Goal: Task Accomplishment & Management: Use online tool/utility

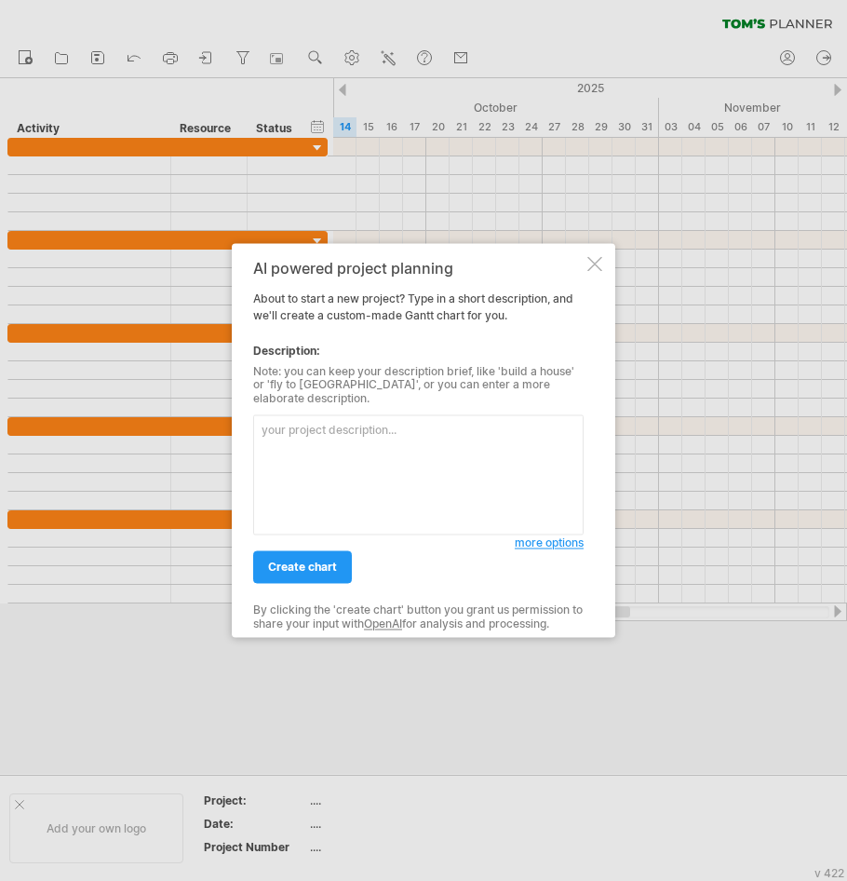
click at [392, 454] on textarea at bounding box center [418, 475] width 331 height 120
type textarea "A​ Gather requirements​ B​ Define specification​ C​ Create design prototypes​ D…"
click at [328, 569] on link "create chart" at bounding box center [302, 567] width 99 height 33
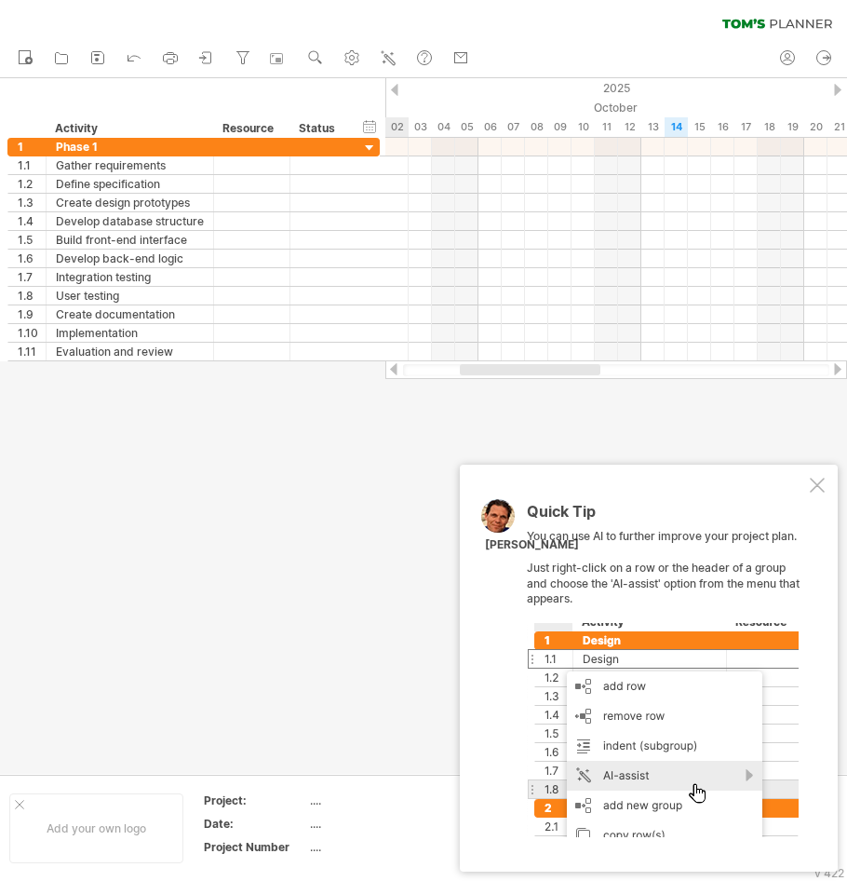
drag, startPoint x: 561, startPoint y: 372, endPoint x: 475, endPoint y: 383, distance: 86.4
click at [475, 383] on div "Trying to reach [DOMAIN_NAME] Connected again... 0% clear filter new 1" at bounding box center [423, 440] width 847 height 881
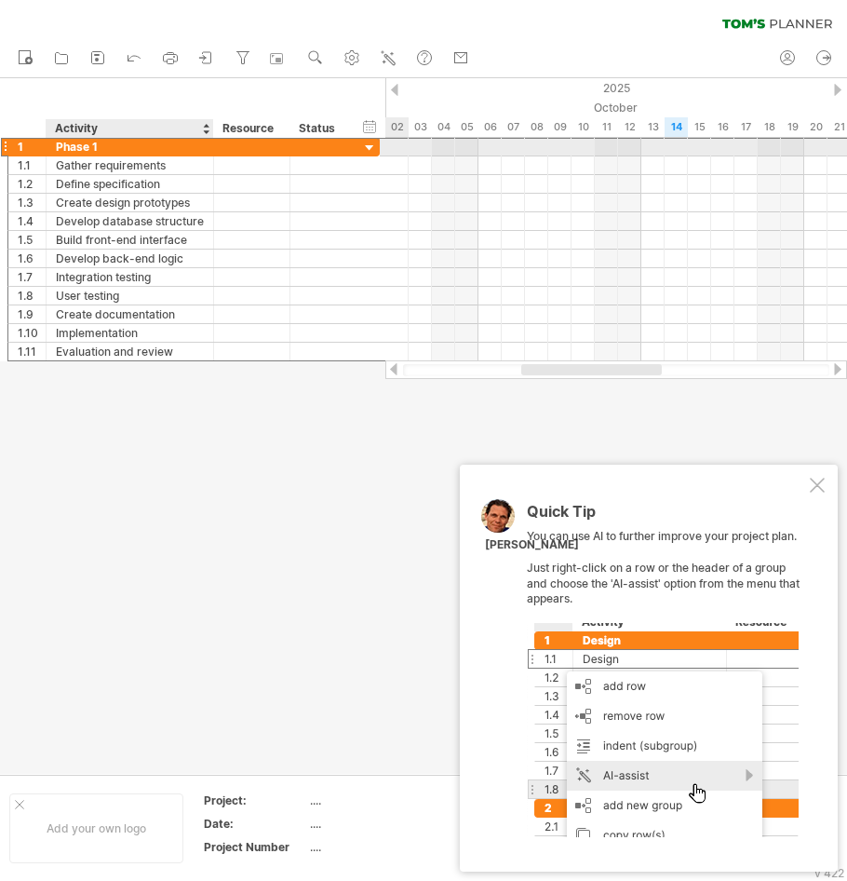
click at [100, 144] on div "Phase 1" at bounding box center [130, 147] width 148 height 18
type input "*"
type input "*********"
click at [26, 151] on div "1" at bounding box center [32, 147] width 28 height 18
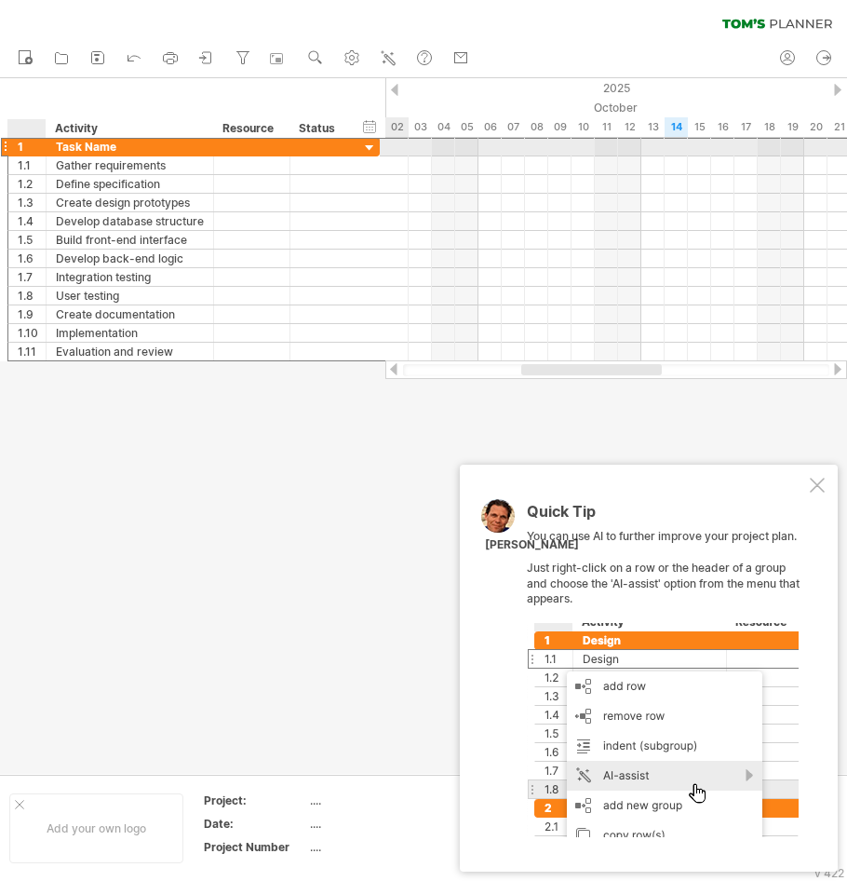
click at [23, 145] on div "1" at bounding box center [32, 147] width 28 height 18
click at [26, 145] on div "1" at bounding box center [32, 147] width 28 height 18
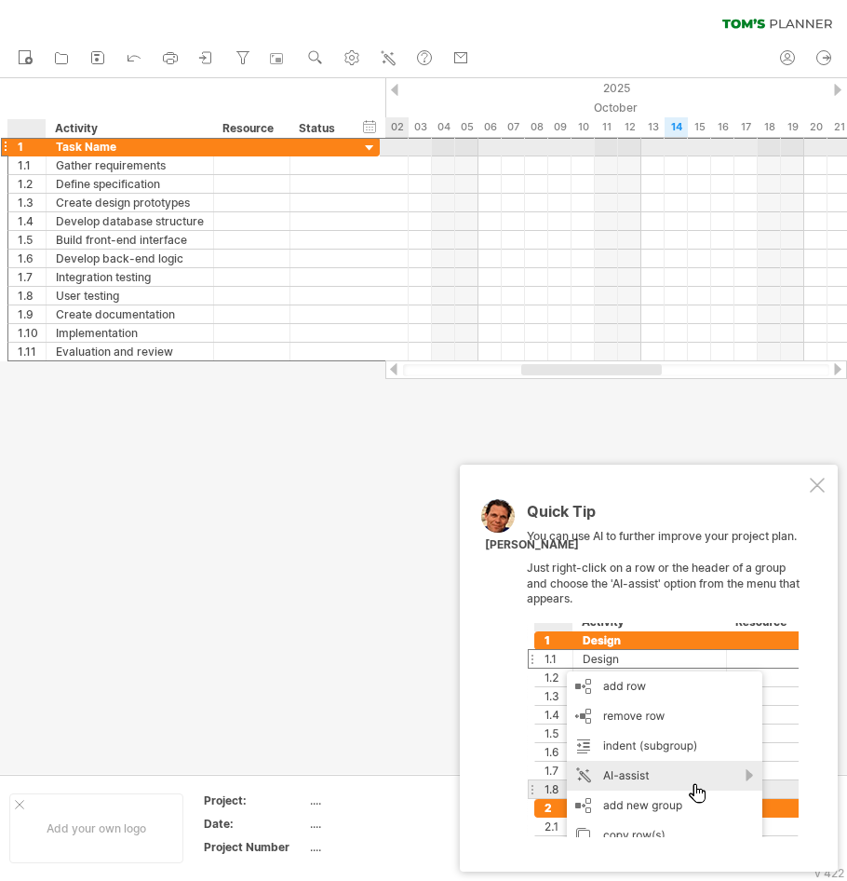
click at [24, 145] on div "1" at bounding box center [32, 147] width 28 height 18
click at [23, 145] on div "1" at bounding box center [32, 147] width 28 height 18
click at [20, 145] on div "1" at bounding box center [32, 147] width 28 height 18
drag, startPoint x: 19, startPoint y: 145, endPoint x: 33, endPoint y: 147, distance: 14.1
click at [33, 147] on div "1" at bounding box center [32, 147] width 28 height 18
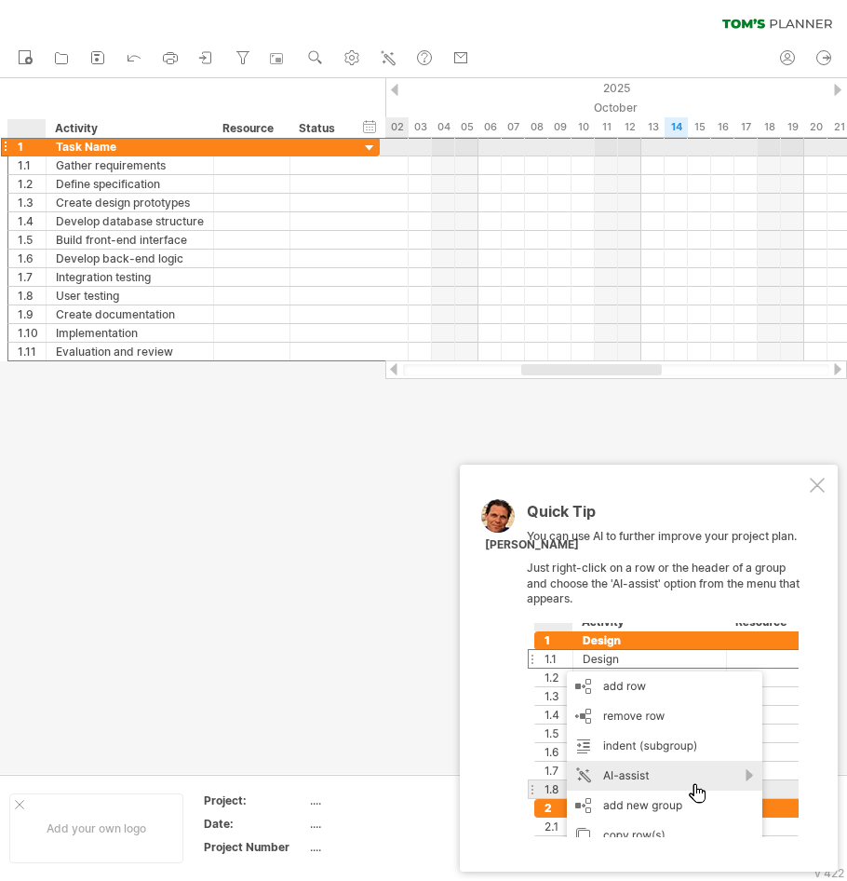
click at [24, 145] on div "1" at bounding box center [32, 147] width 28 height 18
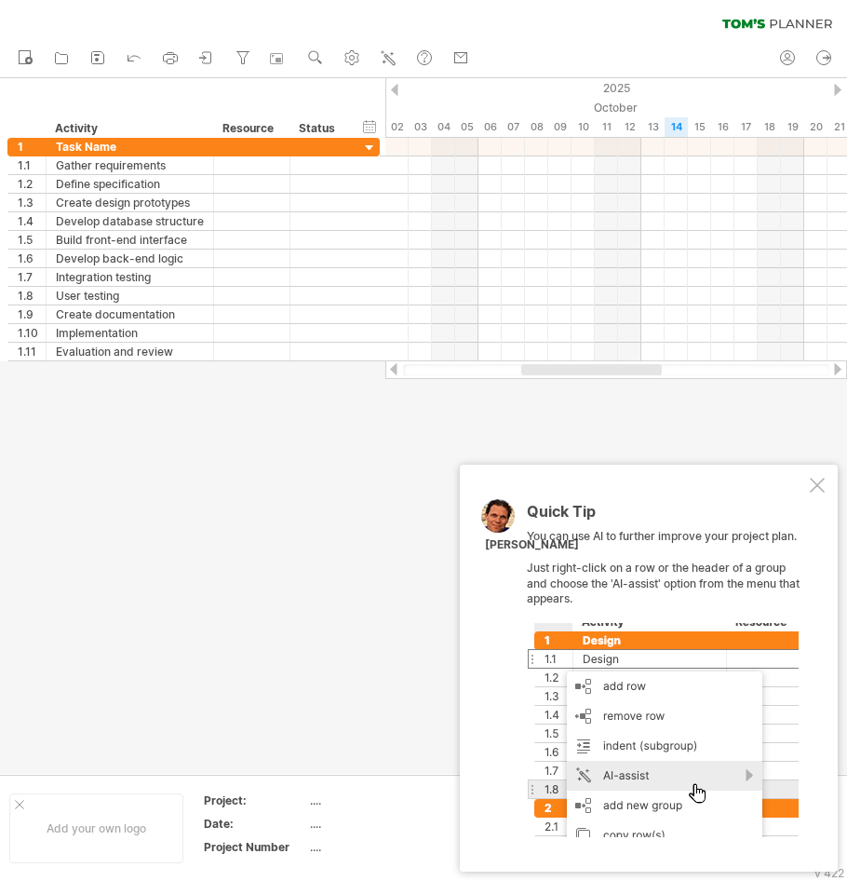
click at [816, 486] on div at bounding box center [817, 485] width 15 height 15
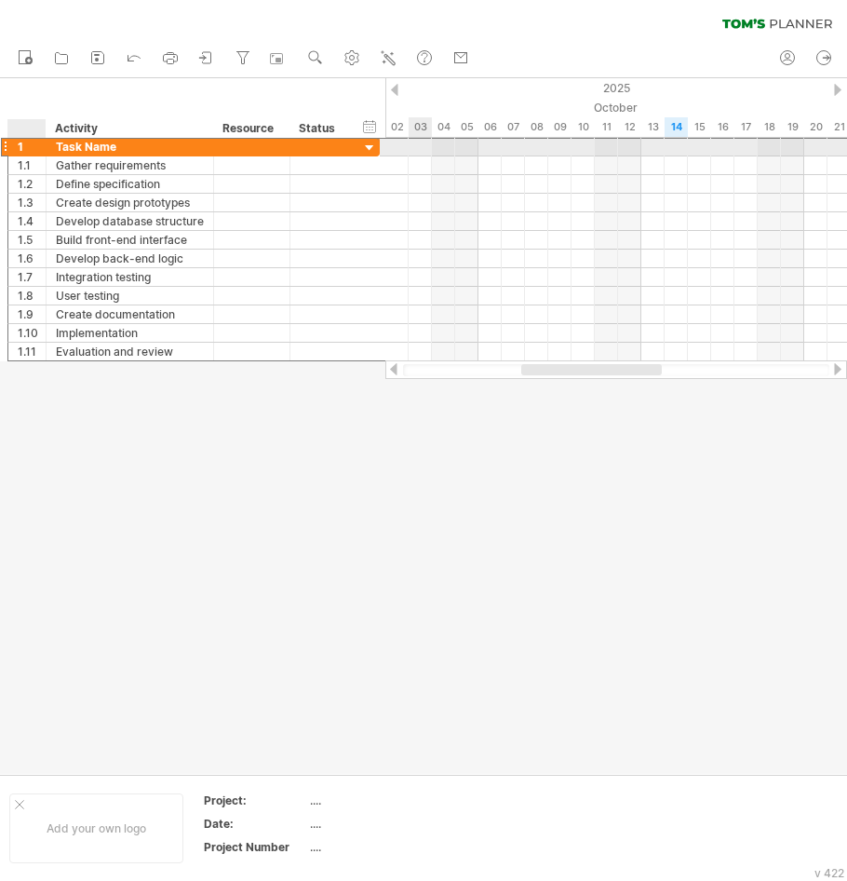
click at [29, 145] on div "1" at bounding box center [32, 147] width 28 height 18
click at [23, 144] on div "1" at bounding box center [32, 147] width 28 height 18
drag, startPoint x: 20, startPoint y: 144, endPoint x: 34, endPoint y: 148, distance: 14.5
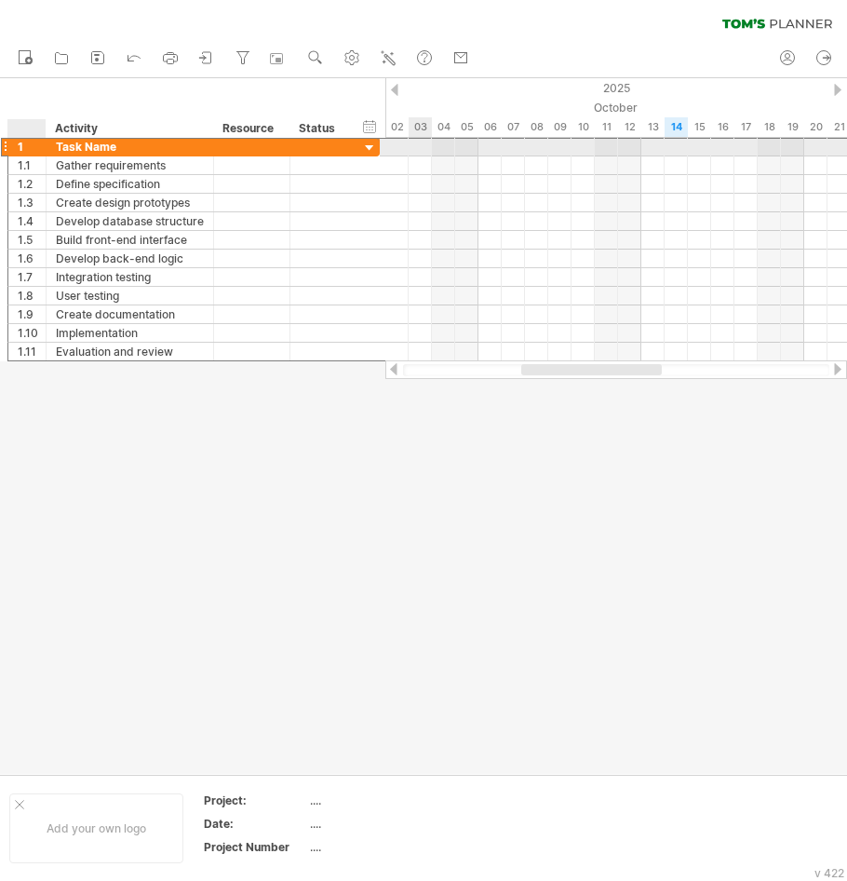
click at [34, 148] on div "1" at bounding box center [32, 147] width 28 height 18
click at [20, 143] on div "1" at bounding box center [32, 147] width 28 height 18
click at [27, 146] on div "1" at bounding box center [32, 147] width 28 height 18
click at [23, 146] on div "1" at bounding box center [32, 147] width 28 height 18
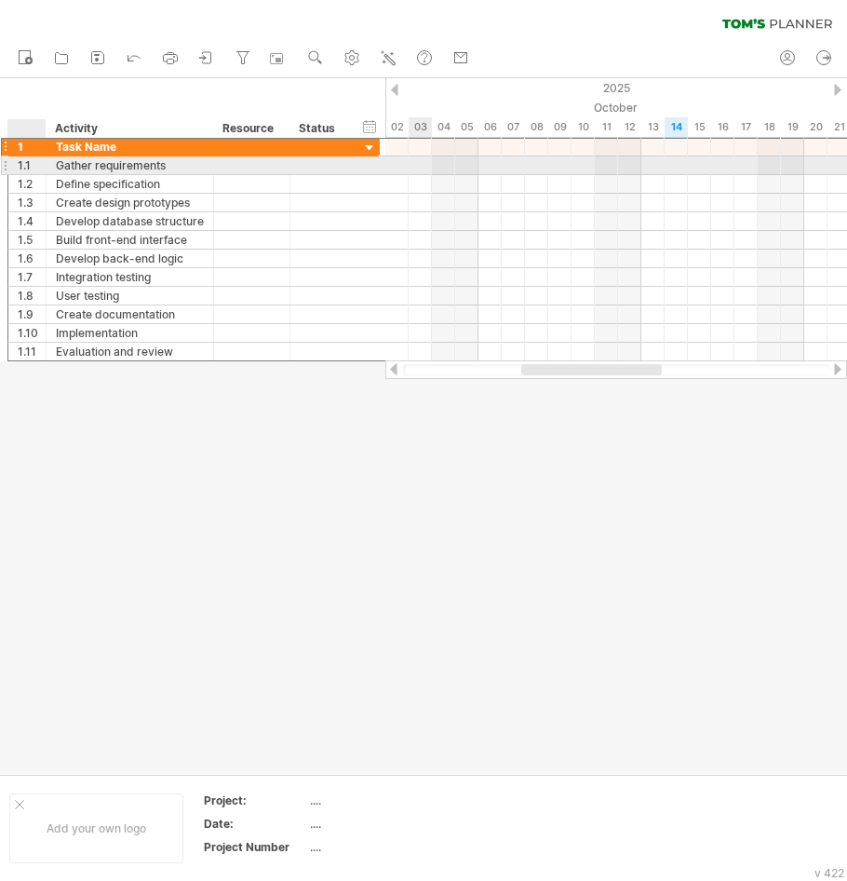
click at [34, 166] on div "1.1" at bounding box center [32, 165] width 28 height 18
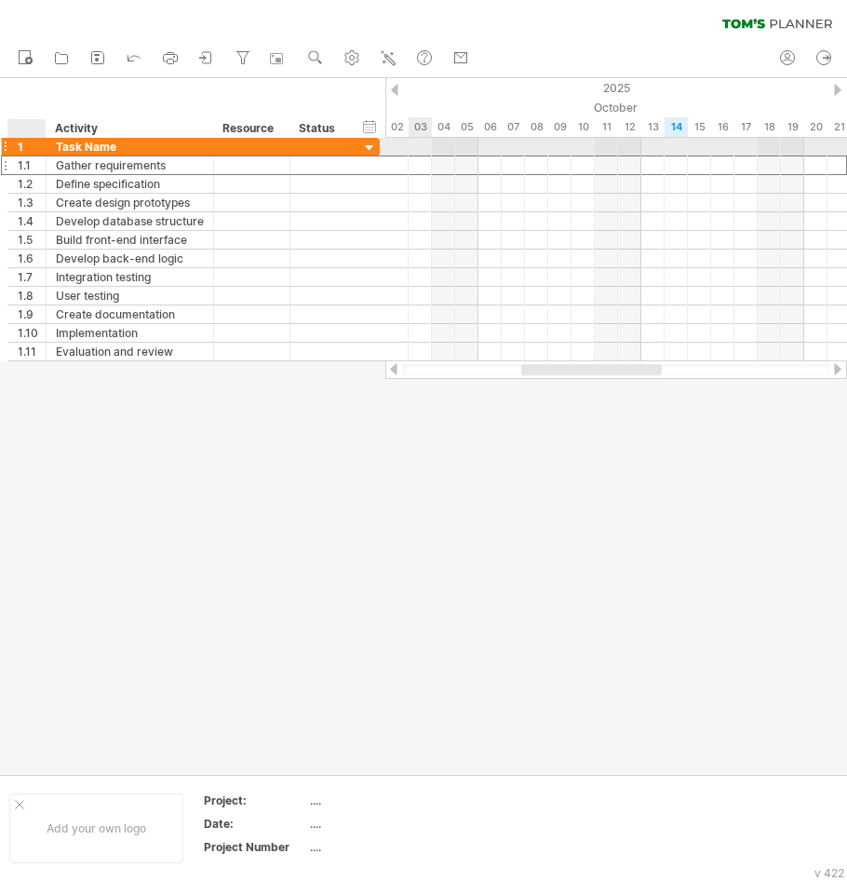
click at [29, 150] on div "1" at bounding box center [32, 147] width 28 height 18
click at [29, 147] on div "1" at bounding box center [32, 147] width 28 height 18
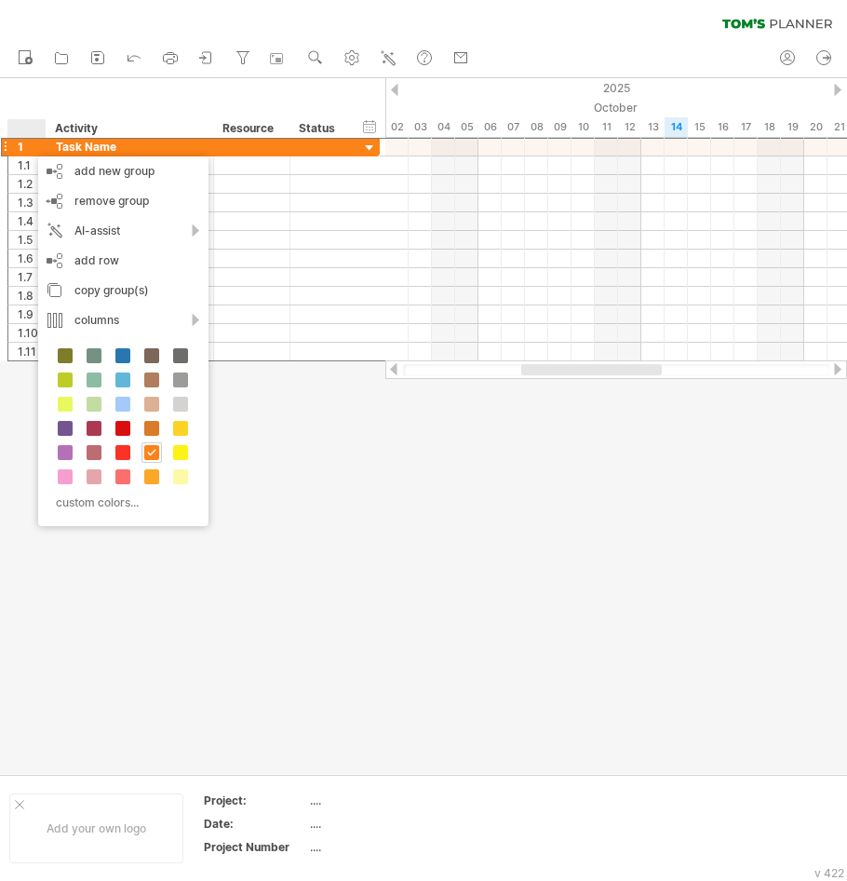
click at [28, 397] on div at bounding box center [423, 426] width 847 height 696
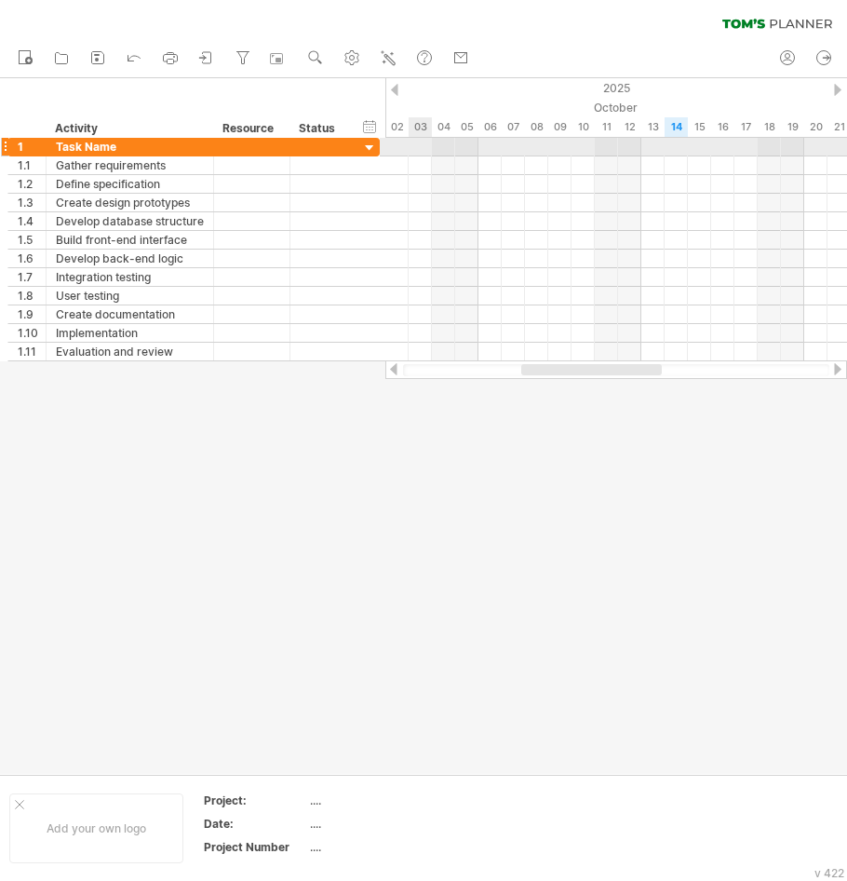
drag, startPoint x: 376, startPoint y: 147, endPoint x: 452, endPoint y: 154, distance: 75.7
click at [452, 154] on div "Trying to reach [DOMAIN_NAME] Connected again... 0% clear filter new 1" at bounding box center [423, 440] width 847 height 881
click at [249, 130] on div "Resource" at bounding box center [251, 128] width 57 height 19
drag, startPoint x: 265, startPoint y: 130, endPoint x: 239, endPoint y: 130, distance: 26.1
click at [239, 130] on input "********" at bounding box center [251, 128] width 57 height 19
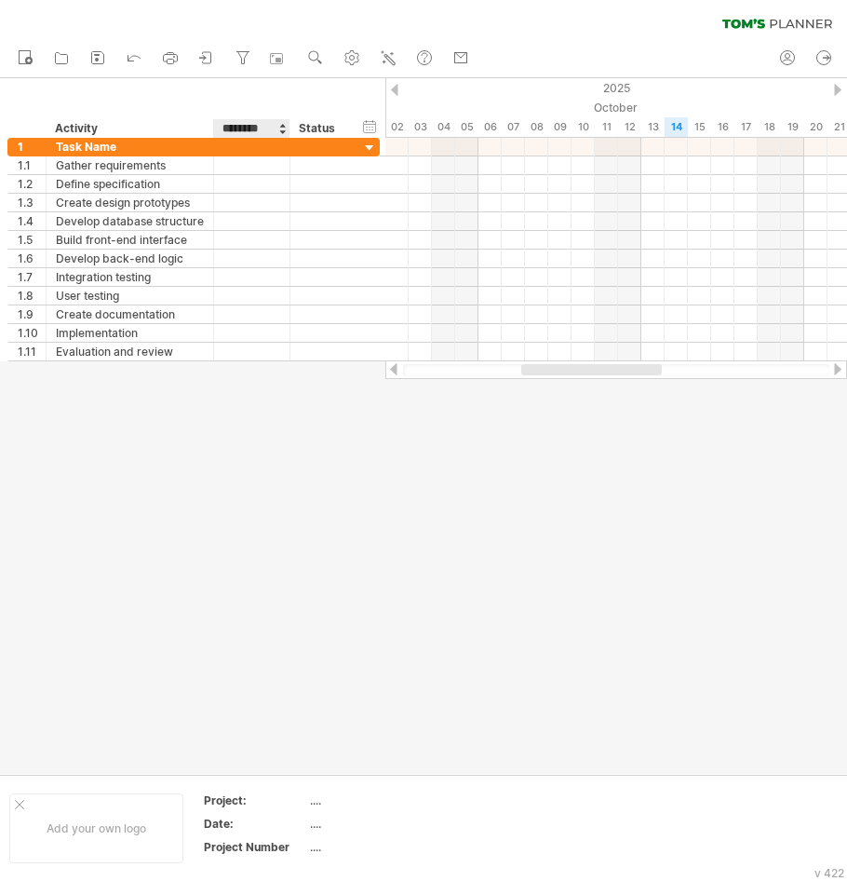
type input "***"
drag, startPoint x: 249, startPoint y: 132, endPoint x: 220, endPoint y: 128, distance: 29.1
click at [220, 128] on div "*** Resource" at bounding box center [251, 128] width 76 height 19
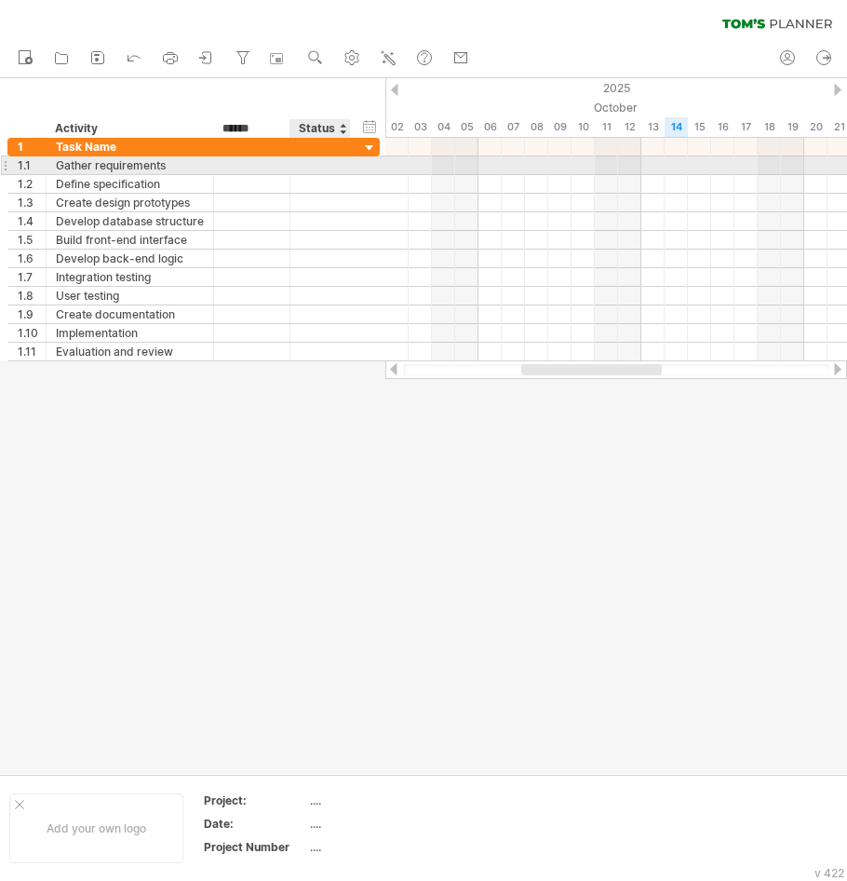
type input "*******"
click at [231, 162] on div at bounding box center [251, 165] width 57 height 18
type input "*"
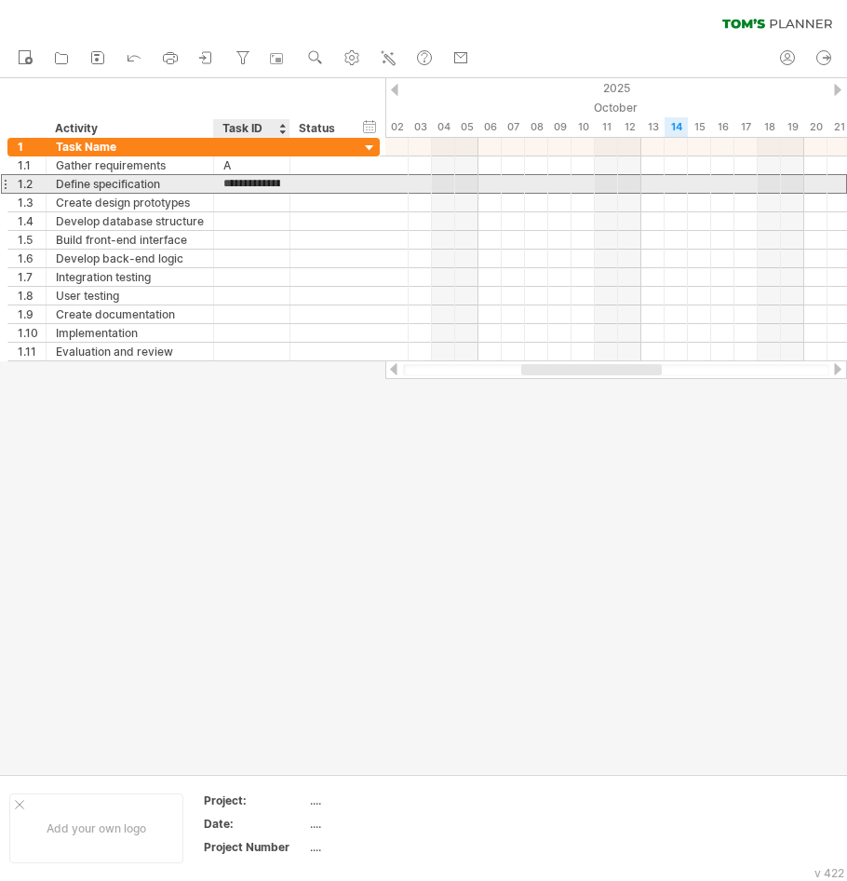
drag, startPoint x: 248, startPoint y: 186, endPoint x: 230, endPoint y: 184, distance: 17.8
click at [230, 184] on input "**********" at bounding box center [251, 184] width 57 height 18
click at [241, 185] on input "**********" at bounding box center [251, 184] width 57 height 18
type input "**********"
click at [241, 185] on input "**********" at bounding box center [251, 184] width 57 height 18
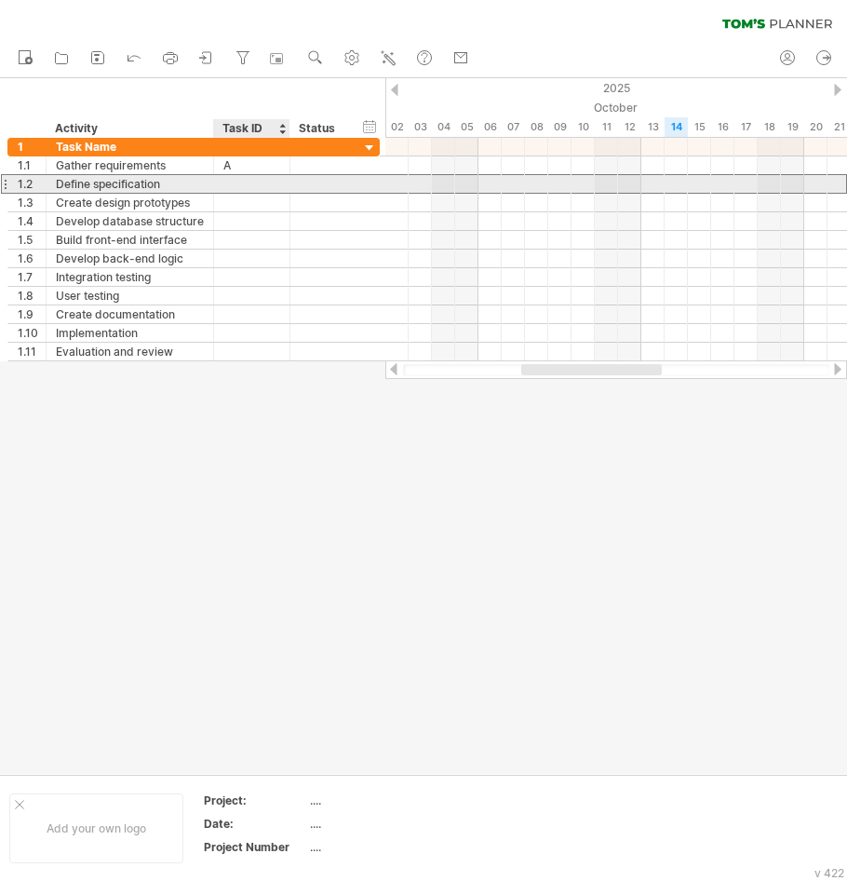
click at [239, 185] on input "text" at bounding box center [251, 184] width 57 height 18
click at [243, 185] on input "text" at bounding box center [251, 184] width 57 height 18
click at [235, 184] on input "text" at bounding box center [251, 184] width 57 height 18
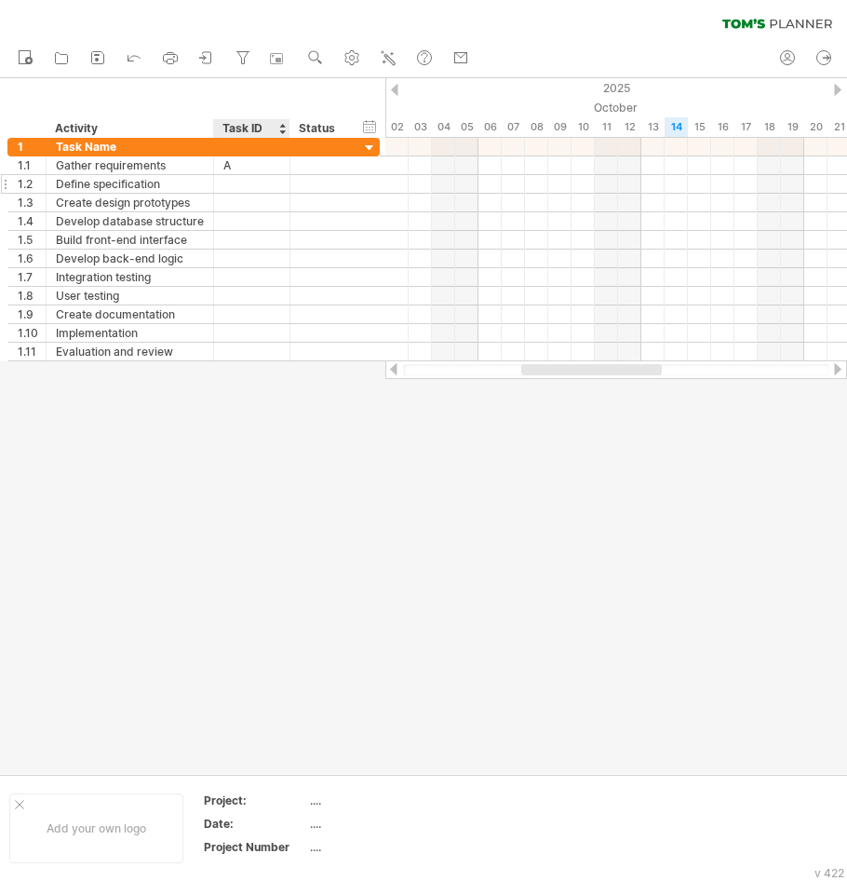
click at [239, 178] on div at bounding box center [251, 184] width 57 height 18
click at [230, 180] on input "**********" at bounding box center [251, 184] width 57 height 18
drag, startPoint x: 241, startPoint y: 184, endPoint x: 268, endPoint y: 184, distance: 27.0
click at [268, 184] on input "**********" at bounding box center [251, 184] width 57 height 18
click at [263, 184] on input "***" at bounding box center [251, 184] width 57 height 18
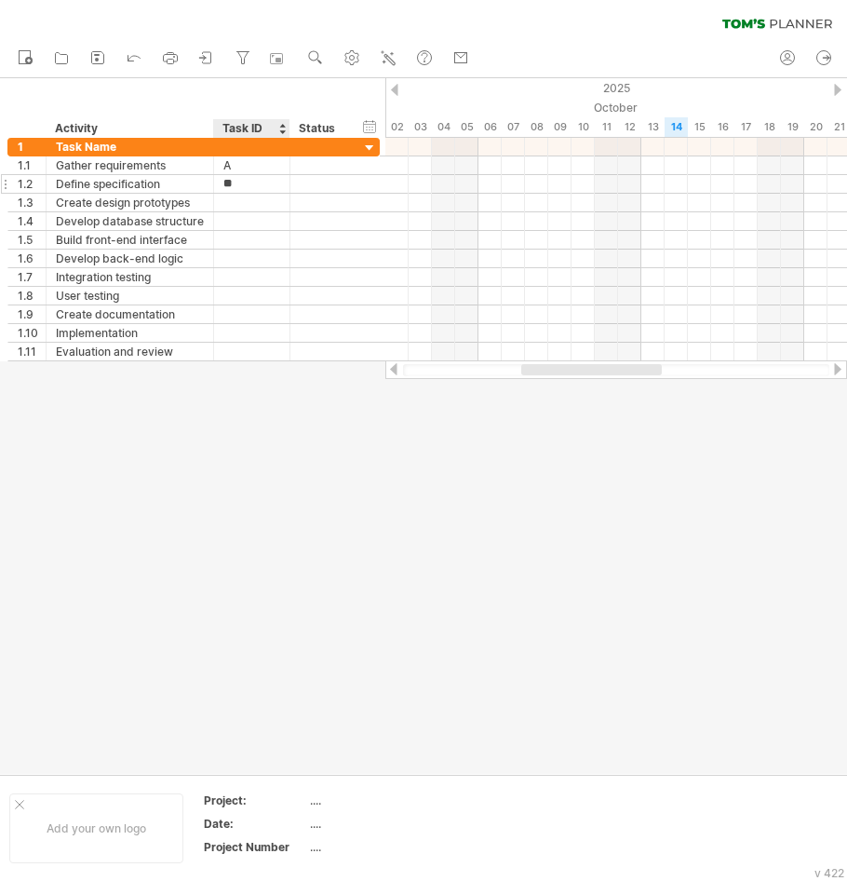
type input "*"
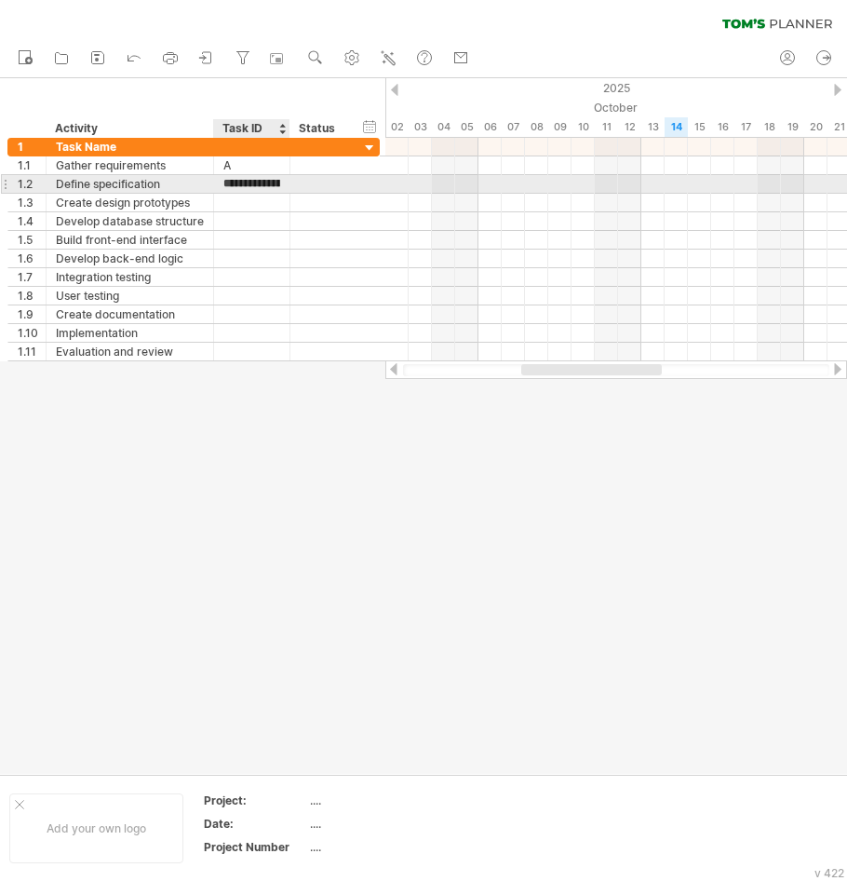
type input "*"
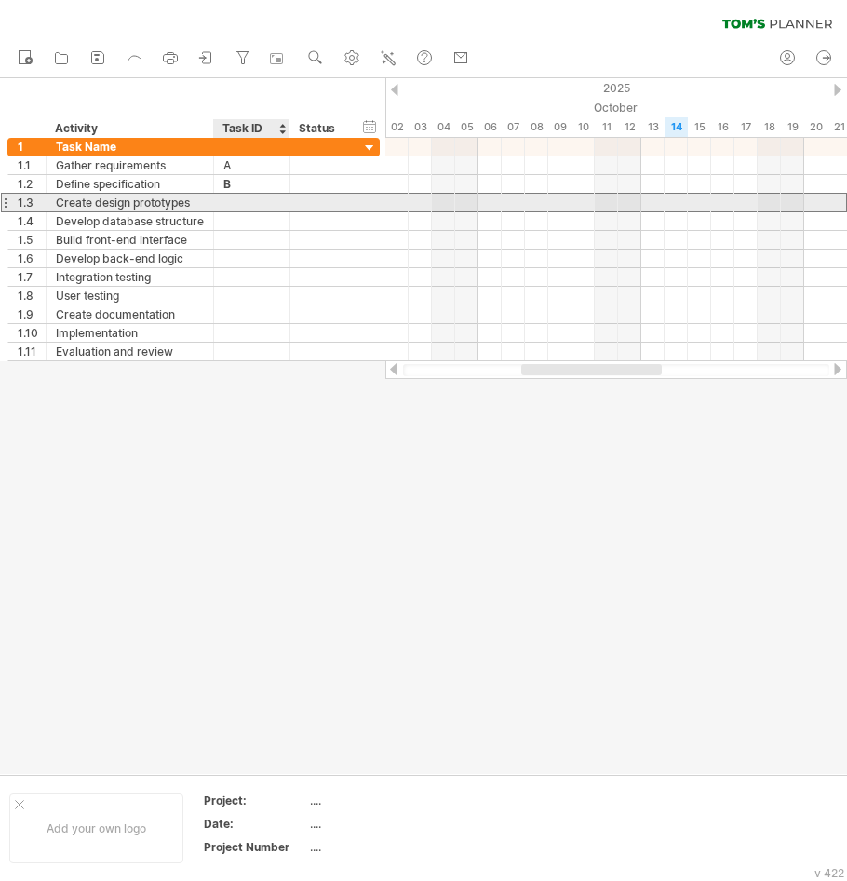
click at [241, 206] on div at bounding box center [251, 203] width 57 height 18
type input "*"
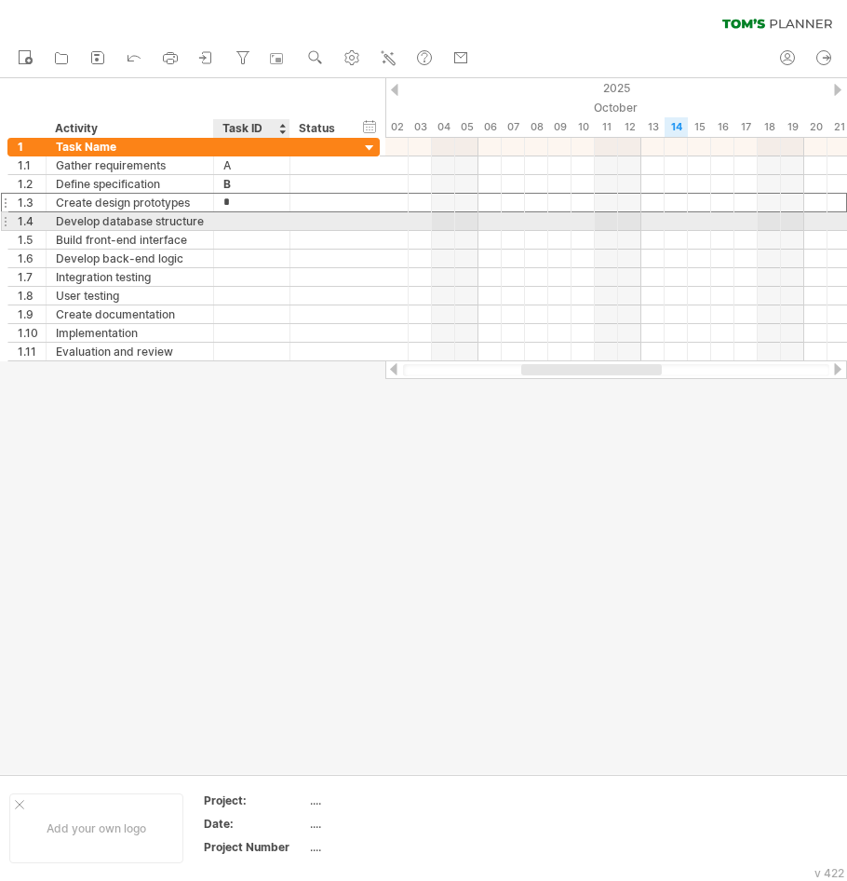
click at [236, 214] on div at bounding box center [251, 221] width 57 height 18
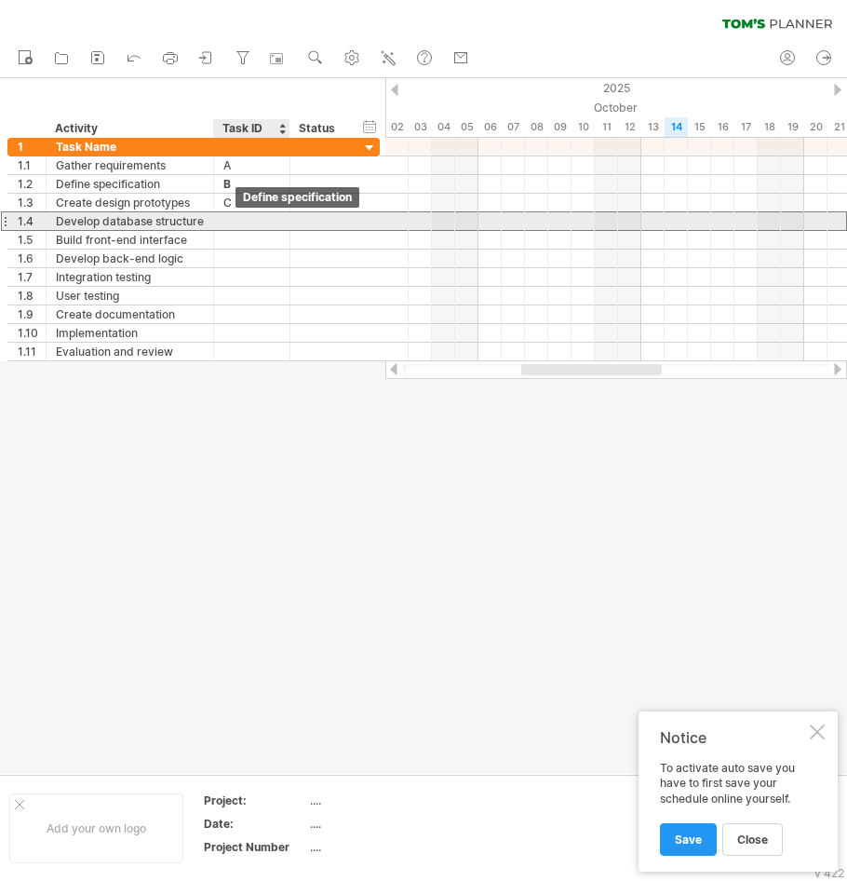
click at [238, 219] on div at bounding box center [251, 221] width 57 height 18
type input "*"
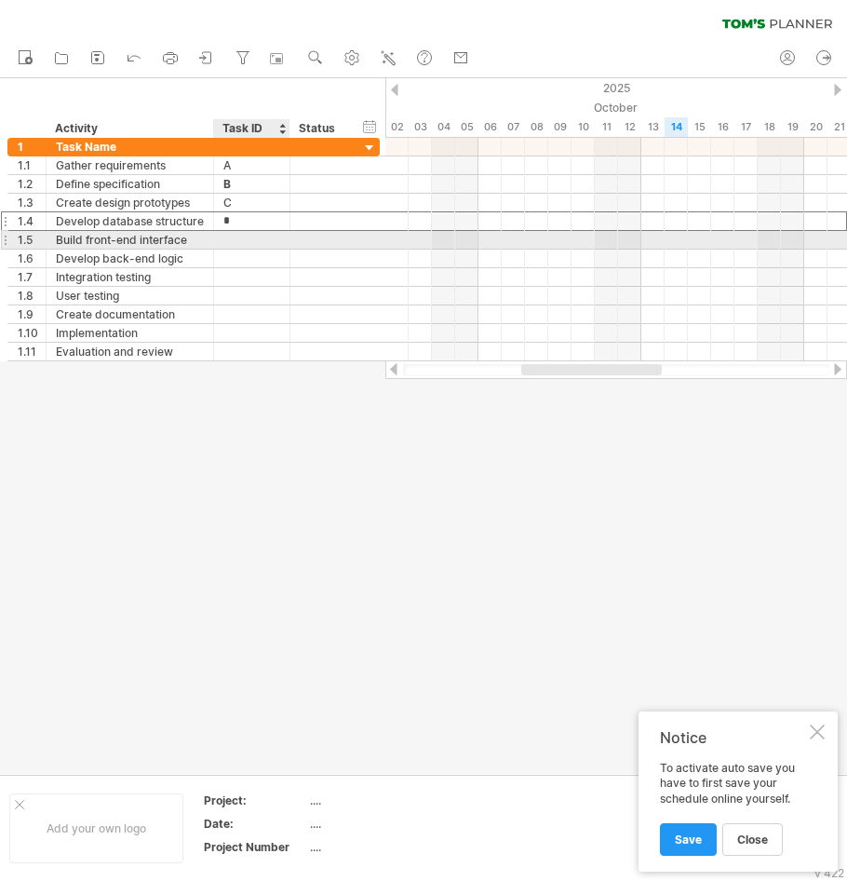
click at [230, 236] on div at bounding box center [251, 240] width 57 height 18
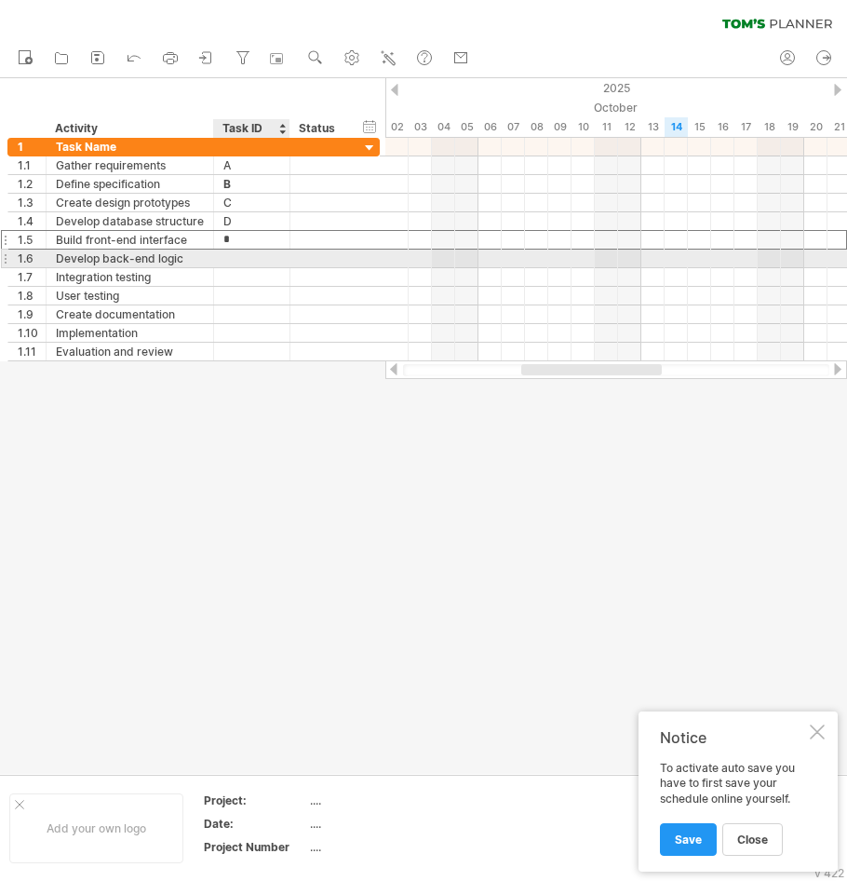
click at [241, 260] on div at bounding box center [251, 259] width 57 height 18
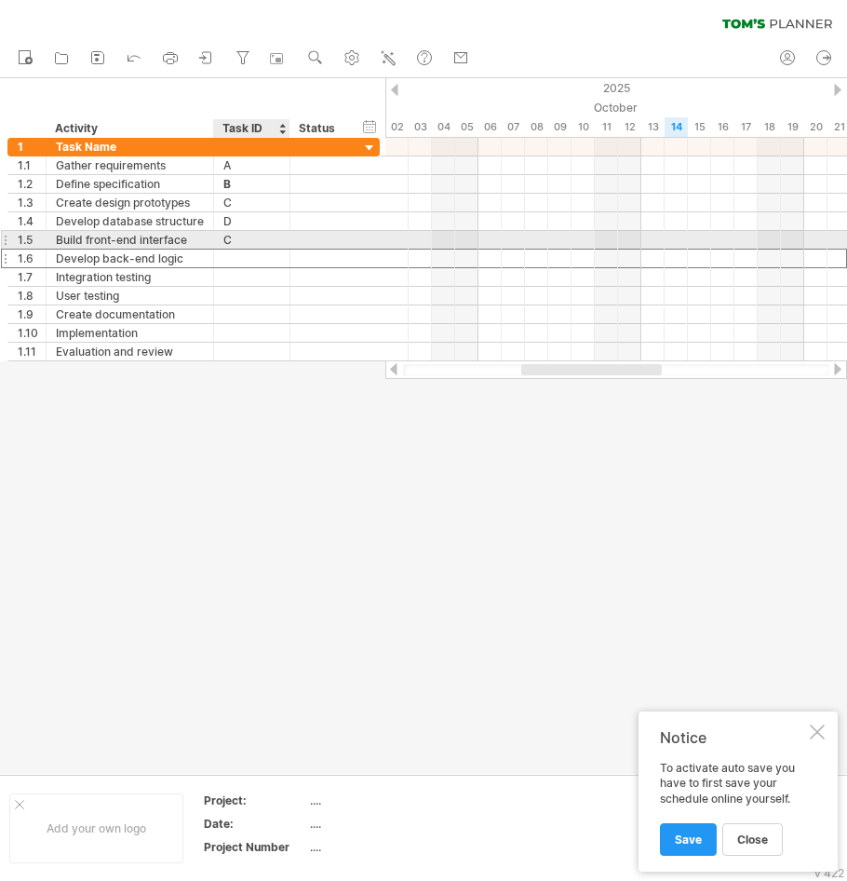
click at [240, 241] on div "C" at bounding box center [251, 240] width 57 height 18
click at [226, 239] on input "*" at bounding box center [251, 240] width 57 height 18
type input "*"
click at [241, 250] on div at bounding box center [251, 259] width 57 height 18
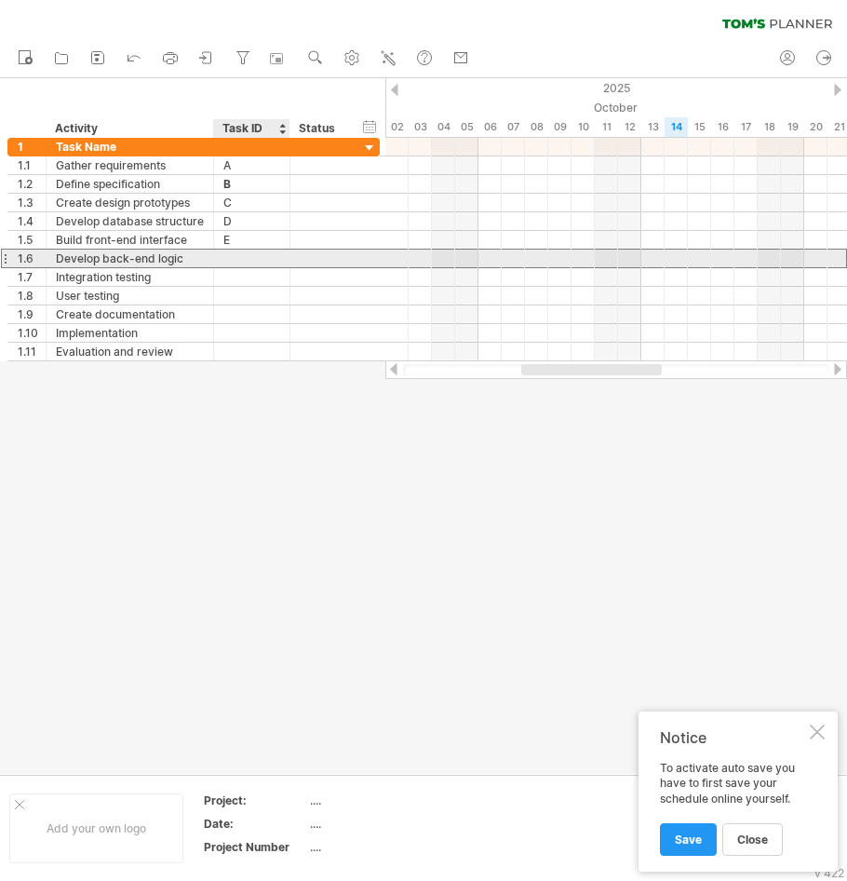
type input "*"
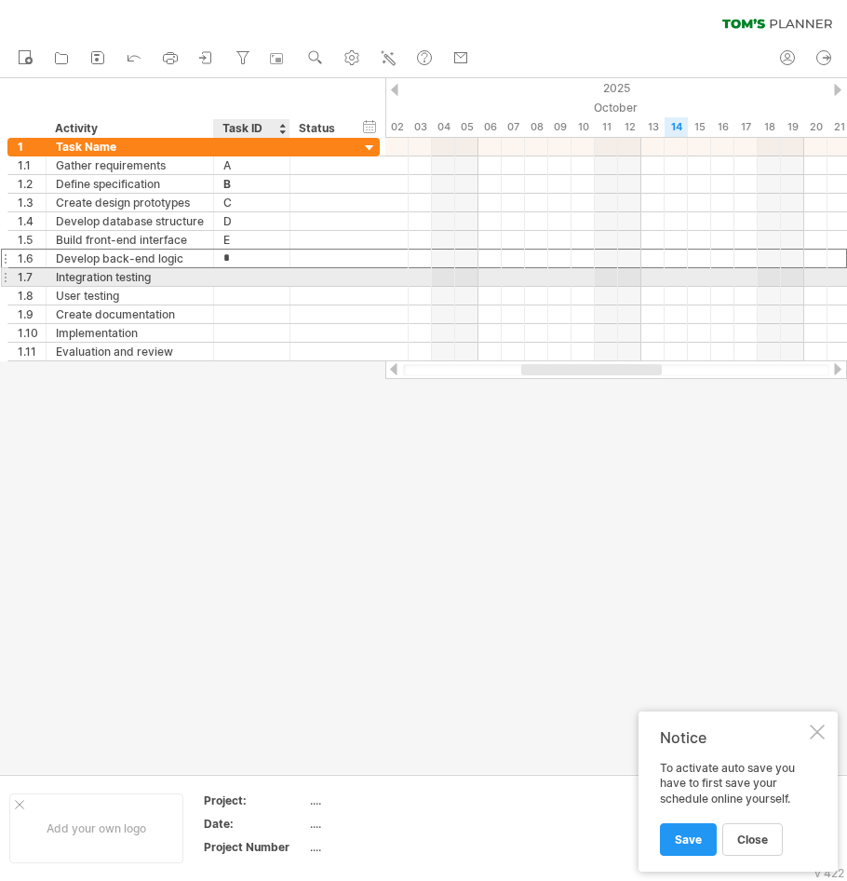
click at [231, 270] on div at bounding box center [251, 277] width 57 height 18
type input "*"
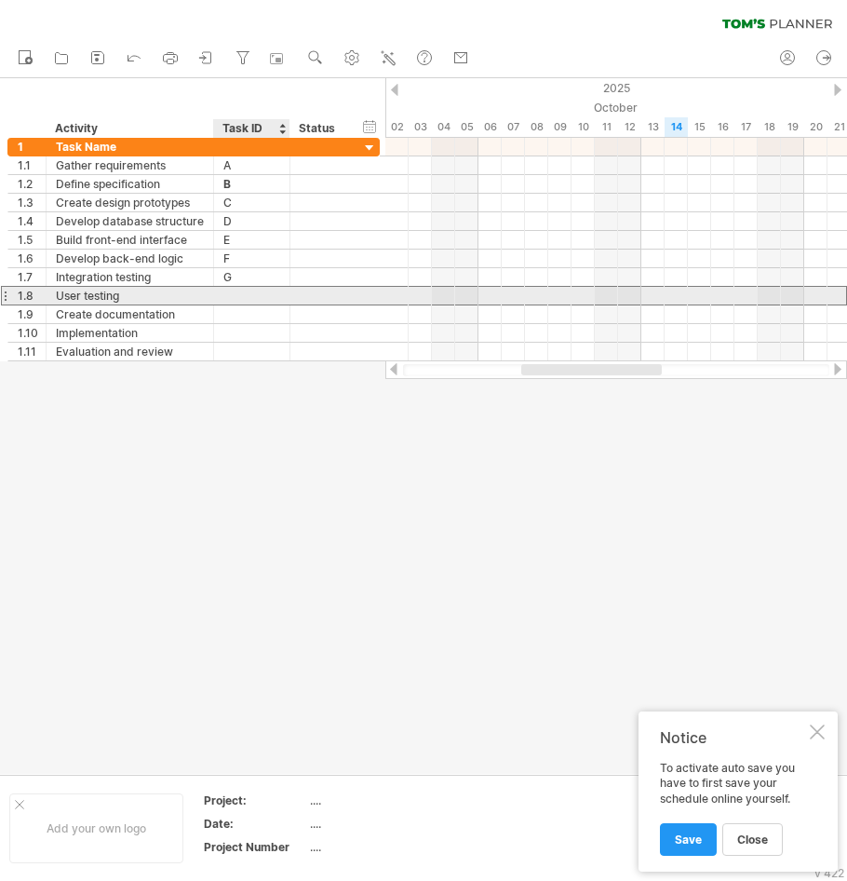
click at [245, 290] on div at bounding box center [251, 296] width 57 height 18
type input "*"
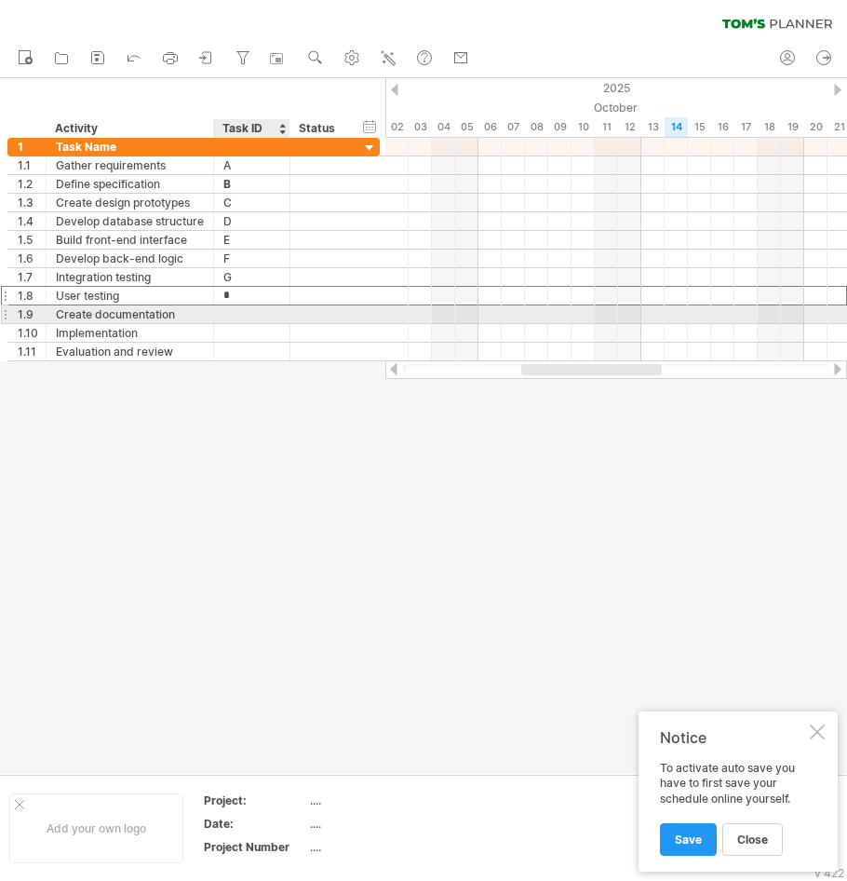
click at [228, 309] on div at bounding box center [251, 314] width 57 height 18
type input "*"
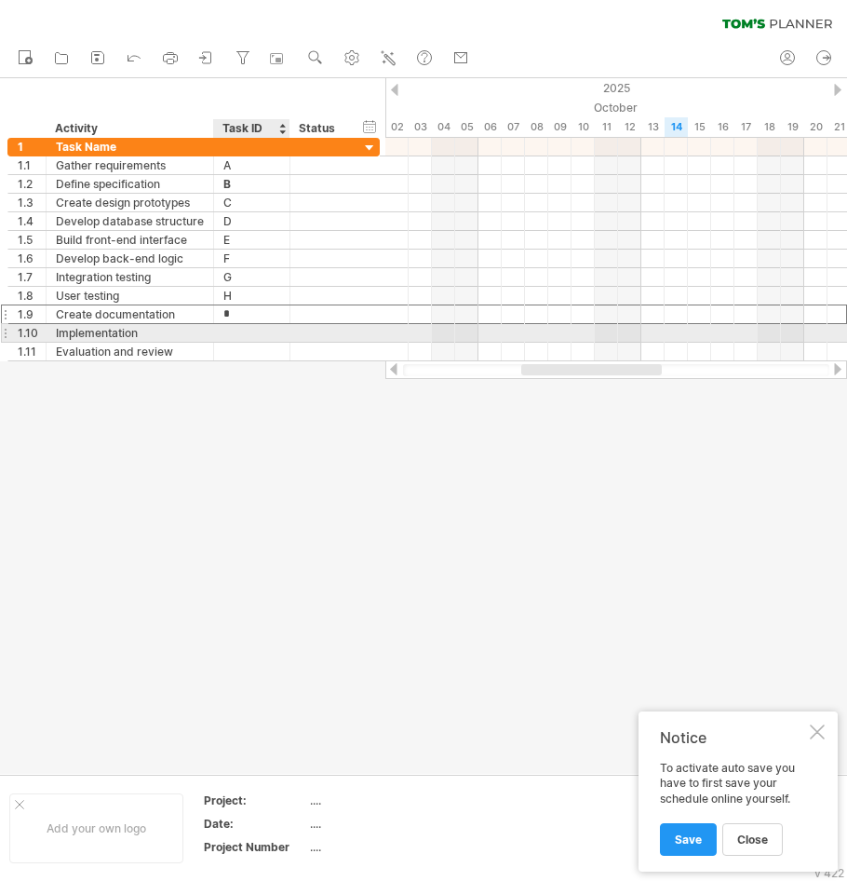
click at [245, 329] on div at bounding box center [251, 333] width 57 height 18
type input "*"
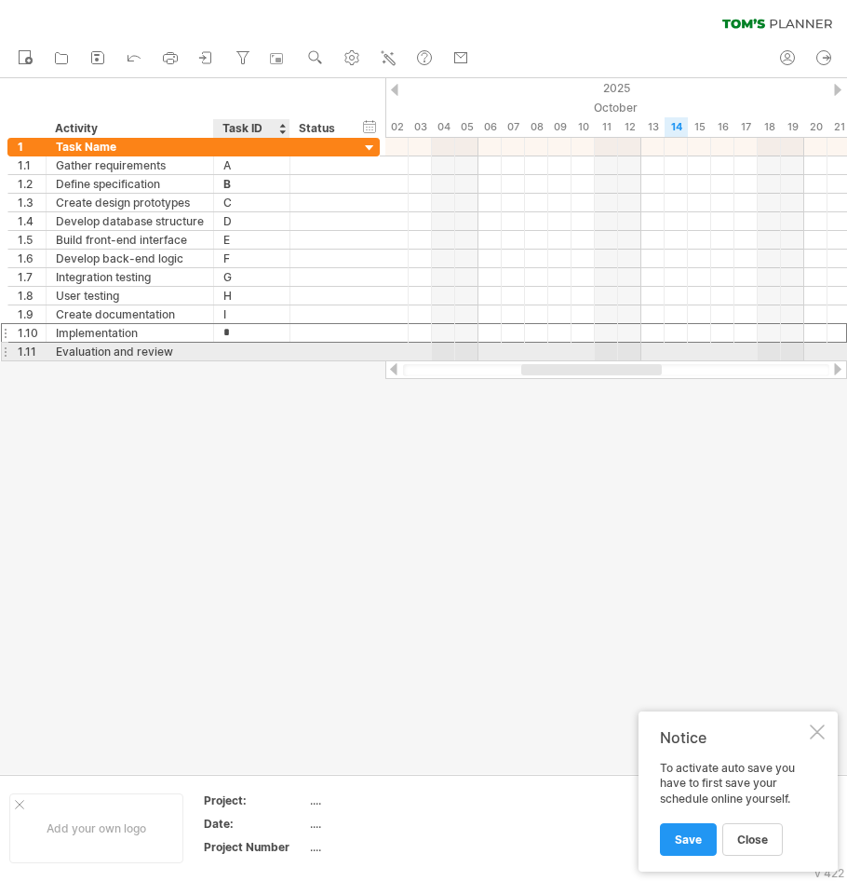
click at [244, 345] on div at bounding box center [251, 352] width 57 height 18
type input "*"
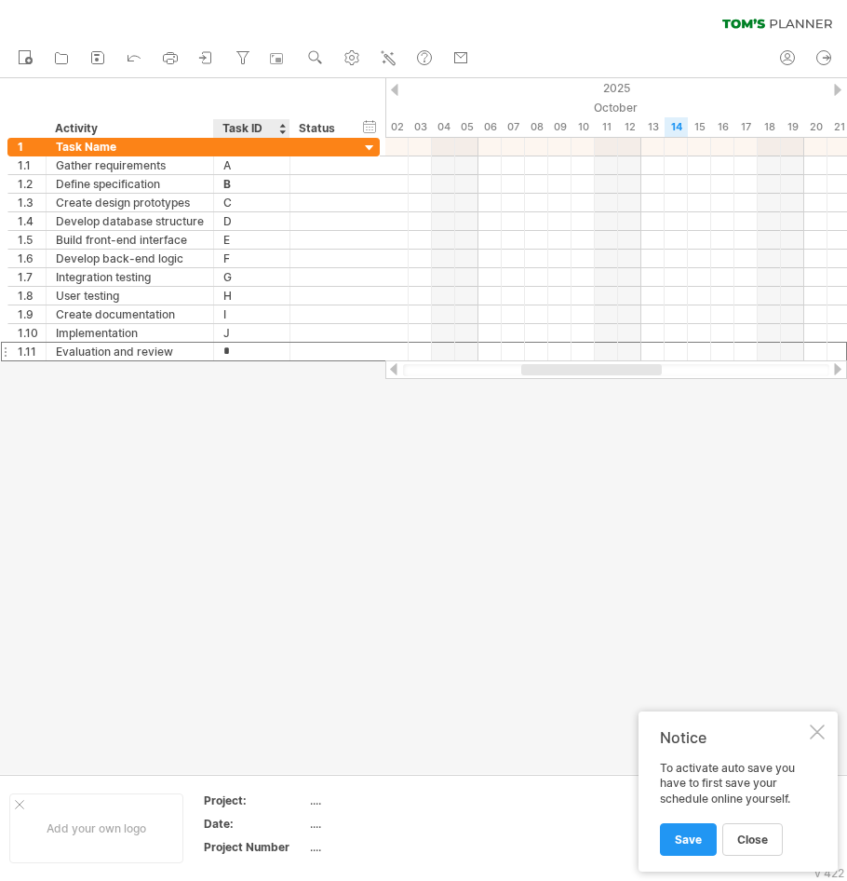
click at [248, 363] on div at bounding box center [423, 426] width 847 height 696
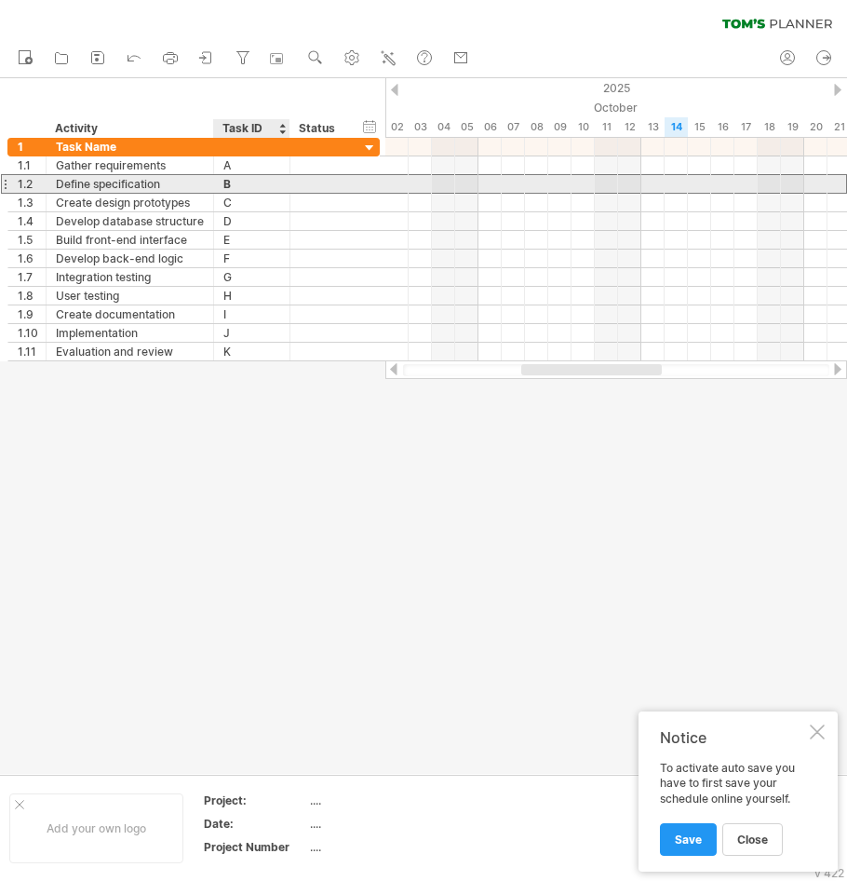
click at [231, 182] on div "B" at bounding box center [251, 184] width 57 height 18
click at [225, 182] on input "*" at bounding box center [251, 184] width 57 height 18
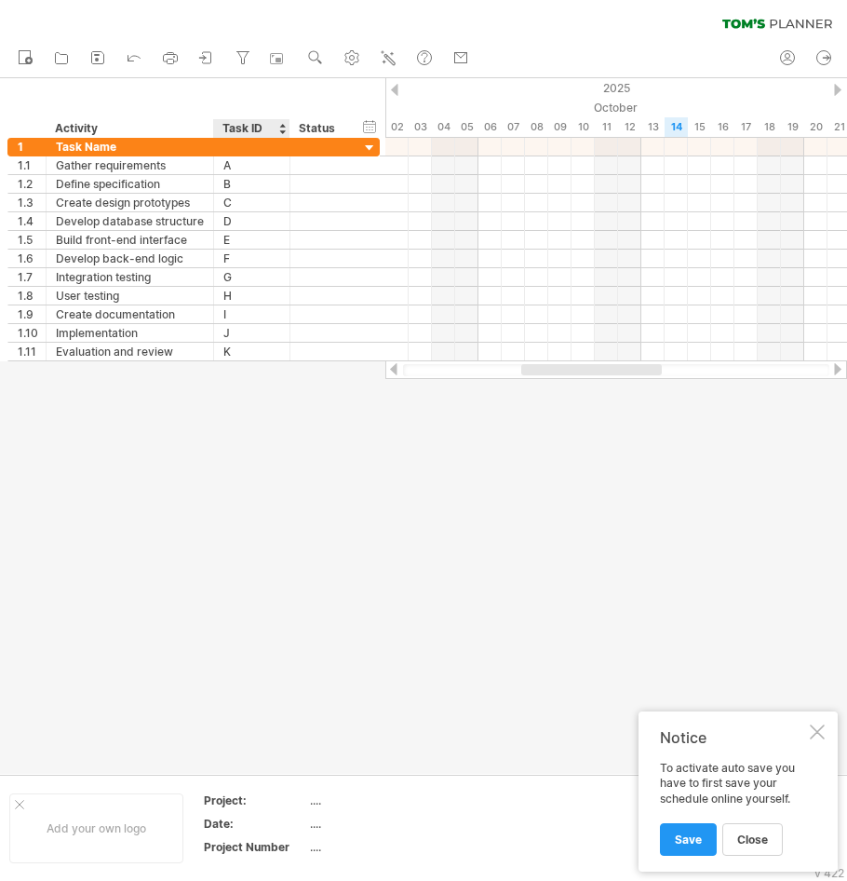
click at [276, 389] on div at bounding box center [423, 426] width 847 height 696
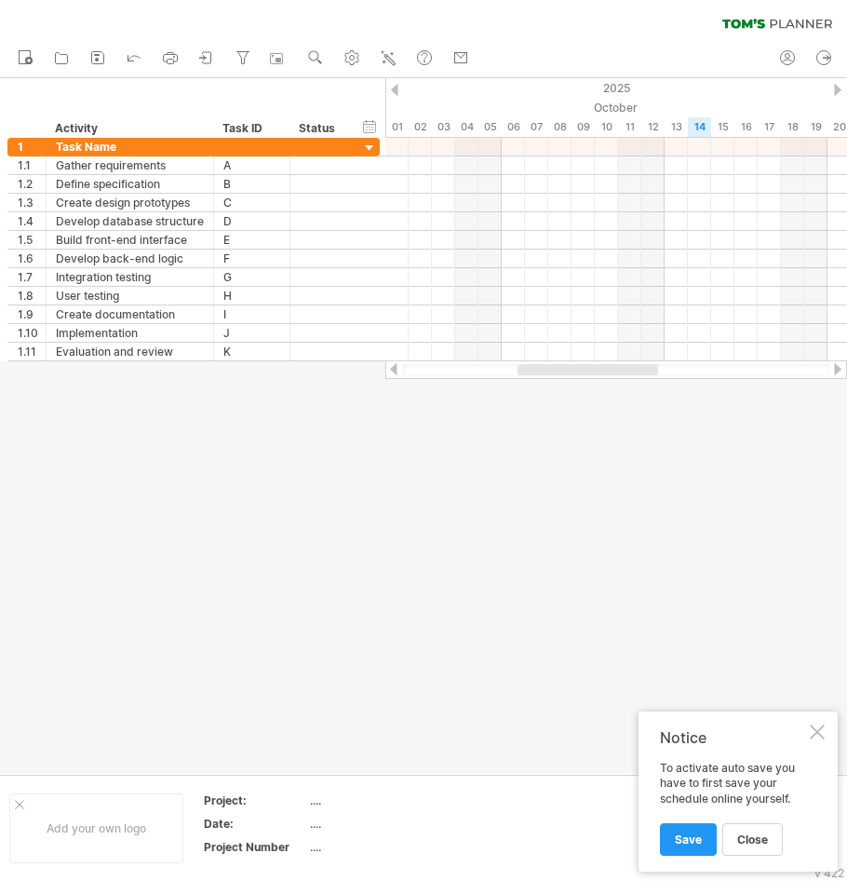
click at [520, 372] on div at bounding box center [588, 369] width 141 height 11
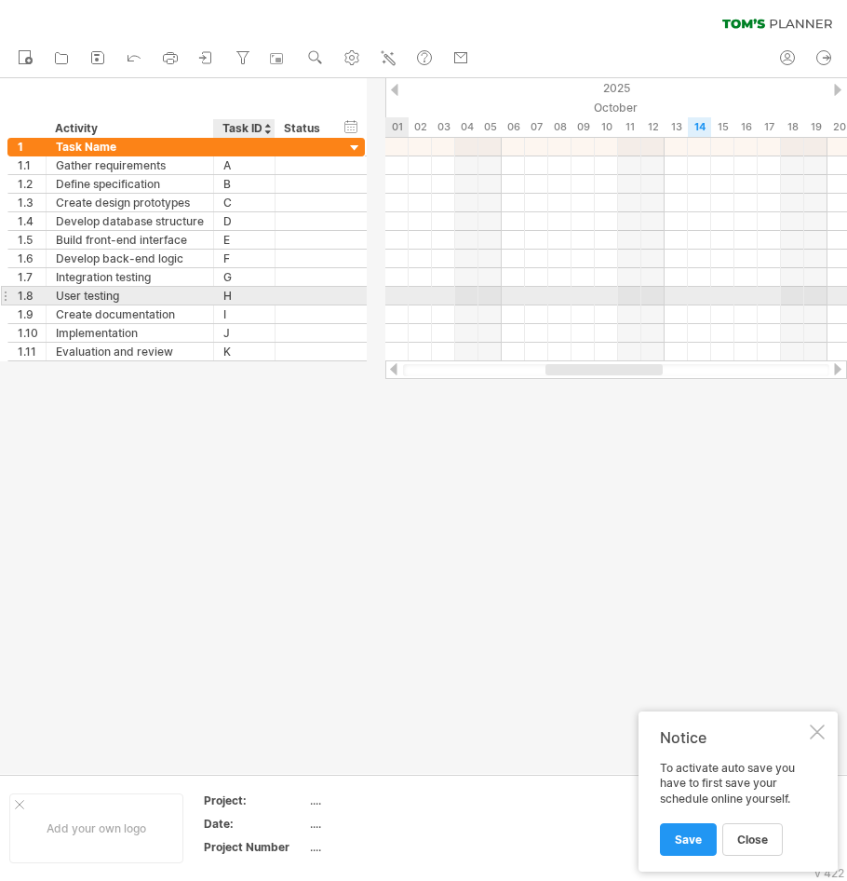
drag, startPoint x: 289, startPoint y: 303, endPoint x: 276, endPoint y: 300, distance: 13.3
click at [276, 300] on div at bounding box center [272, 296] width 9 height 19
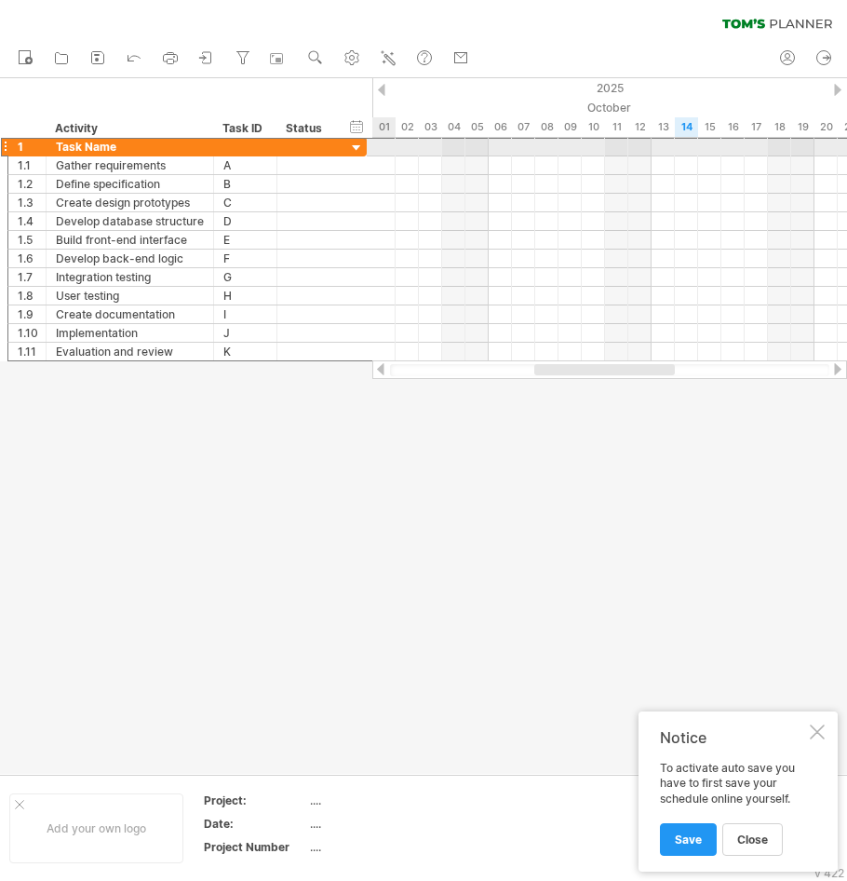
click at [367, 153] on div "1 ********* Task Name" at bounding box center [186, 147] width 359 height 20
click at [363, 151] on div at bounding box center [357, 149] width 18 height 18
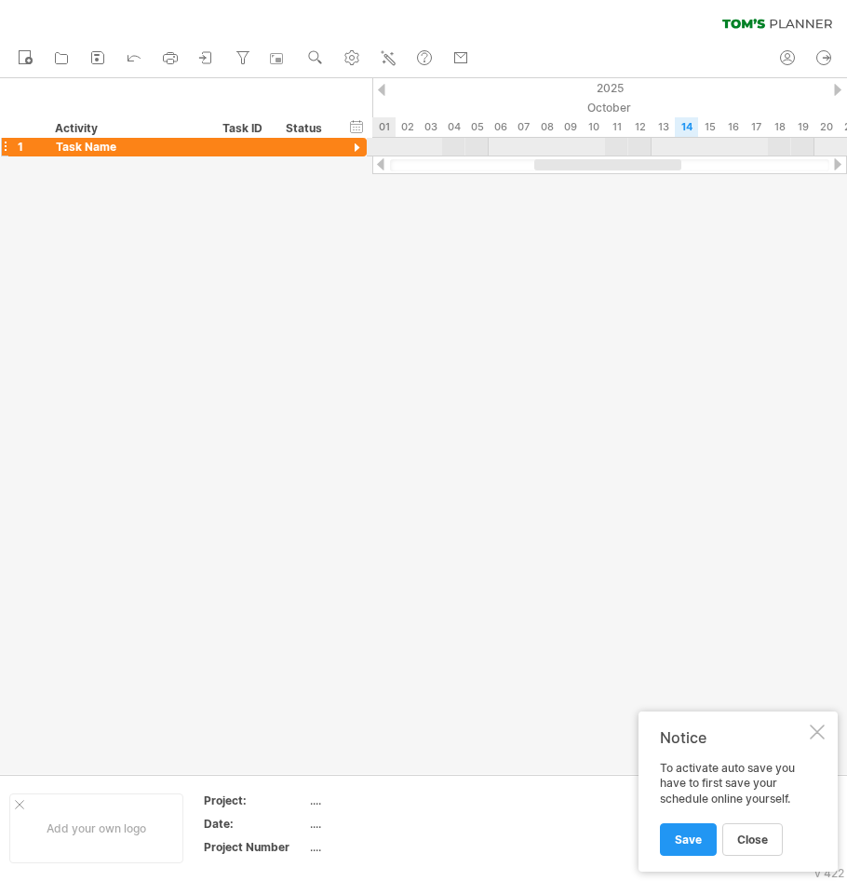
click at [364, 151] on div at bounding box center [357, 149] width 18 height 18
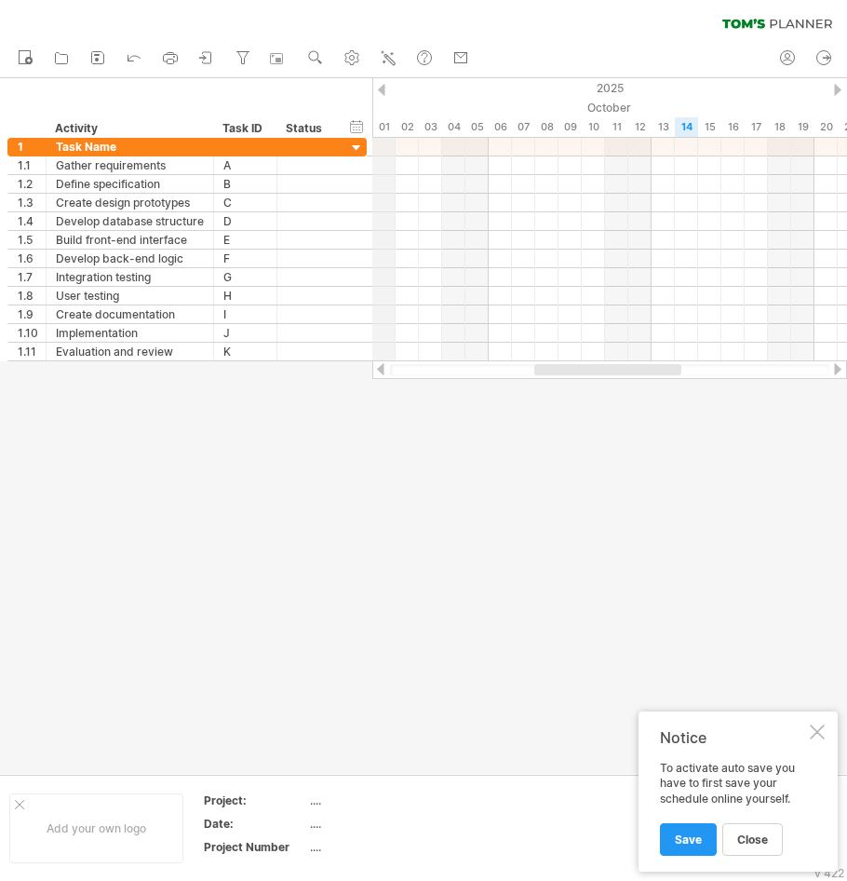
click at [375, 114] on div "October" at bounding box center [733, 108] width 722 height 20
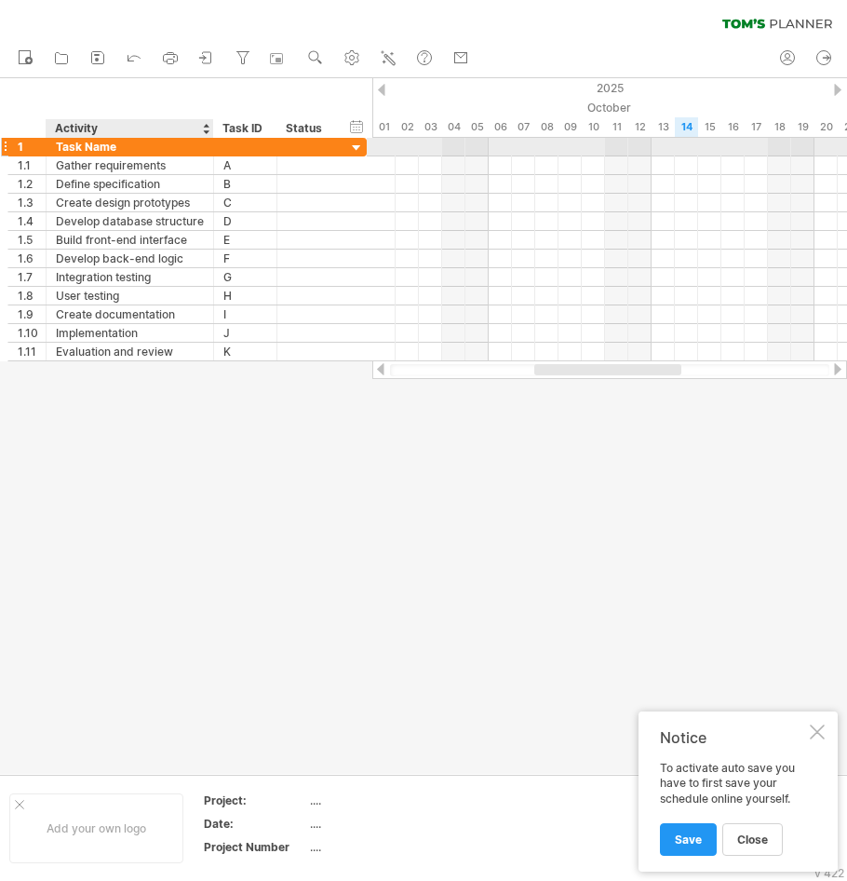
click at [91, 147] on div "Task Name" at bounding box center [130, 147] width 148 height 18
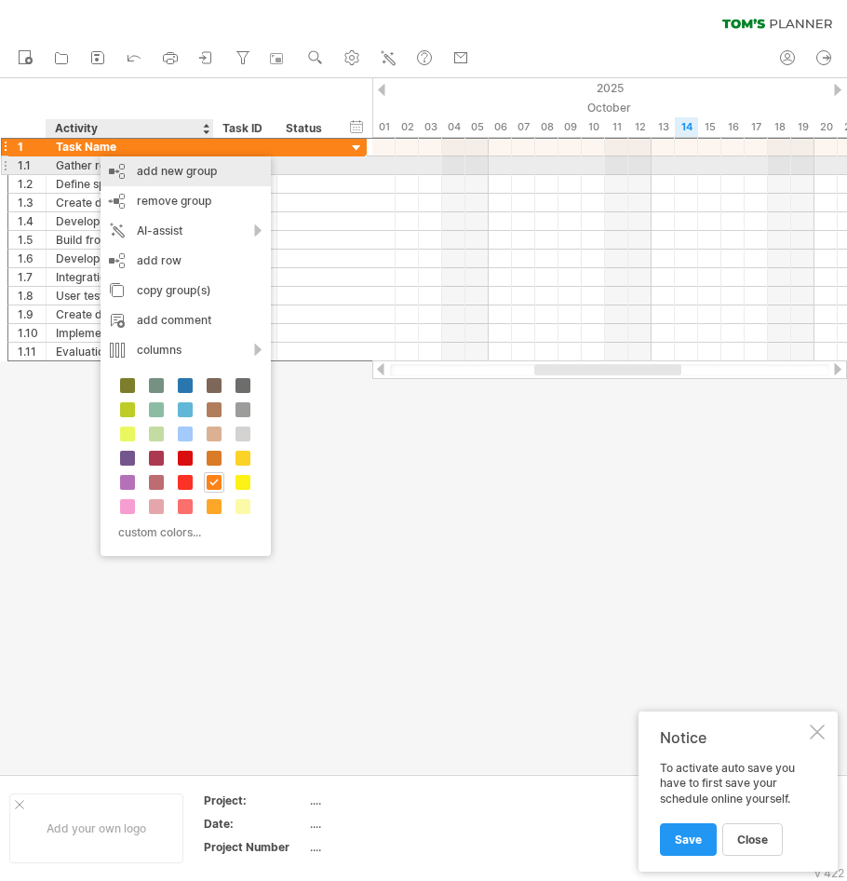
click at [134, 176] on div "add new group" at bounding box center [186, 171] width 170 height 30
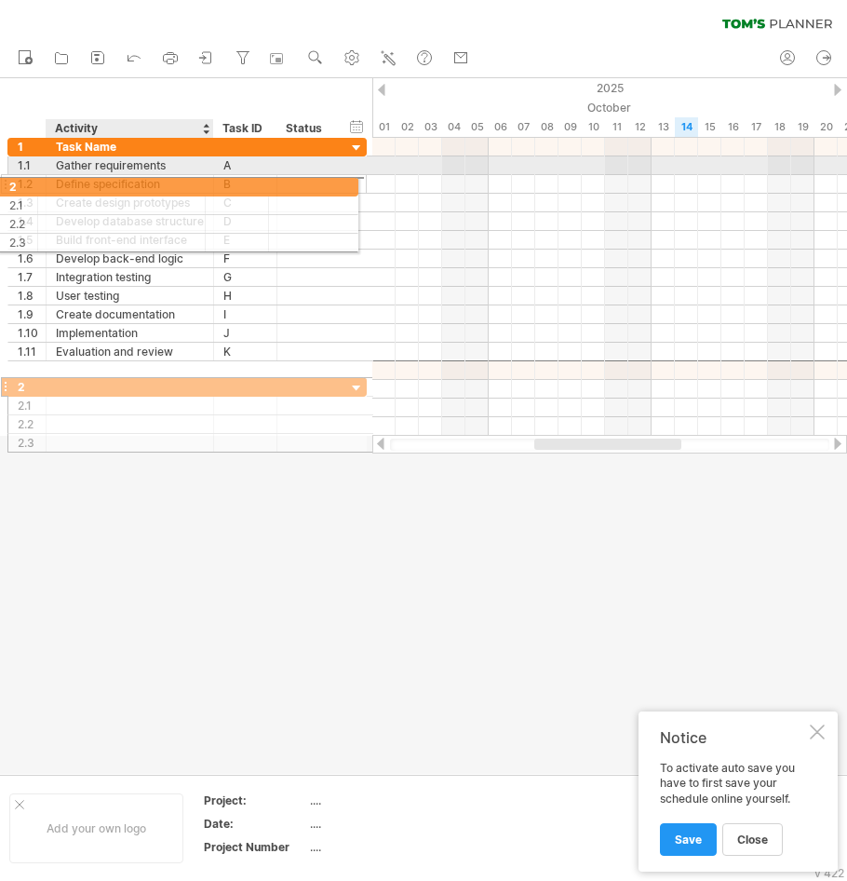
drag, startPoint x: 82, startPoint y: 374, endPoint x: 63, endPoint y: 182, distance: 193.6
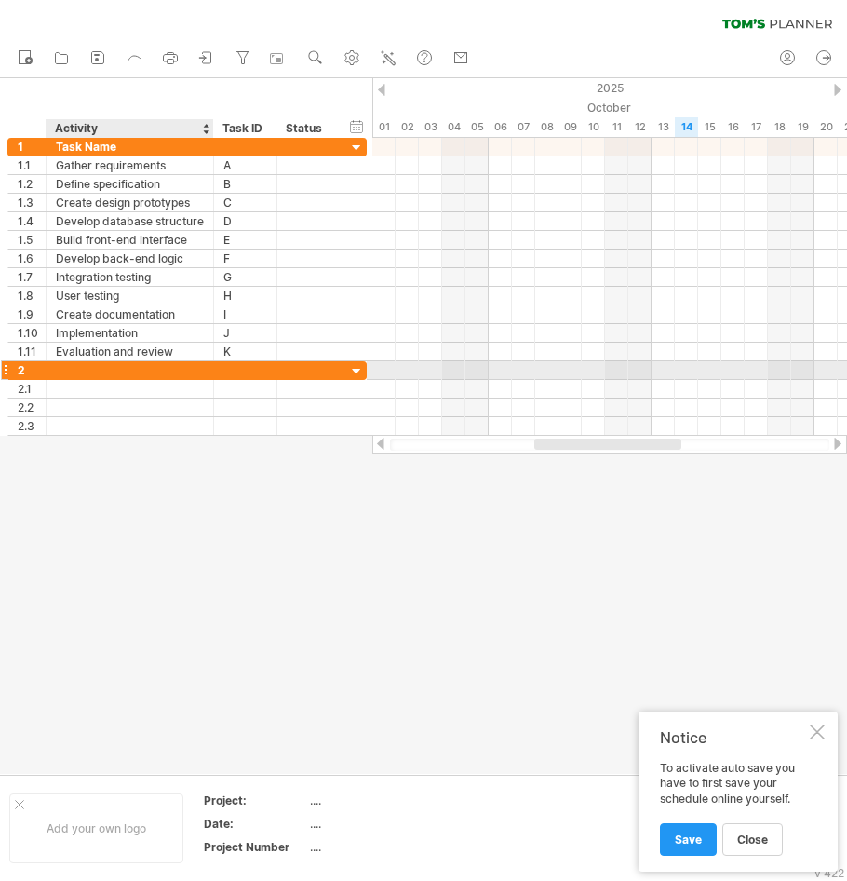
click at [73, 372] on div at bounding box center [130, 370] width 148 height 18
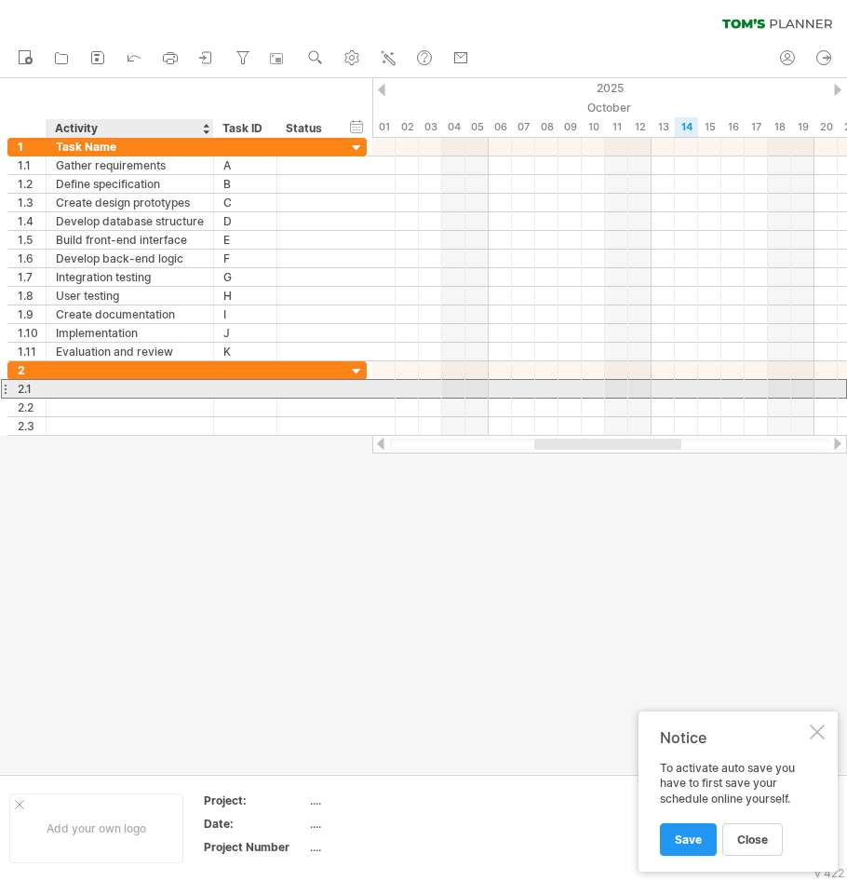
click at [92, 387] on div at bounding box center [130, 389] width 148 height 18
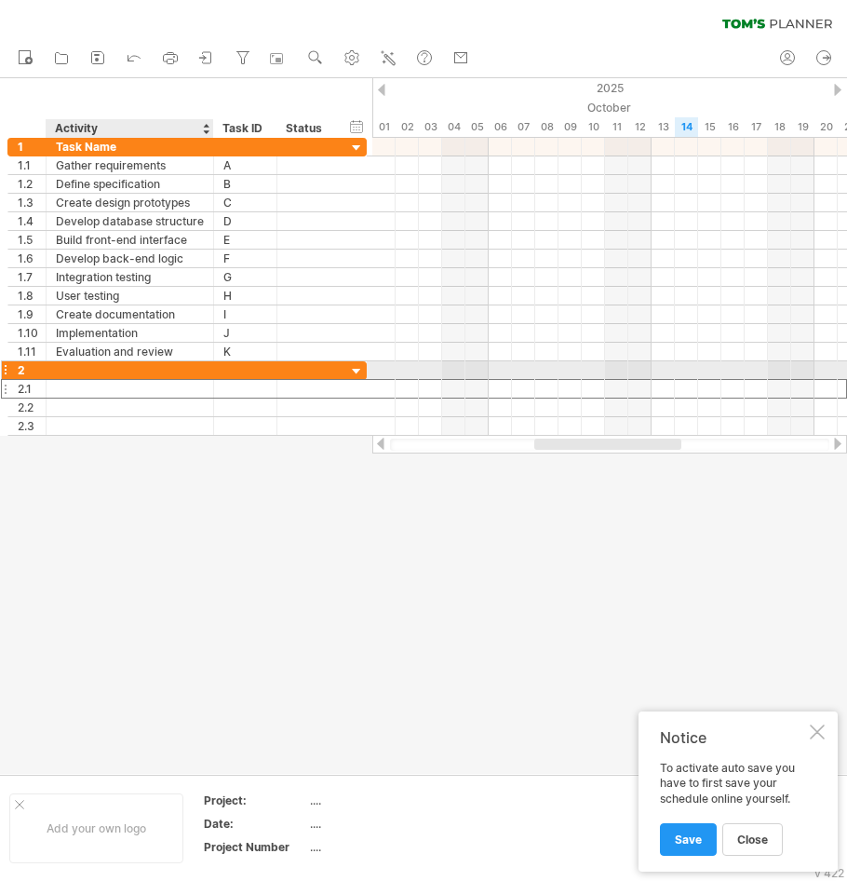
click at [102, 372] on div at bounding box center [130, 370] width 148 height 18
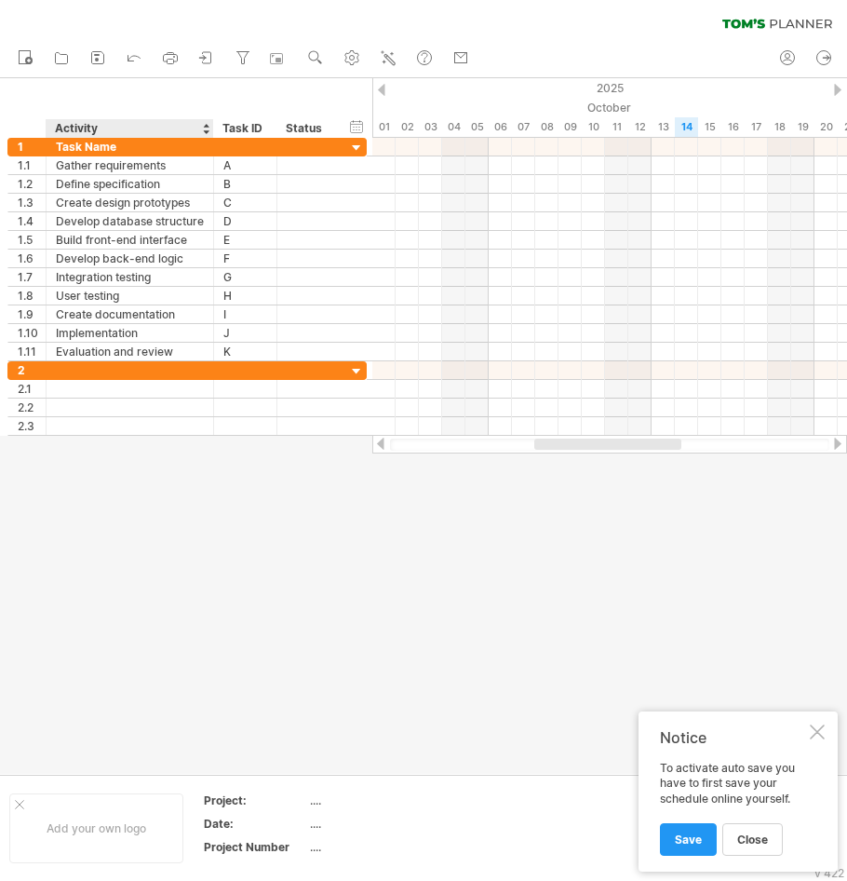
click at [99, 501] on div at bounding box center [423, 426] width 847 height 696
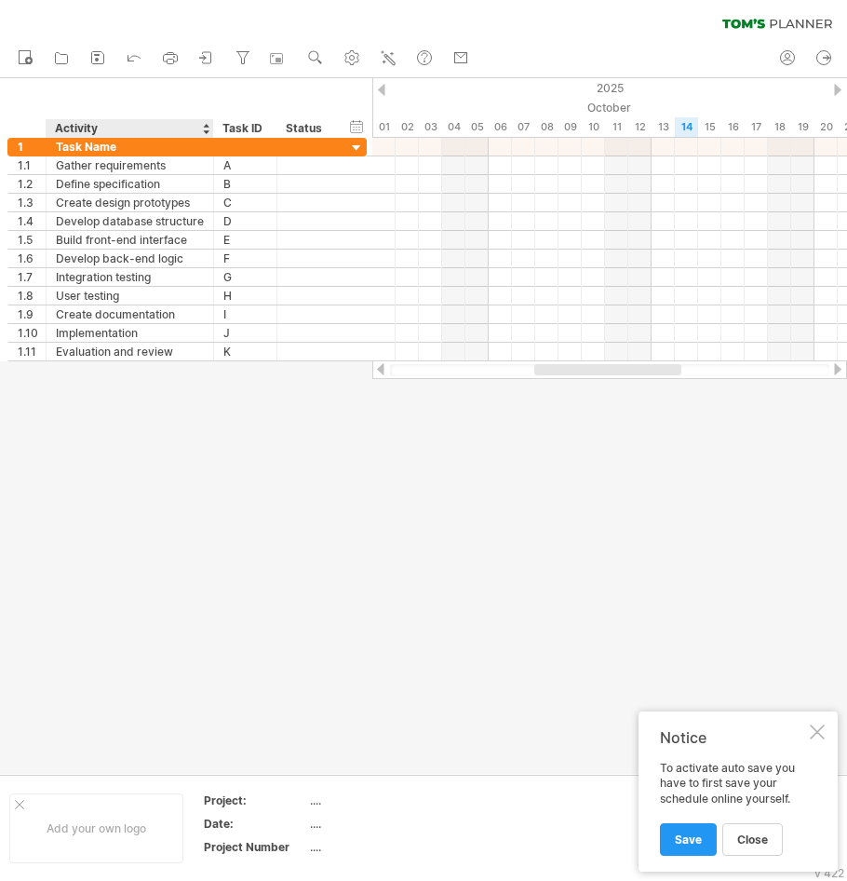
click at [117, 480] on div at bounding box center [423, 426] width 847 height 696
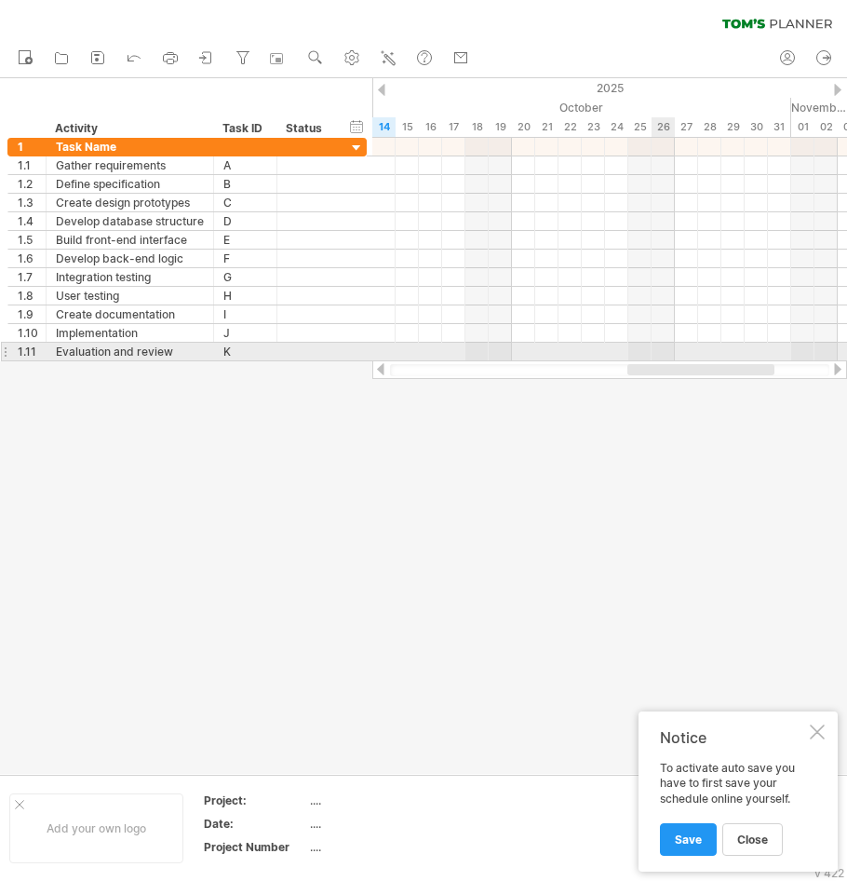
drag, startPoint x: 580, startPoint y: 370, endPoint x: 673, endPoint y: 354, distance: 94.4
click at [673, 354] on div "Trying to reach [DOMAIN_NAME] Connected again... 0% clear filter new 1" at bounding box center [423, 440] width 847 height 881
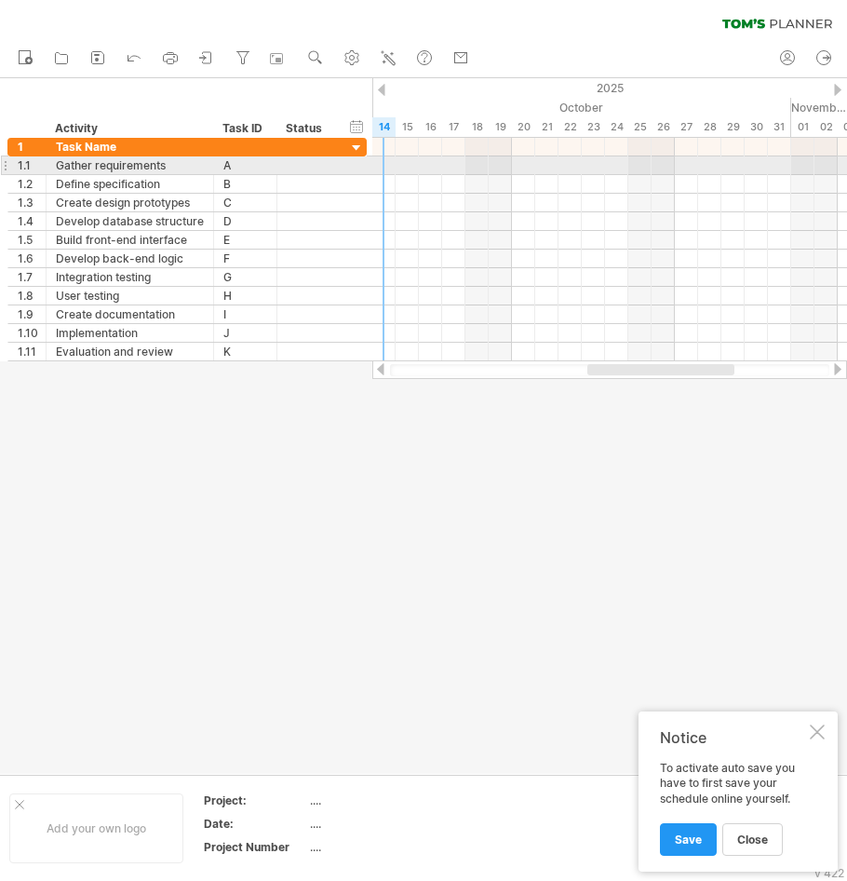
click at [387, 163] on div at bounding box center [609, 165] width 475 height 19
click at [384, 161] on div at bounding box center [609, 165] width 475 height 19
click at [390, 162] on div at bounding box center [609, 165] width 475 height 19
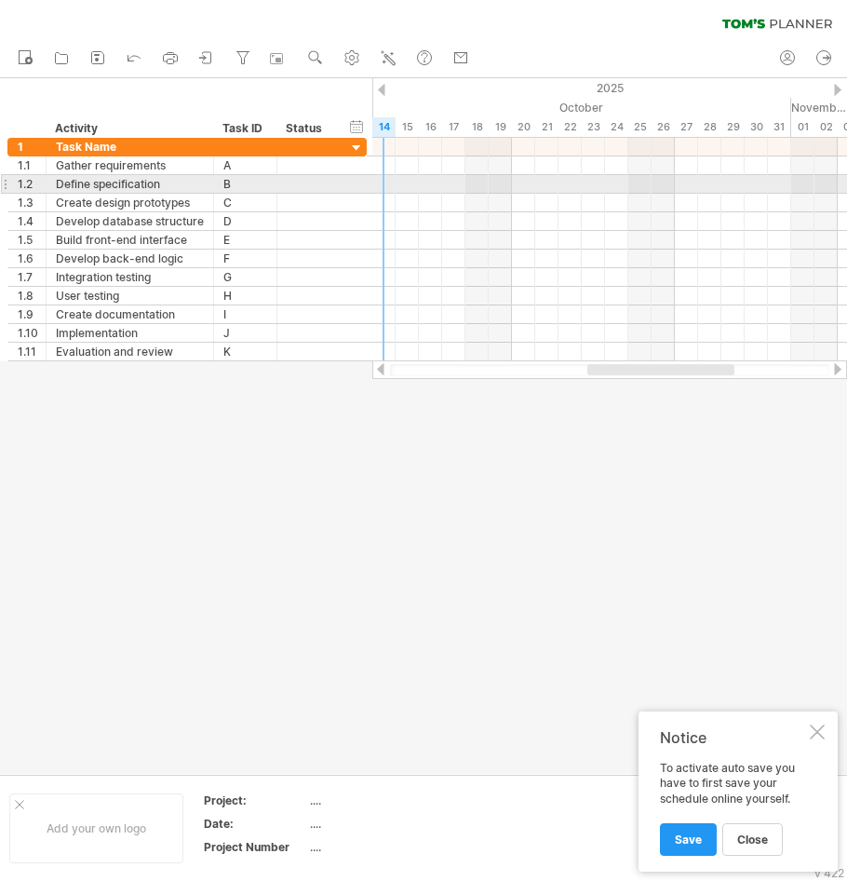
click at [392, 182] on div at bounding box center [609, 184] width 475 height 19
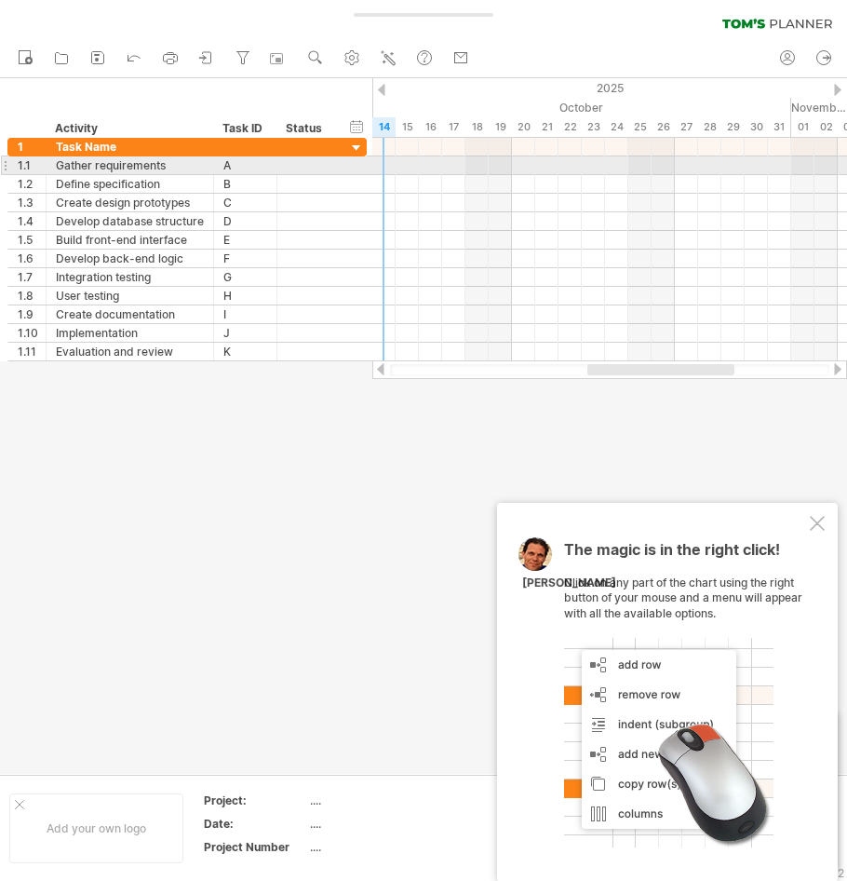
click at [389, 169] on div at bounding box center [609, 165] width 475 height 19
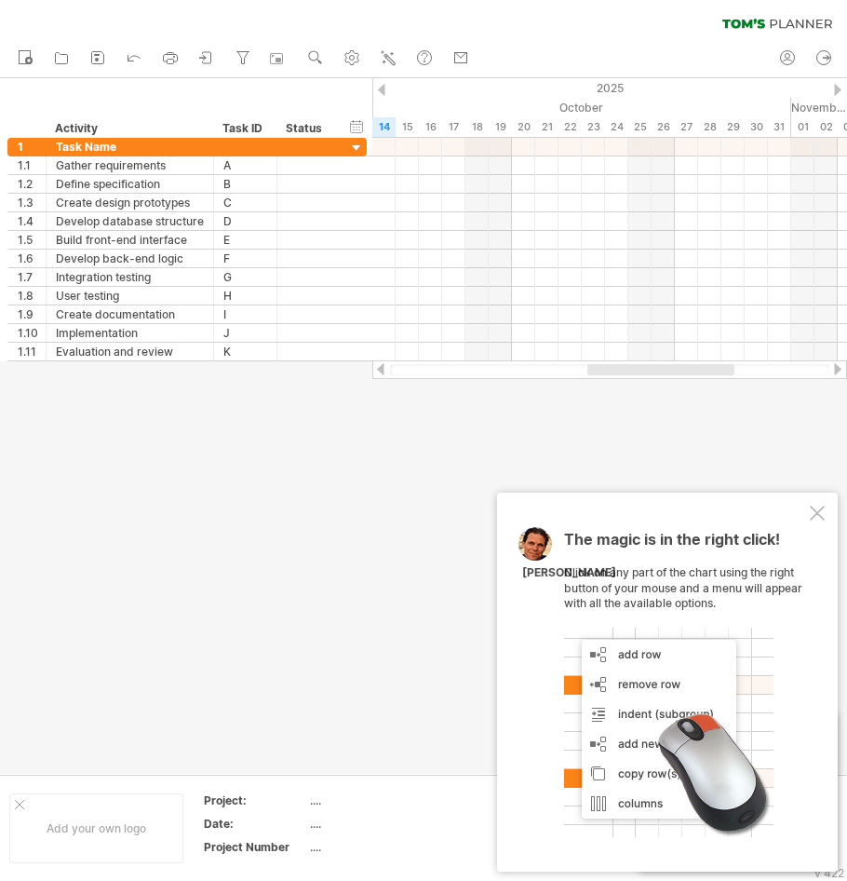
click at [818, 514] on div at bounding box center [817, 513] width 15 height 15
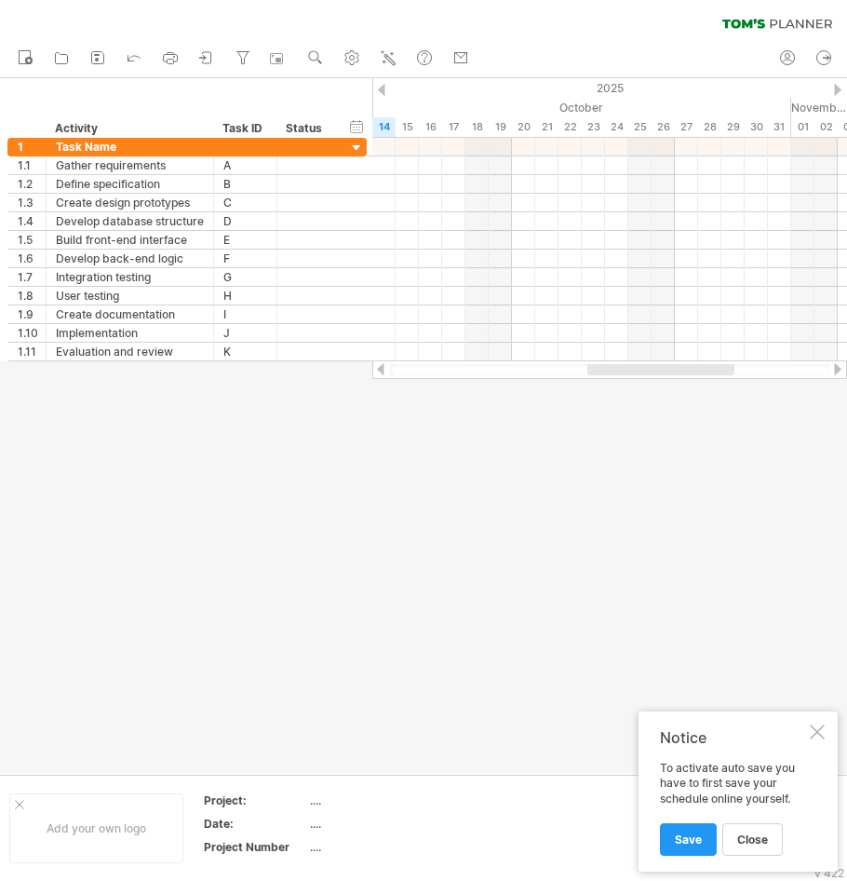
click at [819, 734] on div at bounding box center [817, 731] width 15 height 15
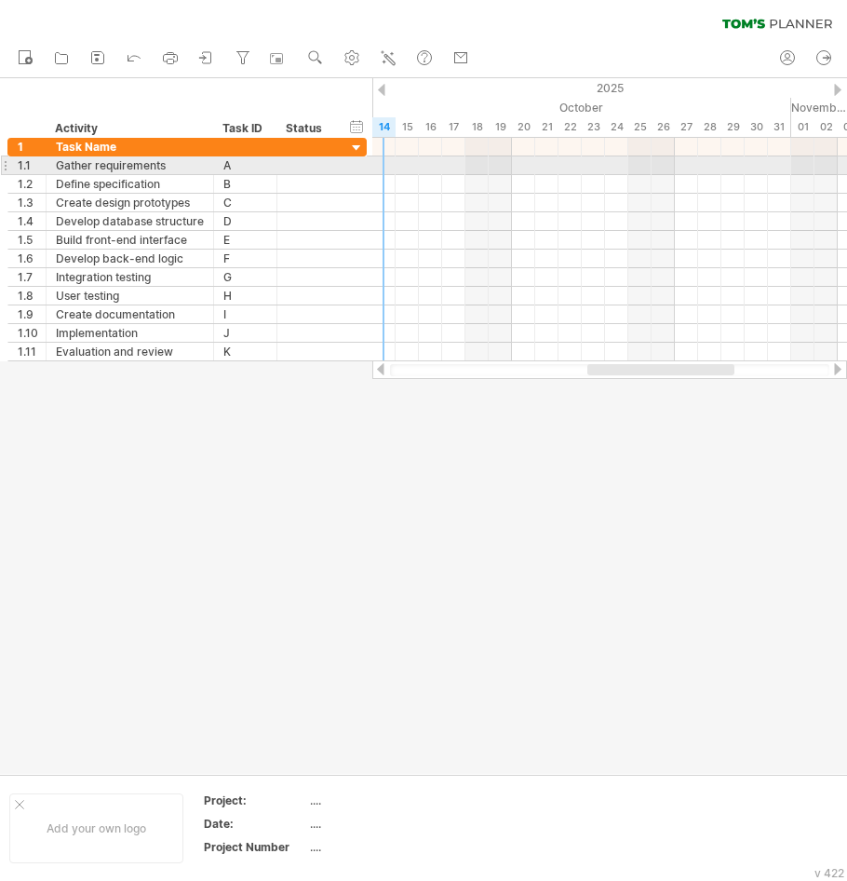
click at [380, 165] on div at bounding box center [609, 165] width 475 height 19
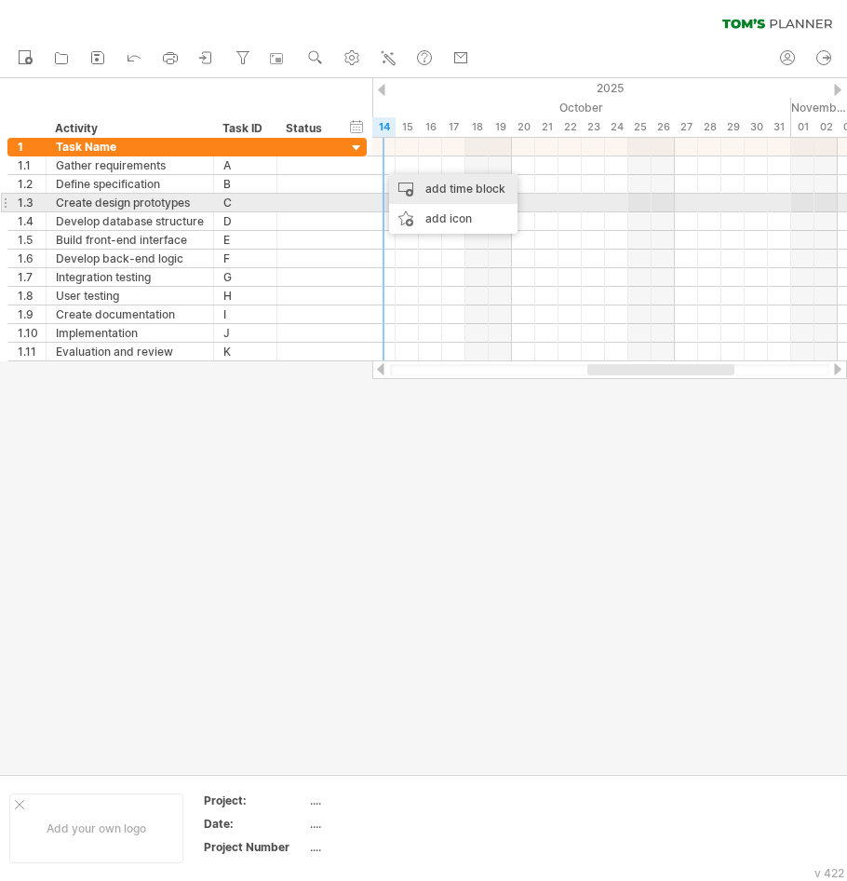
click at [408, 195] on div "add time block" at bounding box center [453, 189] width 128 height 30
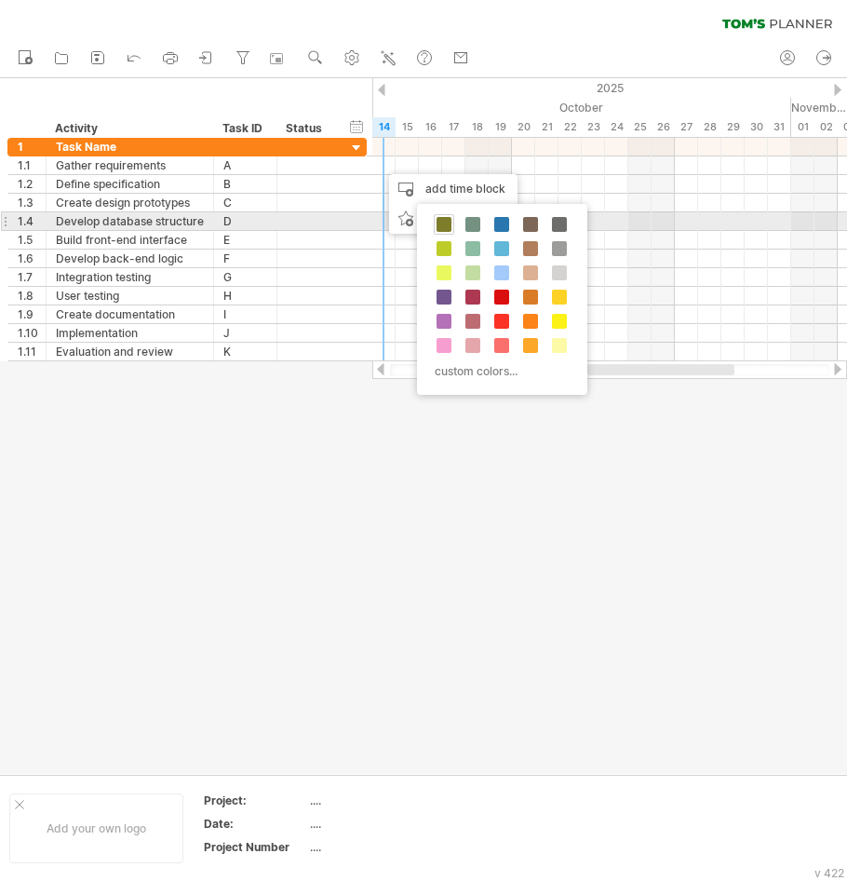
click at [447, 218] on span at bounding box center [444, 224] width 15 height 15
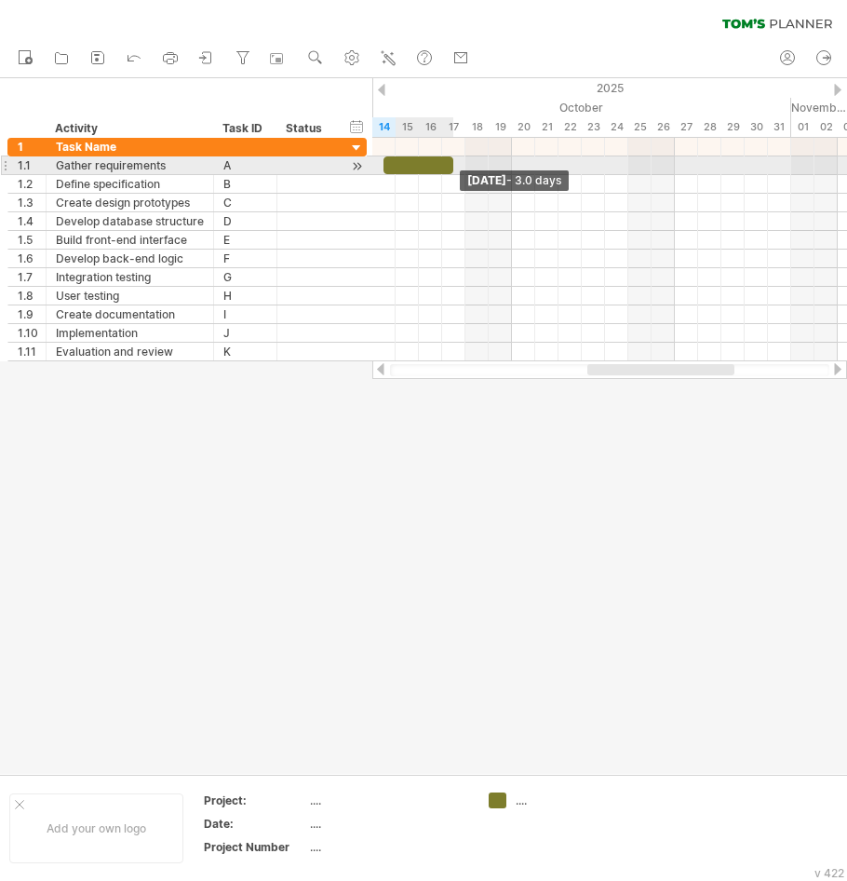
drag, startPoint x: 404, startPoint y: 163, endPoint x: 448, endPoint y: 172, distance: 44.7
click at [448, 172] on div at bounding box center [419, 165] width 70 height 18
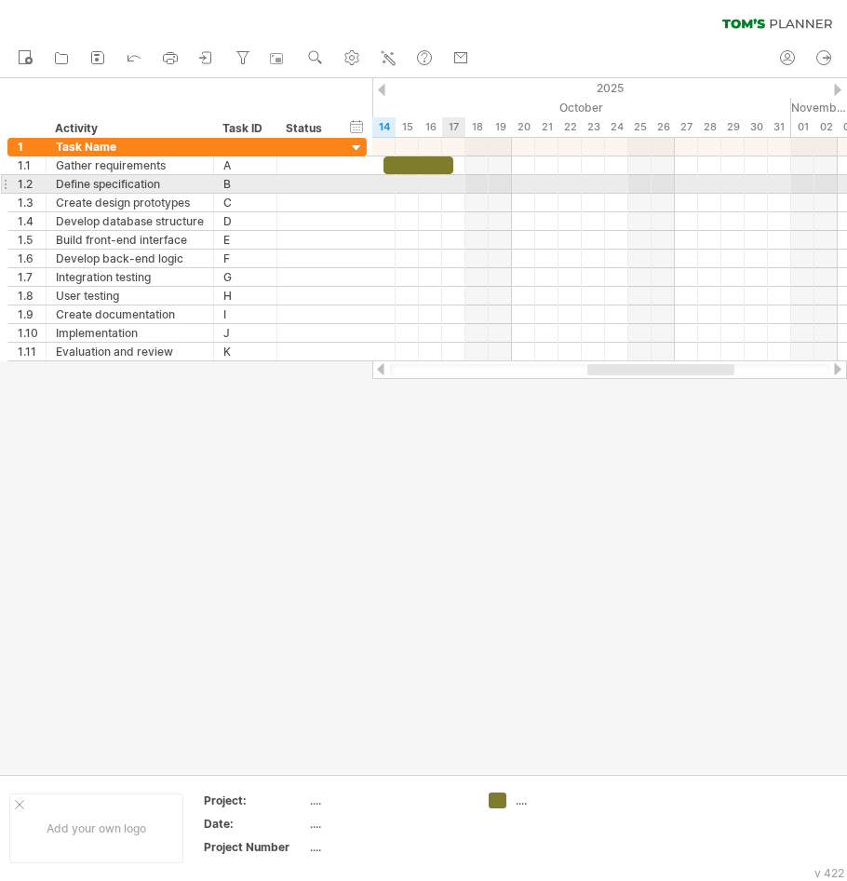
click at [453, 189] on div at bounding box center [609, 184] width 475 height 19
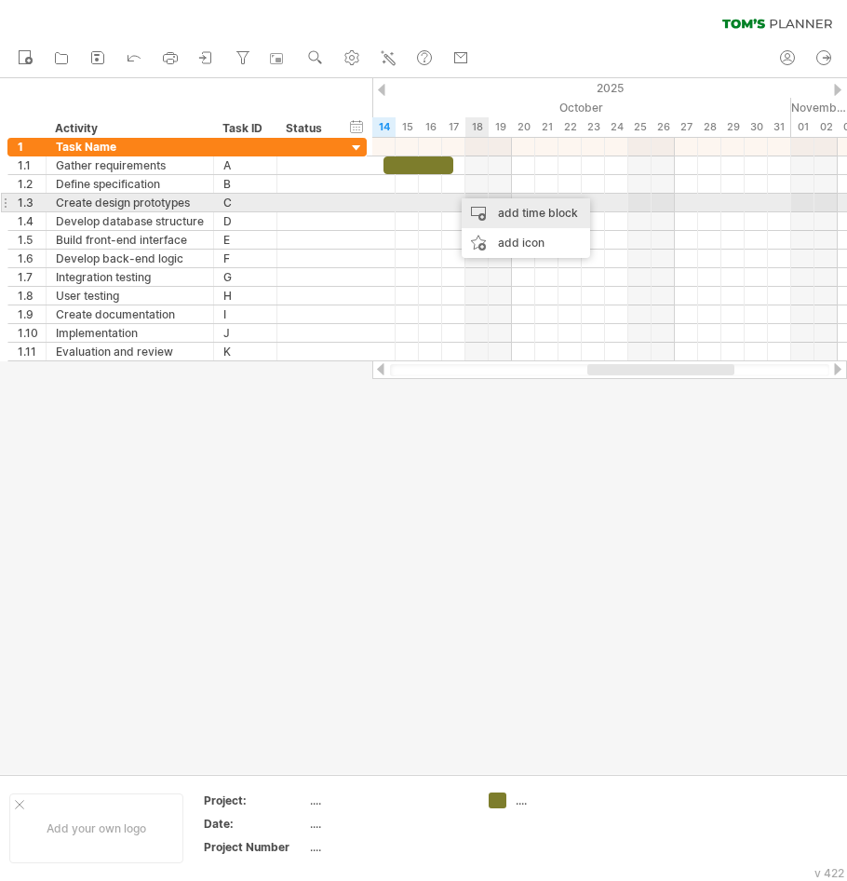
click at [489, 210] on div "add time block" at bounding box center [526, 213] width 128 height 30
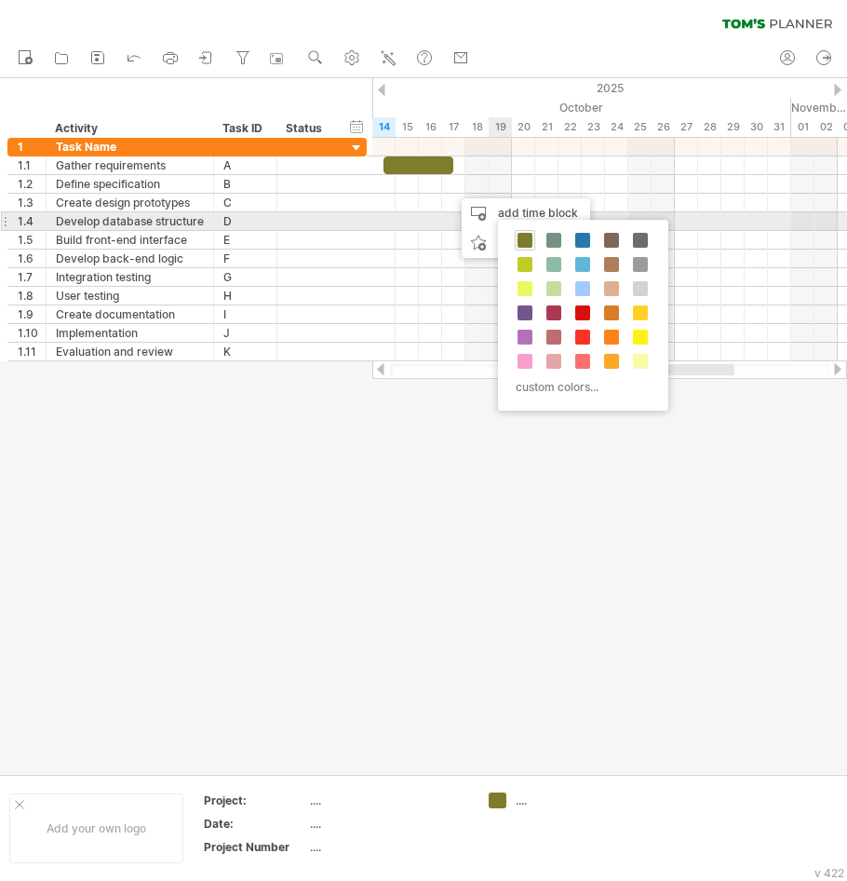
click at [525, 232] on div at bounding box center [525, 240] width 20 height 20
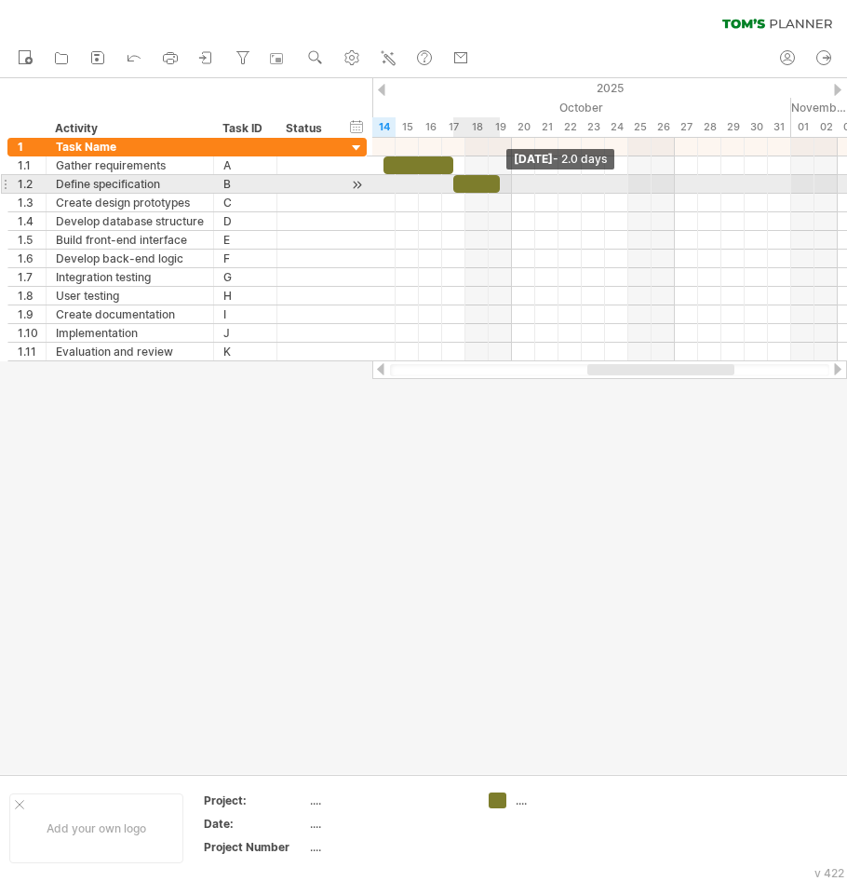
drag, startPoint x: 474, startPoint y: 183, endPoint x: 502, endPoint y: 188, distance: 28.3
click at [502, 188] on span at bounding box center [499, 184] width 7 height 18
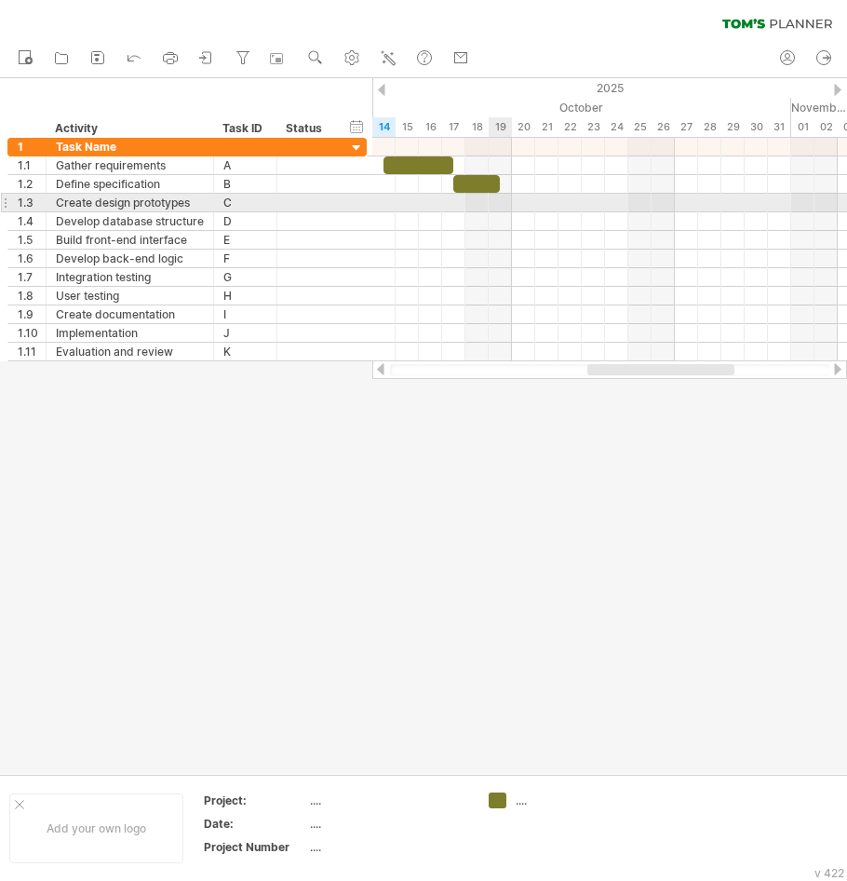
click at [507, 199] on div at bounding box center [609, 203] width 475 height 19
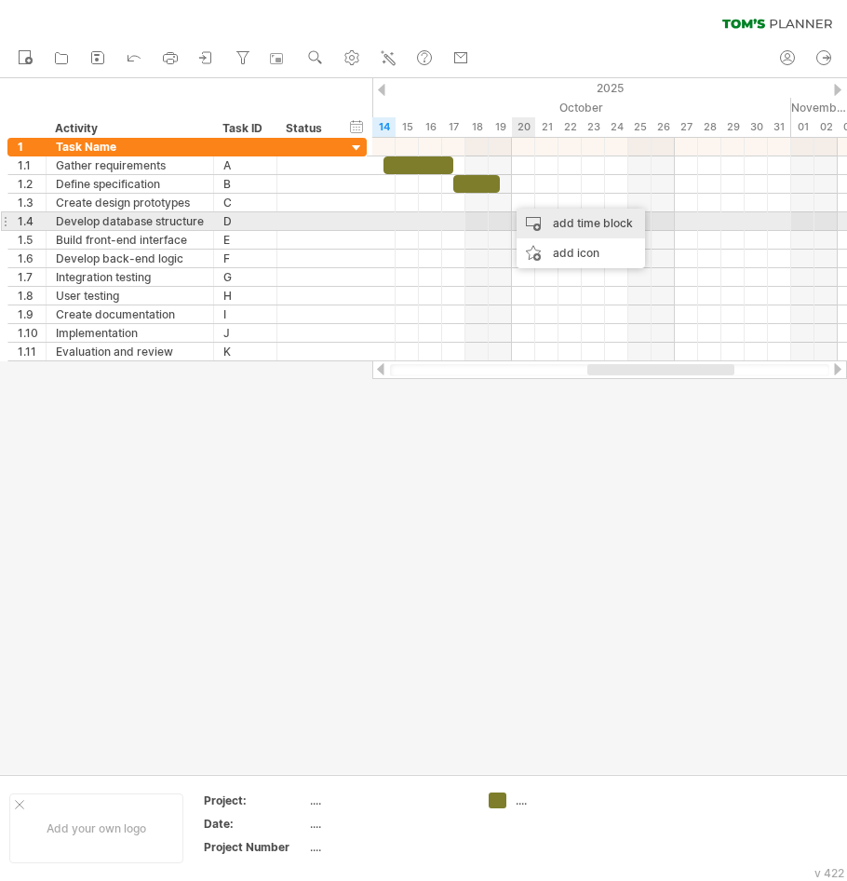
click at [549, 223] on div "add time block" at bounding box center [581, 224] width 128 height 30
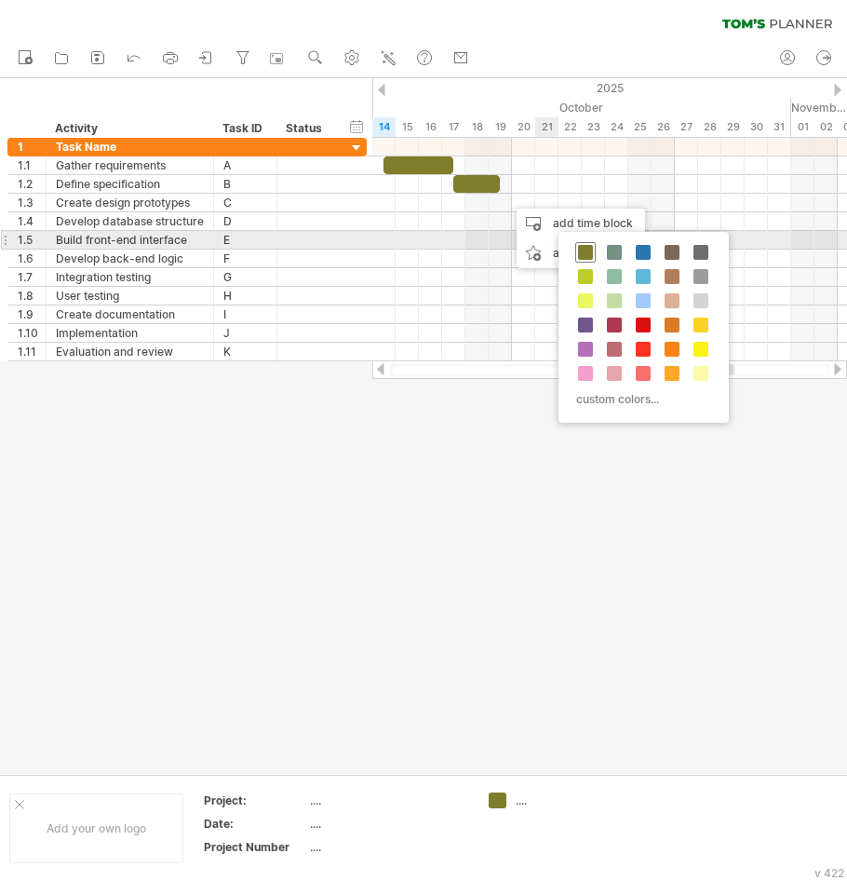
click at [589, 248] on span at bounding box center [585, 252] width 15 height 15
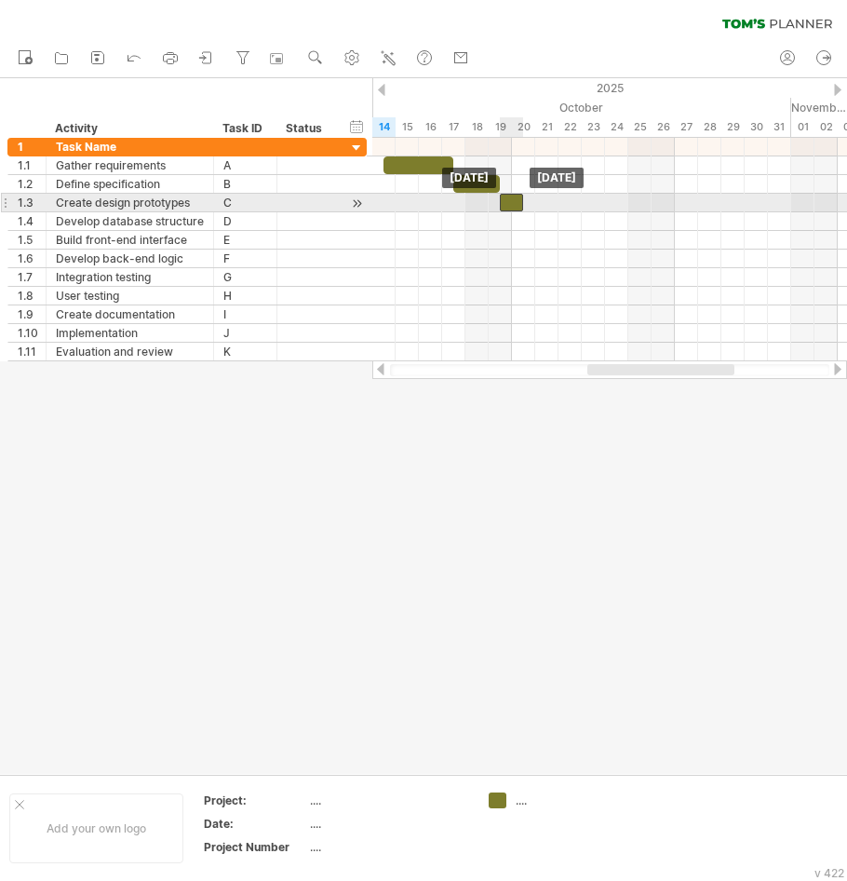
click at [512, 204] on div at bounding box center [511, 203] width 23 height 18
drag, startPoint x: 515, startPoint y: 205, endPoint x: 549, endPoint y: 208, distance: 34.6
click at [549, 208] on div at bounding box center [546, 203] width 23 height 18
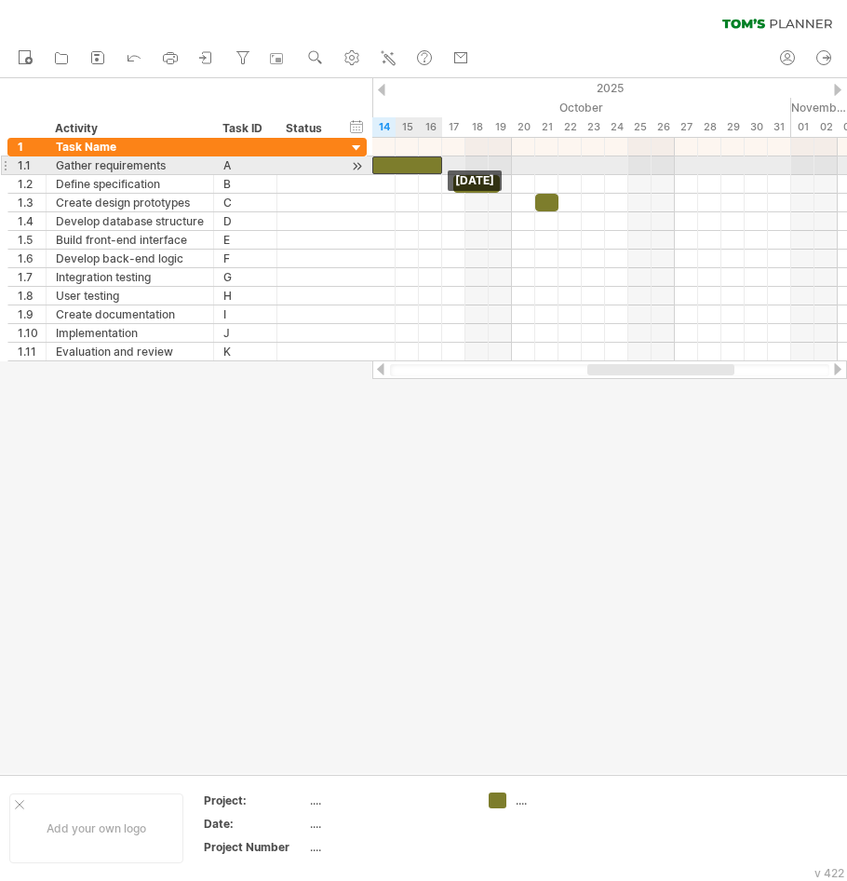
drag, startPoint x: 420, startPoint y: 165, endPoint x: 407, endPoint y: 163, distance: 13.2
click at [407, 163] on div at bounding box center [407, 165] width 70 height 18
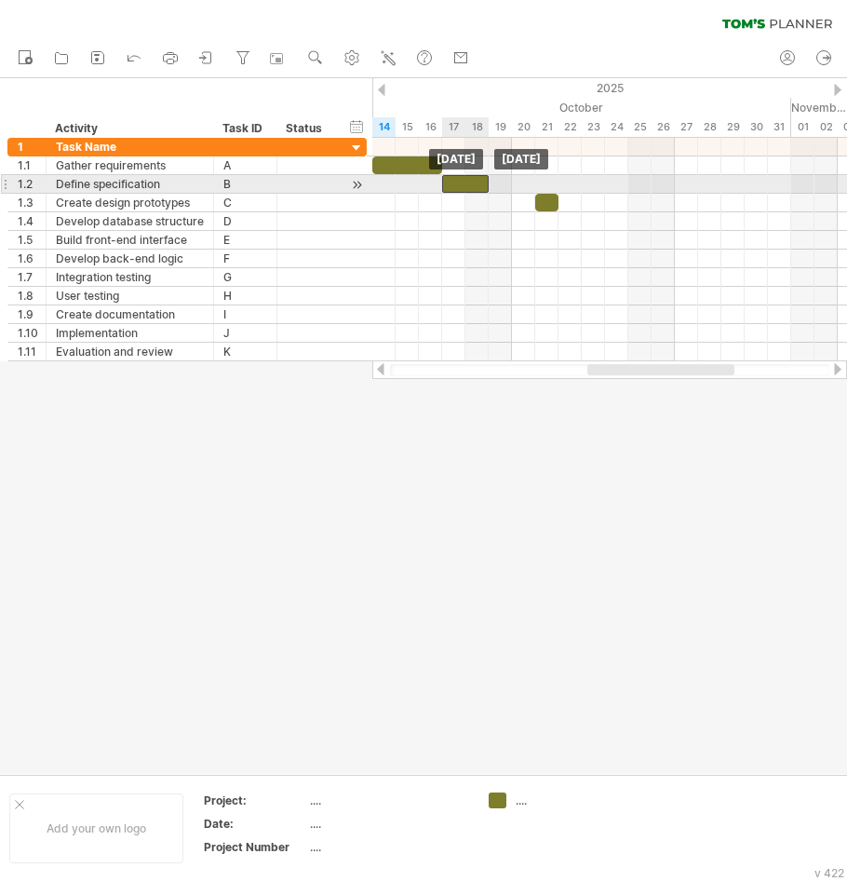
drag, startPoint x: 468, startPoint y: 182, endPoint x: 459, endPoint y: 182, distance: 9.4
click at [459, 182] on div at bounding box center [465, 184] width 47 height 18
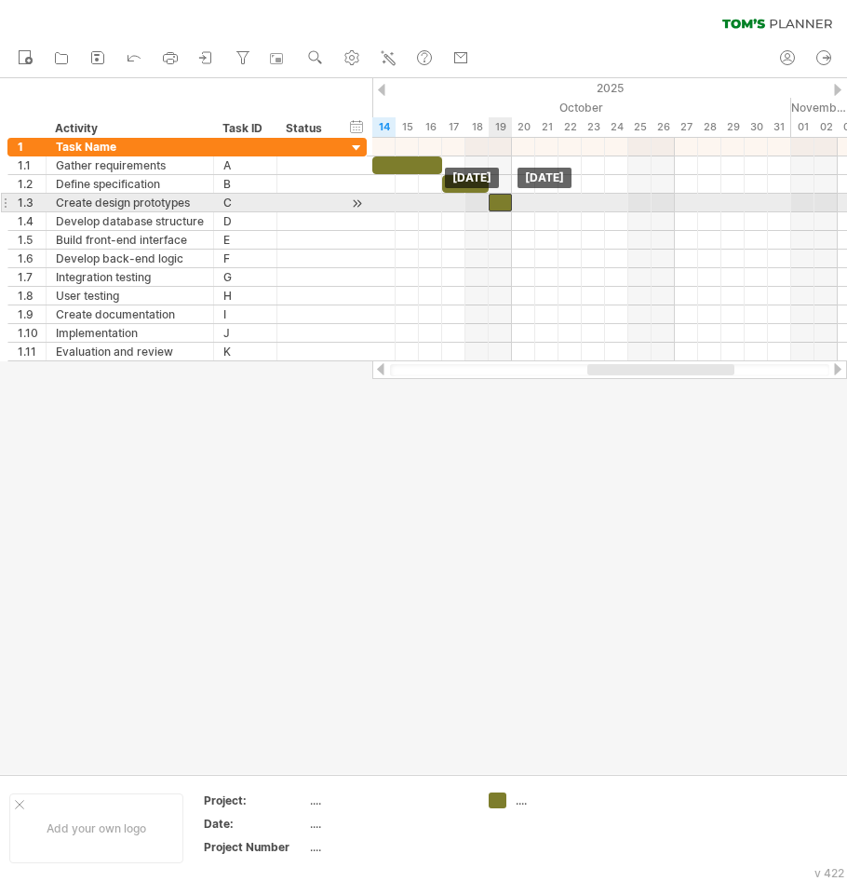
drag, startPoint x: 549, startPoint y: 204, endPoint x: 502, endPoint y: 200, distance: 47.6
click at [502, 200] on div at bounding box center [500, 203] width 23 height 18
drag, startPoint x: 508, startPoint y: 201, endPoint x: 581, endPoint y: 209, distance: 73.0
click at [581, 209] on span at bounding box center [581, 203] width 7 height 18
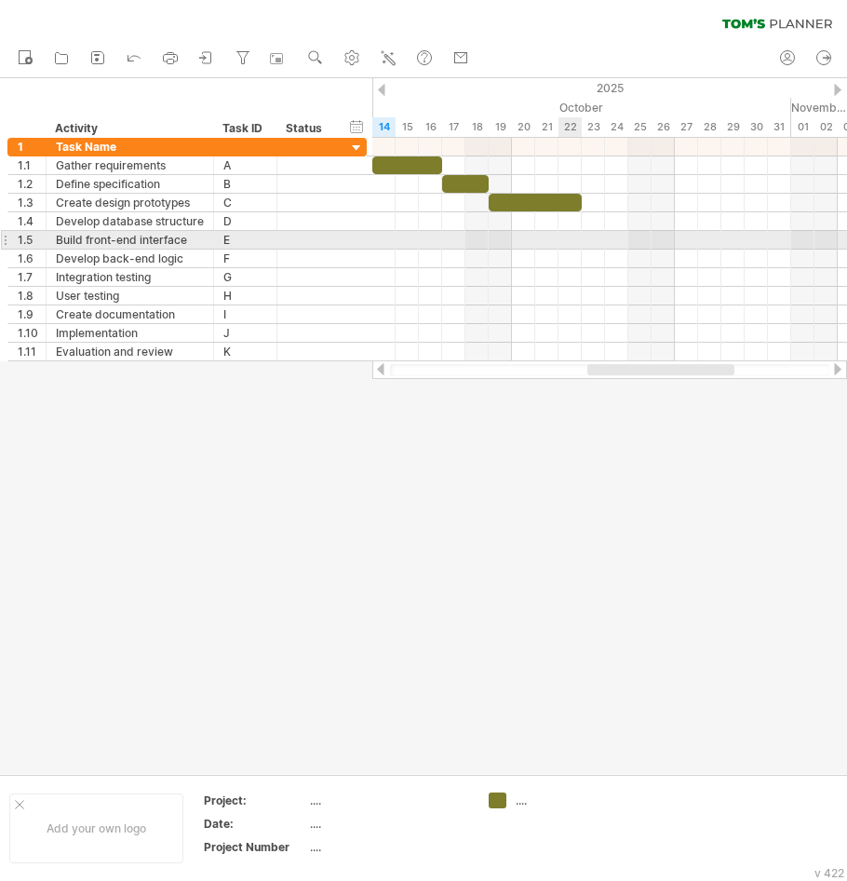
click at [577, 234] on div at bounding box center [609, 240] width 475 height 19
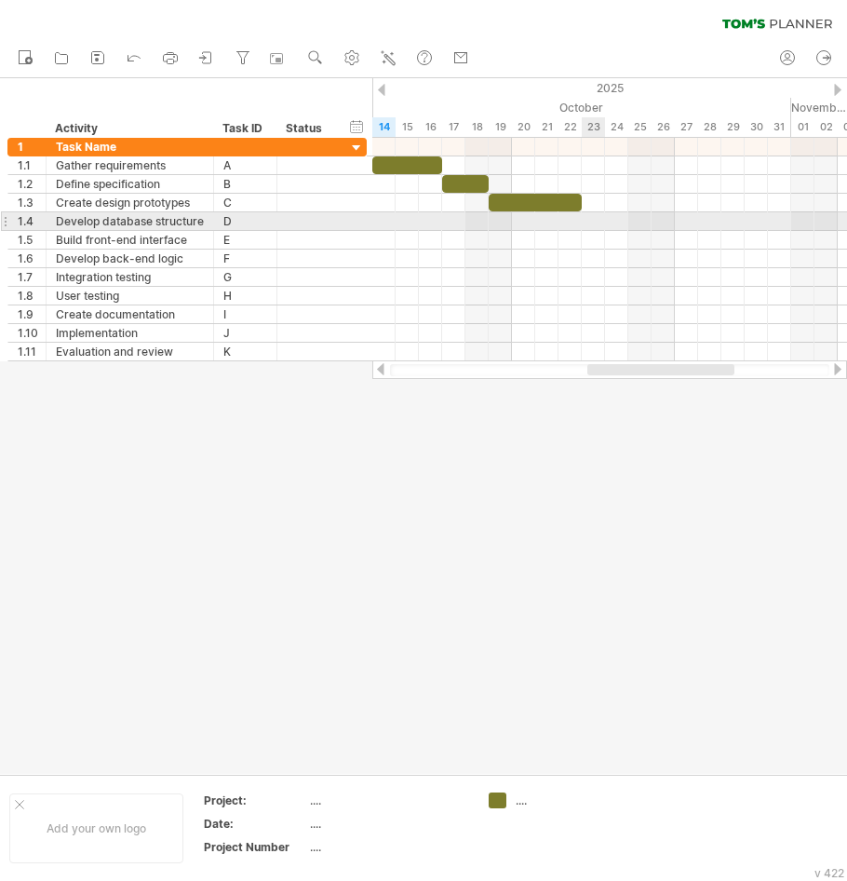
click at [586, 223] on div at bounding box center [609, 221] width 475 height 19
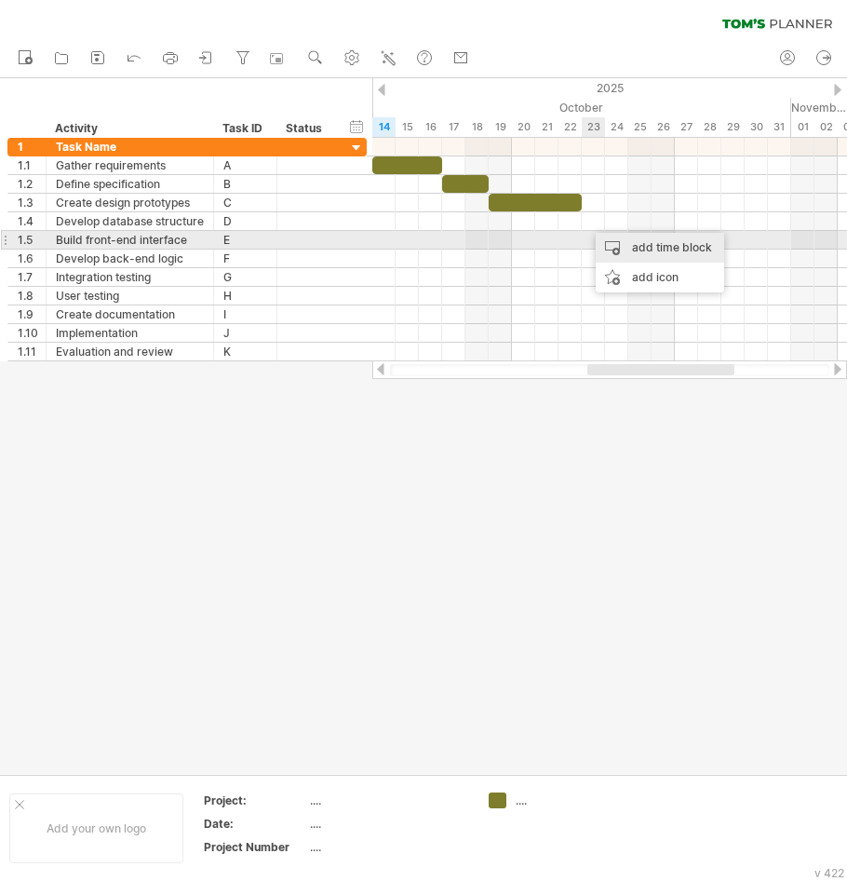
click at [610, 241] on div "add time block" at bounding box center [660, 248] width 128 height 30
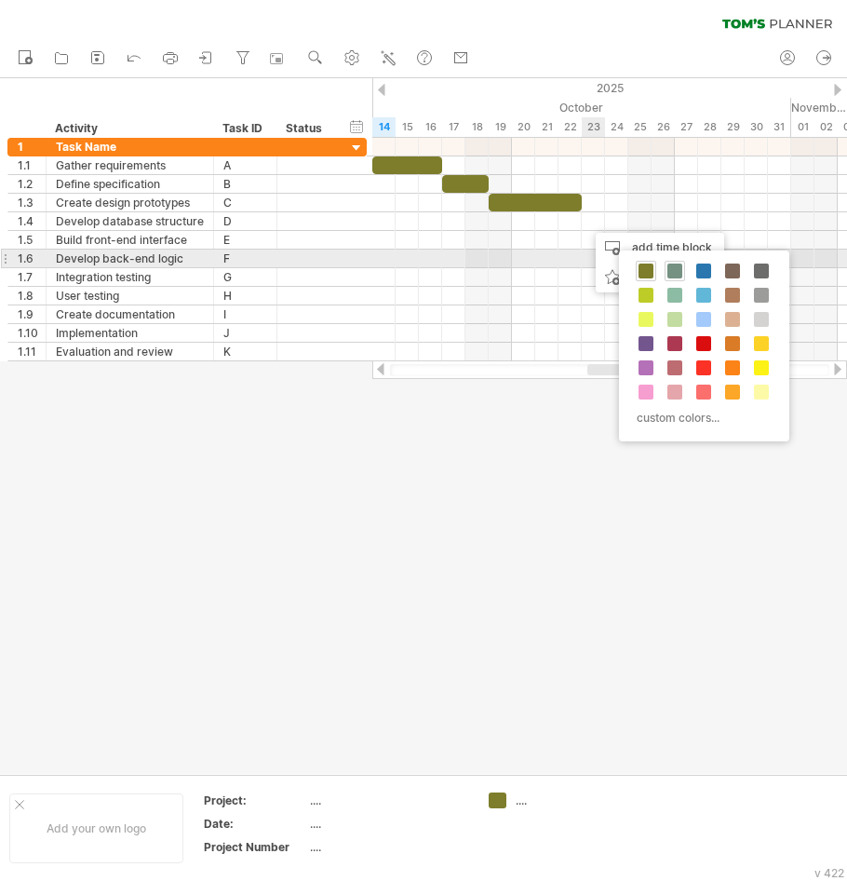
click at [674, 270] on span at bounding box center [675, 270] width 15 height 15
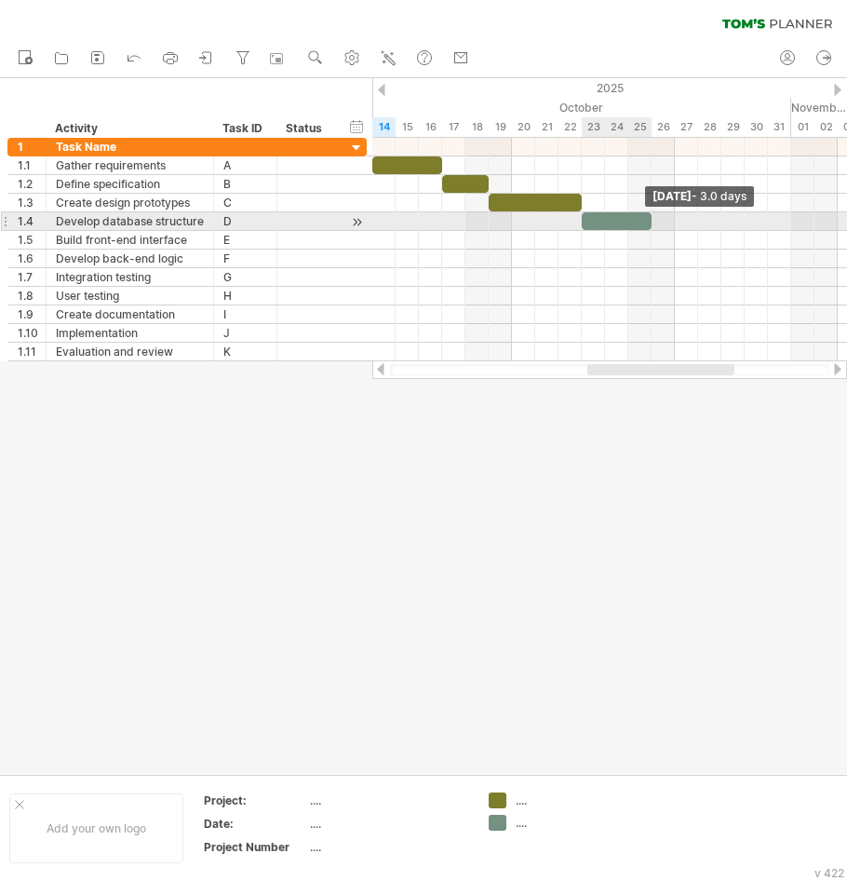
drag, startPoint x: 604, startPoint y: 223, endPoint x: 655, endPoint y: 226, distance: 51.3
click at [655, 226] on div "[DATE] - 3.0 days [DATE]" at bounding box center [609, 249] width 475 height 223
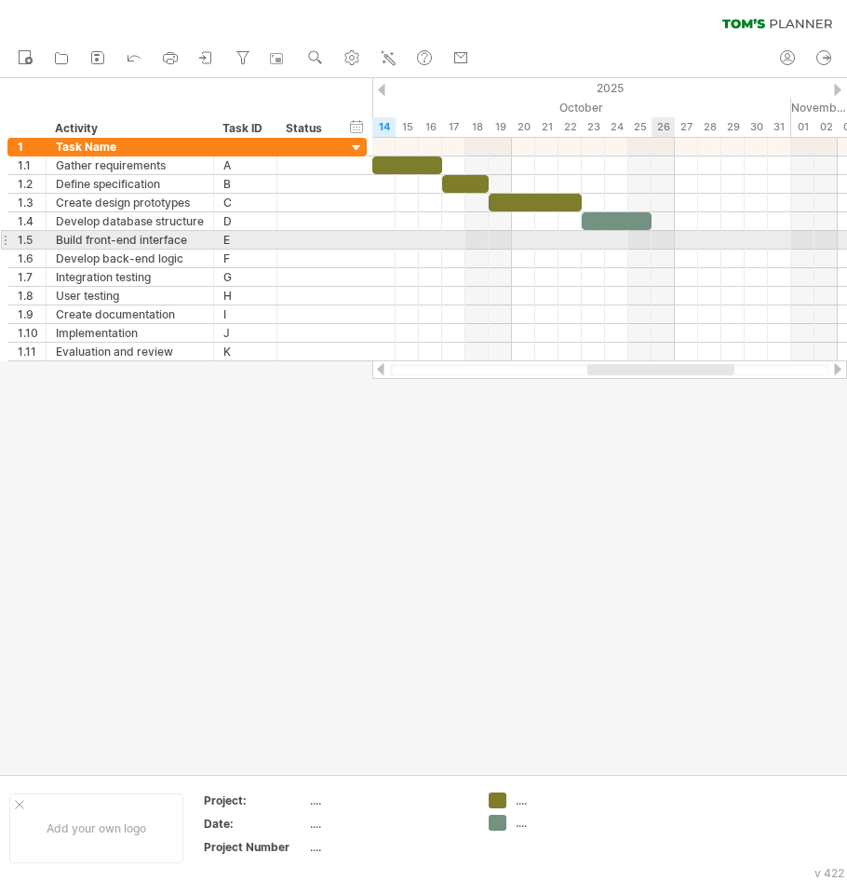
click at [655, 239] on div at bounding box center [609, 240] width 475 height 19
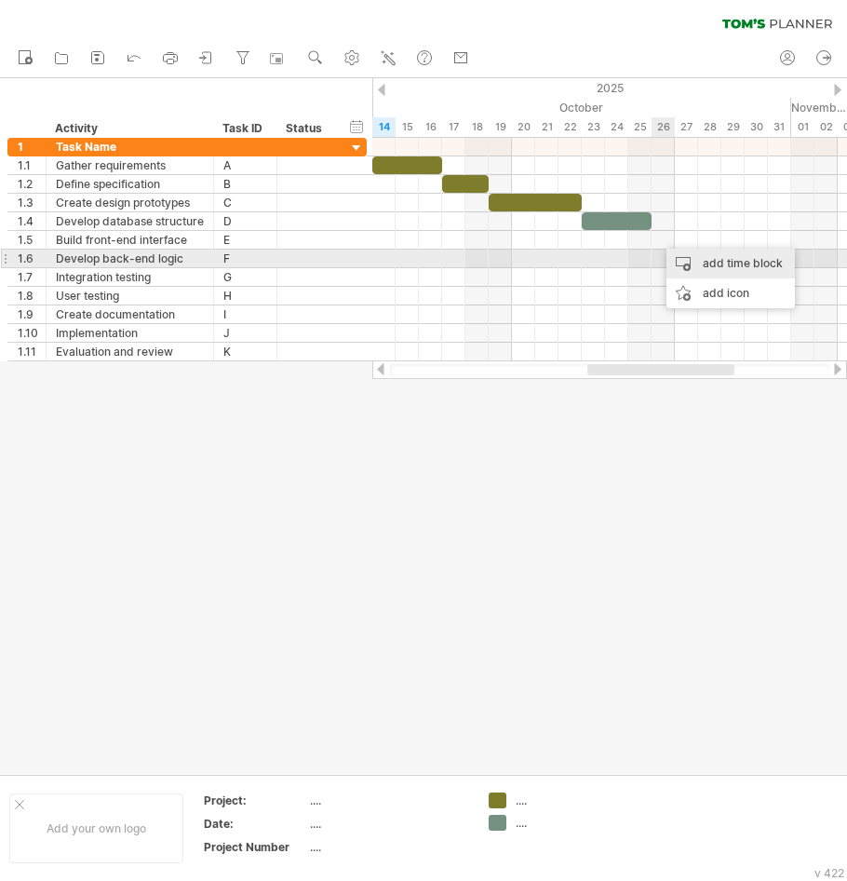
click at [685, 256] on div "add time block" at bounding box center [731, 264] width 128 height 30
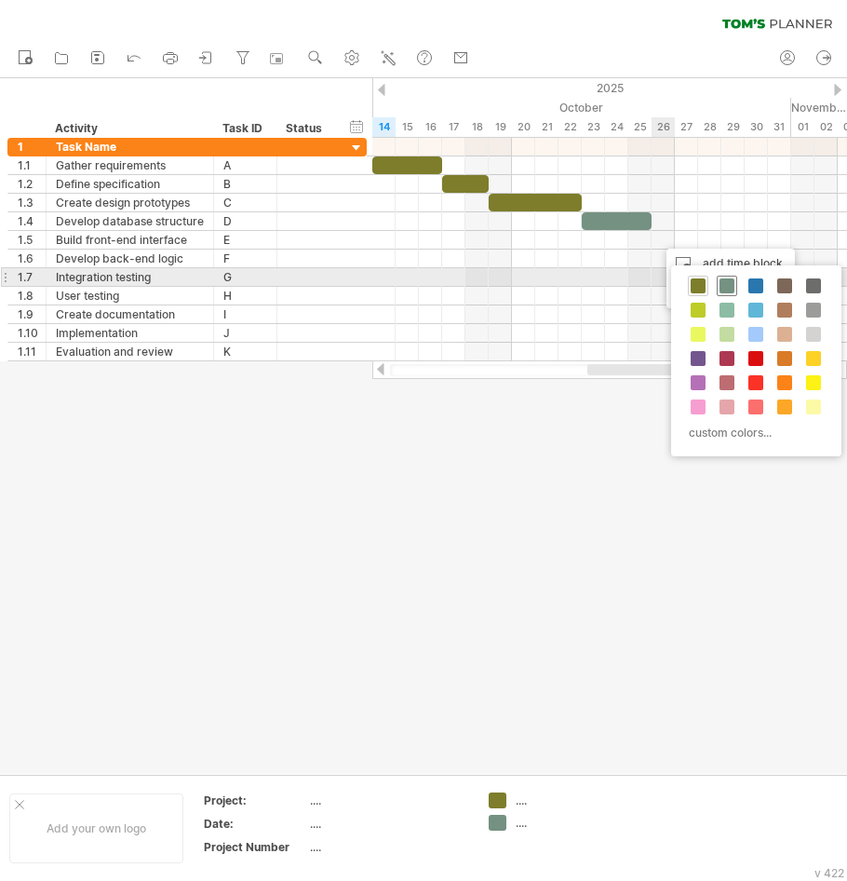
click at [720, 287] on span at bounding box center [727, 285] width 15 height 15
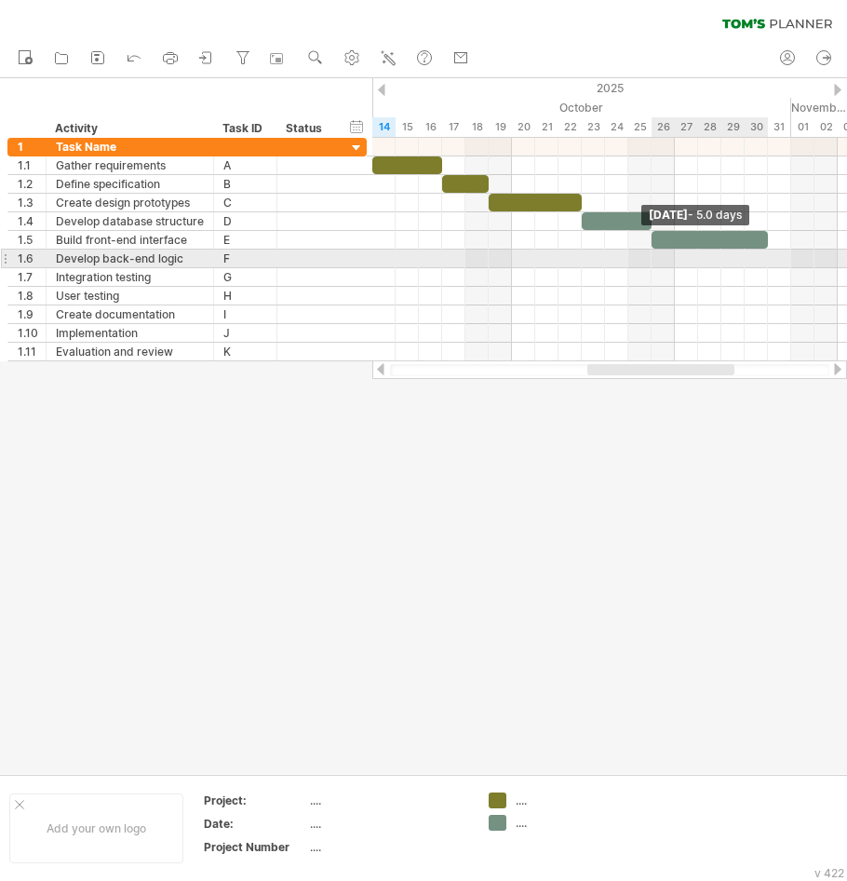
drag, startPoint x: 671, startPoint y: 241, endPoint x: 769, endPoint y: 250, distance: 98.2
click at [769, 250] on div "[DATE] - 5.0 days [DATE]" at bounding box center [609, 249] width 475 height 223
click at [774, 255] on div at bounding box center [609, 259] width 475 height 19
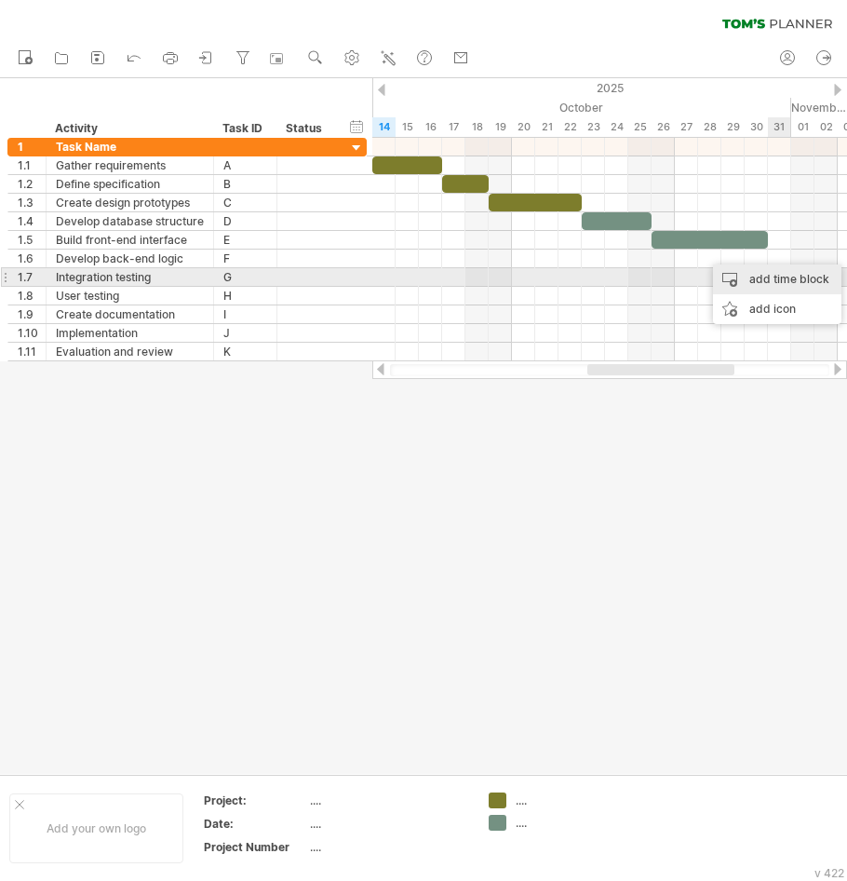
click at [777, 273] on div "add time block" at bounding box center [777, 279] width 128 height 30
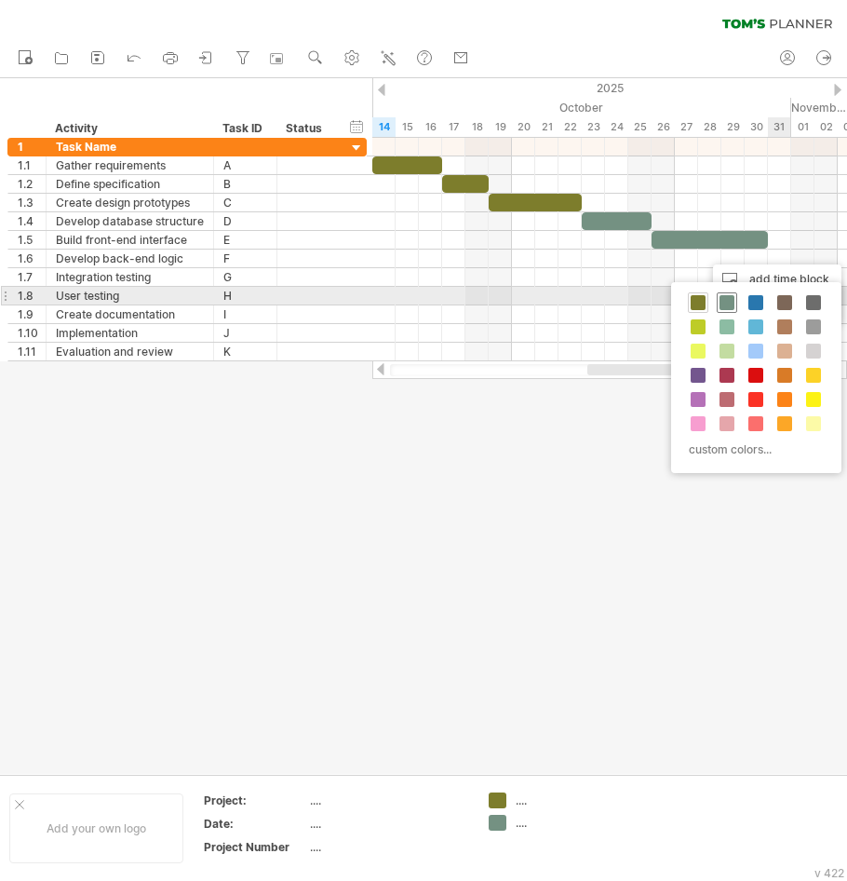
click at [732, 299] on span at bounding box center [727, 302] width 15 height 15
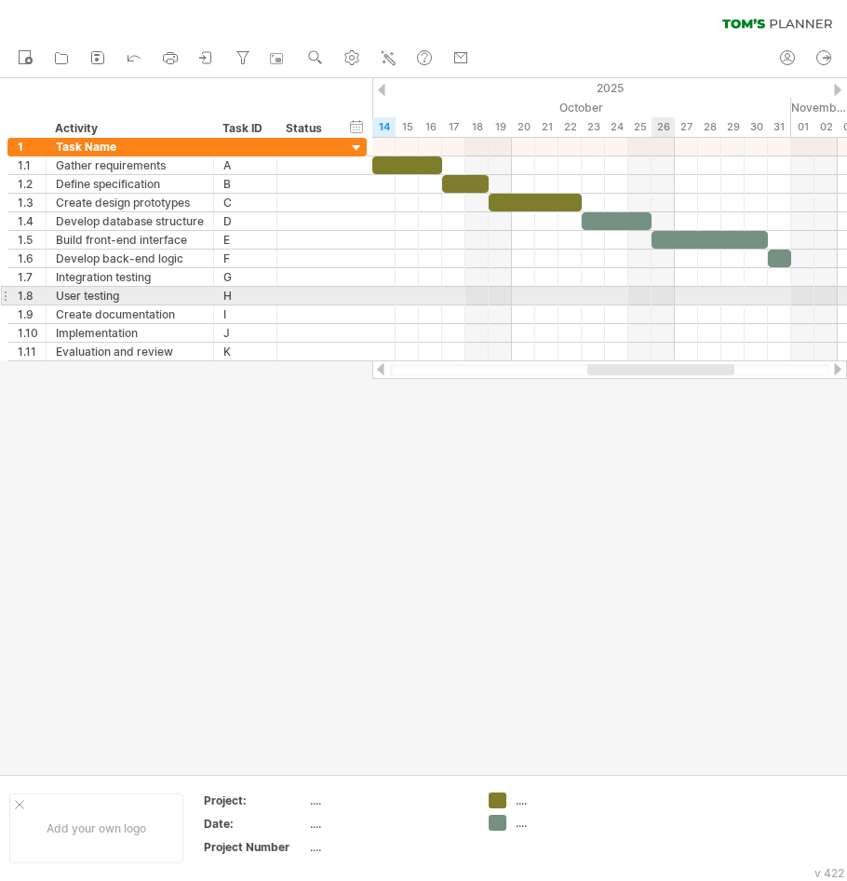
drag, startPoint x: 707, startPoint y: 287, endPoint x: 650, endPoint y: 290, distance: 56.9
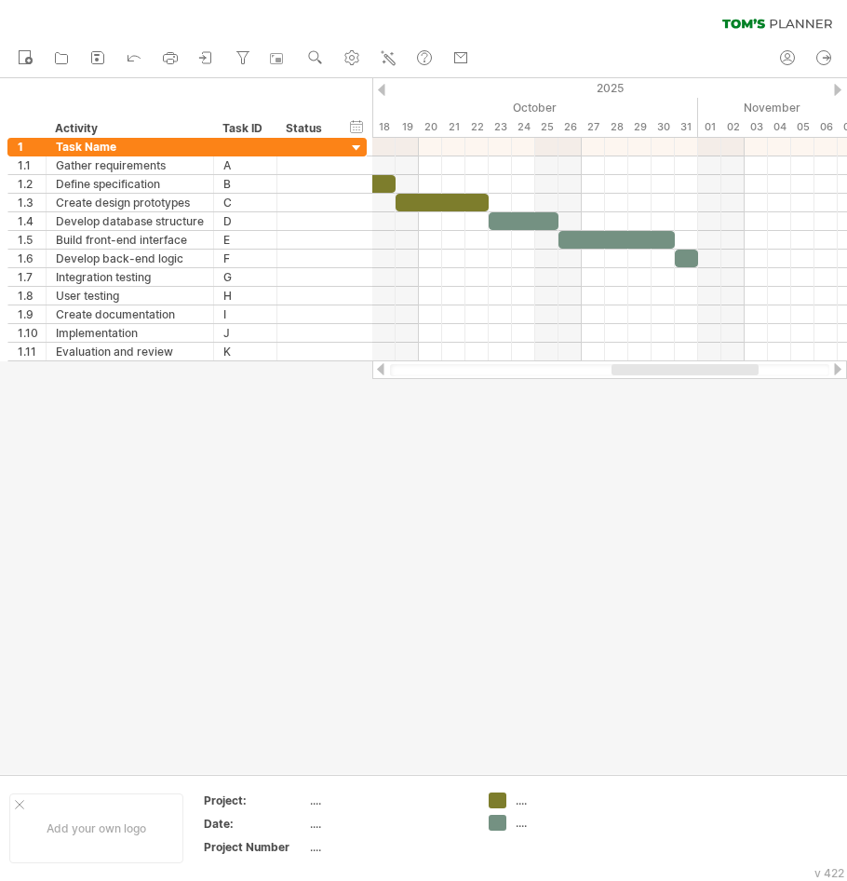
drag, startPoint x: 642, startPoint y: 366, endPoint x: 674, endPoint y: 369, distance: 32.7
click at [674, 369] on div at bounding box center [685, 369] width 147 height 11
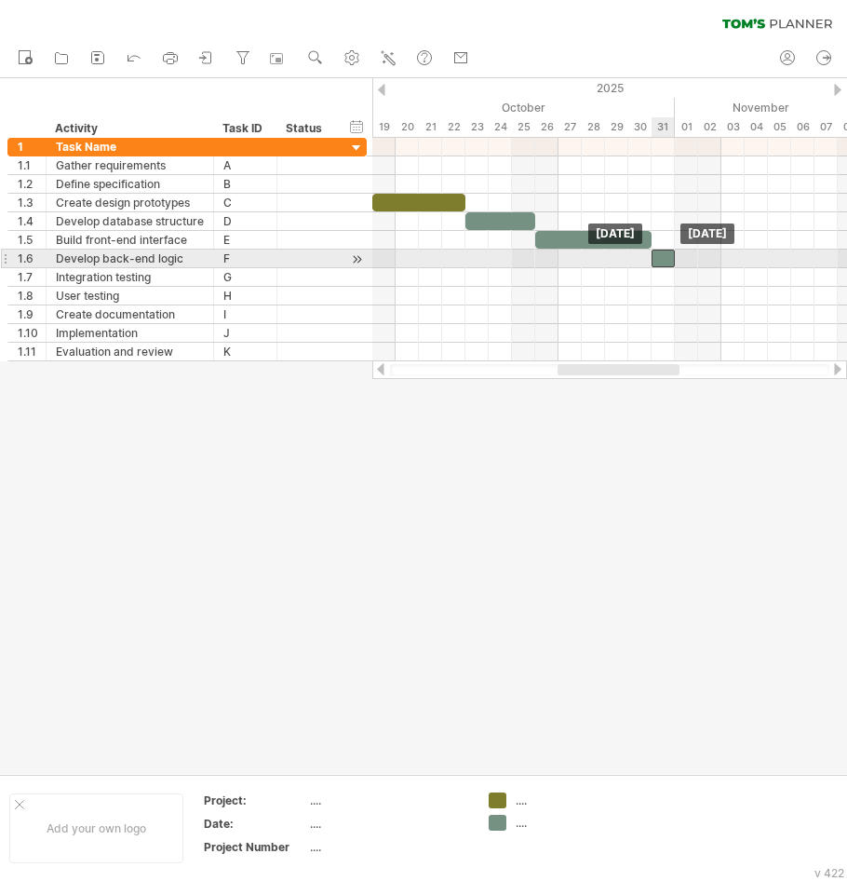
click at [669, 260] on div at bounding box center [663, 259] width 23 height 18
drag, startPoint x: 673, startPoint y: 260, endPoint x: 793, endPoint y: 263, distance: 120.2
click at [793, 263] on span at bounding box center [791, 259] width 7 height 18
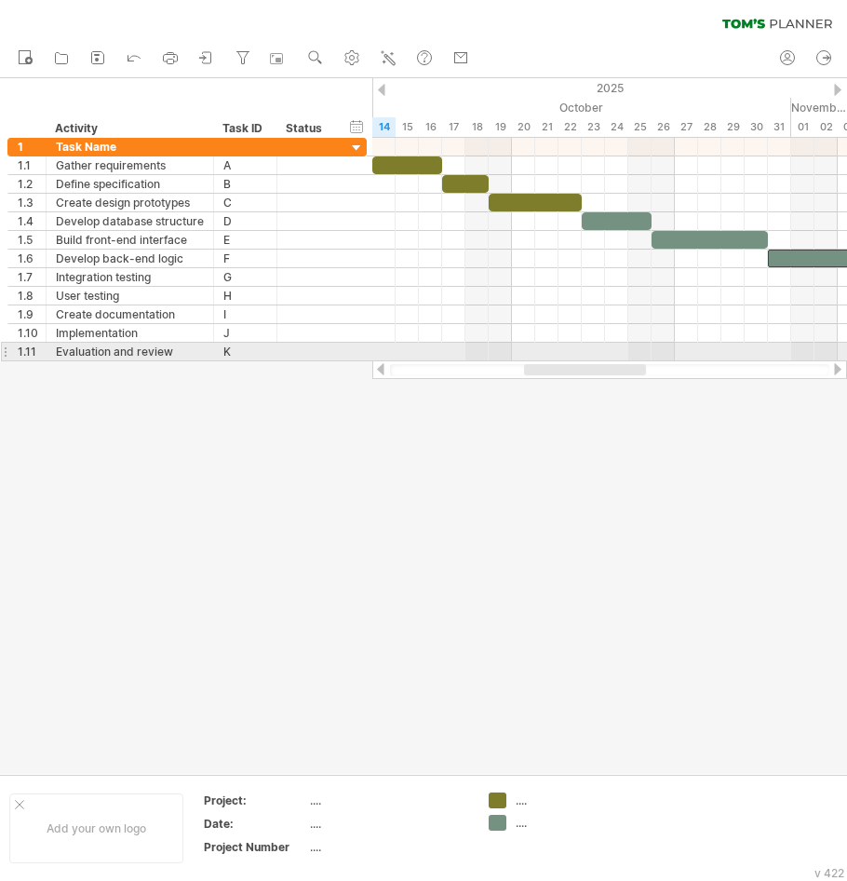
drag, startPoint x: 602, startPoint y: 370, endPoint x: 555, endPoint y: 340, distance: 56.1
click at [565, 361] on div at bounding box center [609, 369] width 475 height 19
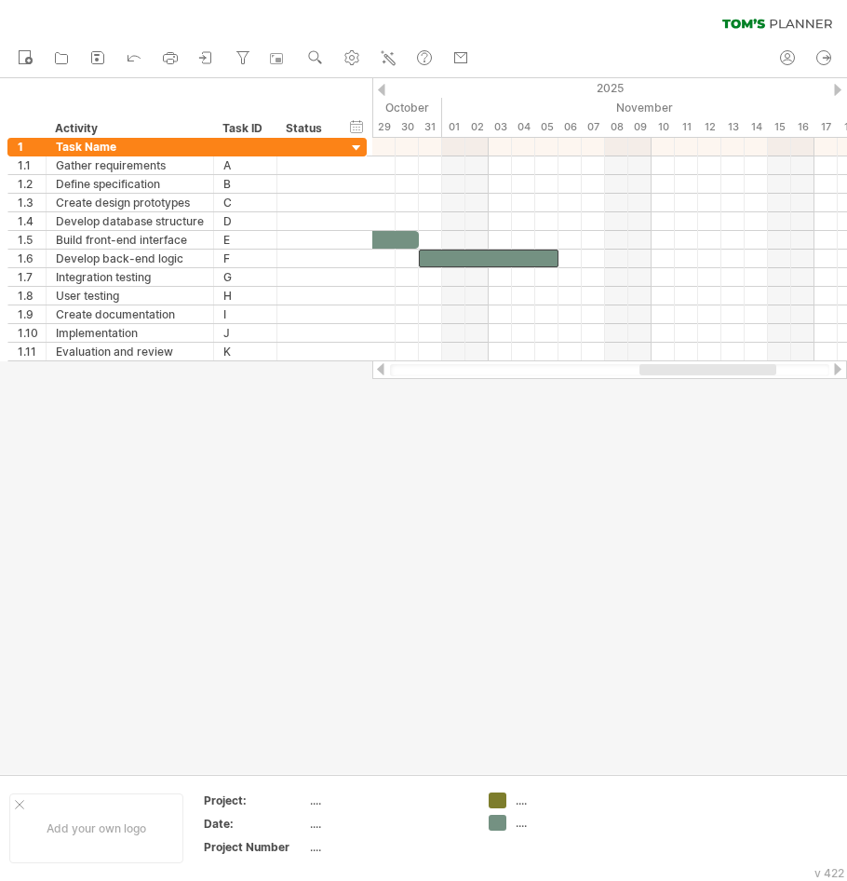
drag, startPoint x: 551, startPoint y: 366, endPoint x: 671, endPoint y: 371, distance: 120.2
click at [671, 371] on div at bounding box center [708, 369] width 137 height 11
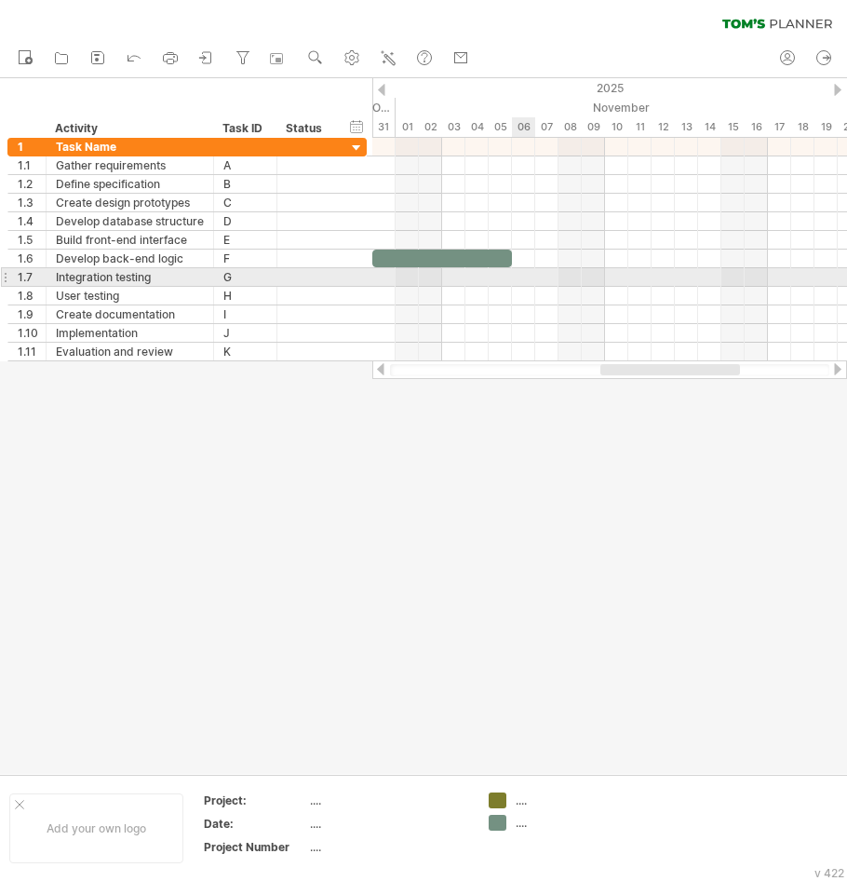
click at [526, 276] on div at bounding box center [609, 277] width 475 height 19
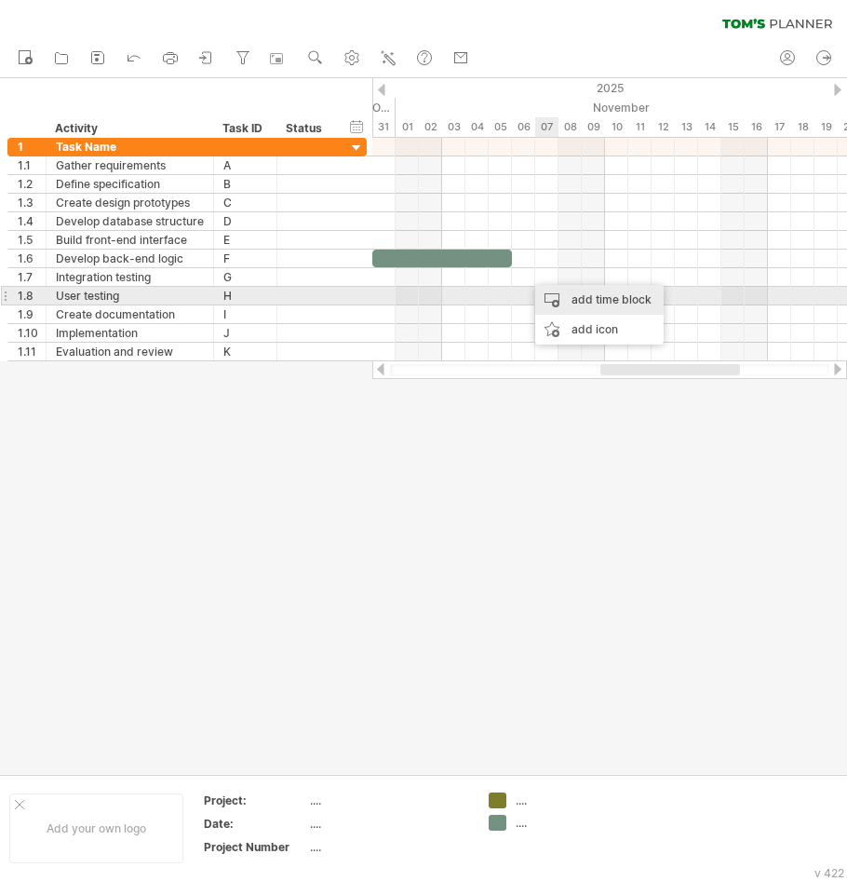
click at [568, 293] on div "add time block" at bounding box center [599, 300] width 128 height 30
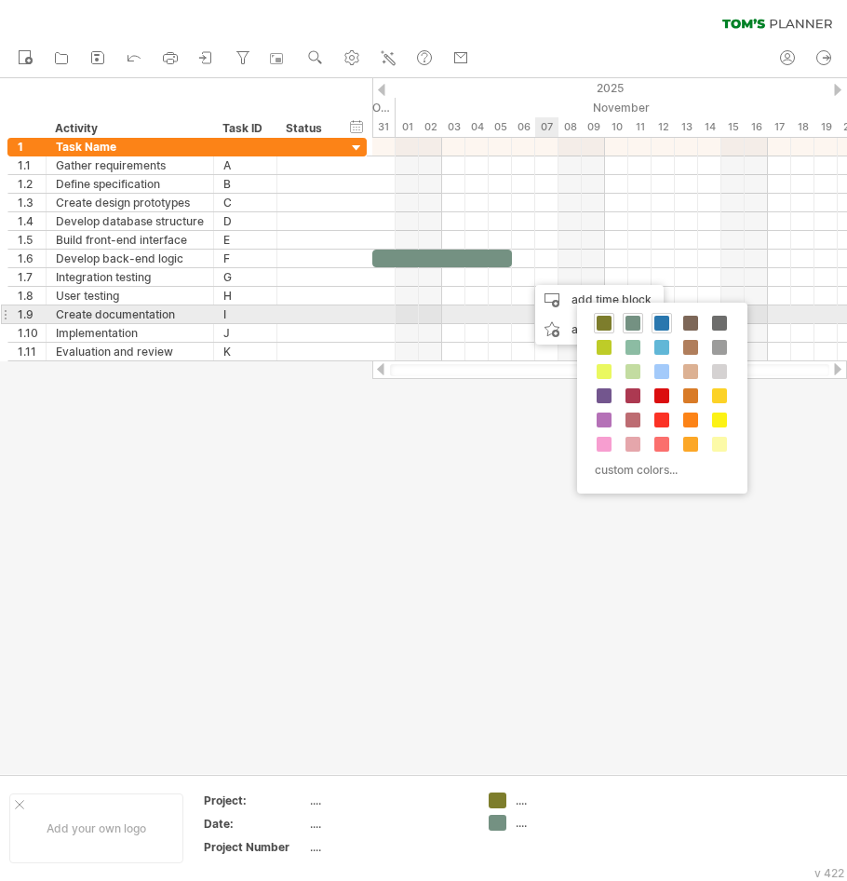
click at [665, 319] on span at bounding box center [662, 323] width 15 height 15
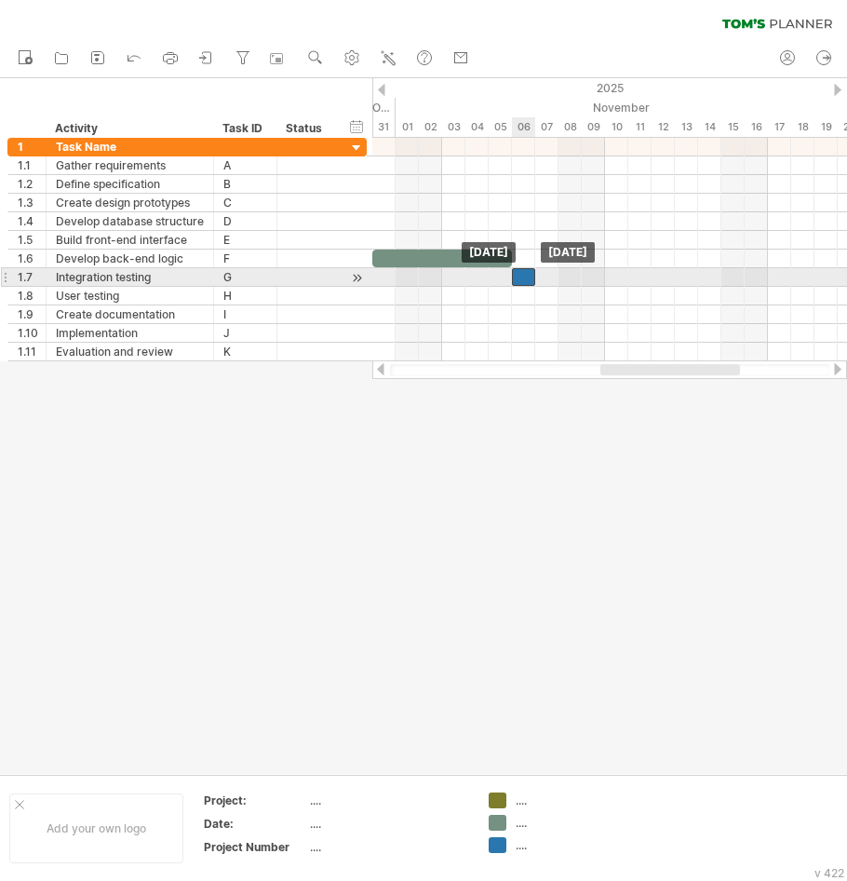
click at [521, 276] on div at bounding box center [523, 277] width 23 height 18
drag, startPoint x: 533, startPoint y: 277, endPoint x: 576, endPoint y: 282, distance: 44.1
click at [576, 282] on div at bounding box center [547, 277] width 70 height 18
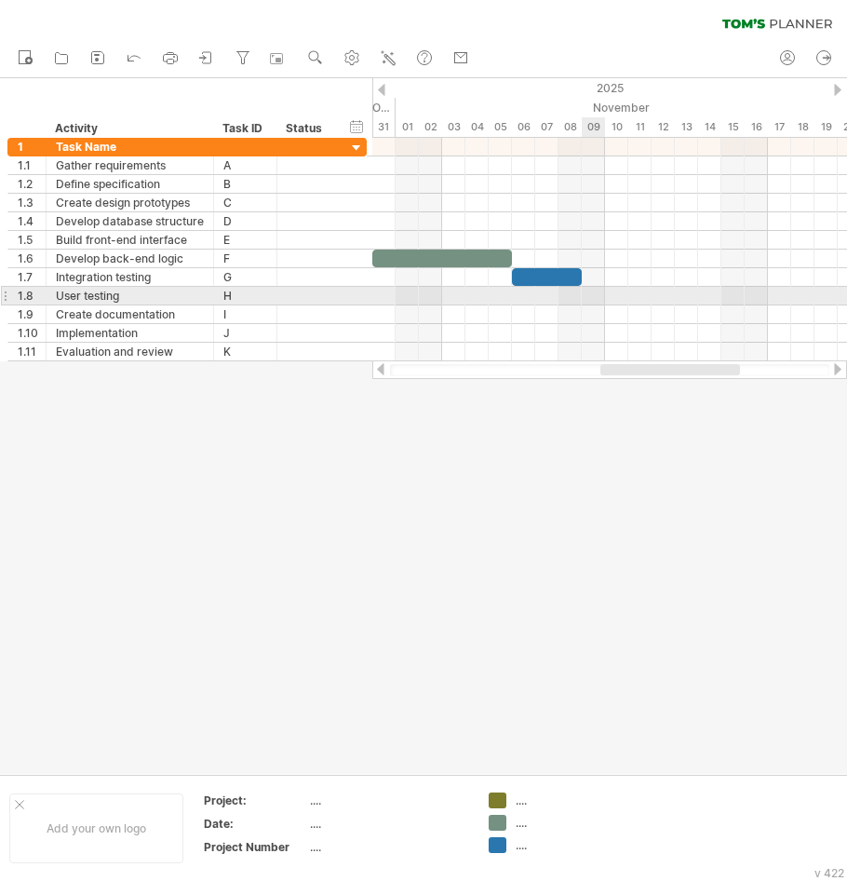
click at [587, 293] on div at bounding box center [609, 296] width 475 height 19
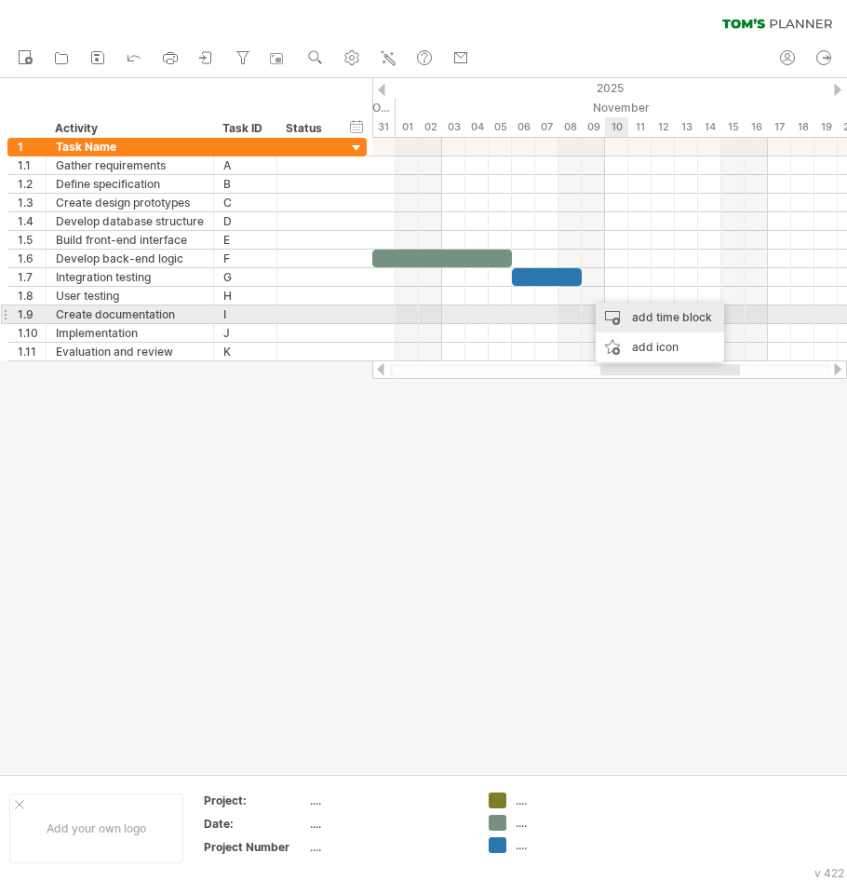
click at [622, 310] on div "add time block" at bounding box center [660, 318] width 128 height 30
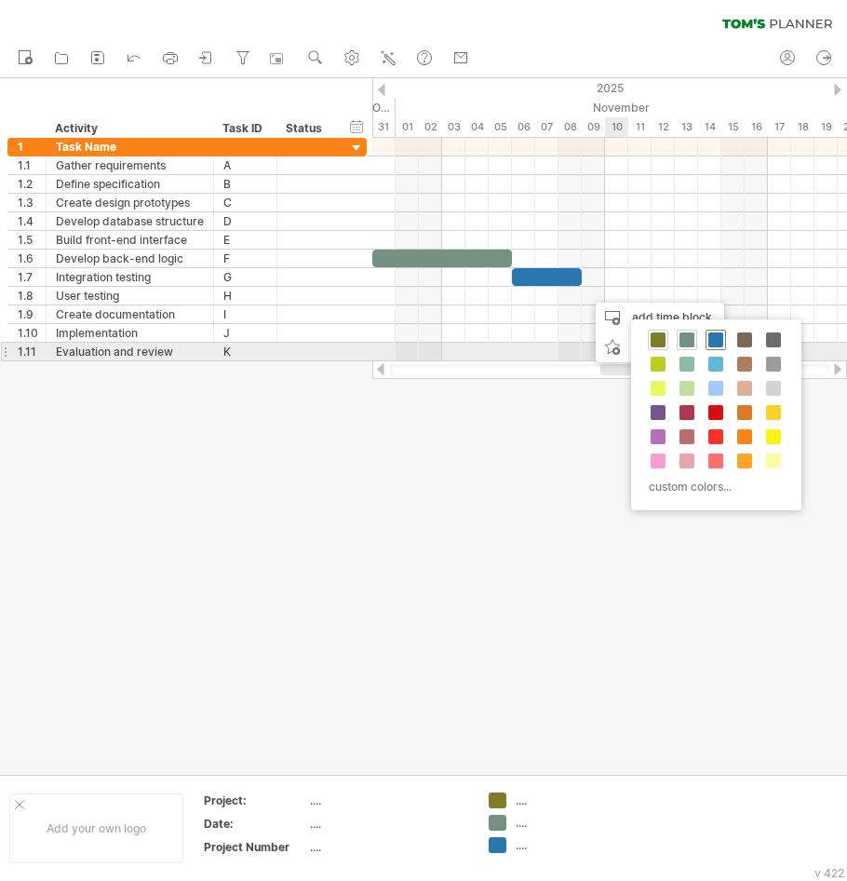
click at [718, 344] on span at bounding box center [716, 339] width 15 height 15
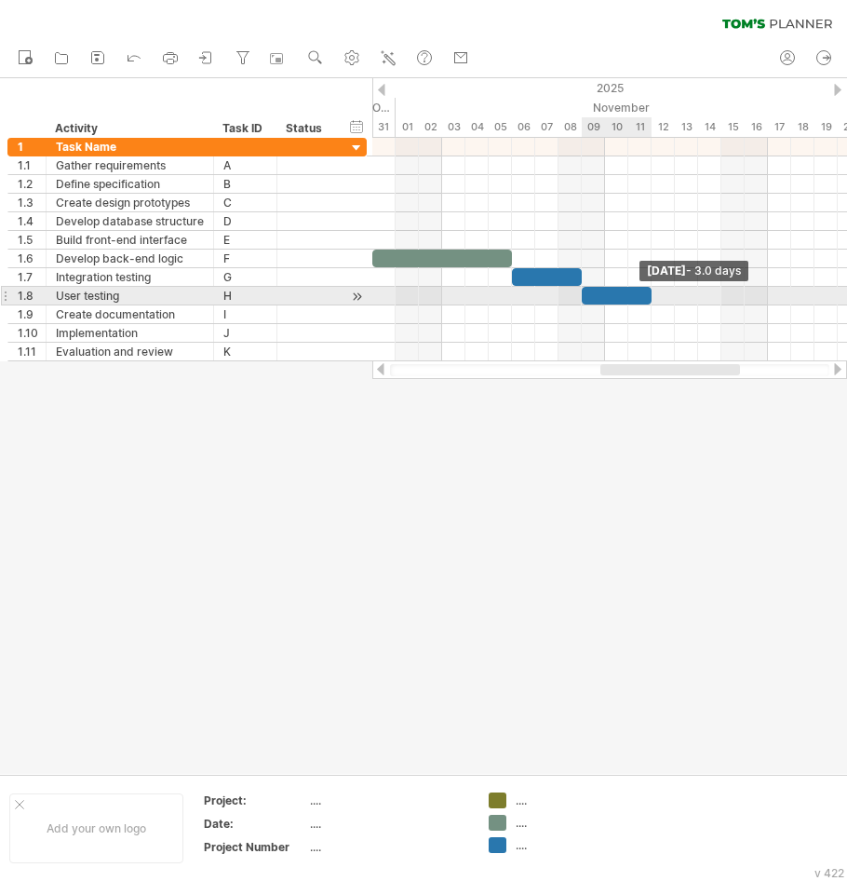
drag, startPoint x: 604, startPoint y: 297, endPoint x: 647, endPoint y: 301, distance: 43.0
click at [647, 301] on div at bounding box center [617, 296] width 70 height 18
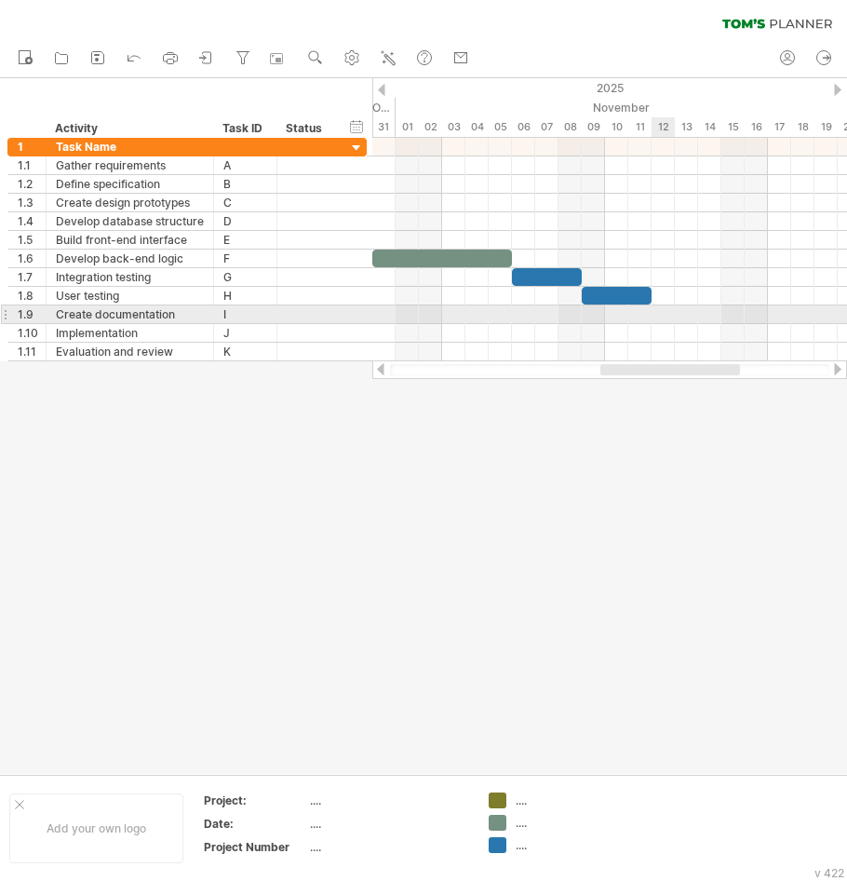
click at [657, 314] on div at bounding box center [609, 314] width 475 height 19
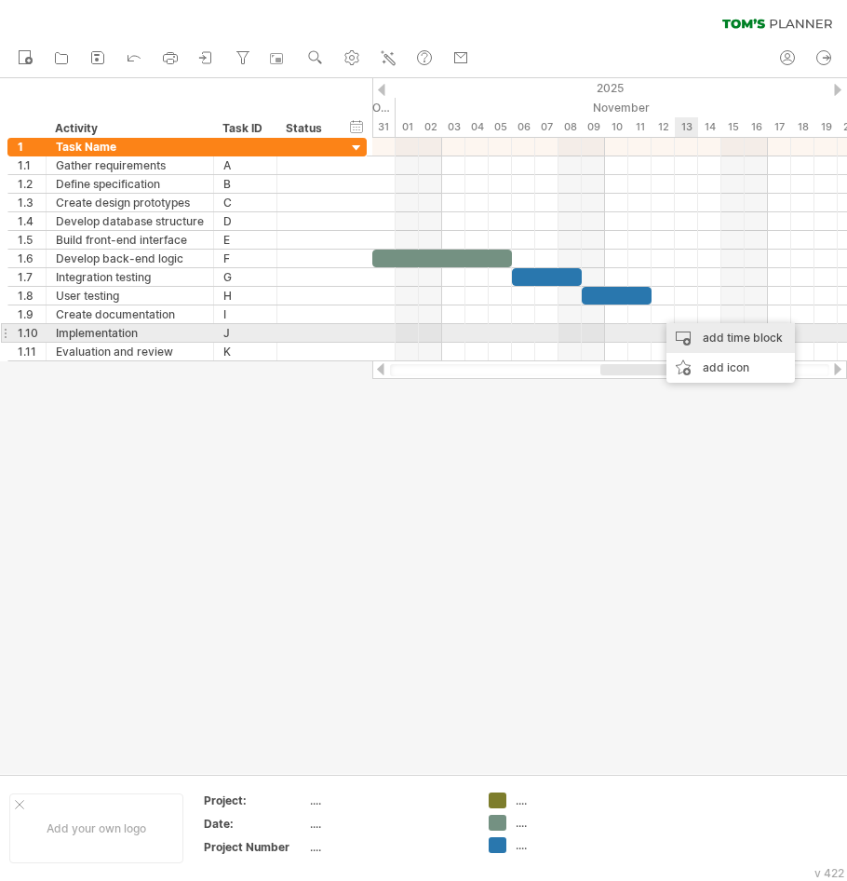
click at [698, 331] on div "add time block" at bounding box center [731, 338] width 128 height 30
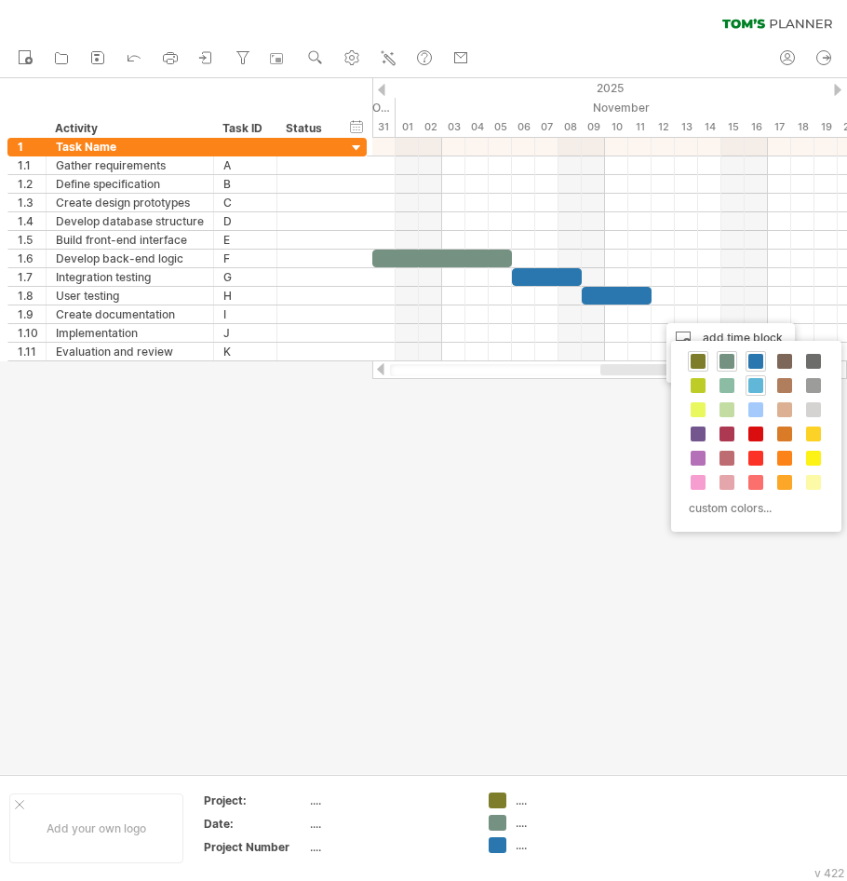
click at [753, 384] on span at bounding box center [756, 385] width 15 height 15
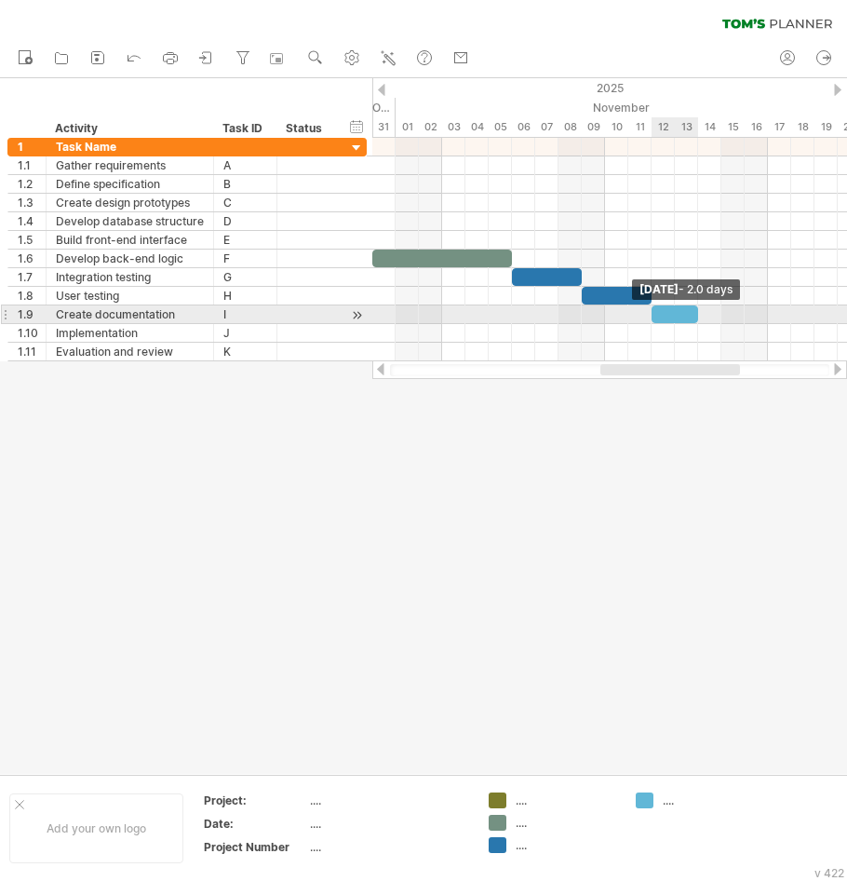
drag, startPoint x: 671, startPoint y: 315, endPoint x: 697, endPoint y: 317, distance: 26.1
click at [697, 317] on span at bounding box center [698, 314] width 7 height 18
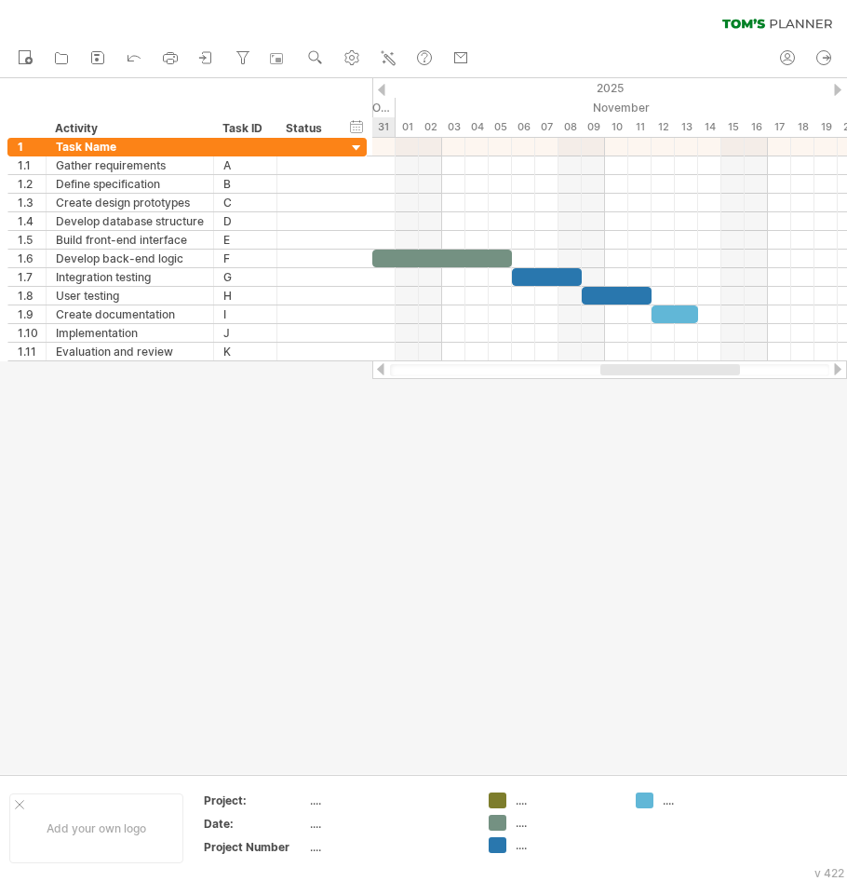
drag, startPoint x: 617, startPoint y: 374, endPoint x: 636, endPoint y: 369, distance: 19.4
click at [634, 371] on div at bounding box center [671, 369] width 140 height 11
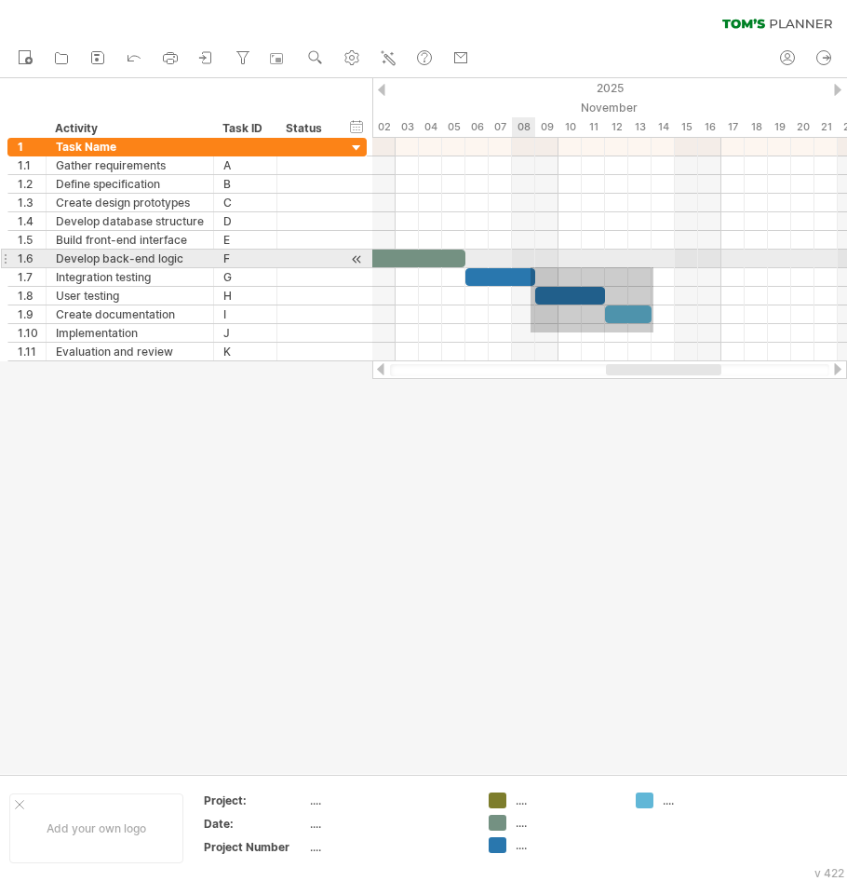
drag, startPoint x: 654, startPoint y: 332, endPoint x: 528, endPoint y: 263, distance: 143.3
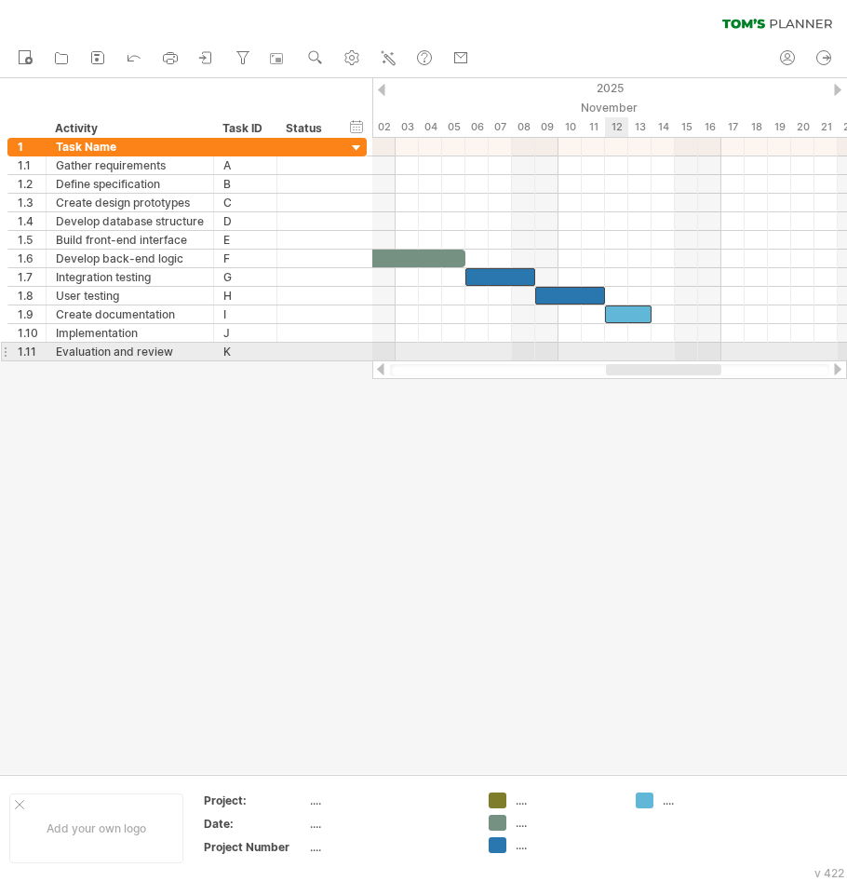
click at [613, 318] on div at bounding box center [628, 314] width 47 height 18
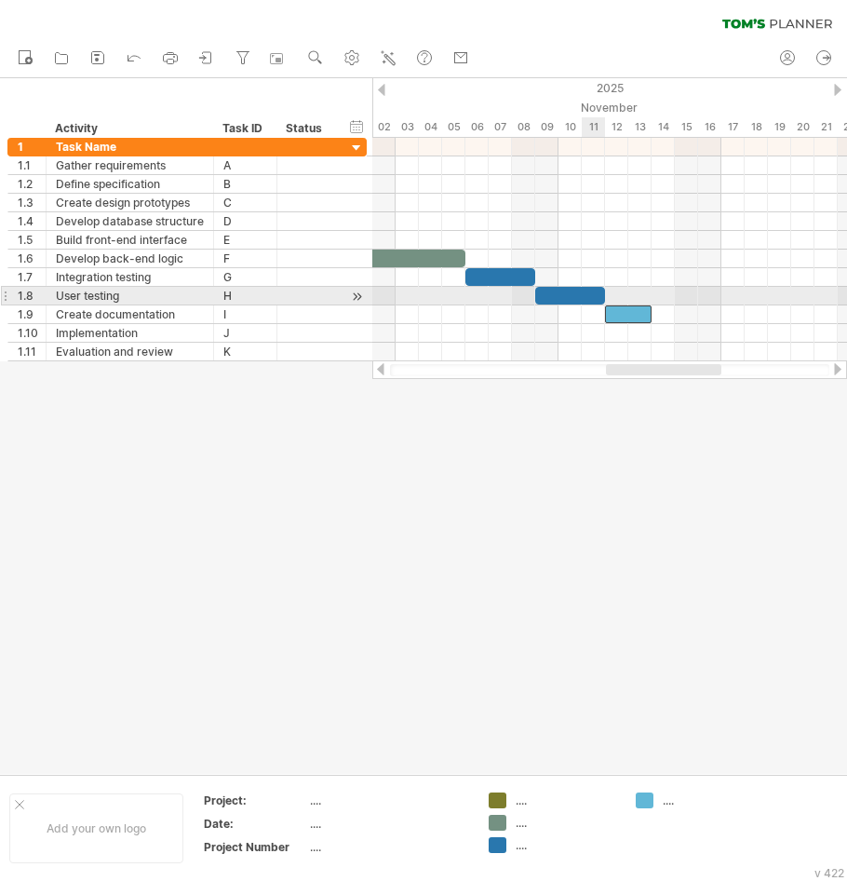
click at [581, 295] on div at bounding box center [570, 296] width 70 height 18
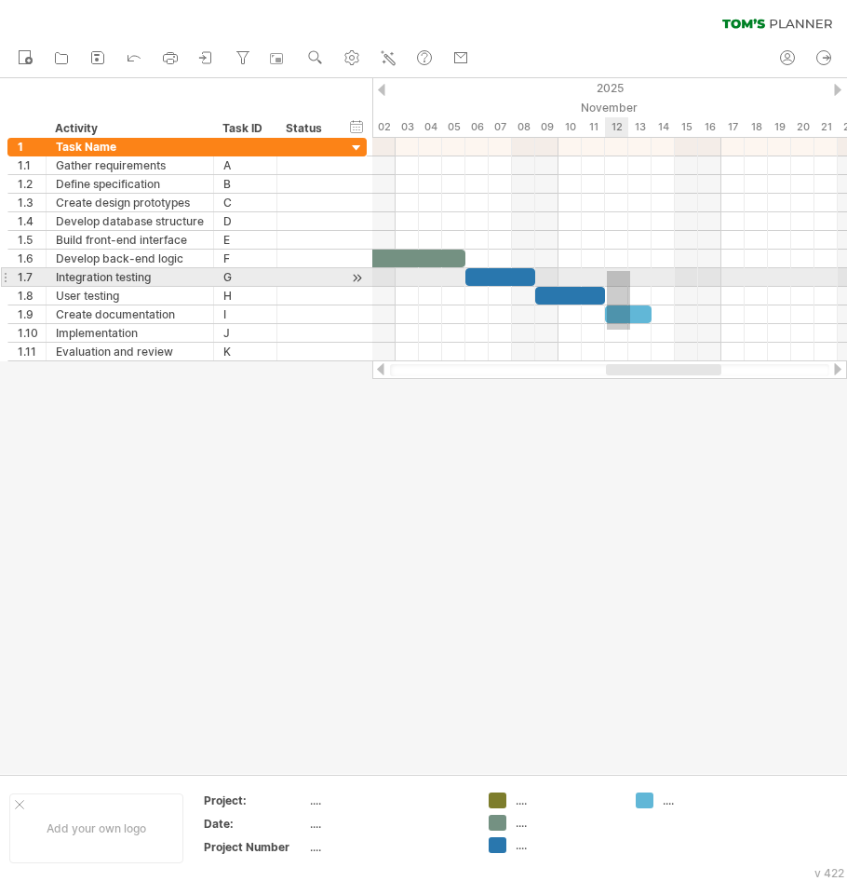
drag, startPoint x: 630, startPoint y: 330, endPoint x: 606, endPoint y: 268, distance: 66.0
drag, startPoint x: 658, startPoint y: 329, endPoint x: 561, endPoint y: 262, distance: 118.5
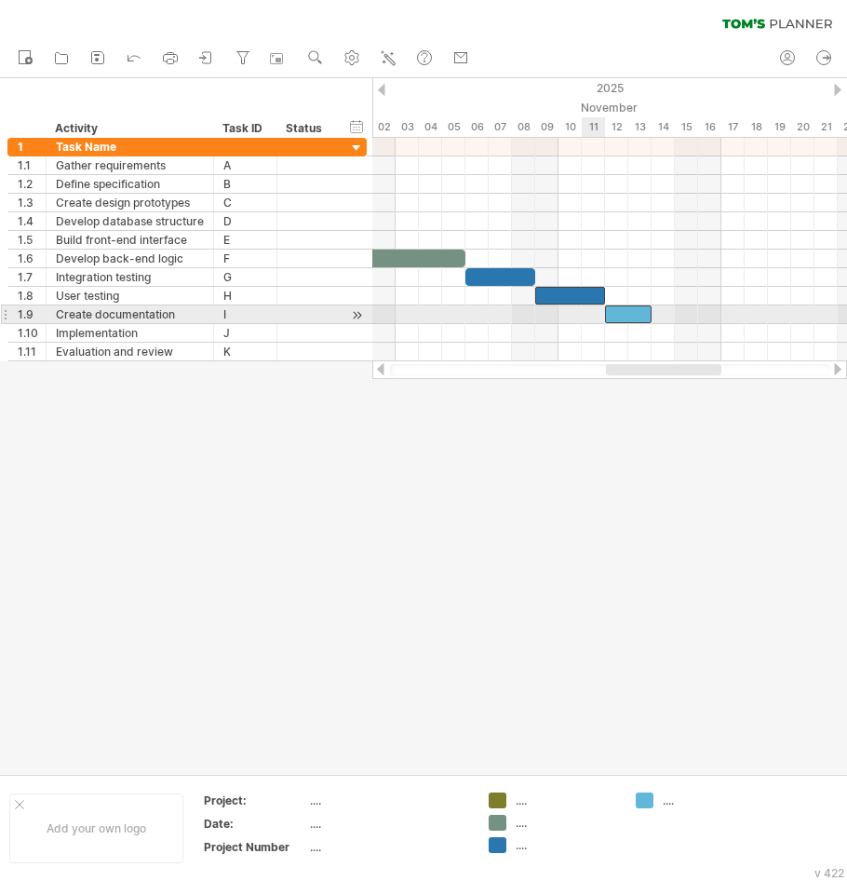
click at [615, 318] on div at bounding box center [628, 314] width 47 height 18
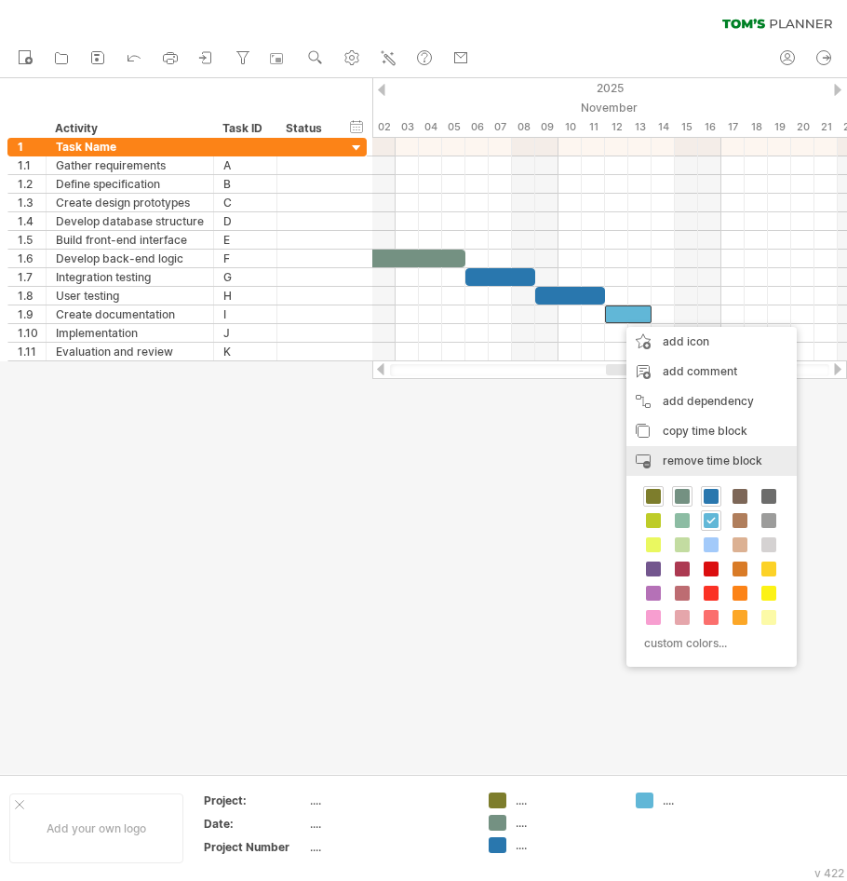
click at [684, 453] on span "remove time block" at bounding box center [713, 460] width 100 height 14
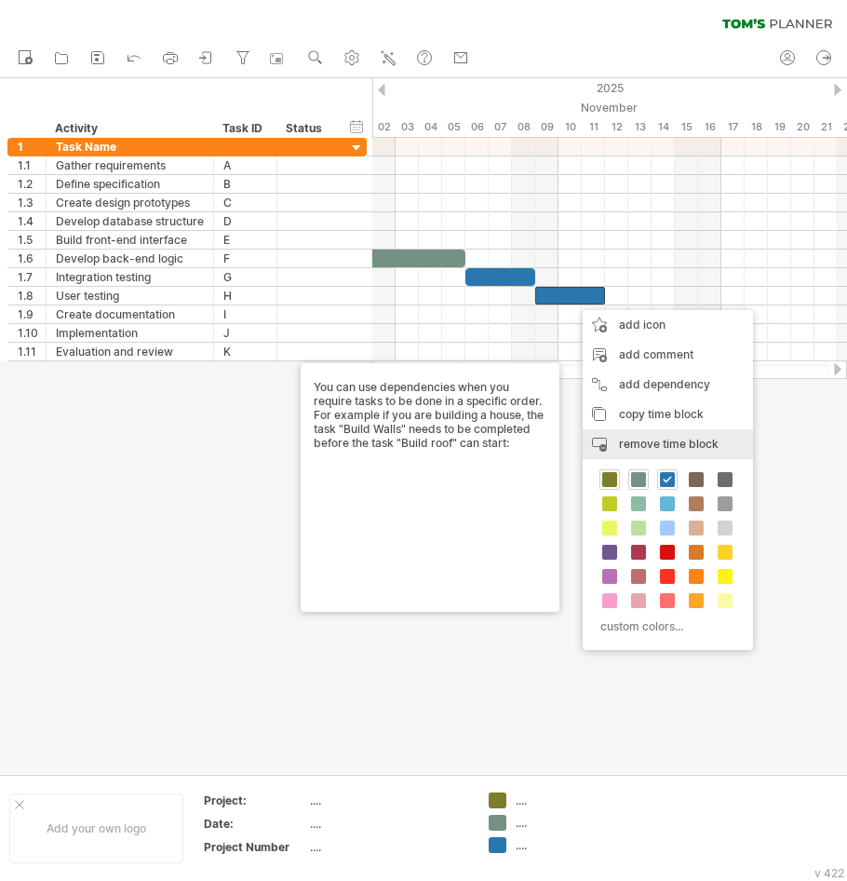
click at [653, 445] on span "remove time block" at bounding box center [669, 444] width 100 height 14
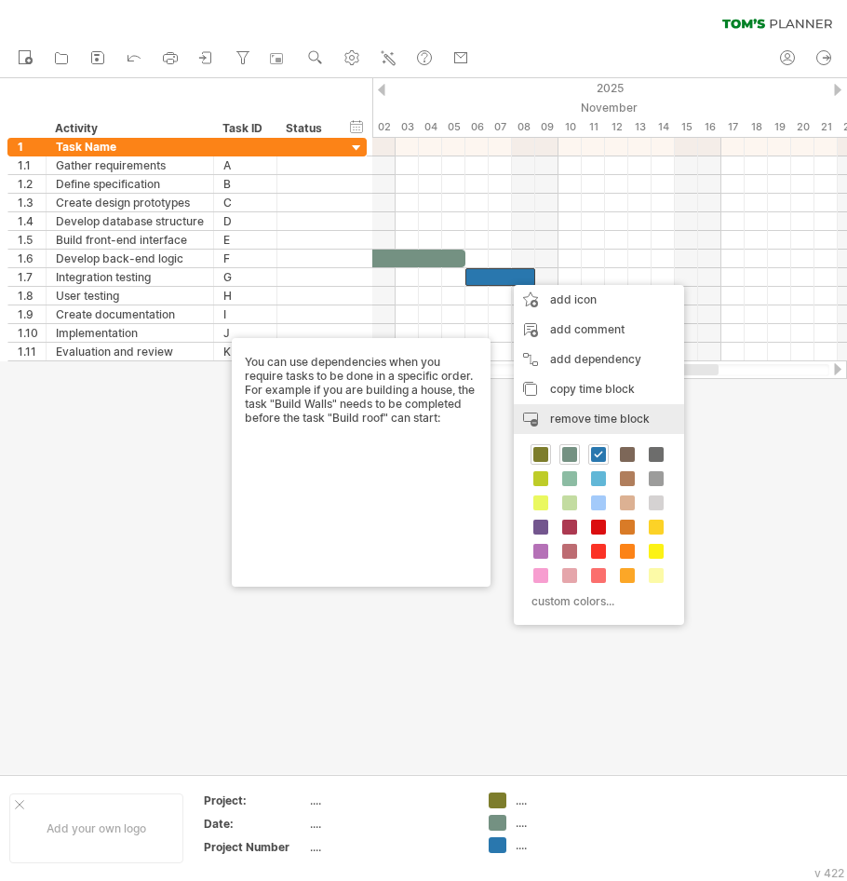
click at [579, 412] on span "remove time block" at bounding box center [600, 419] width 100 height 14
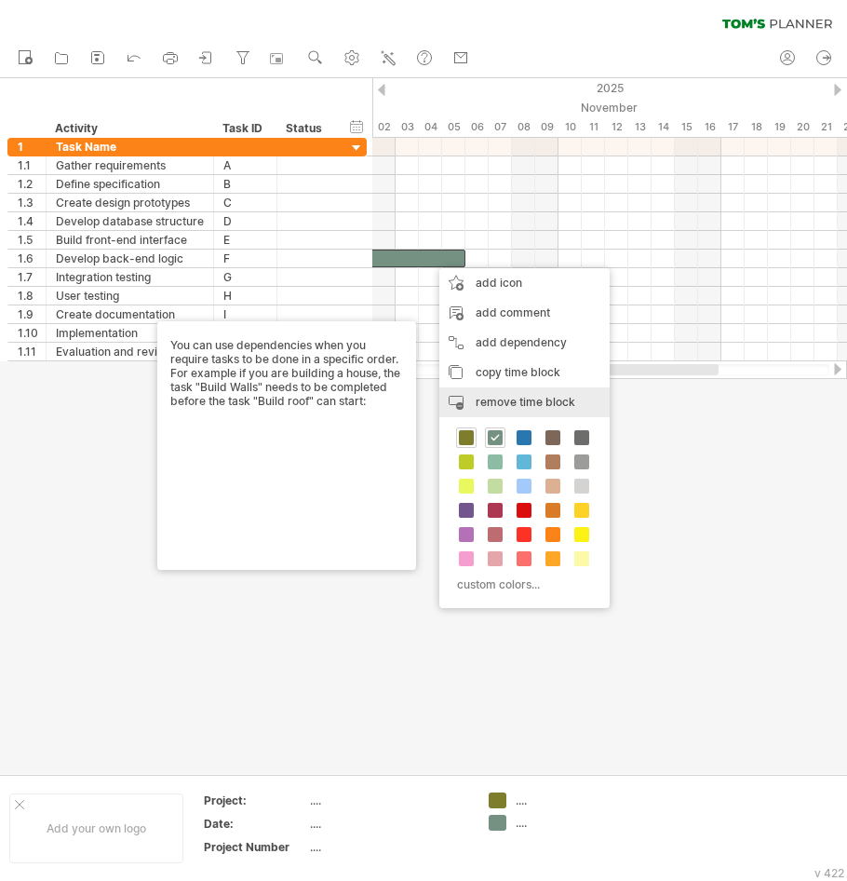
click at [496, 406] on div "remove time block remove selected items" at bounding box center [524, 402] width 170 height 30
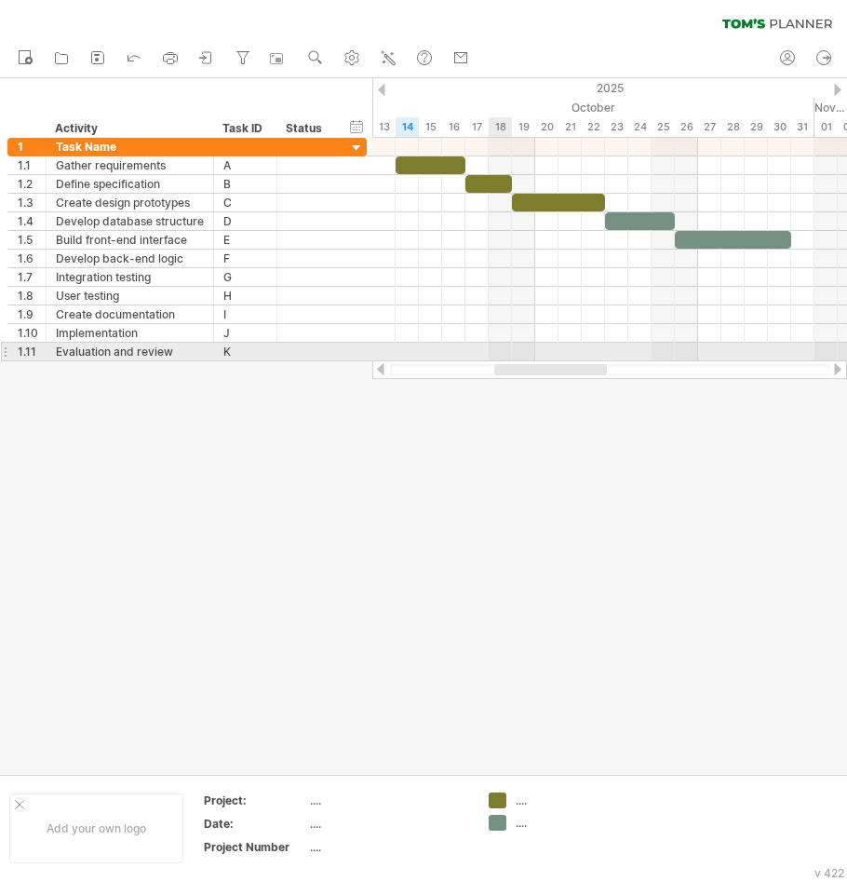
drag, startPoint x: 613, startPoint y: 369, endPoint x: 501, endPoint y: 350, distance: 113.3
click at [501, 350] on div "Trying to reach [DOMAIN_NAME] Connected again... 0% clear filter new 1" at bounding box center [423, 440] width 847 height 881
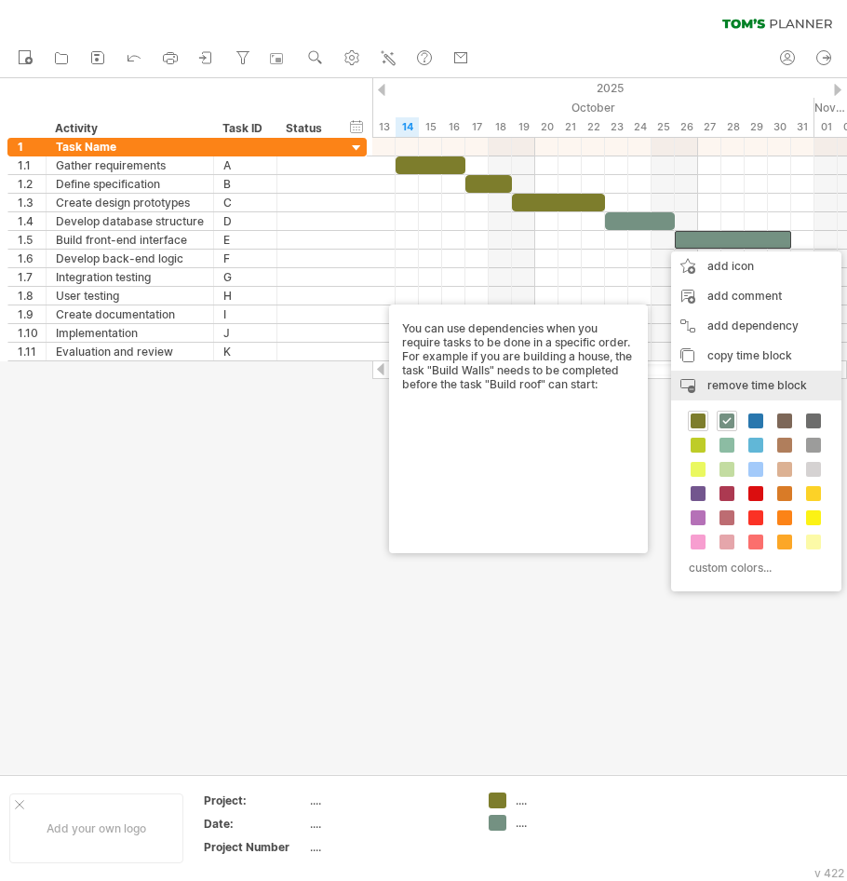
click at [736, 376] on div "remove time block remove selected items" at bounding box center [756, 386] width 170 height 30
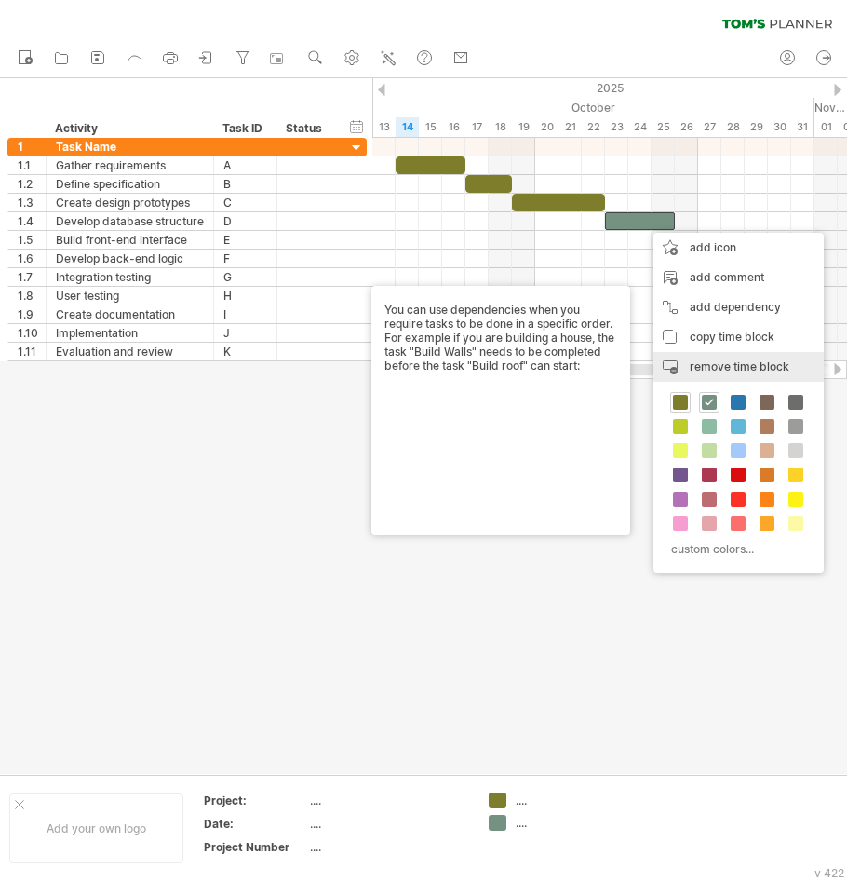
click at [725, 376] on div "remove time block remove selected items" at bounding box center [739, 367] width 170 height 30
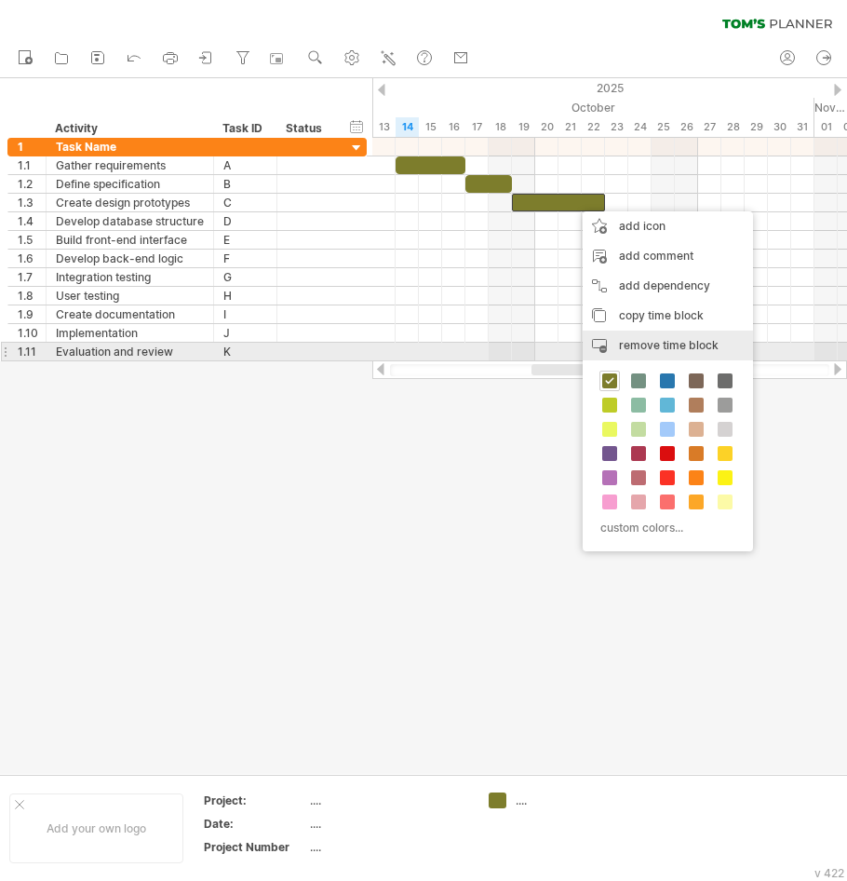
click at [628, 346] on span "remove time block" at bounding box center [669, 345] width 100 height 14
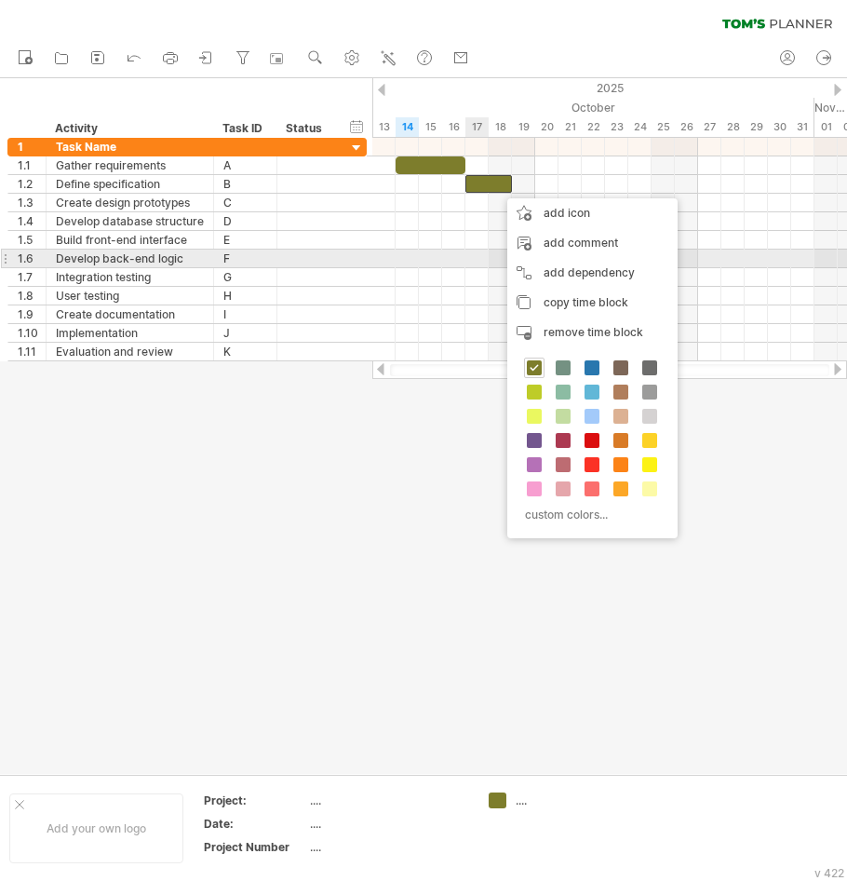
click at [447, 253] on div at bounding box center [609, 259] width 475 height 19
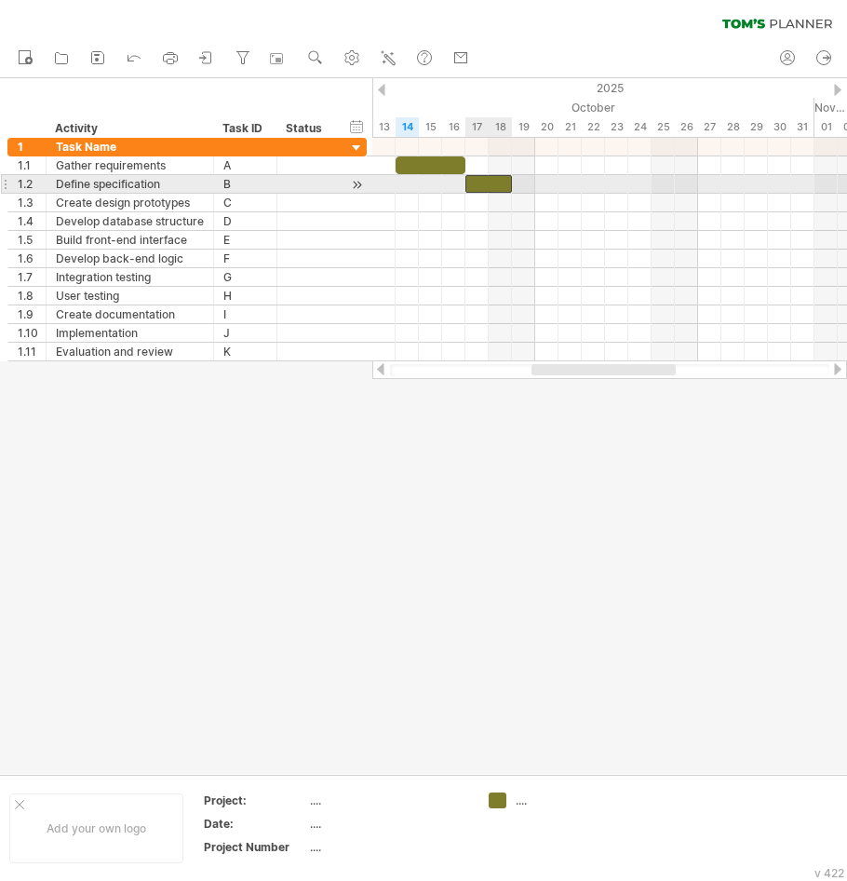
click at [487, 187] on div at bounding box center [489, 184] width 47 height 18
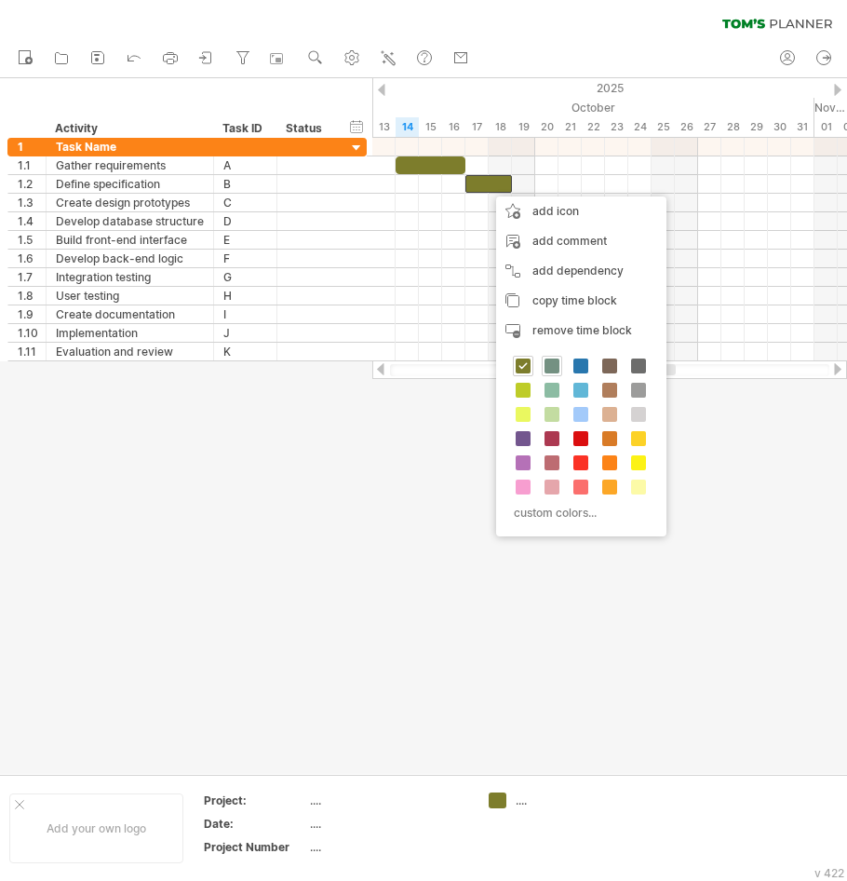
click at [550, 372] on span at bounding box center [552, 365] width 15 height 15
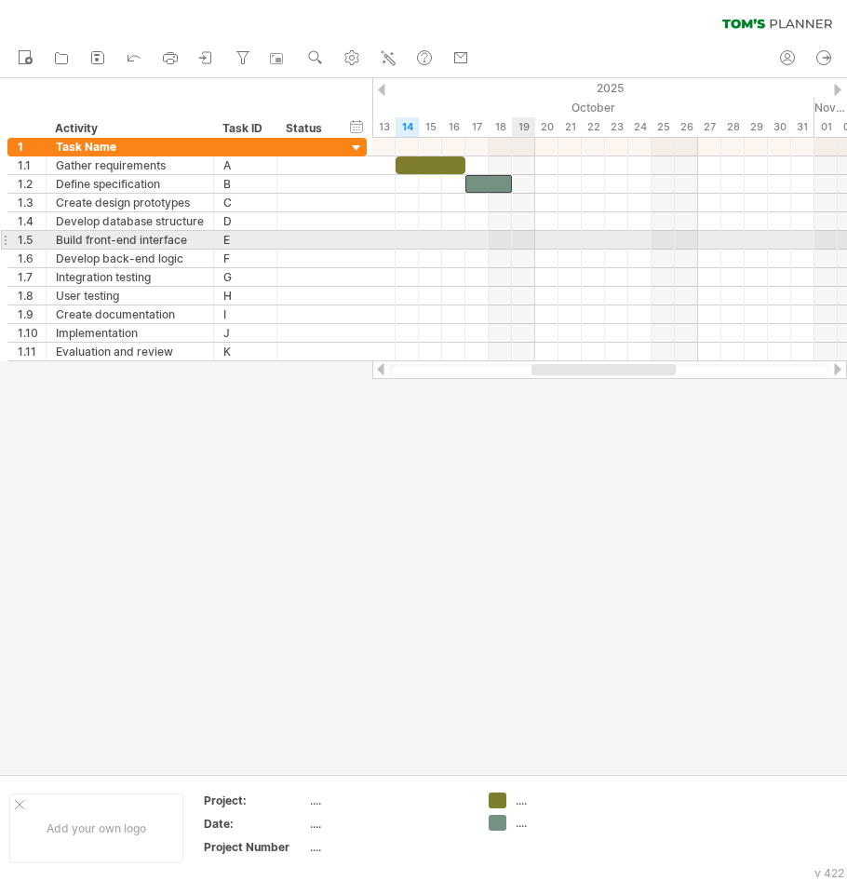
click at [521, 216] on div at bounding box center [609, 221] width 475 height 19
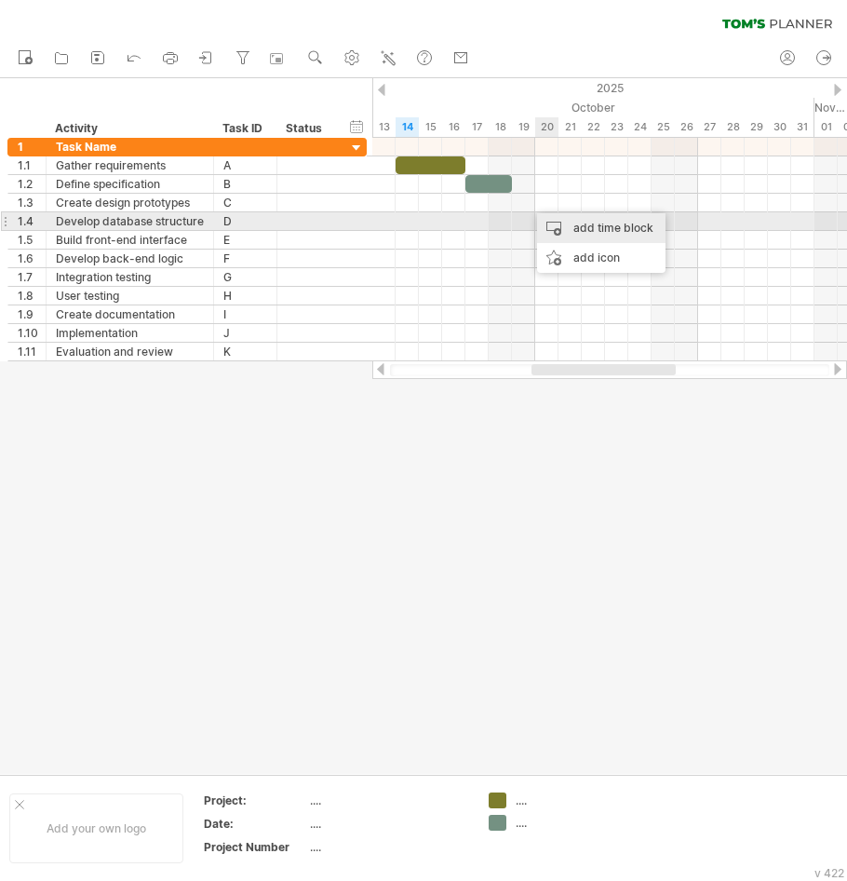
click at [558, 220] on div "add time block" at bounding box center [601, 228] width 128 height 30
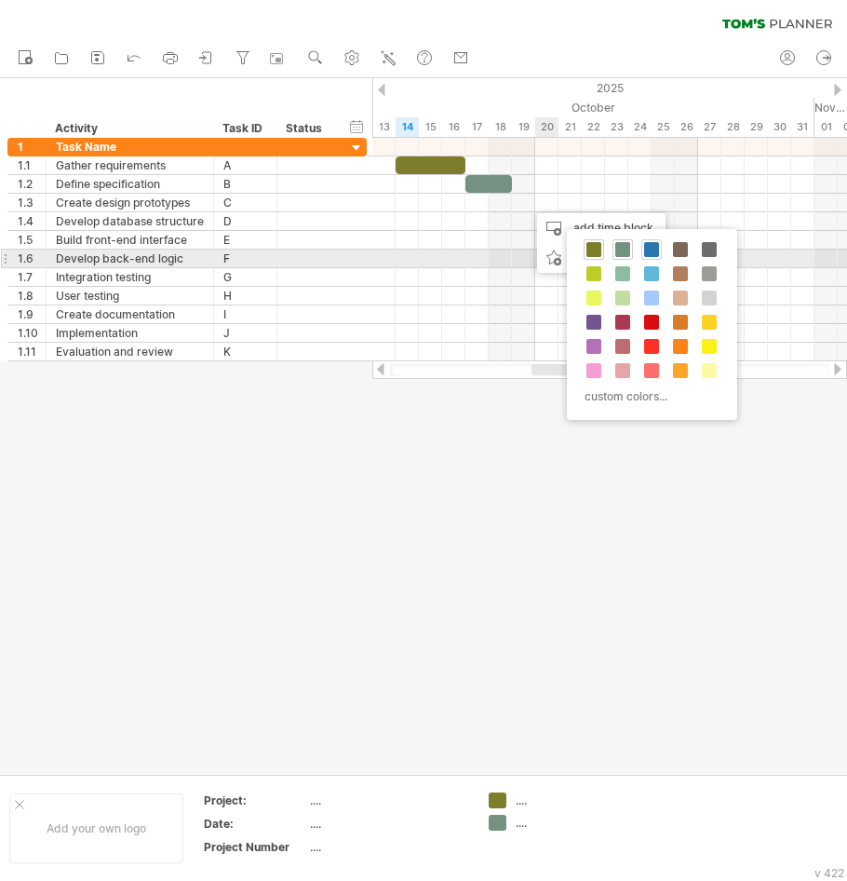
click at [655, 255] on span at bounding box center [651, 249] width 15 height 15
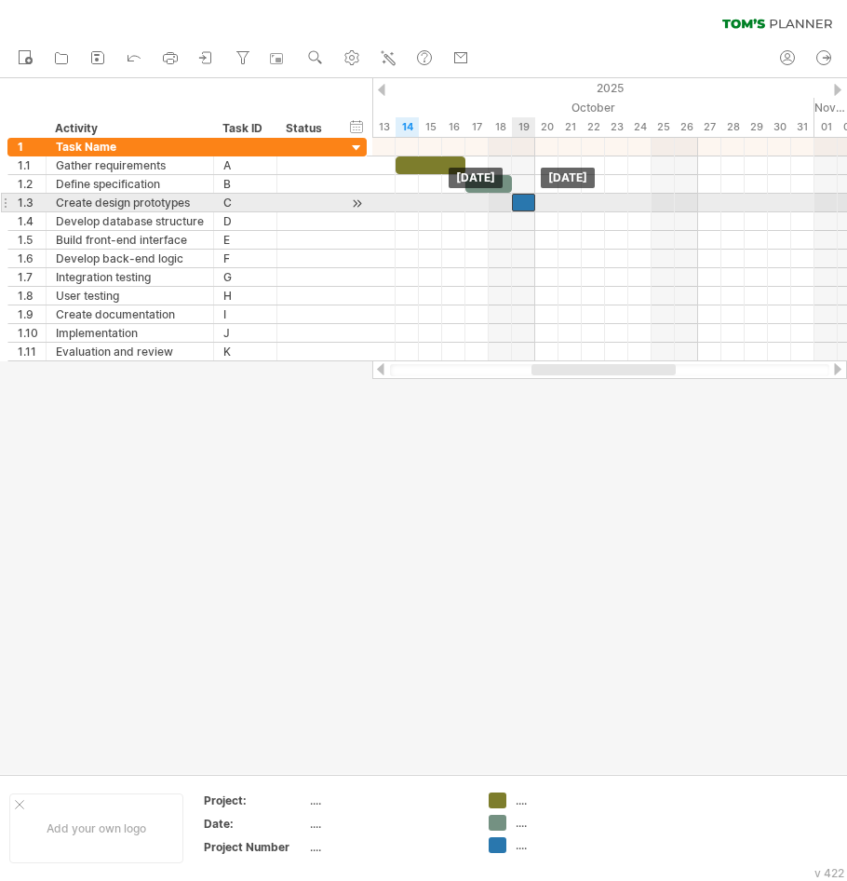
click at [527, 206] on div at bounding box center [523, 203] width 23 height 18
drag, startPoint x: 535, startPoint y: 204, endPoint x: 604, endPoint y: 210, distance: 69.2
click at [604, 210] on span at bounding box center [604, 203] width 7 height 18
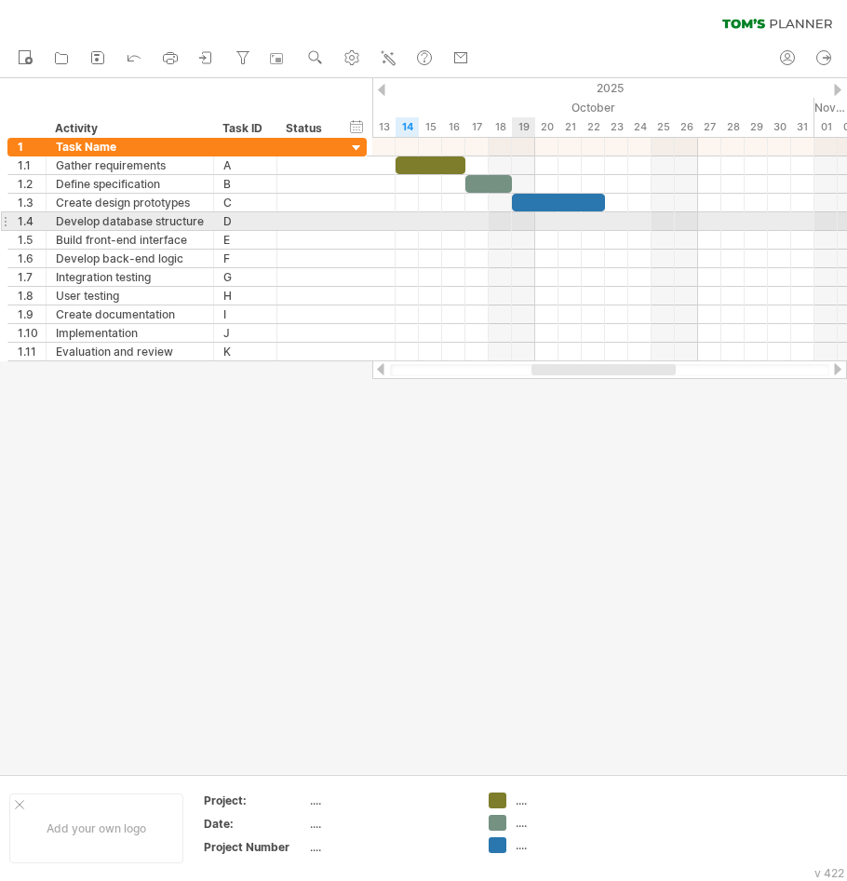
click at [523, 221] on div at bounding box center [609, 221] width 475 height 19
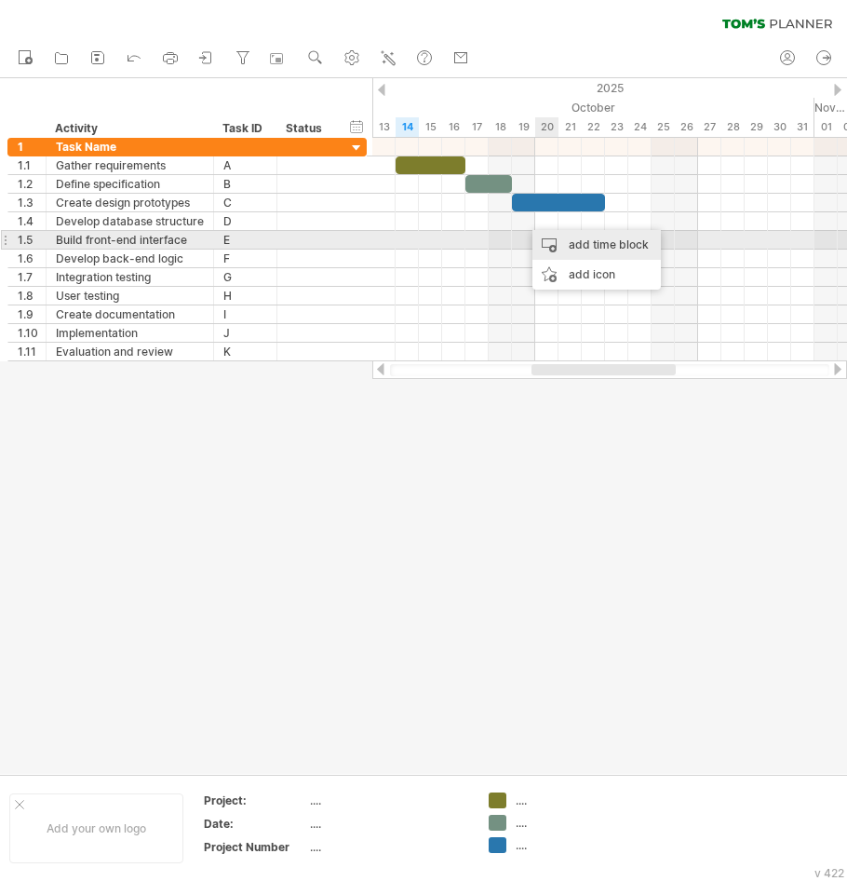
click at [570, 243] on div "add time block" at bounding box center [597, 245] width 128 height 30
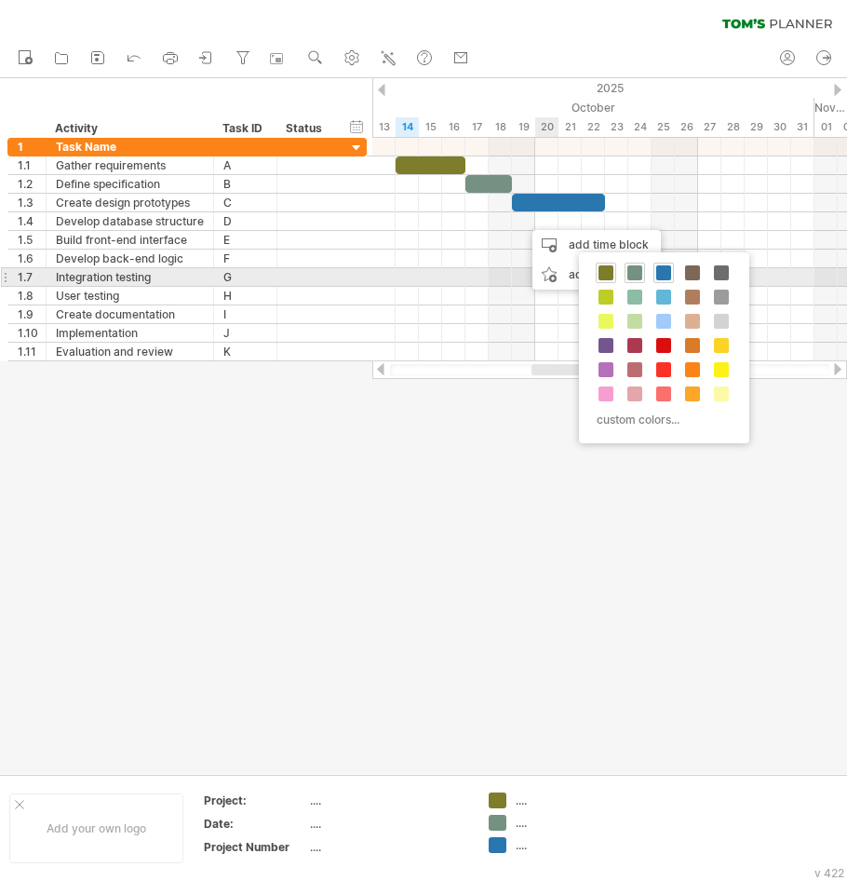
click at [682, 271] on div "custom colors..." at bounding box center [664, 347] width 170 height 191
click at [684, 271] on div at bounding box center [692, 273] width 20 height 20
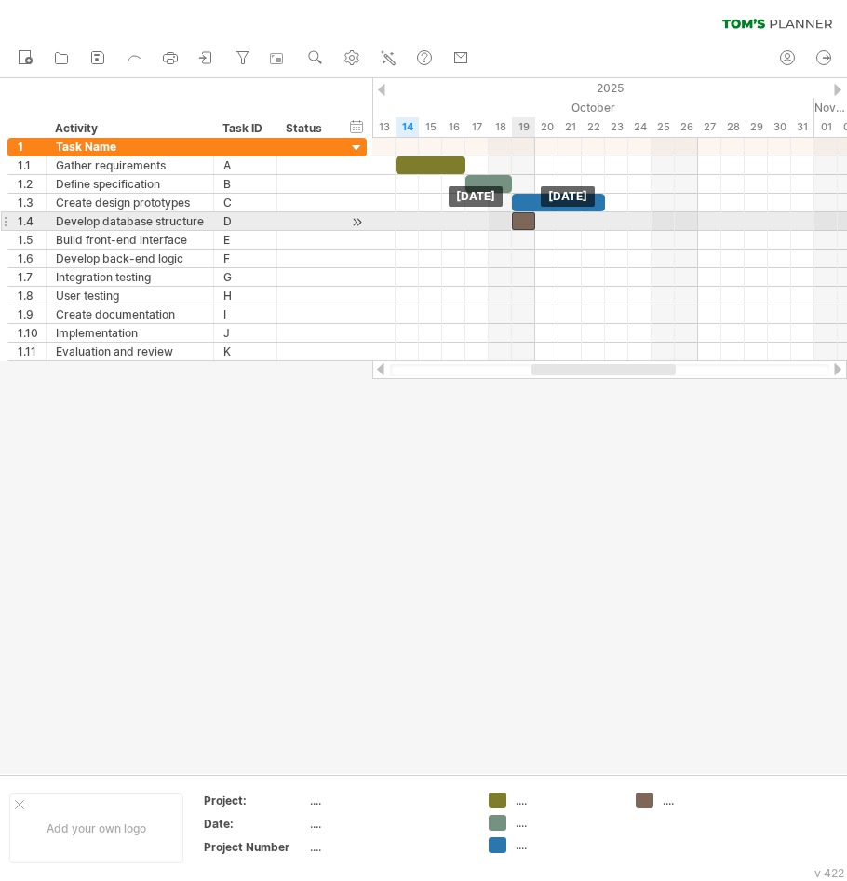
click at [524, 221] on div at bounding box center [523, 221] width 23 height 18
drag, startPoint x: 535, startPoint y: 221, endPoint x: 585, endPoint y: 228, distance: 49.9
click at [585, 228] on span at bounding box center [581, 221] width 7 height 18
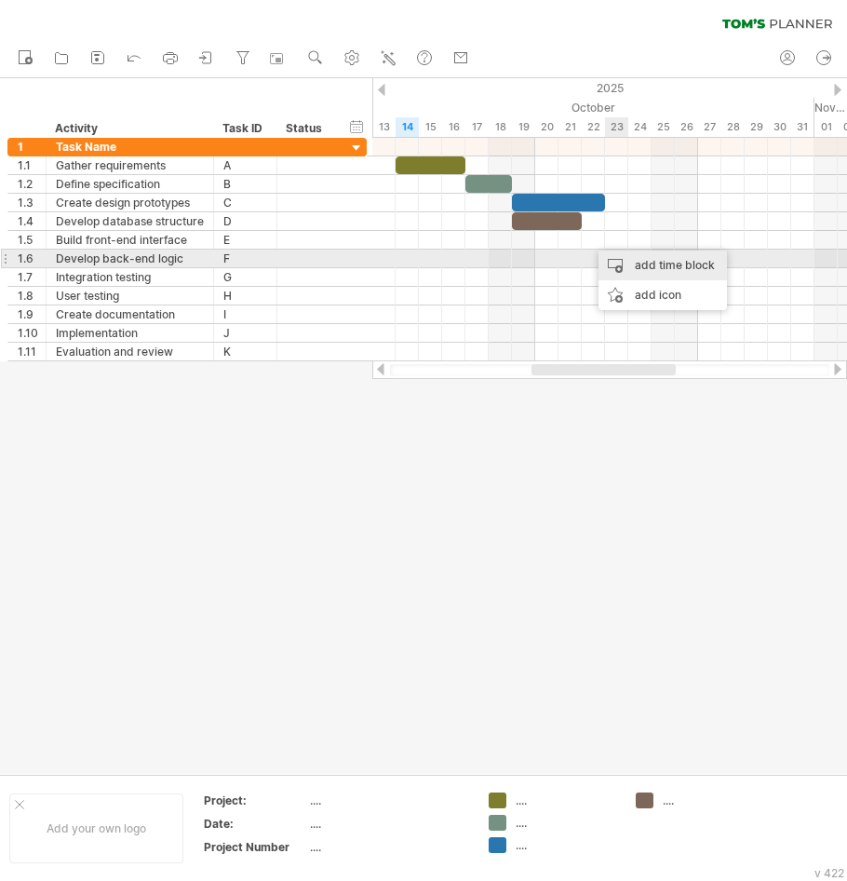
click at [619, 256] on div "add time block" at bounding box center [663, 265] width 128 height 30
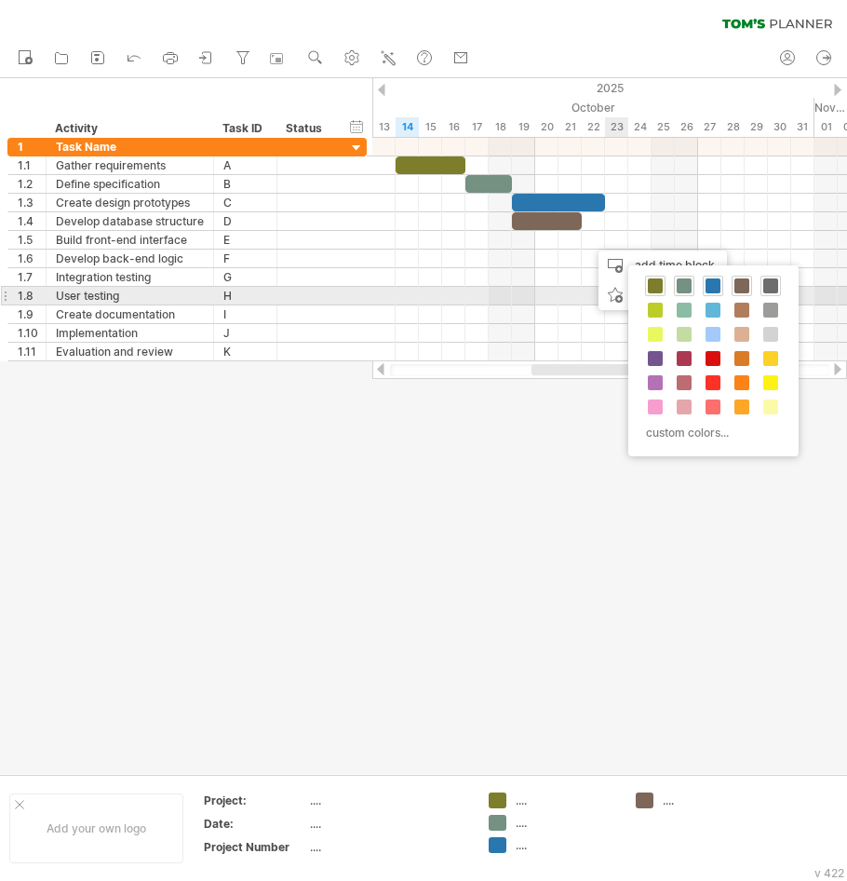
click at [771, 289] on span at bounding box center [770, 285] width 15 height 15
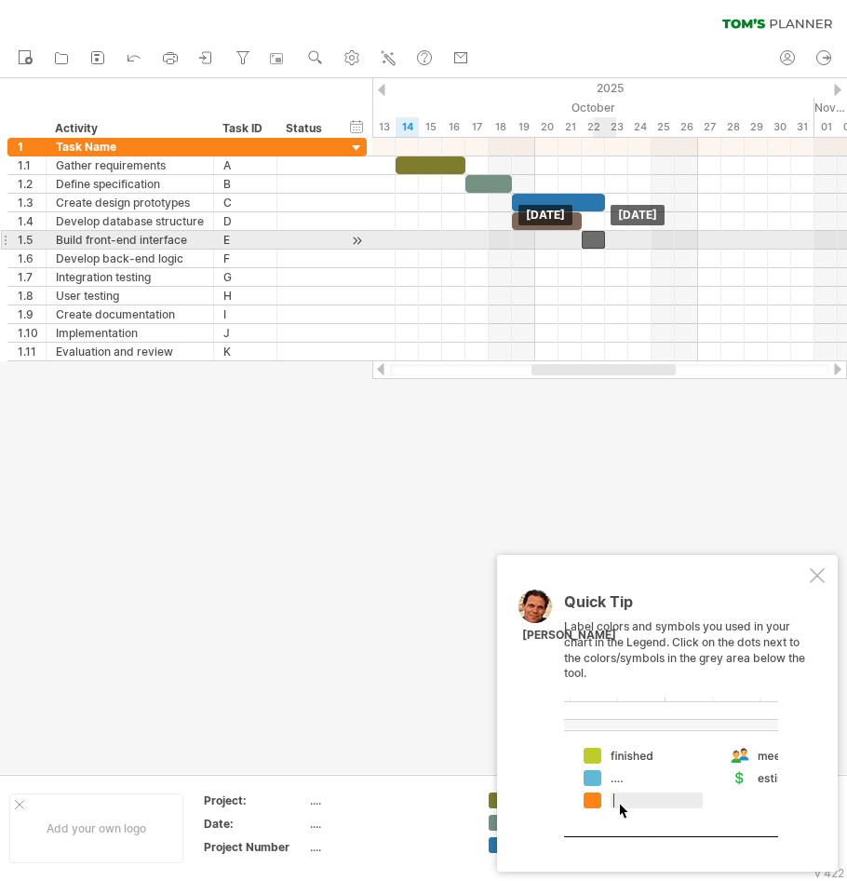
drag, startPoint x: 602, startPoint y: 242, endPoint x: 591, endPoint y: 242, distance: 11.2
click at [591, 242] on div at bounding box center [593, 240] width 23 height 18
drag, startPoint x: 605, startPoint y: 239, endPoint x: 624, endPoint y: 239, distance: 18.6
click at [624, 239] on div at bounding box center [605, 240] width 47 height 18
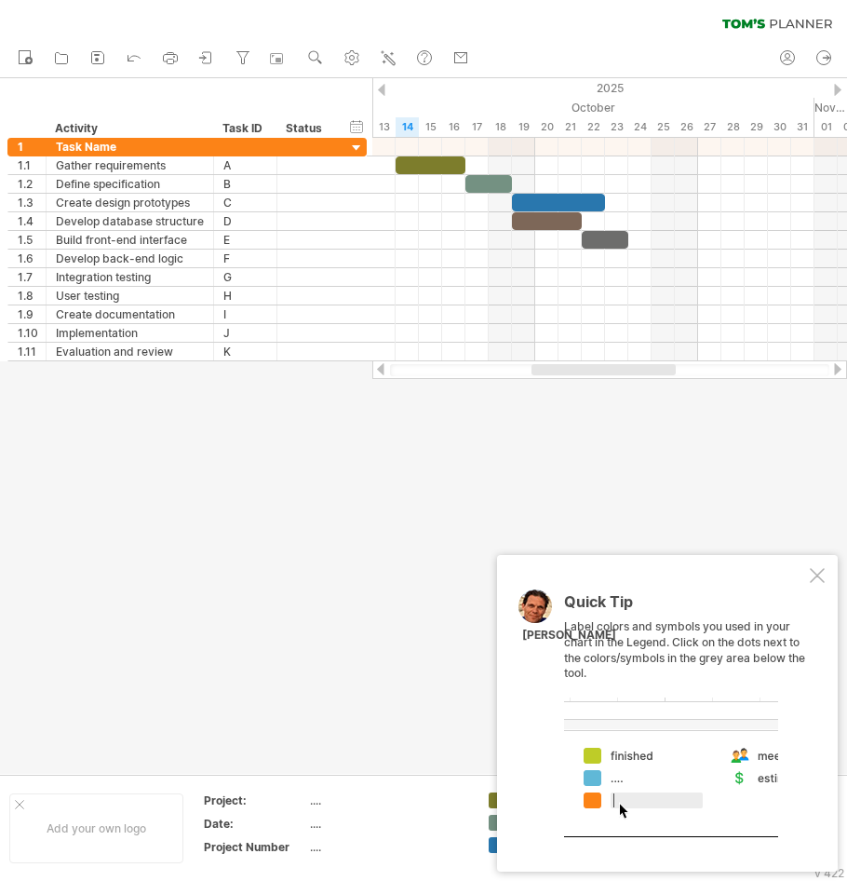
click at [812, 565] on div "Quick Tip Label colors and symbols you used in your chart in the Legend. Click …" at bounding box center [667, 713] width 341 height 317
click at [817, 573] on div at bounding box center [817, 575] width 15 height 15
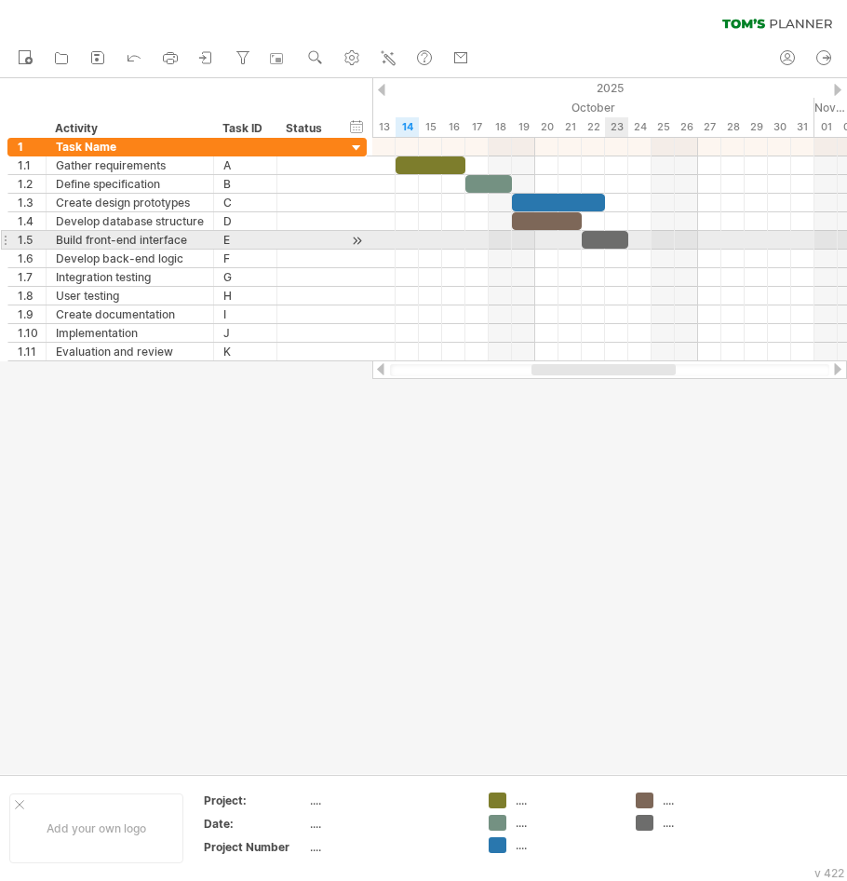
click at [608, 244] on div at bounding box center [605, 240] width 47 height 18
drag, startPoint x: 601, startPoint y: 242, endPoint x: 621, endPoint y: 239, distance: 19.8
click at [621, 239] on div at bounding box center [628, 240] width 47 height 18
drag, startPoint x: 653, startPoint y: 244, endPoint x: 721, endPoint y: 245, distance: 68.0
click at [721, 245] on span at bounding box center [721, 240] width 7 height 18
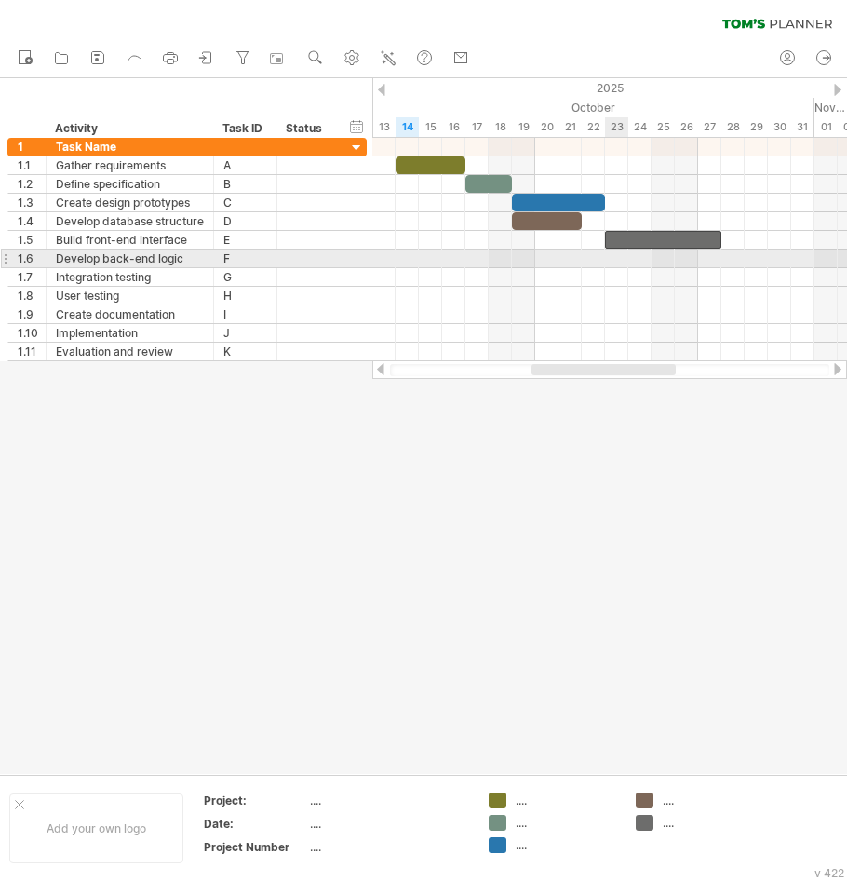
click at [618, 254] on div at bounding box center [609, 259] width 475 height 19
click at [616, 256] on div at bounding box center [609, 259] width 475 height 19
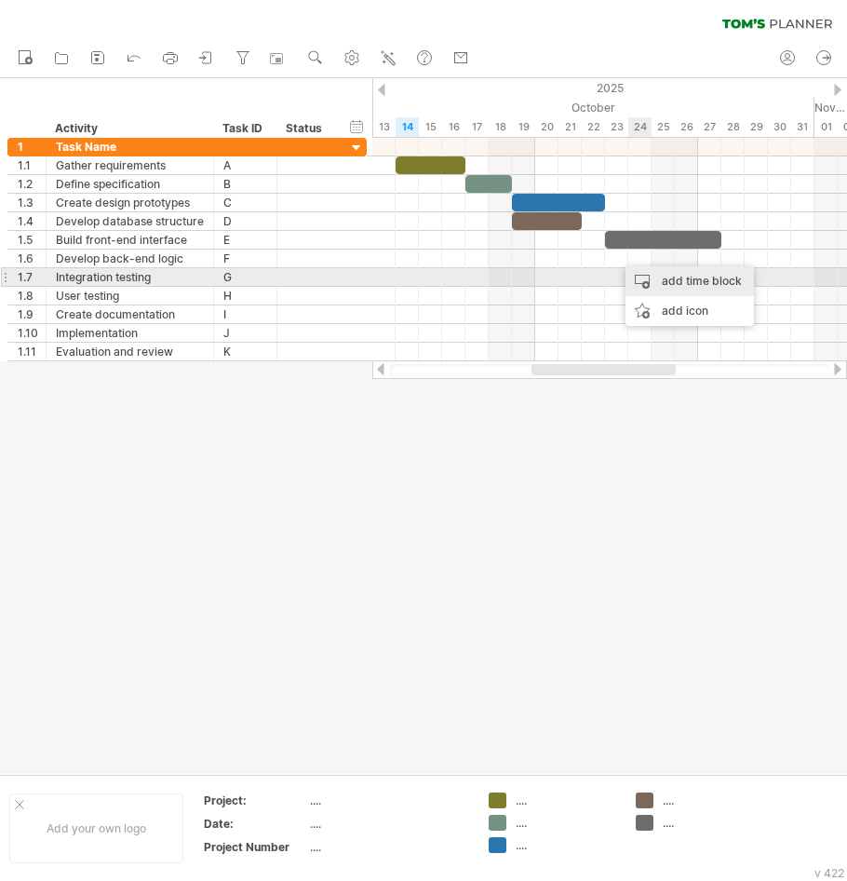
click at [656, 270] on div "add time block" at bounding box center [690, 281] width 128 height 30
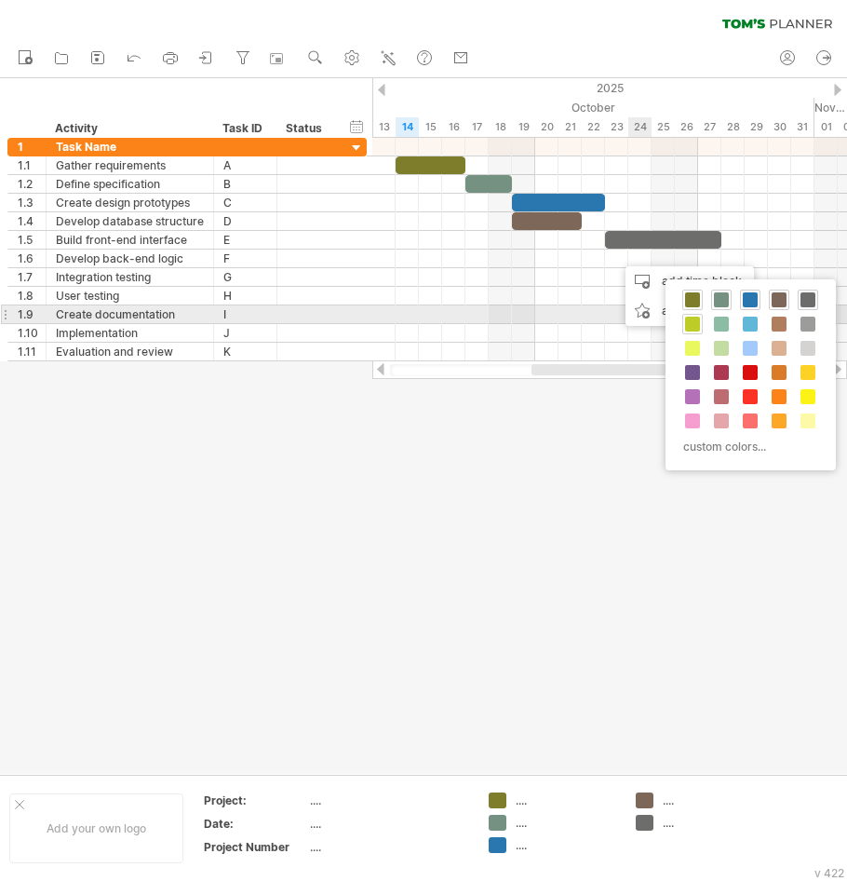
click at [685, 319] on div at bounding box center [692, 324] width 20 height 20
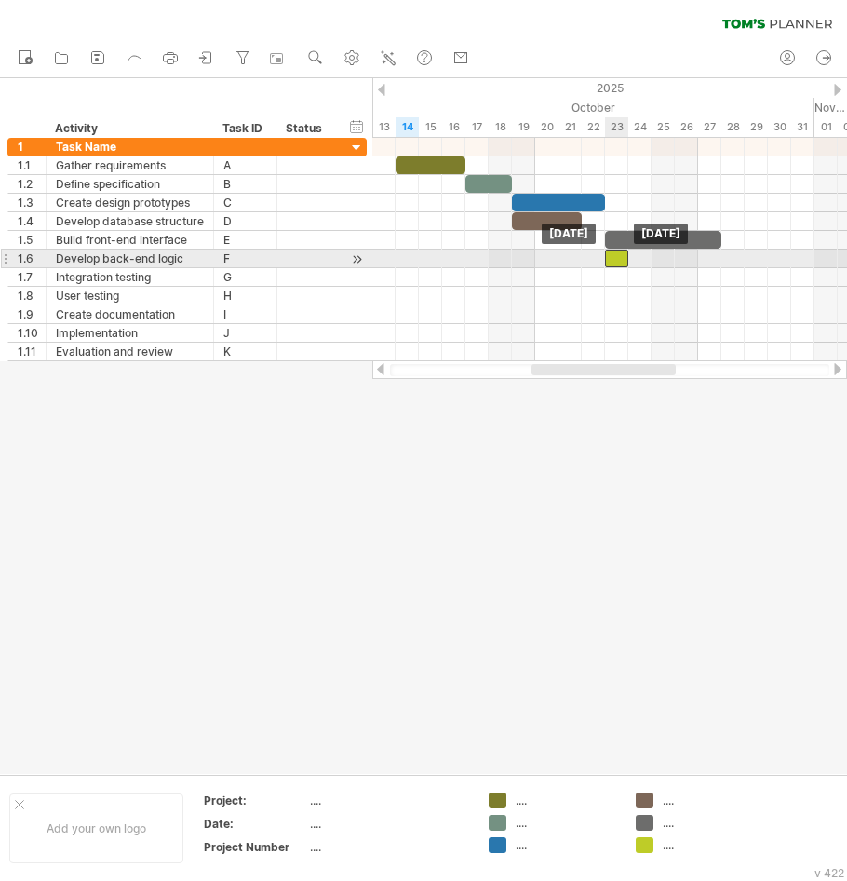
click at [621, 258] on div at bounding box center [616, 259] width 23 height 18
drag, startPoint x: 630, startPoint y: 259, endPoint x: 751, endPoint y: 252, distance: 121.2
click at [751, 252] on div "[DATE] - 6.0 days [DATE]" at bounding box center [609, 249] width 475 height 223
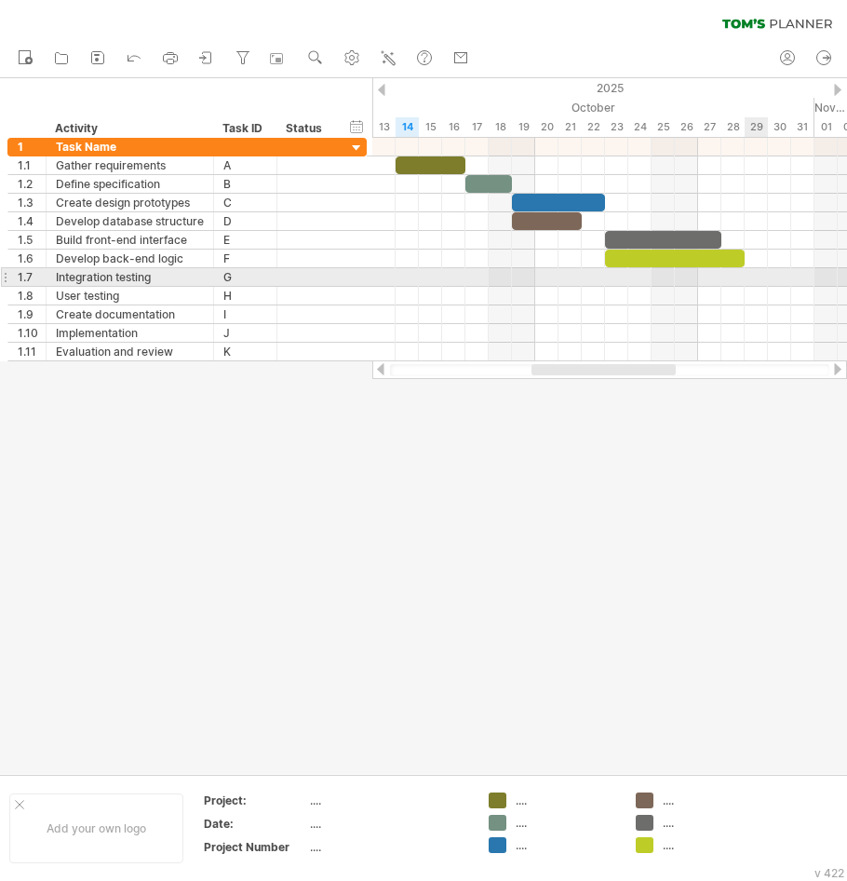
click at [750, 278] on div at bounding box center [609, 277] width 475 height 19
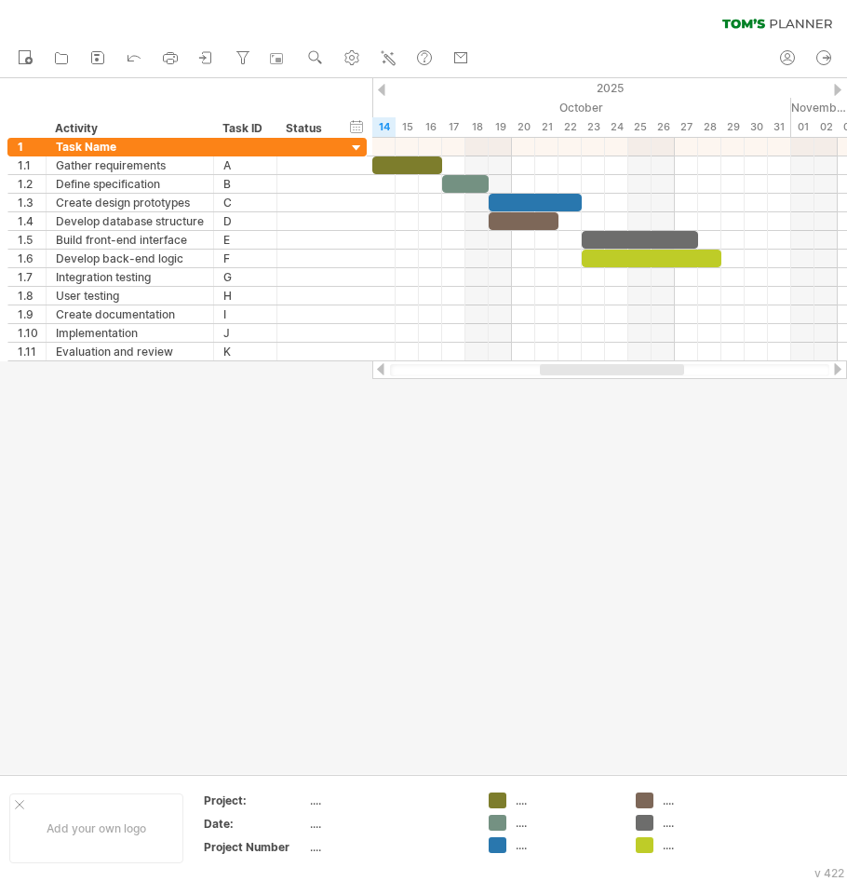
drag, startPoint x: 621, startPoint y: 367, endPoint x: 629, endPoint y: 372, distance: 9.6
click at [629, 372] on div at bounding box center [612, 369] width 144 height 11
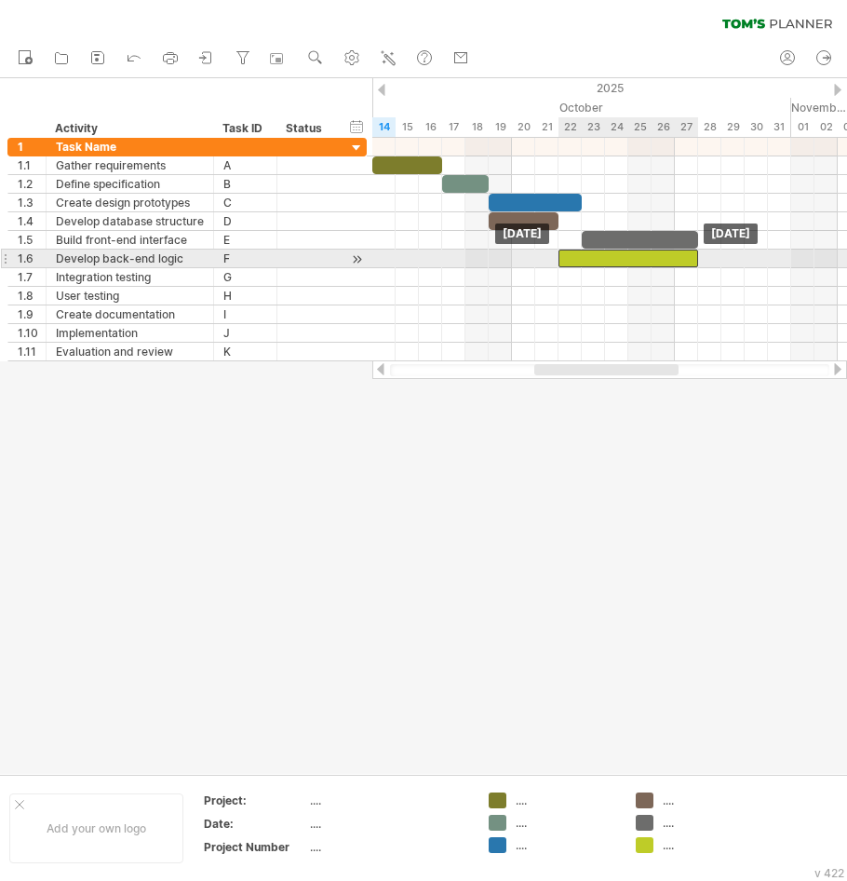
drag, startPoint x: 596, startPoint y: 258, endPoint x: 574, endPoint y: 259, distance: 21.4
click at [574, 259] on div at bounding box center [629, 259] width 140 height 18
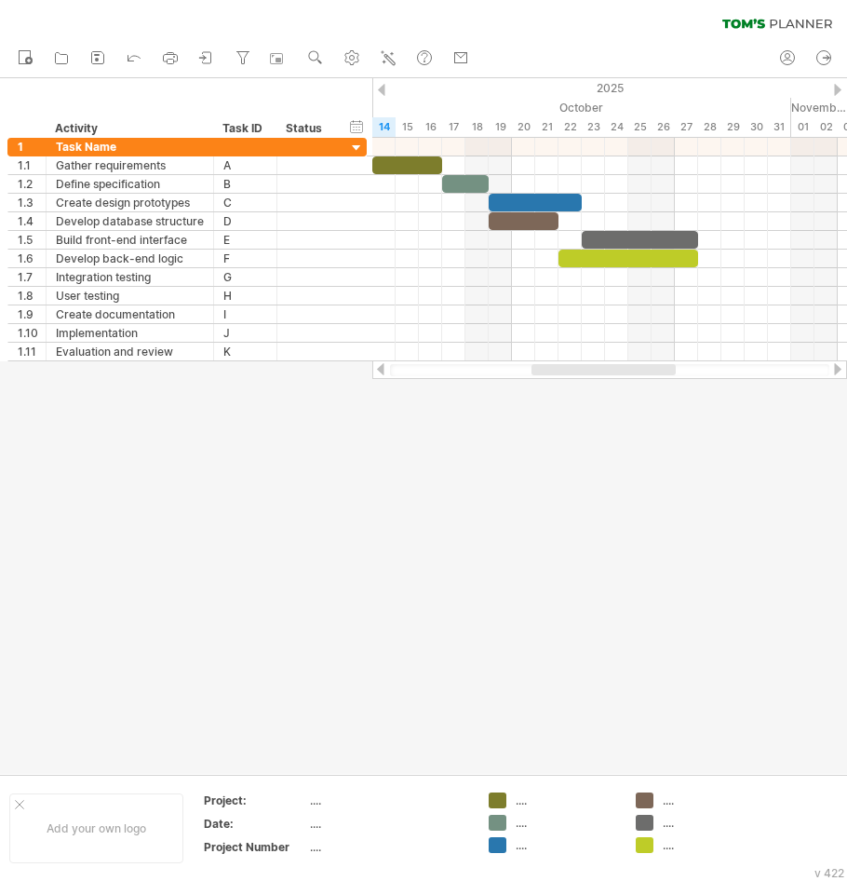
click at [598, 374] on div at bounding box center [604, 369] width 144 height 11
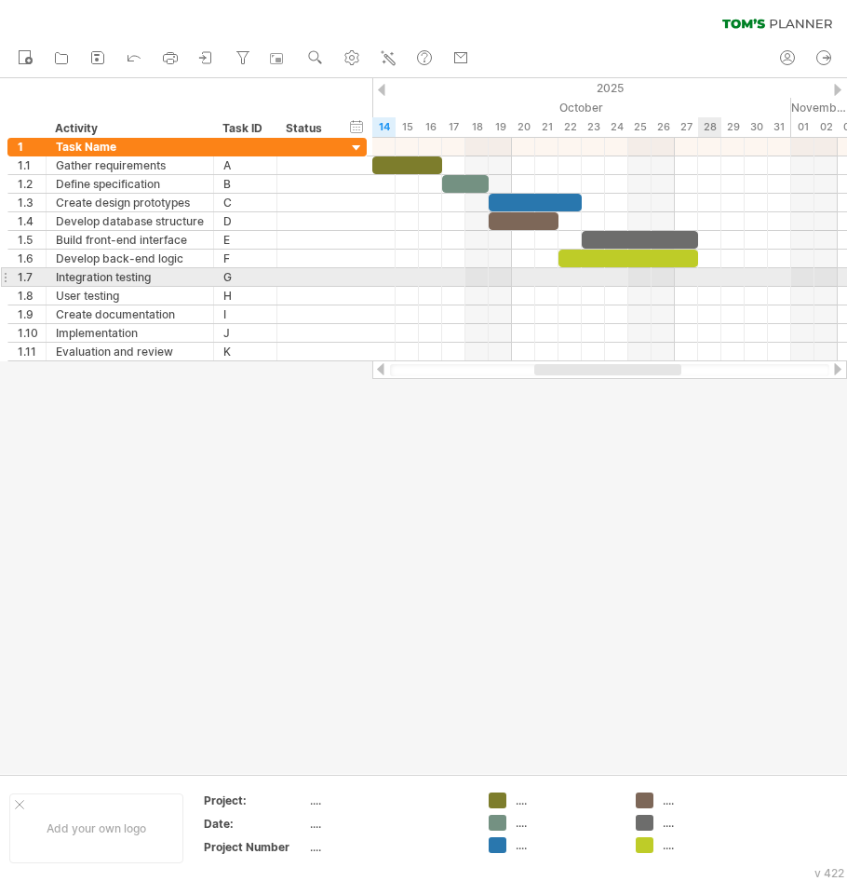
click at [709, 269] on div at bounding box center [609, 277] width 475 height 19
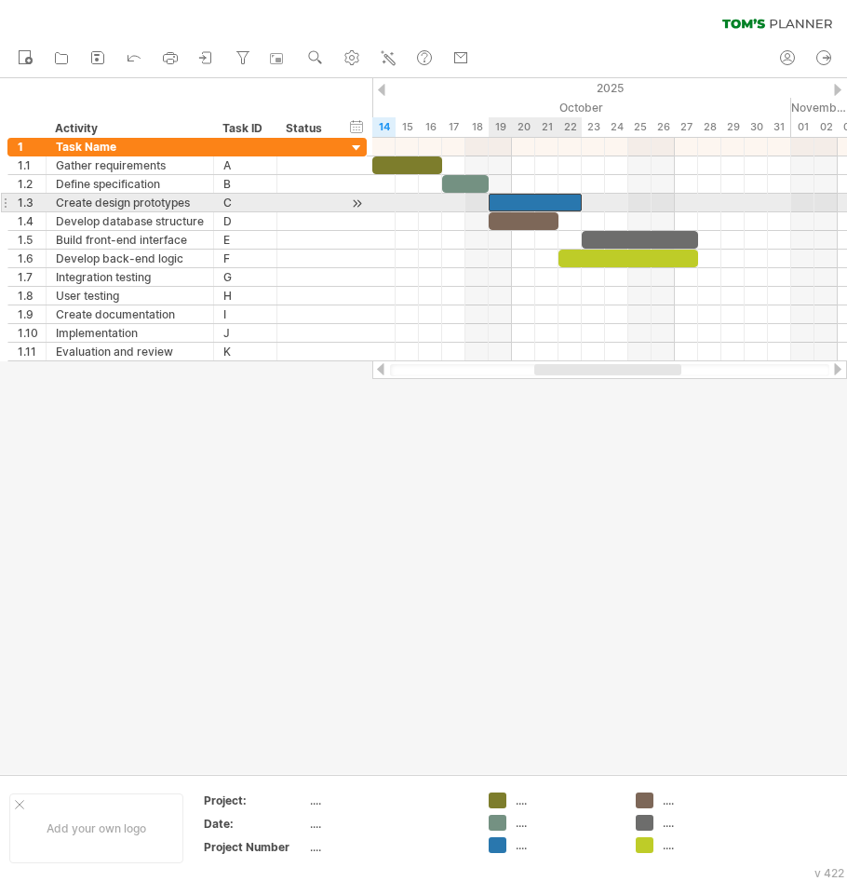
click at [576, 204] on div at bounding box center [535, 203] width 93 height 18
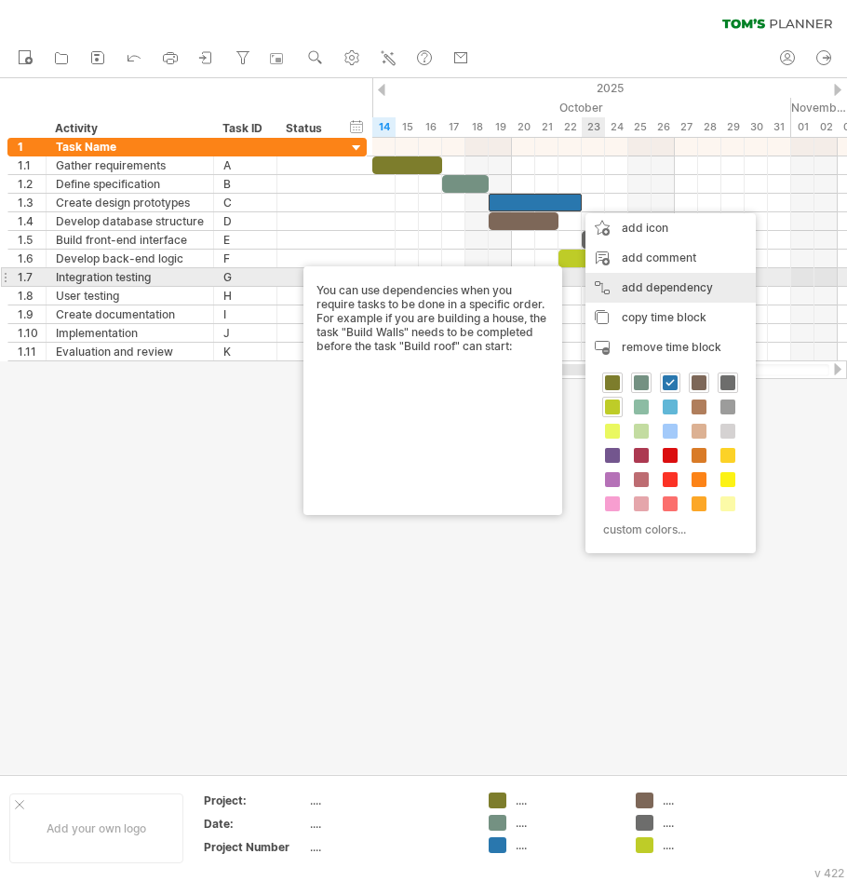
click at [647, 284] on div "add dependency You can use dependencies when you require tasks to be done in a …" at bounding box center [671, 288] width 170 height 30
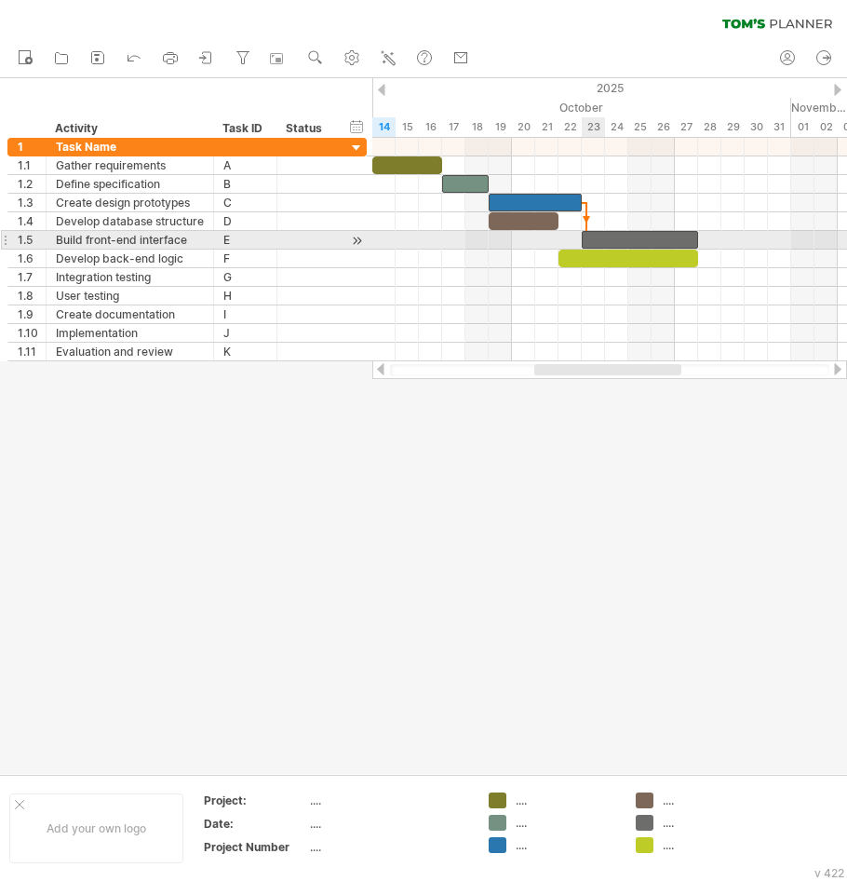
click at [588, 236] on div at bounding box center [640, 240] width 116 height 18
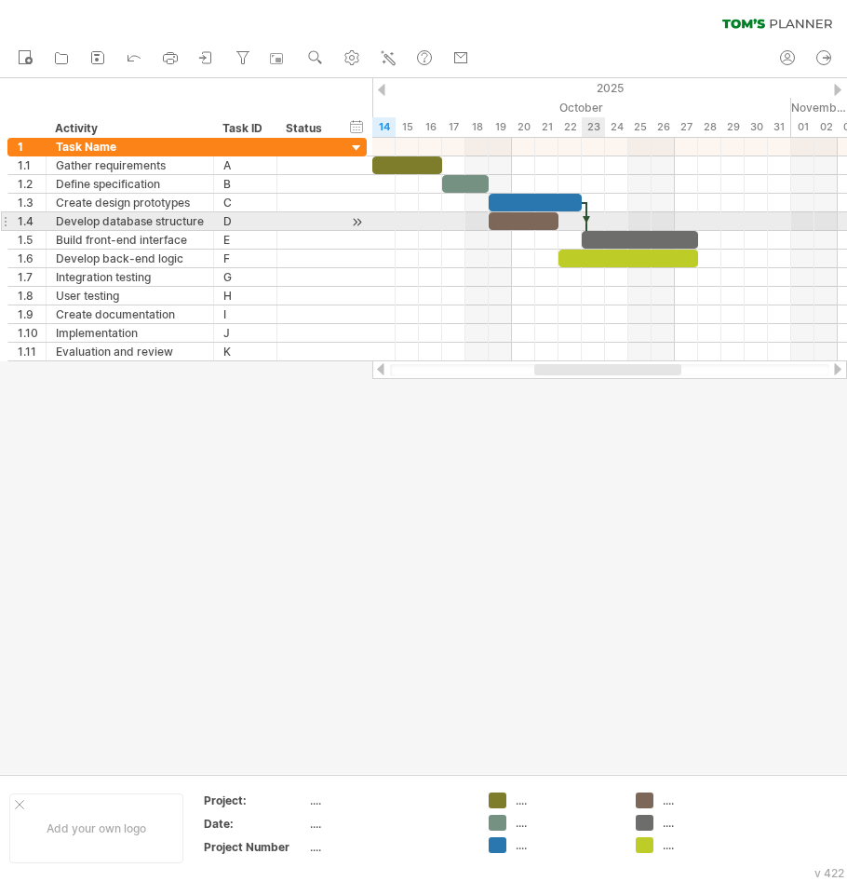
click at [586, 219] on div at bounding box center [587, 221] width 6 height 39
click at [588, 213] on div at bounding box center [587, 221] width 6 height 39
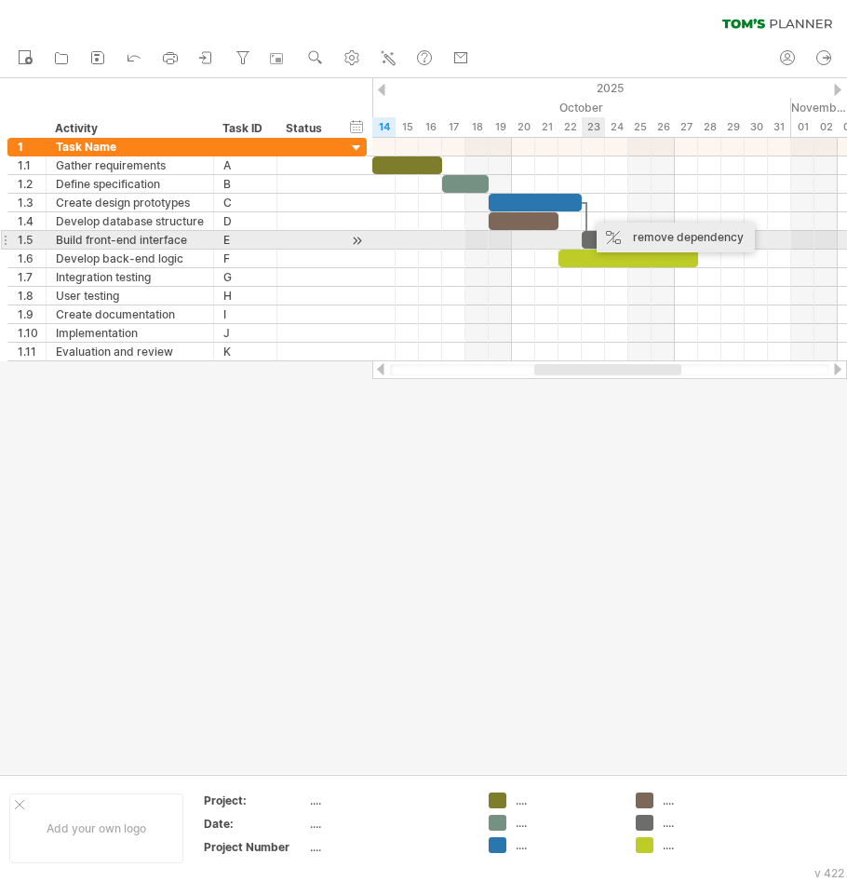
click at [625, 240] on div "remove dependency" at bounding box center [676, 238] width 158 height 30
click at [612, 234] on div at bounding box center [640, 240] width 116 height 18
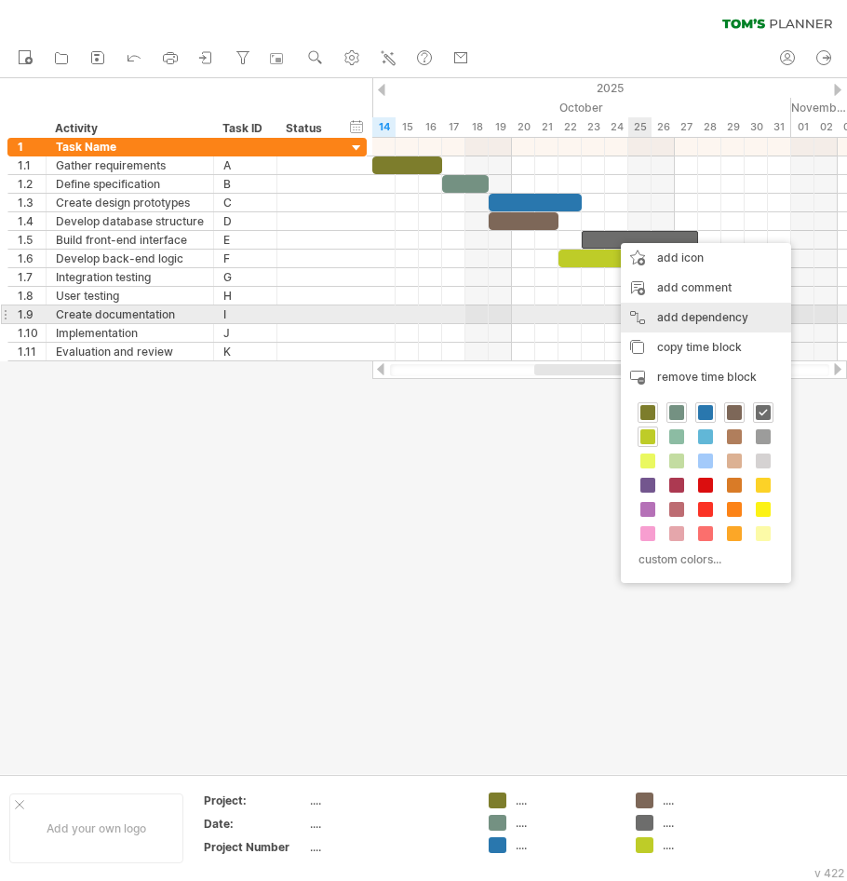
click at [682, 307] on div "add dependency You can use dependencies when you require tasks to be done in a …" at bounding box center [706, 318] width 170 height 30
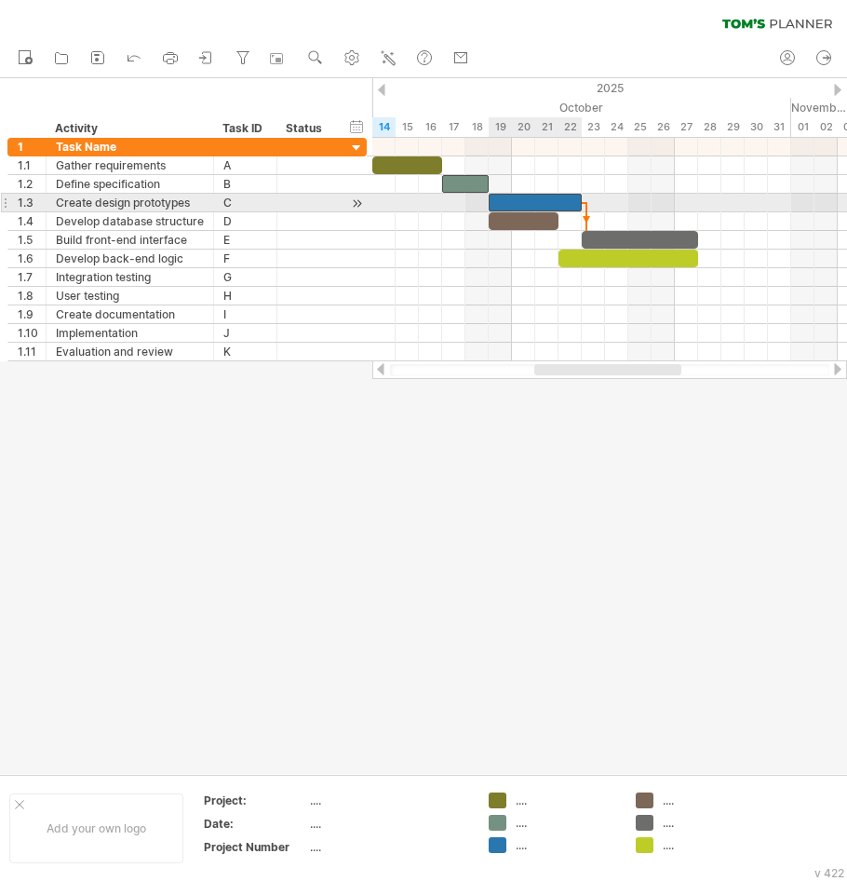
click at [570, 198] on div at bounding box center [535, 203] width 93 height 18
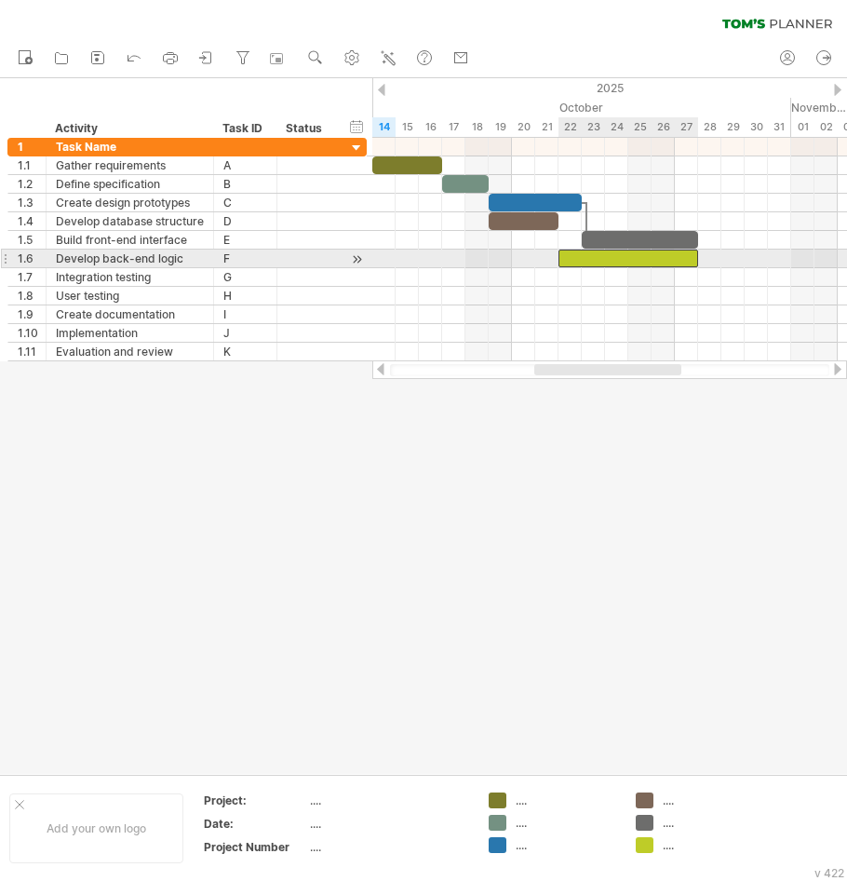
click at [572, 254] on div at bounding box center [629, 259] width 140 height 18
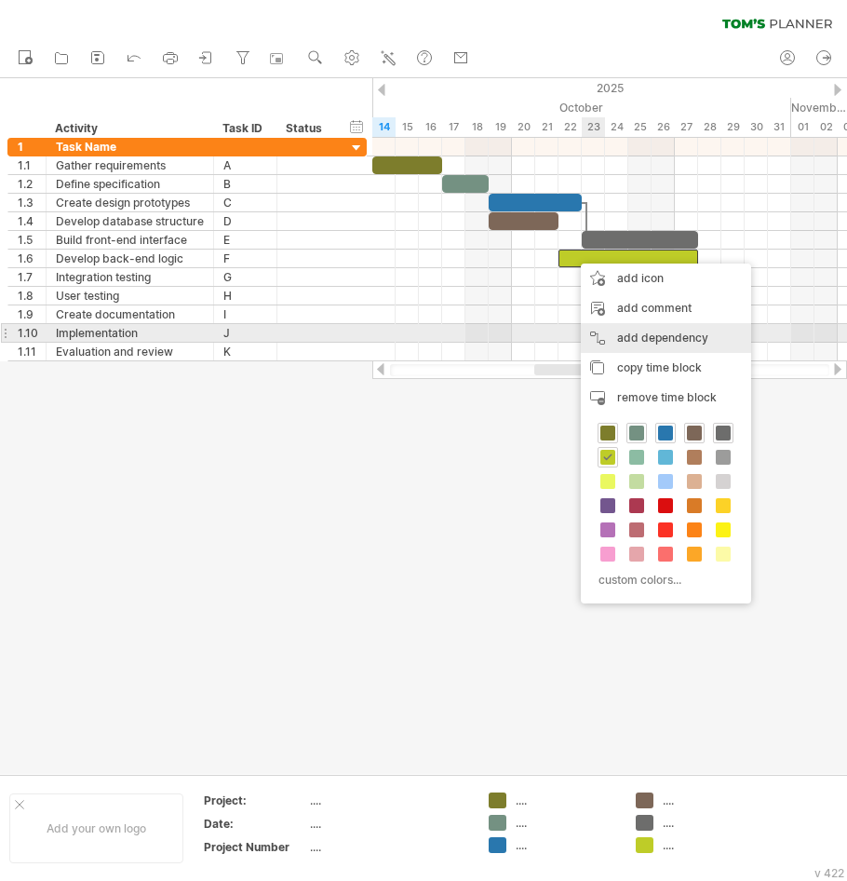
click at [655, 335] on div "add dependency You can use dependencies when you require tasks to be done in a …" at bounding box center [666, 338] width 170 height 30
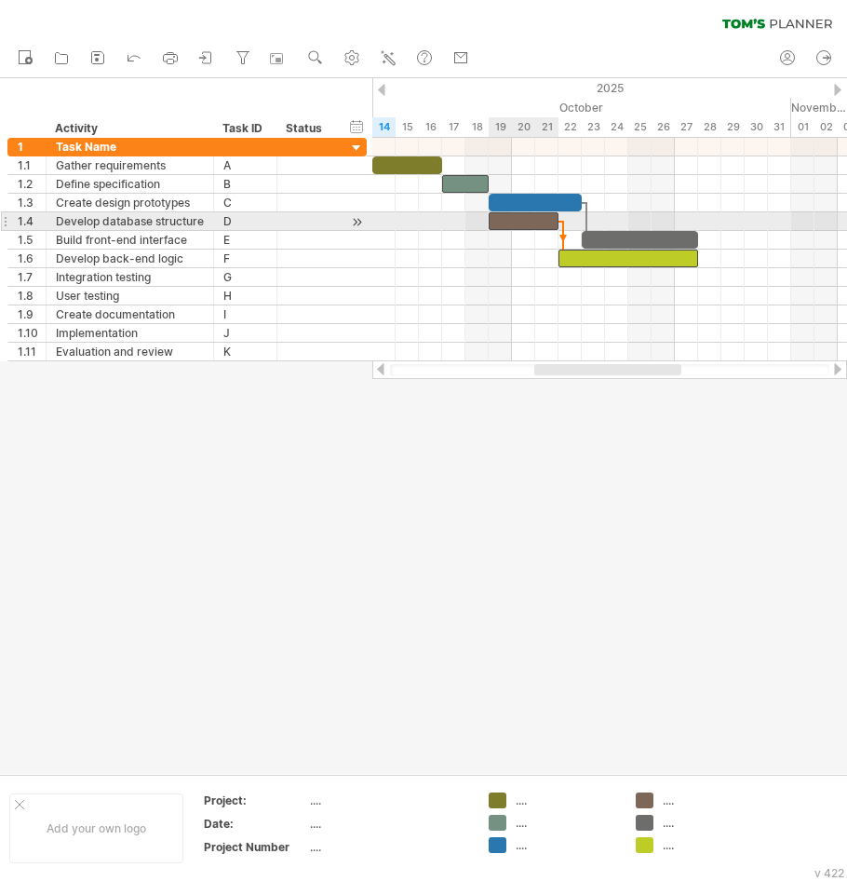
click at [552, 222] on div at bounding box center [524, 221] width 70 height 18
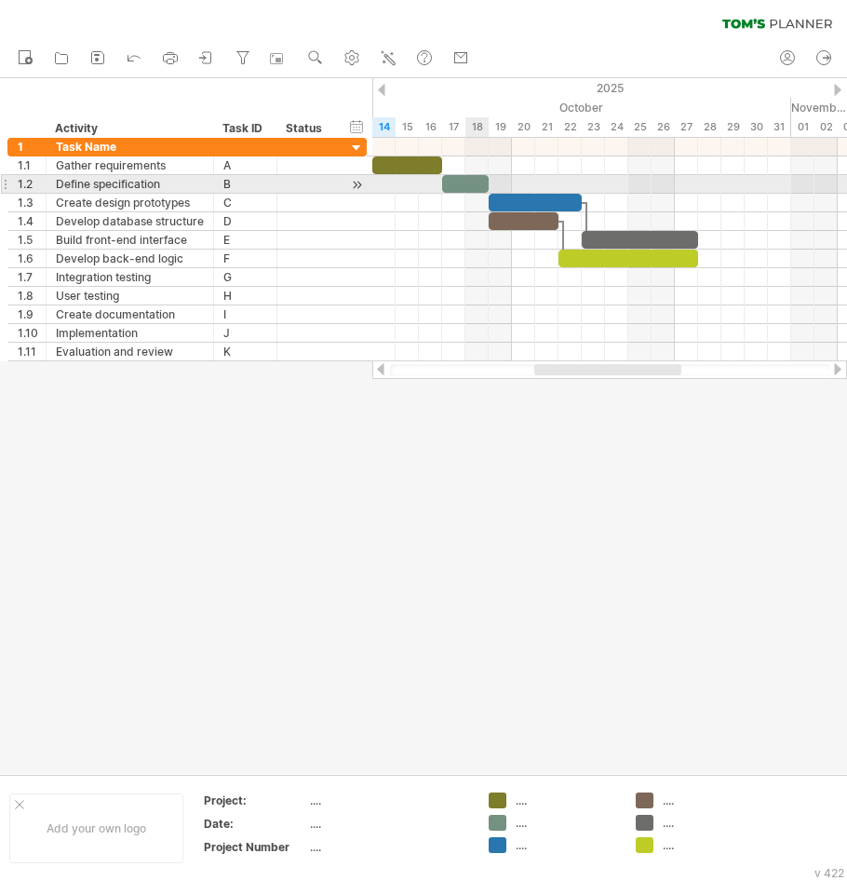
click at [466, 182] on div at bounding box center [465, 184] width 47 height 18
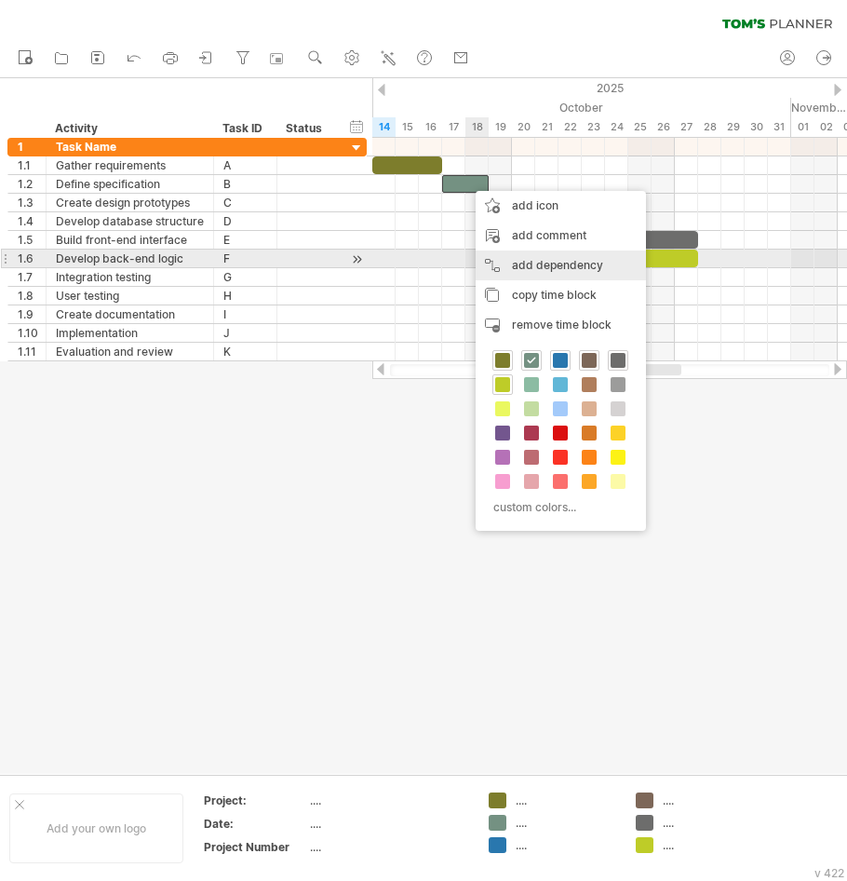
click at [524, 256] on div "add dependency You can use dependencies when you require tasks to be done in a …" at bounding box center [561, 265] width 170 height 30
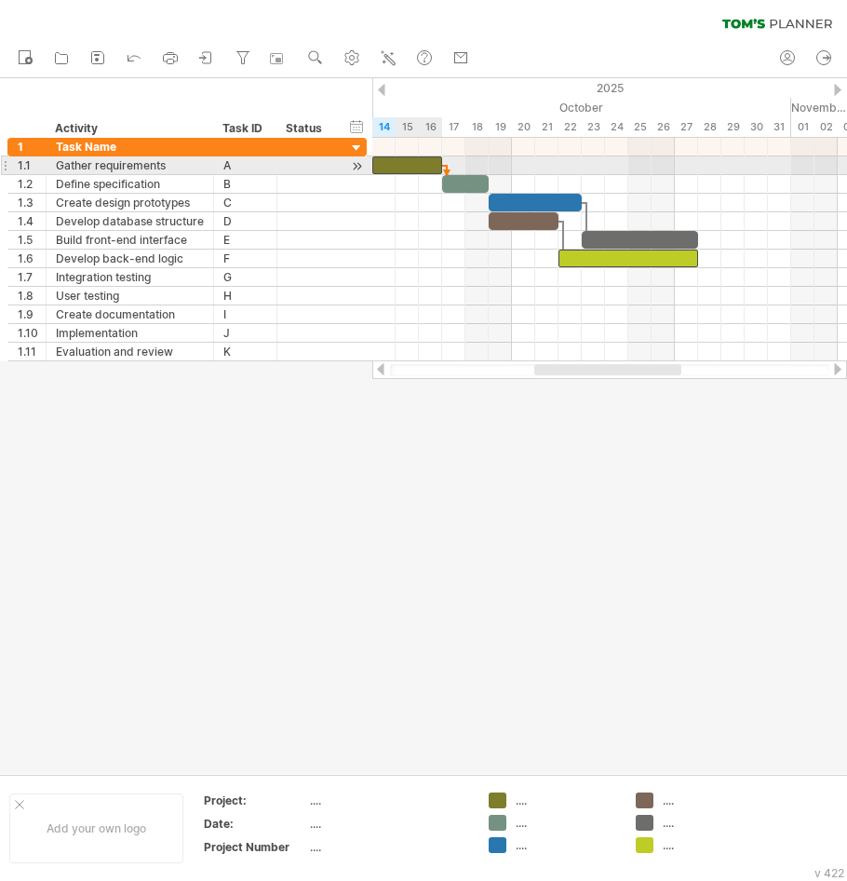
click at [434, 164] on div at bounding box center [407, 165] width 70 height 18
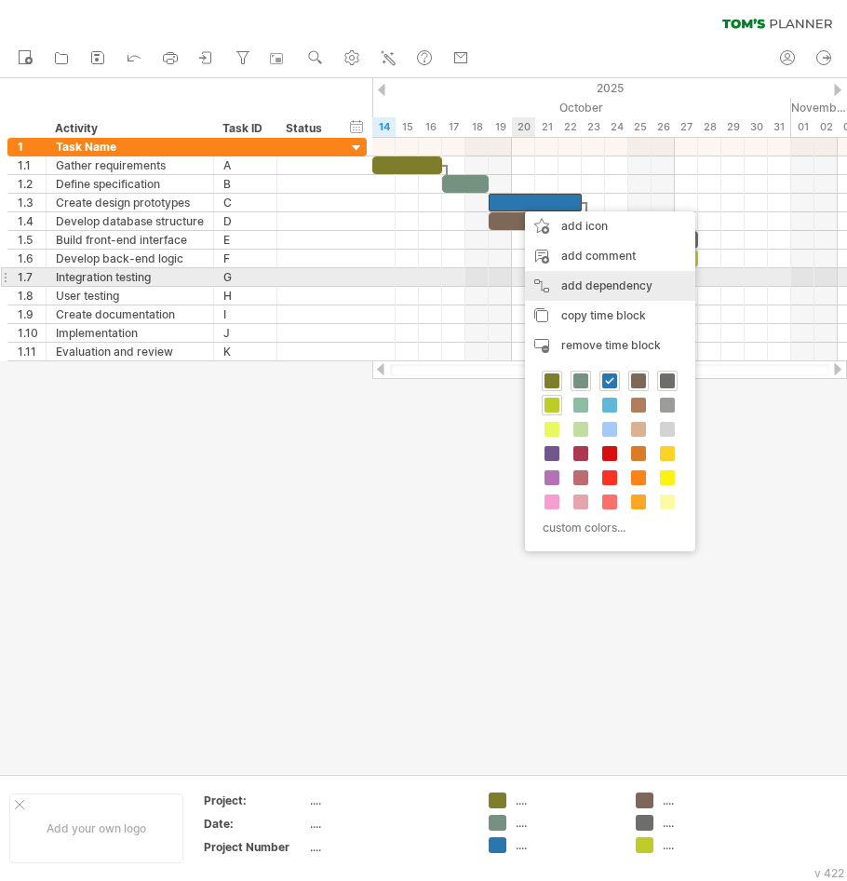
click at [578, 283] on div "add dependency You can use dependencies when you require tasks to be done in a …" at bounding box center [610, 286] width 170 height 30
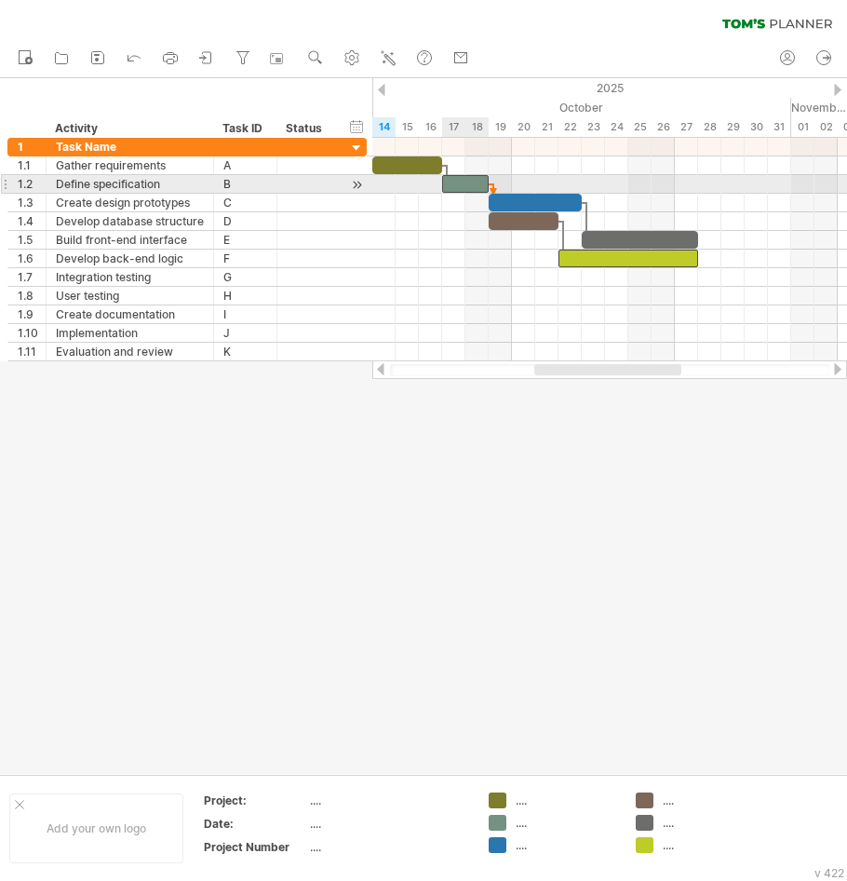
click at [476, 181] on div at bounding box center [465, 184] width 47 height 18
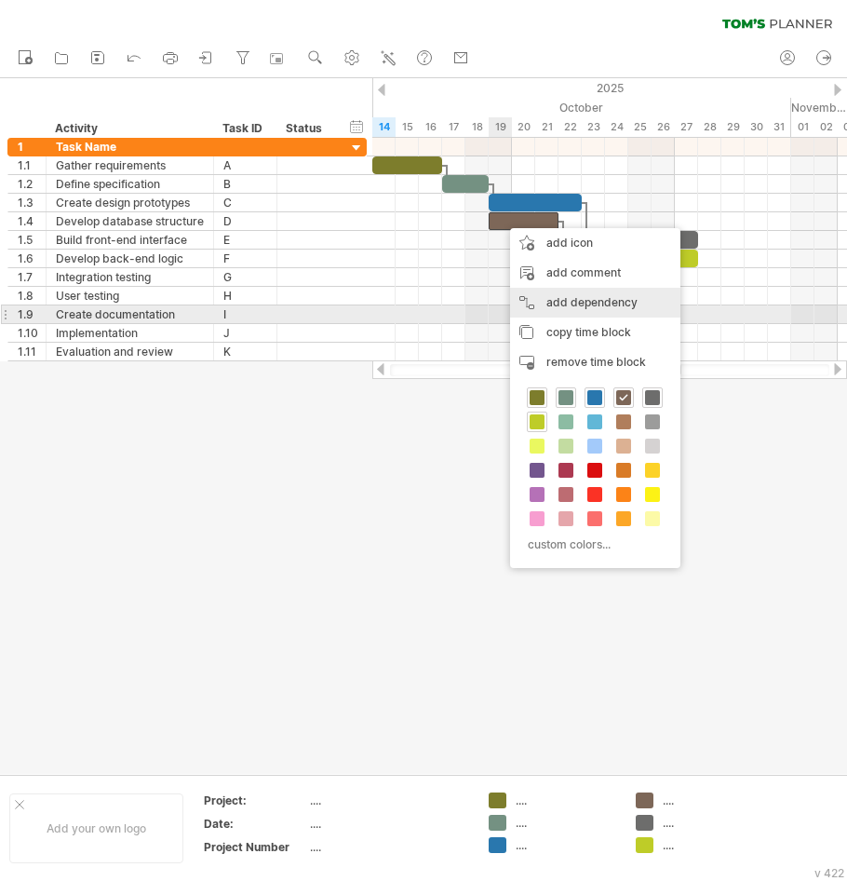
click at [562, 306] on div "add dependency You can use dependencies when you require tasks to be done in a …" at bounding box center [595, 303] width 170 height 30
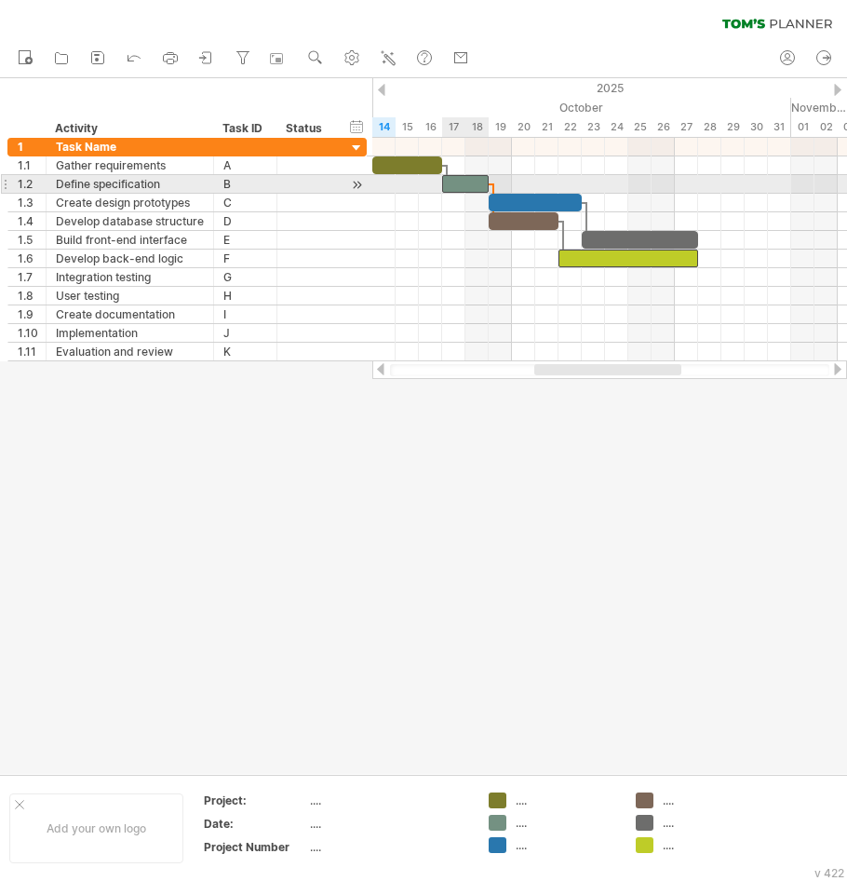
click at [468, 187] on div at bounding box center [465, 184] width 47 height 18
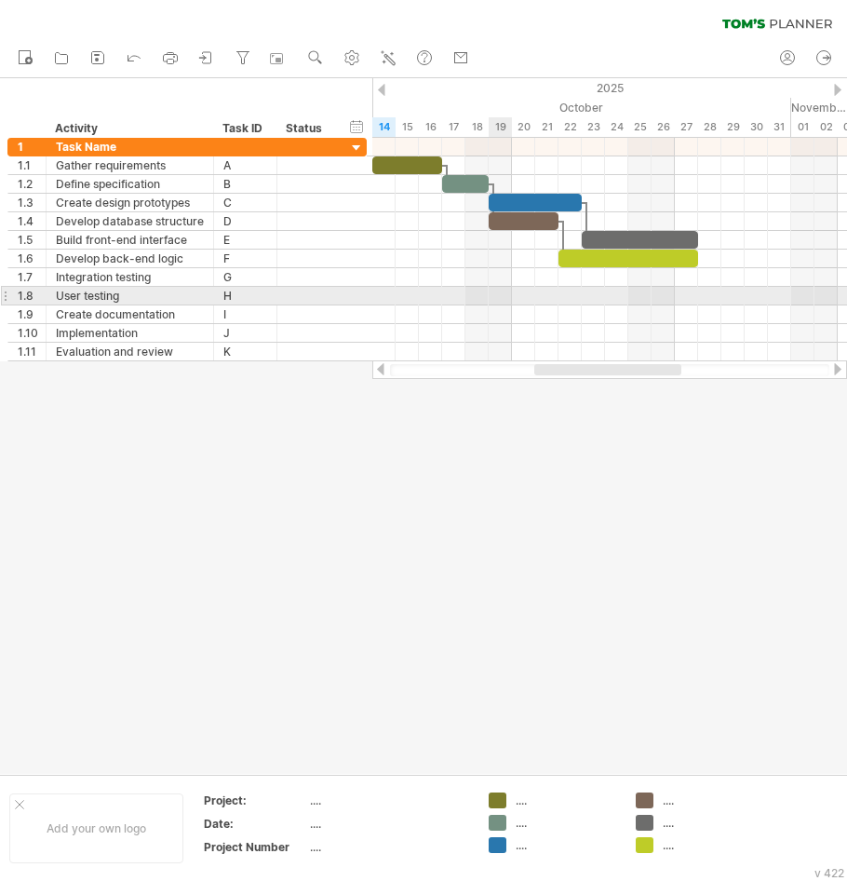
click at [508, 289] on div at bounding box center [609, 296] width 475 height 19
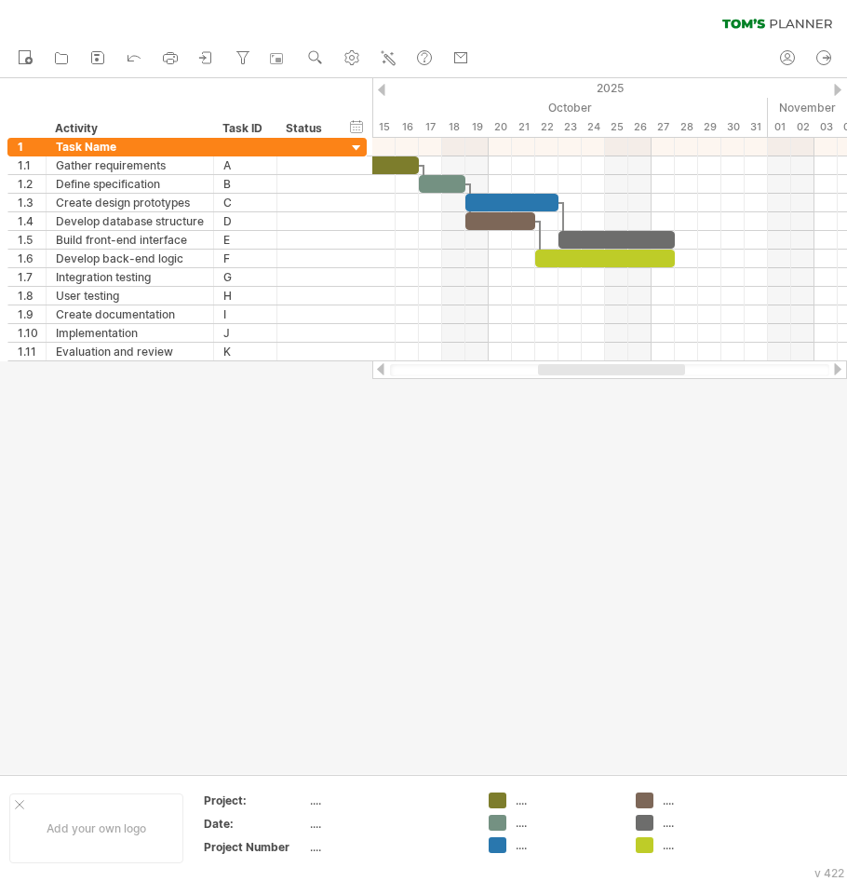
click at [576, 377] on div at bounding box center [609, 369] width 475 height 19
drag, startPoint x: 570, startPoint y: 377, endPoint x: 561, endPoint y: 380, distance: 9.7
click at [558, 379] on div "Trying to reach [DOMAIN_NAME] Connected again... 0% clear filter new 1" at bounding box center [423, 440] width 847 height 881
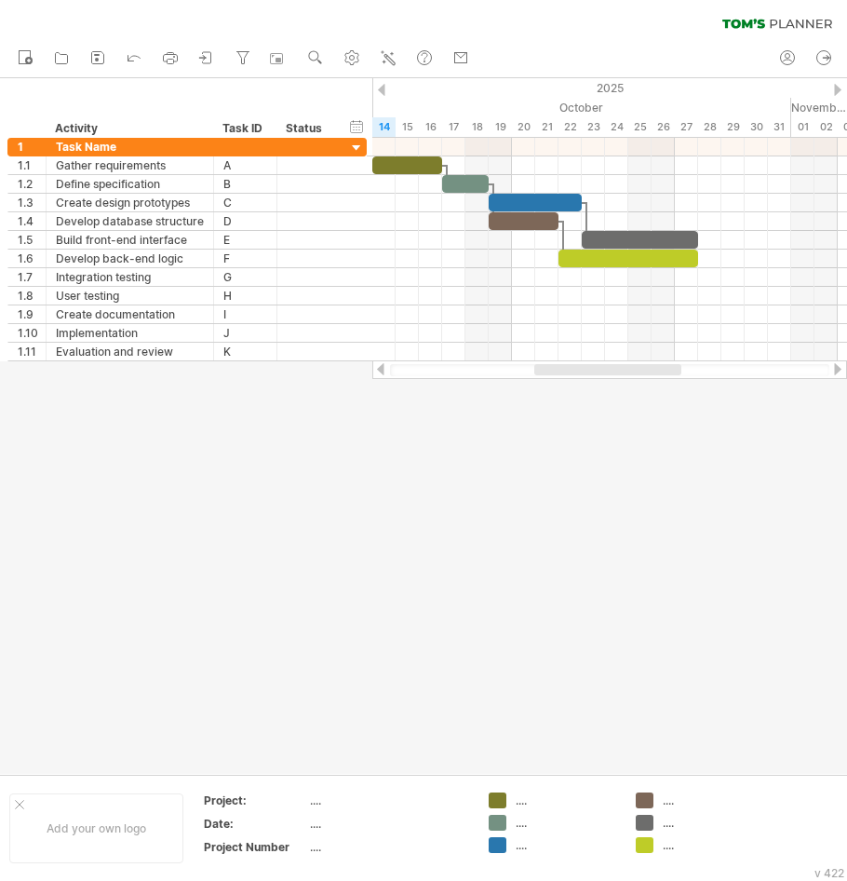
click at [550, 371] on div at bounding box center [607, 369] width 147 height 11
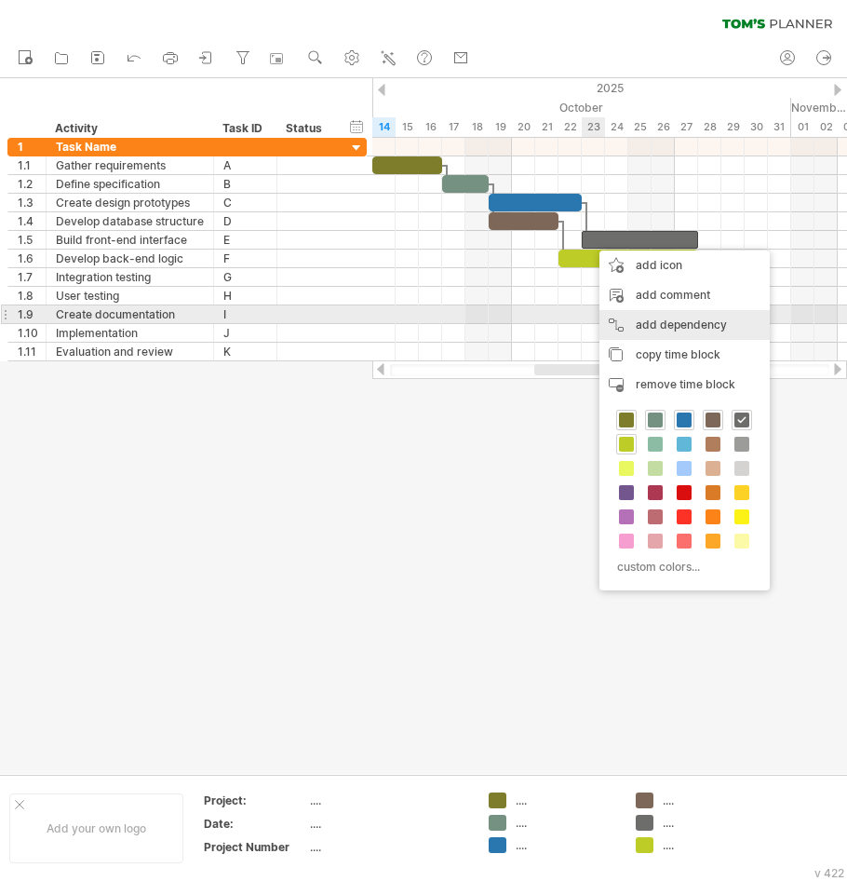
click at [645, 313] on div "add dependency You can use dependencies when you require tasks to be done in a …" at bounding box center [685, 325] width 170 height 30
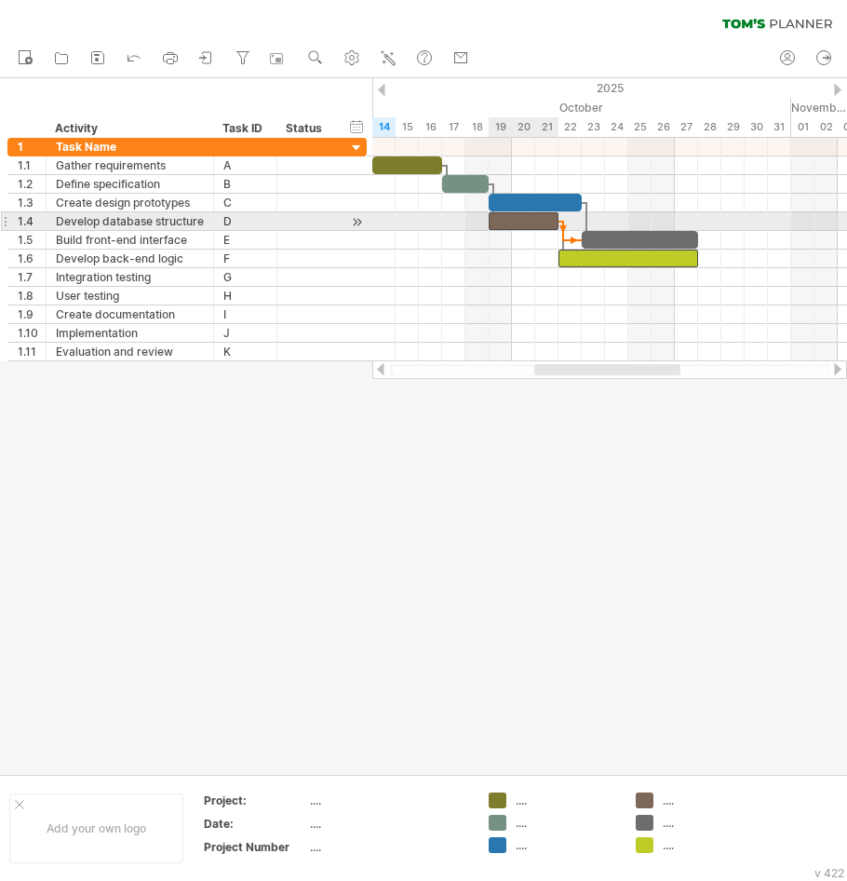
click at [548, 222] on div at bounding box center [524, 221] width 70 height 18
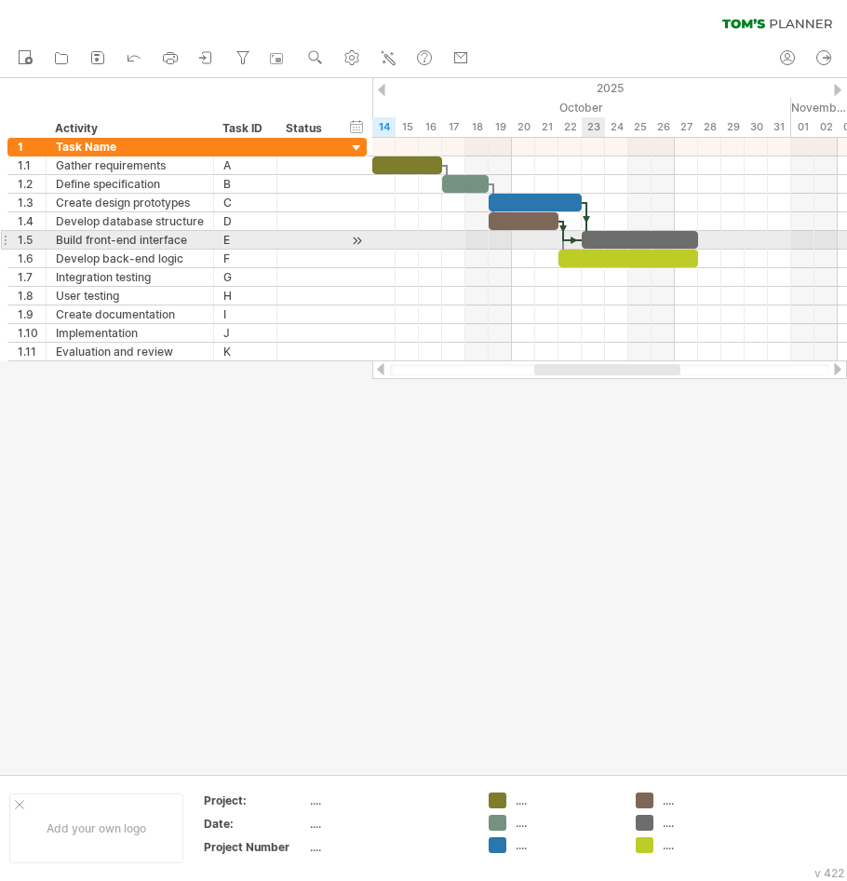
click at [604, 241] on div at bounding box center [640, 240] width 116 height 18
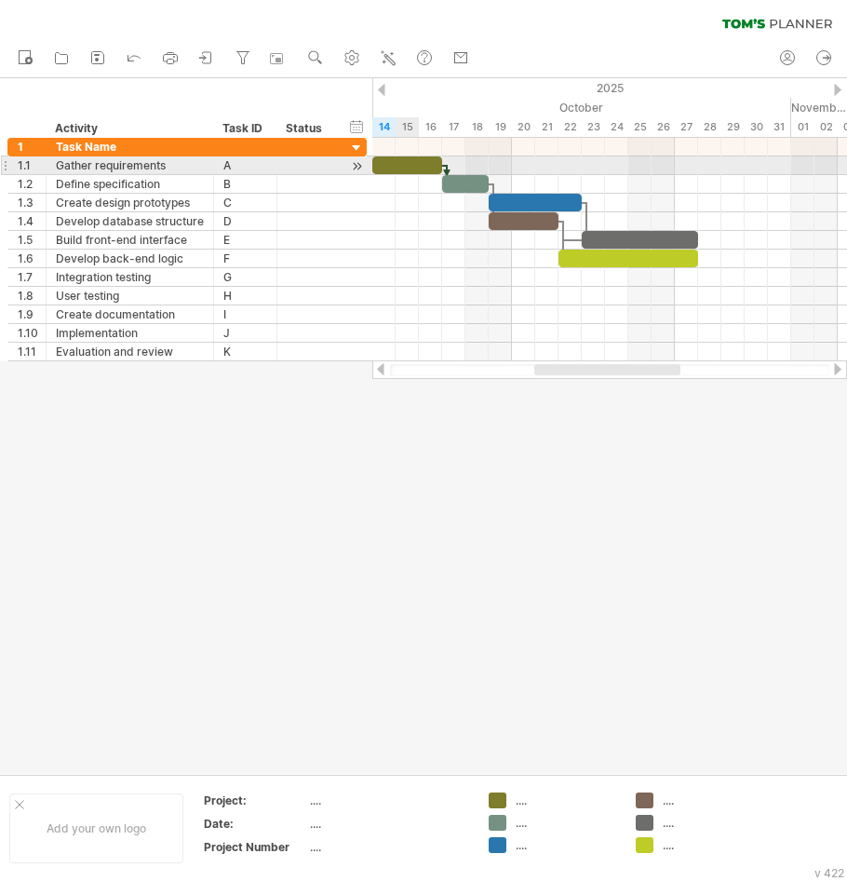
click at [408, 164] on div at bounding box center [407, 165] width 70 height 18
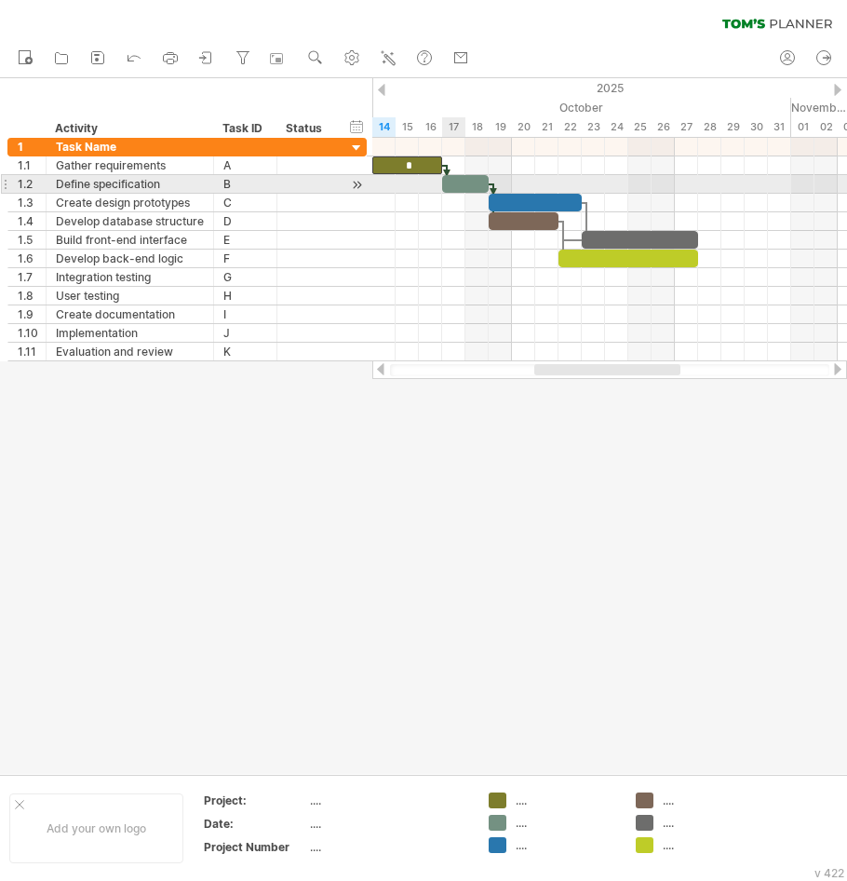
click at [461, 184] on div at bounding box center [465, 184] width 47 height 18
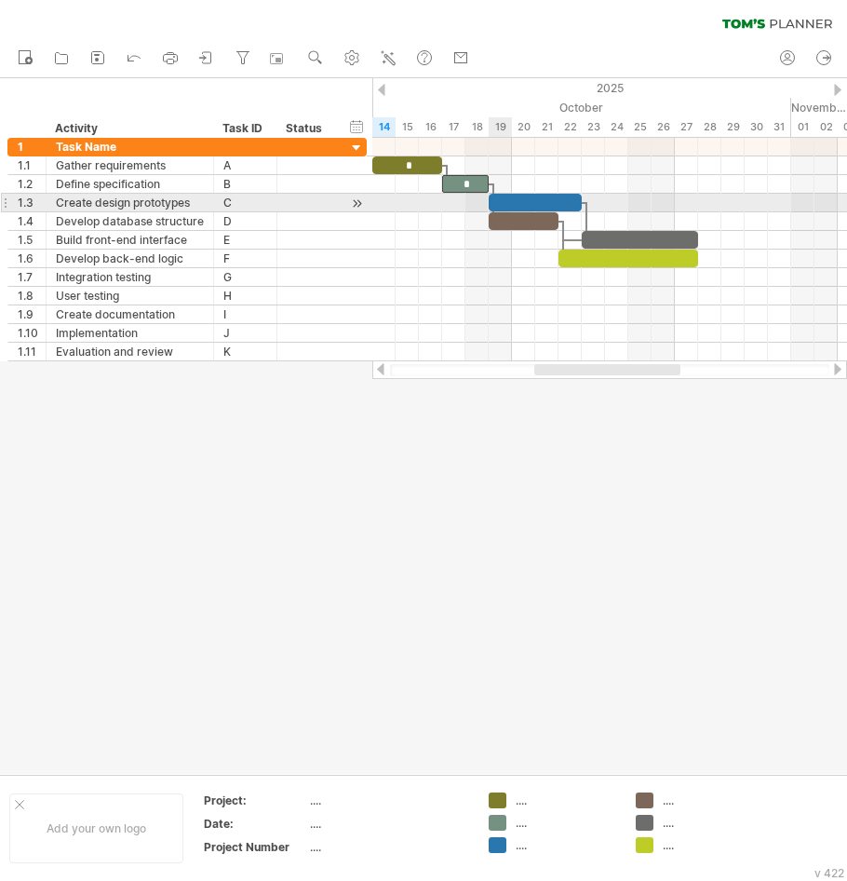
click at [518, 199] on div at bounding box center [535, 203] width 93 height 18
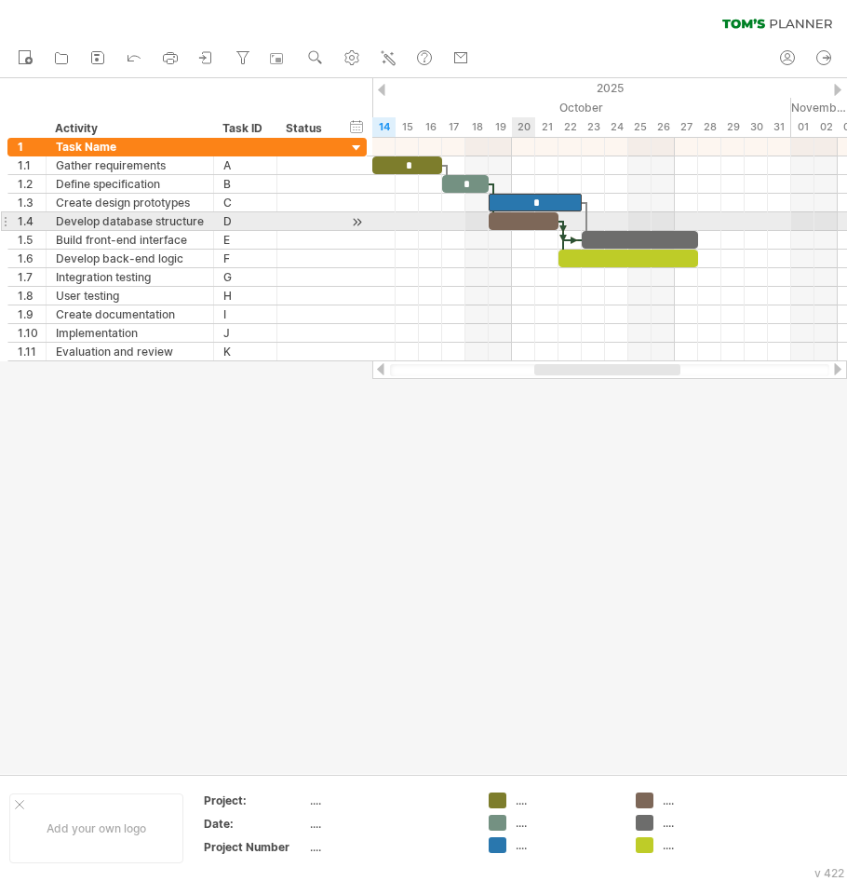
click at [516, 218] on div at bounding box center [524, 221] width 70 height 18
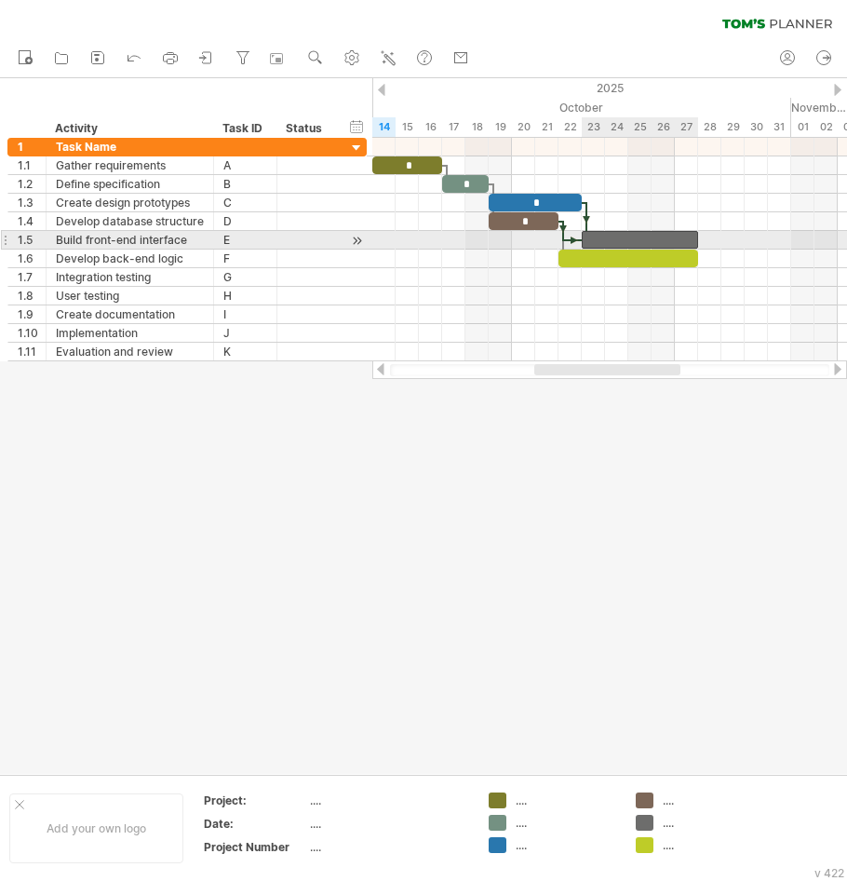
click at [605, 240] on div at bounding box center [640, 240] width 116 height 18
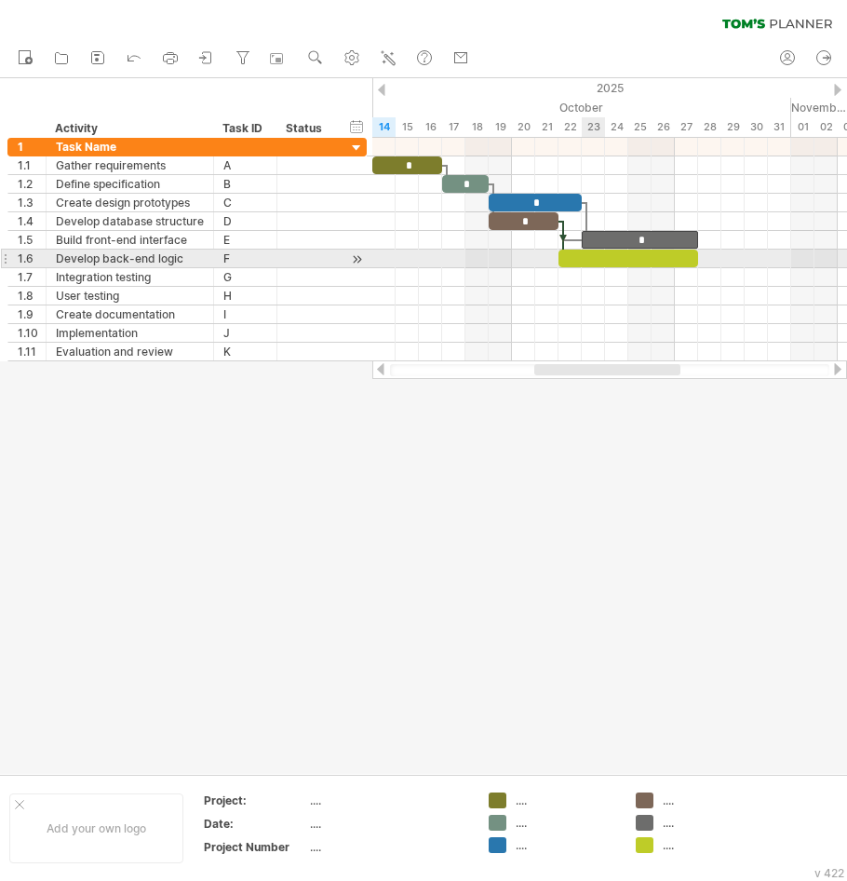
click at [598, 251] on div at bounding box center [629, 259] width 140 height 18
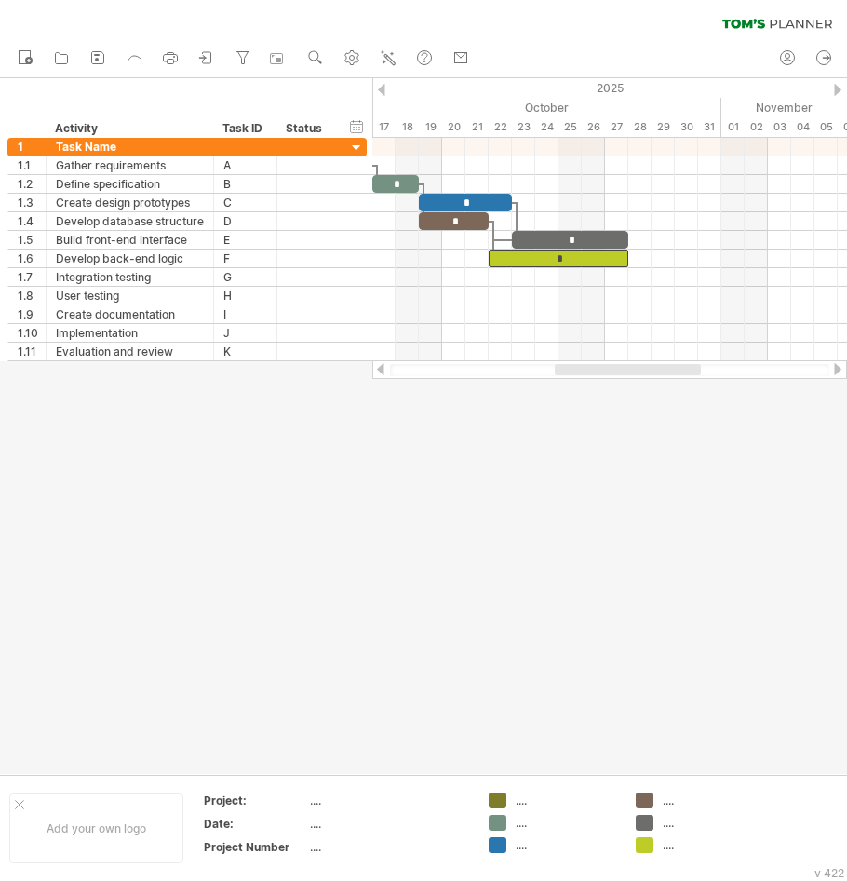
drag, startPoint x: 620, startPoint y: 367, endPoint x: 642, endPoint y: 370, distance: 22.5
click at [642, 370] on div at bounding box center [628, 369] width 146 height 11
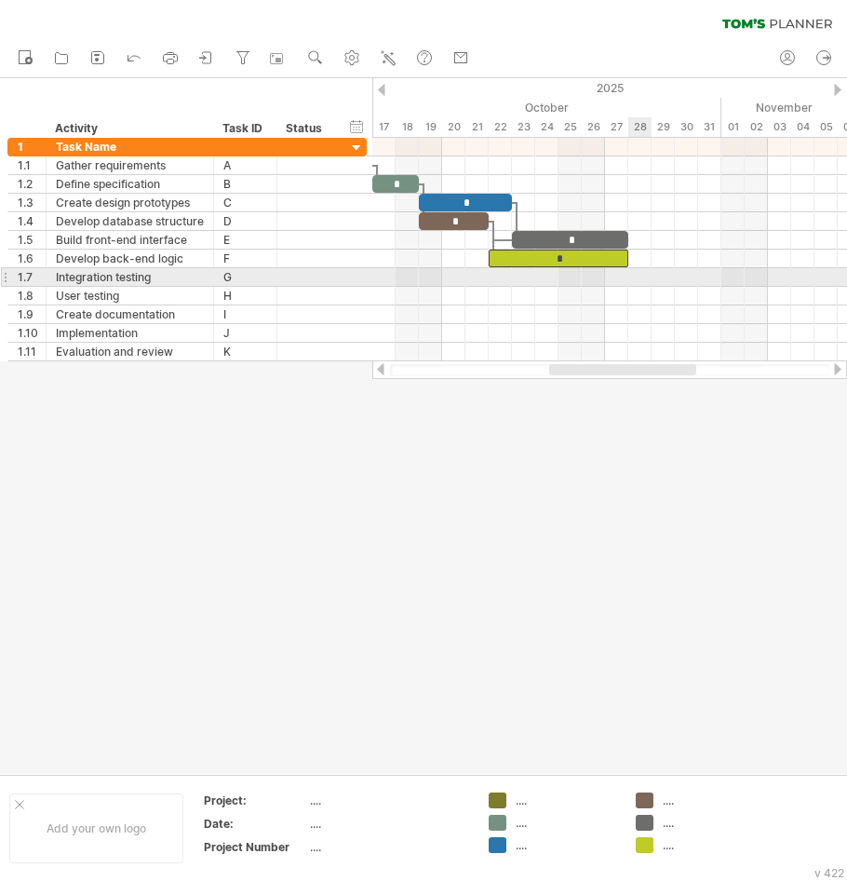
click at [637, 273] on div at bounding box center [609, 277] width 475 height 19
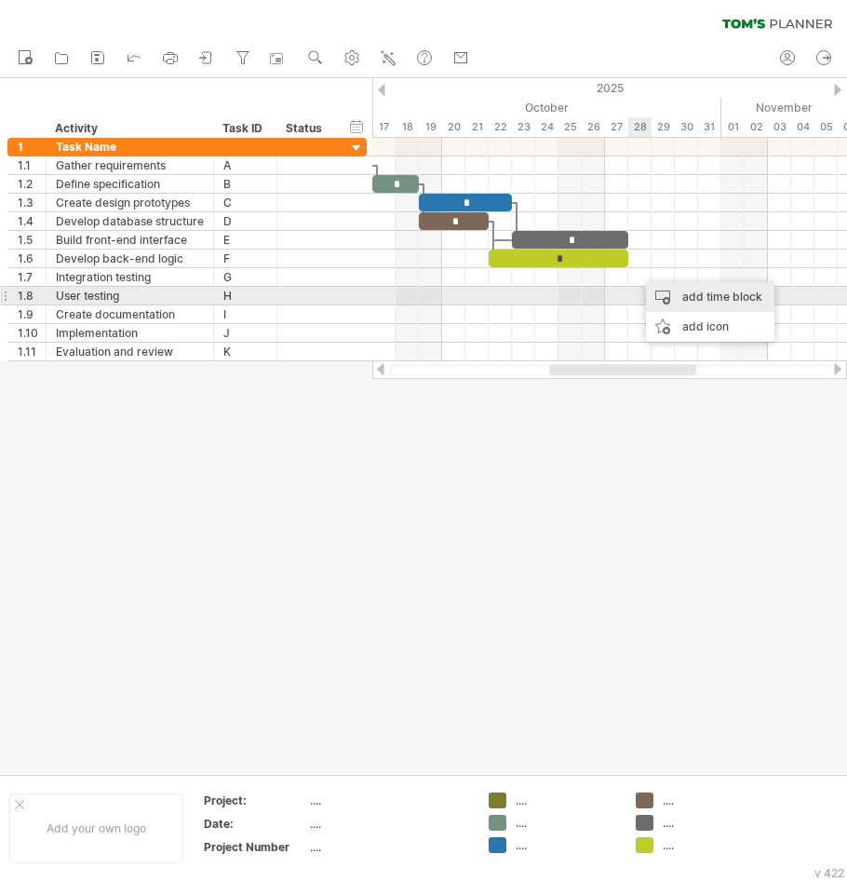
click at [662, 291] on div "add time block" at bounding box center [710, 297] width 128 height 30
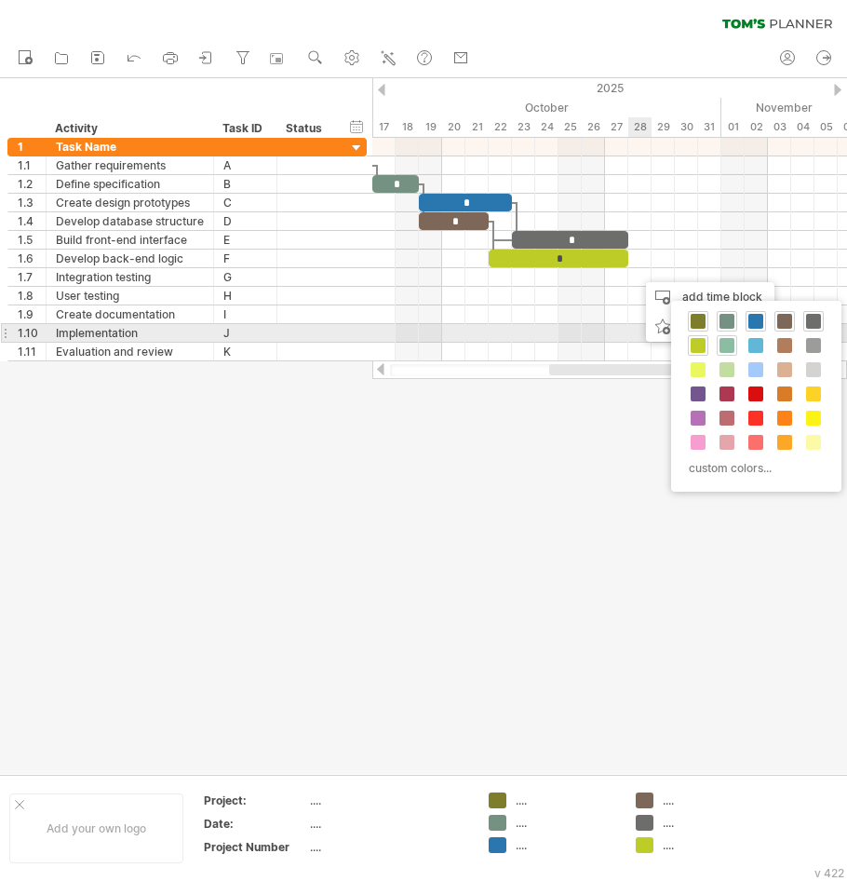
click at [722, 339] on span at bounding box center [727, 345] width 15 height 15
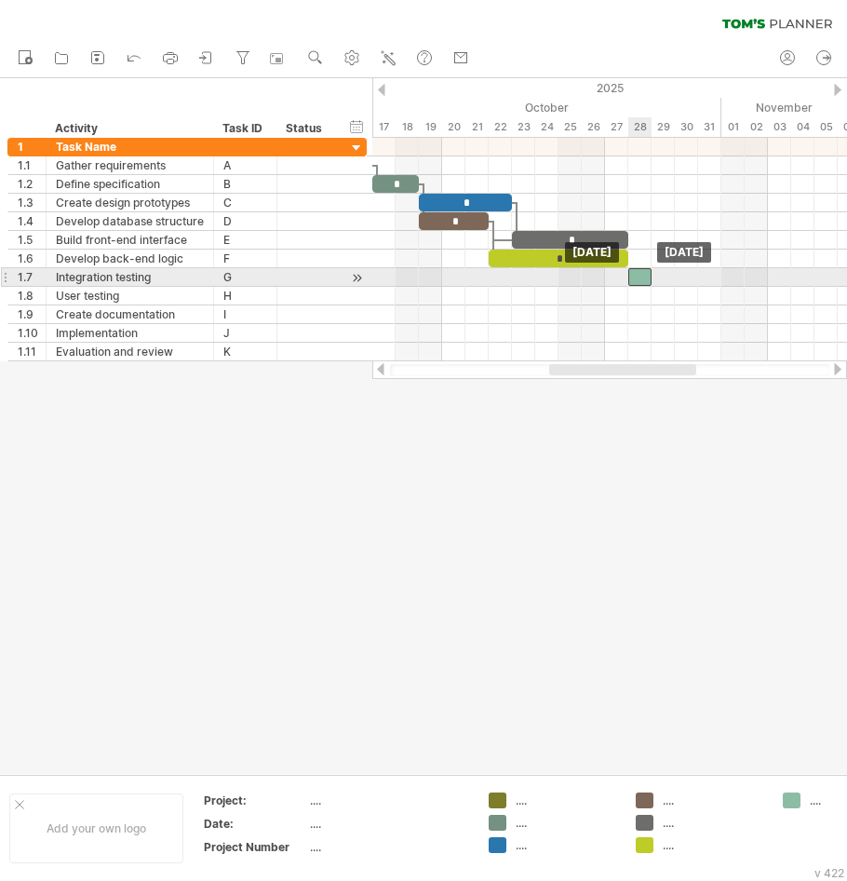
click at [643, 281] on div at bounding box center [639, 277] width 23 height 18
drag, startPoint x: 648, startPoint y: 280, endPoint x: 694, endPoint y: 286, distance: 46.0
click at [694, 286] on div "* * * * * * [DATE] - 3.0 days [DATE]" at bounding box center [609, 249] width 475 height 223
click at [653, 274] on div at bounding box center [663, 277] width 70 height 18
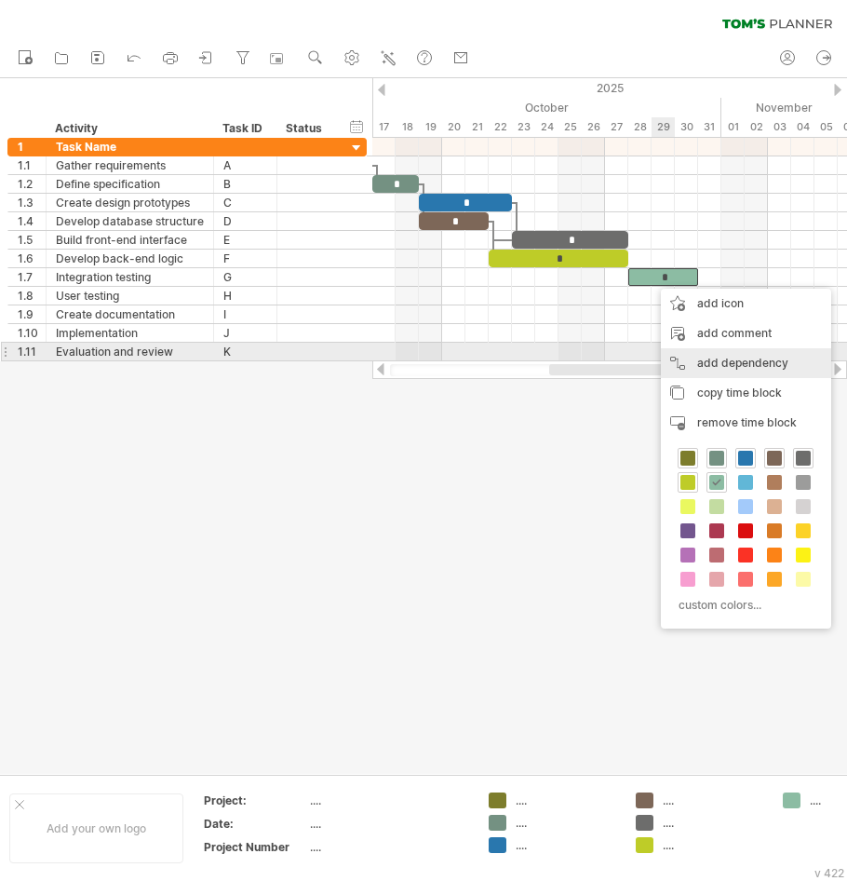
click at [711, 355] on div "add dependency You can use dependencies when you require tasks to be done in a …" at bounding box center [746, 363] width 170 height 30
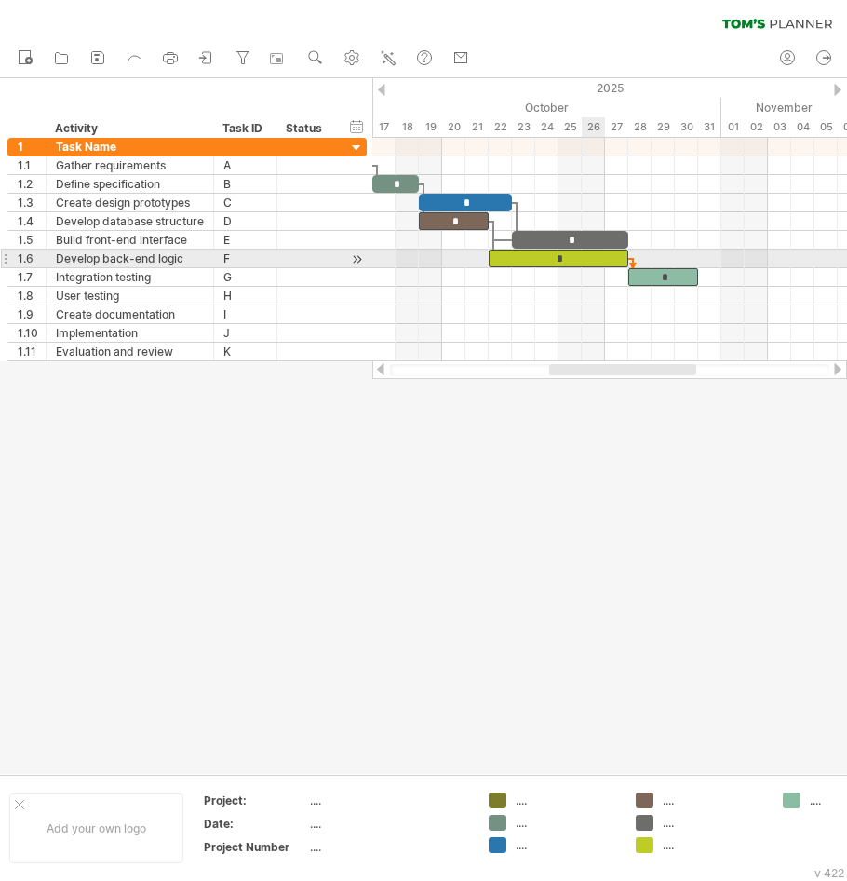
click at [601, 258] on div "*" at bounding box center [559, 259] width 140 height 18
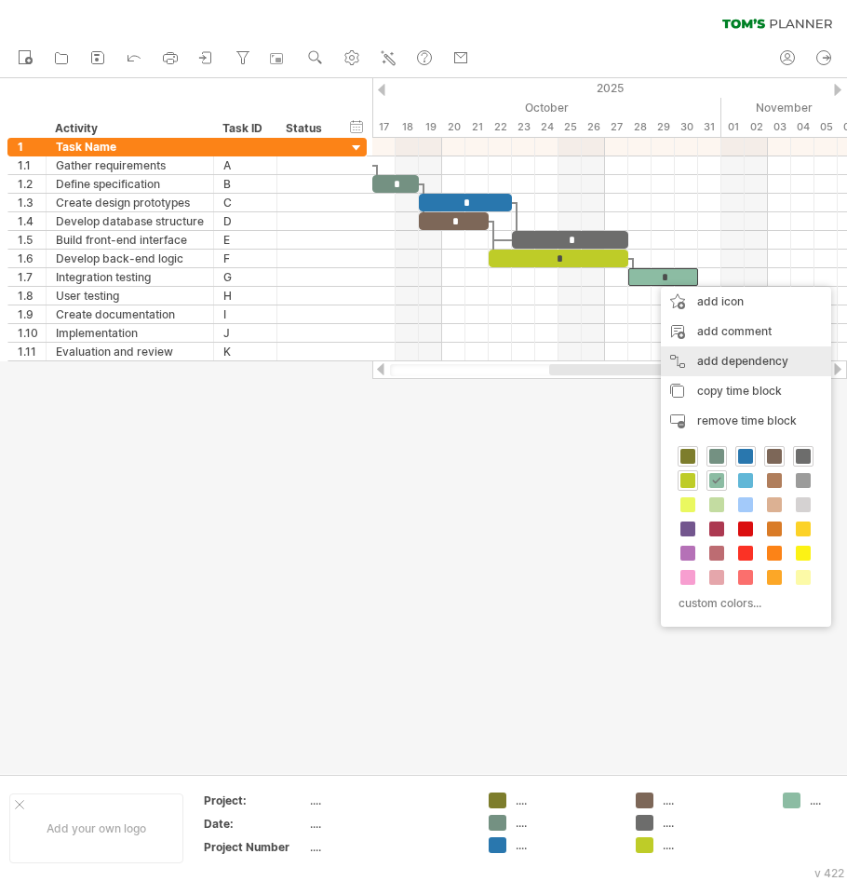
click at [729, 363] on div "add dependency You can use dependencies when you require tasks to be done in a …" at bounding box center [746, 361] width 170 height 30
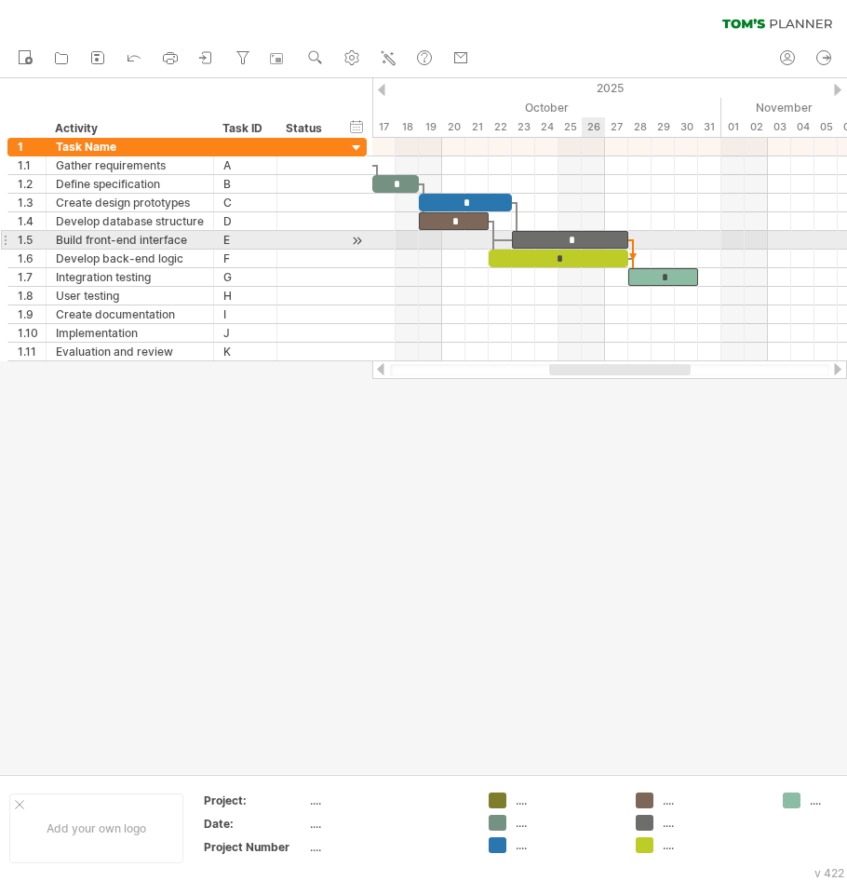
click at [593, 234] on div "*" at bounding box center [570, 240] width 116 height 18
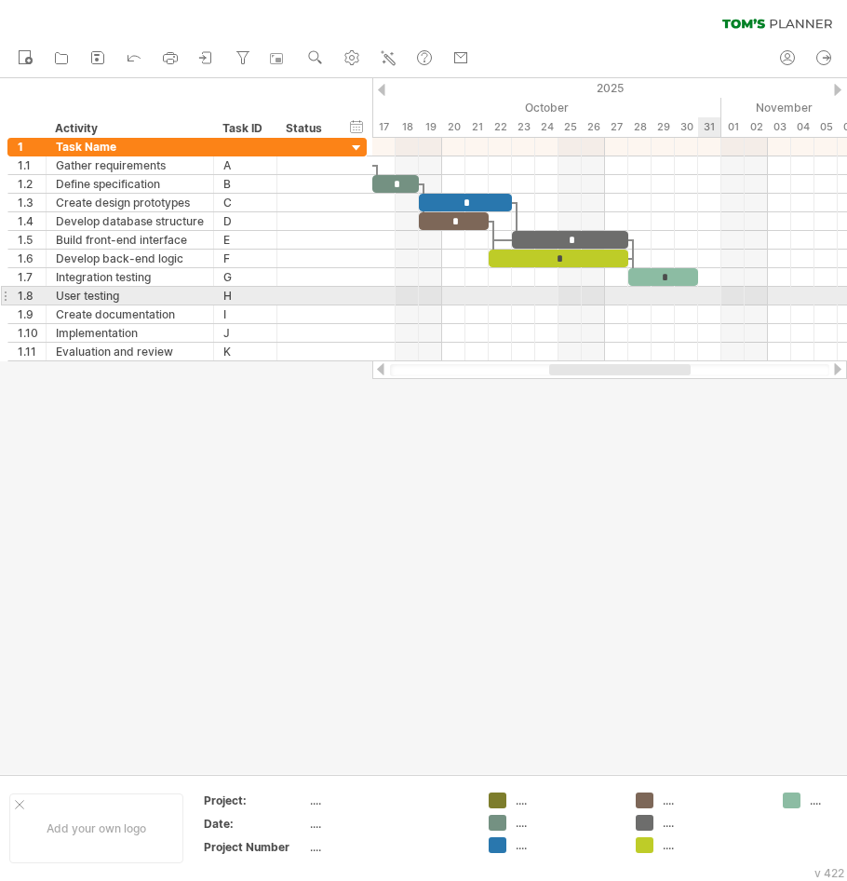
click at [712, 295] on div at bounding box center [609, 296] width 475 height 19
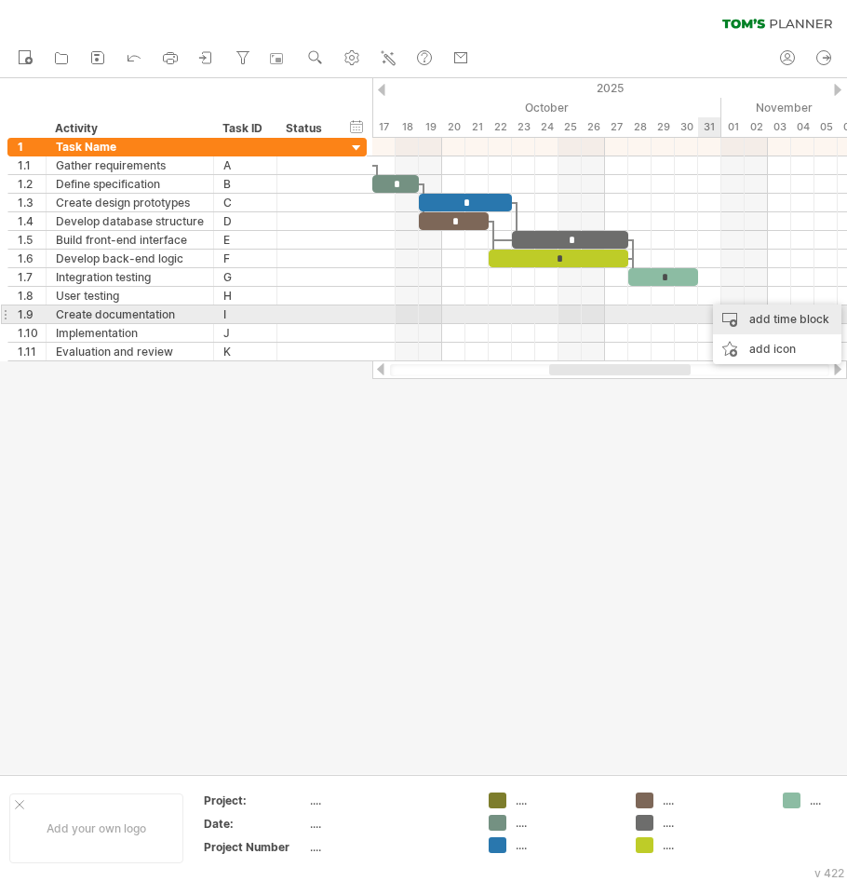
click at [736, 313] on div "add time block" at bounding box center [777, 319] width 128 height 30
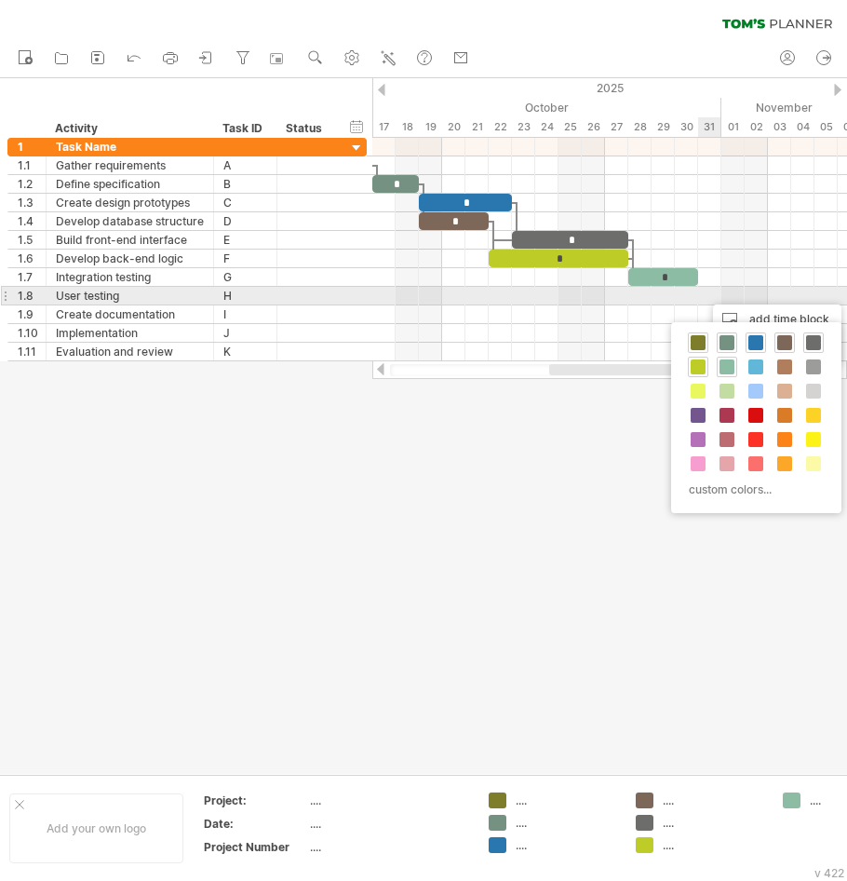
click at [708, 291] on div at bounding box center [609, 296] width 475 height 19
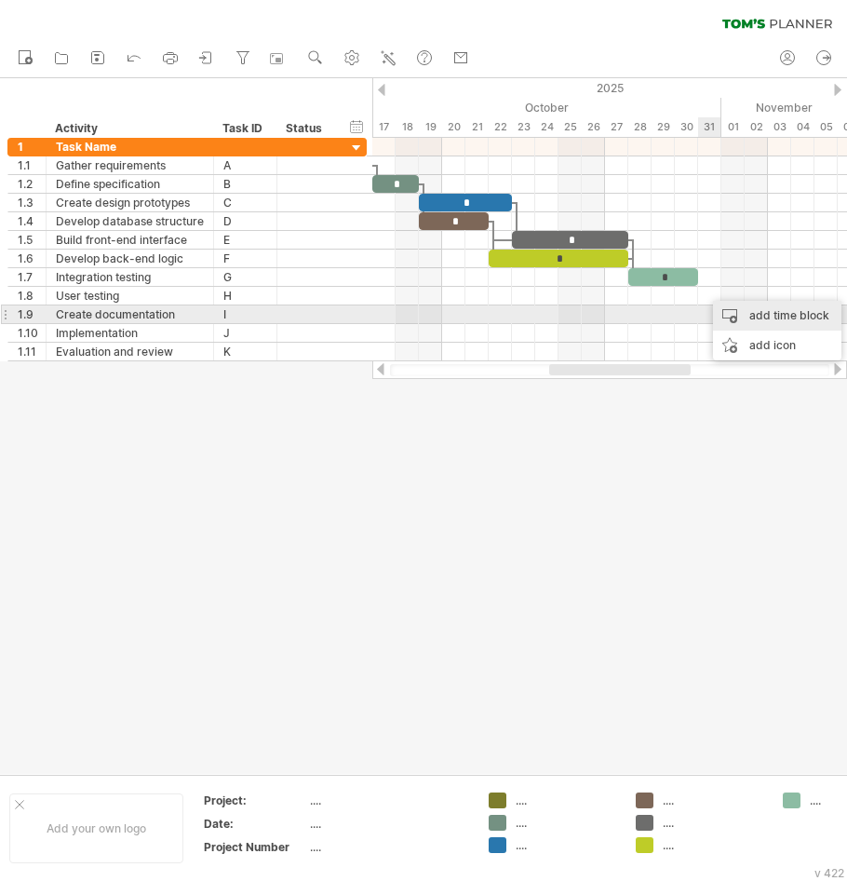
click at [750, 319] on div "add time block" at bounding box center [777, 316] width 128 height 30
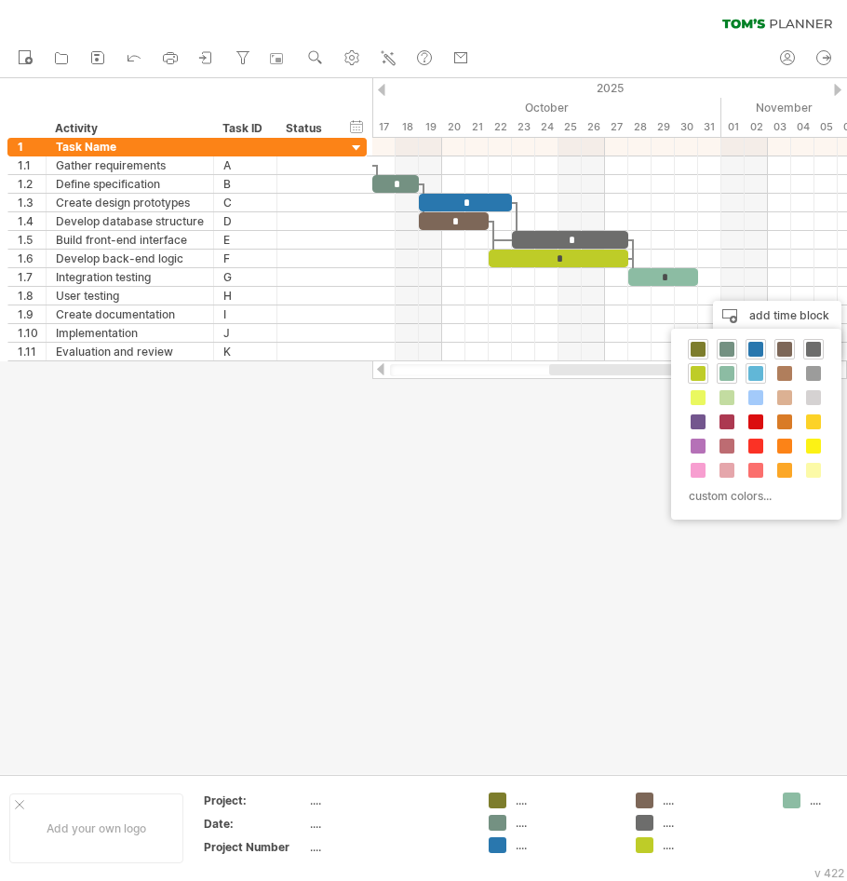
click at [754, 370] on span at bounding box center [756, 373] width 15 height 15
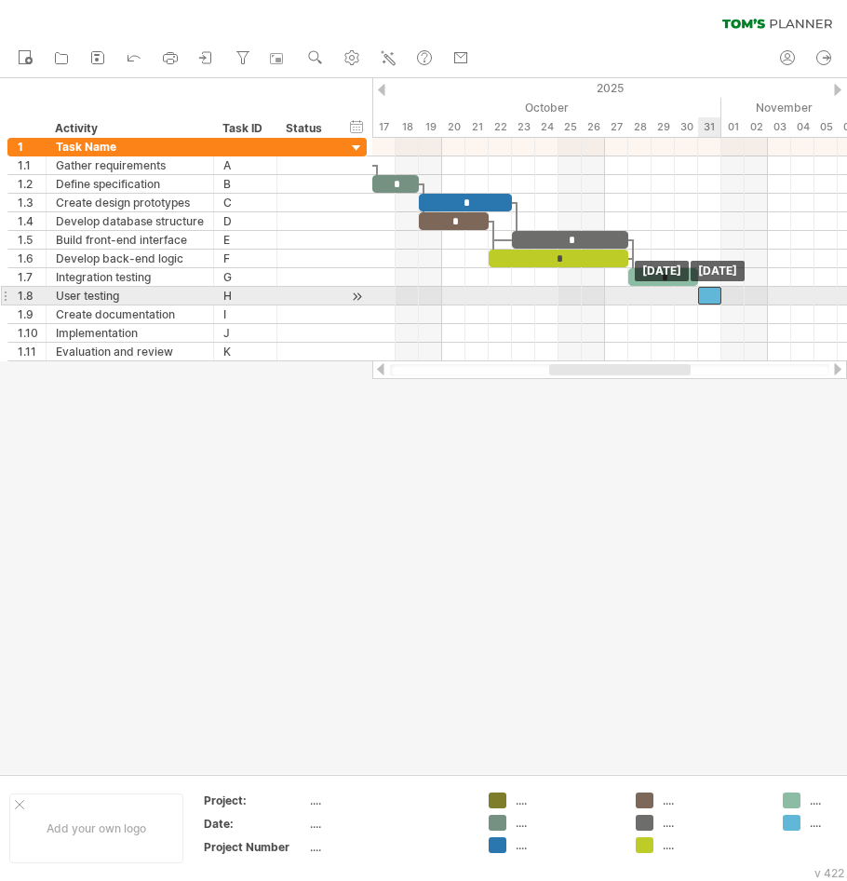
drag, startPoint x: 721, startPoint y: 298, endPoint x: 709, endPoint y: 297, distance: 11.2
click at [709, 297] on div at bounding box center [709, 296] width 23 height 18
drag, startPoint x: 723, startPoint y: 297, endPoint x: 766, endPoint y: 301, distance: 43.9
click at [766, 301] on span at bounding box center [767, 296] width 7 height 18
click at [732, 299] on div at bounding box center [733, 296] width 70 height 18
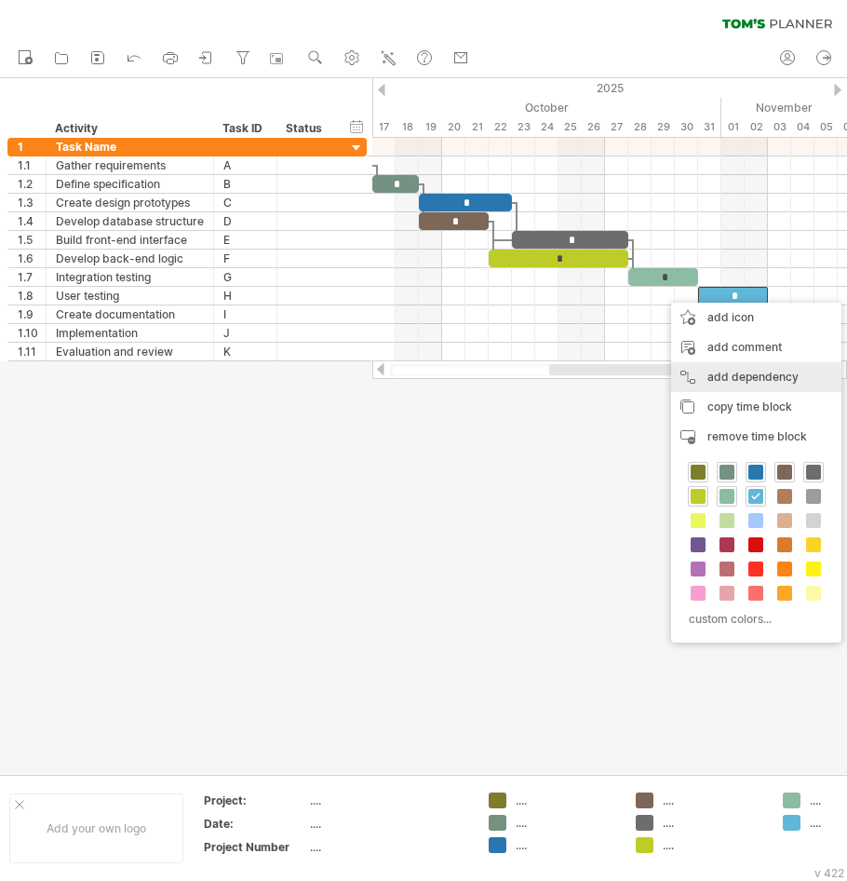
click at [732, 375] on div "add dependency You can use dependencies when you require tasks to be done in a …" at bounding box center [756, 377] width 170 height 30
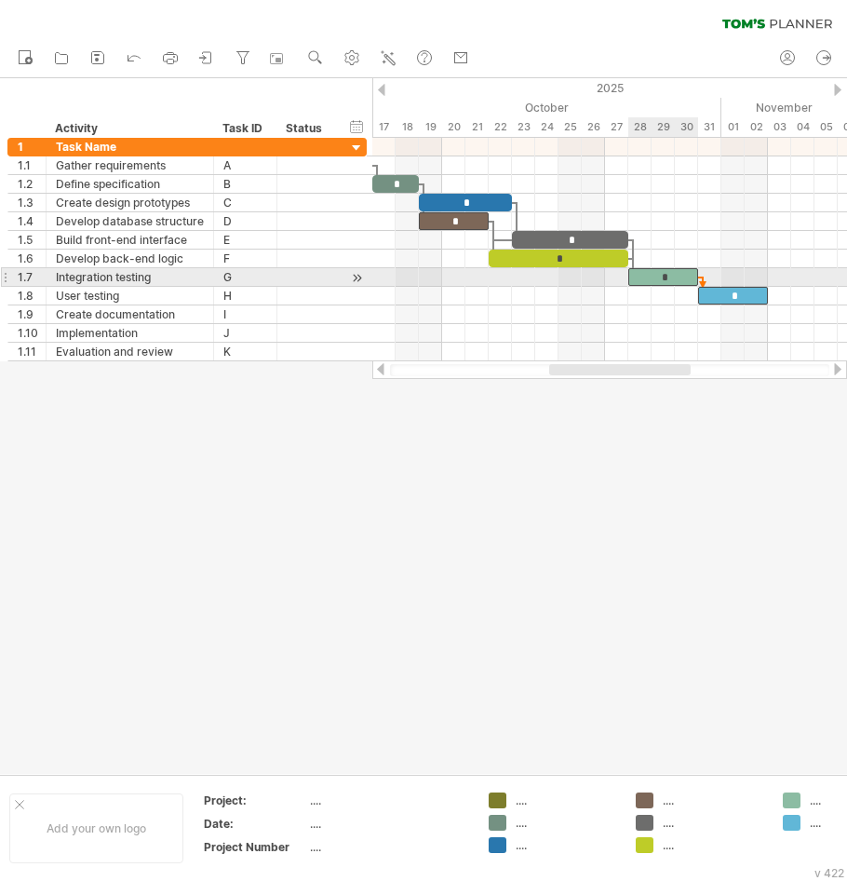
click at [682, 275] on div "*" at bounding box center [663, 277] width 70 height 18
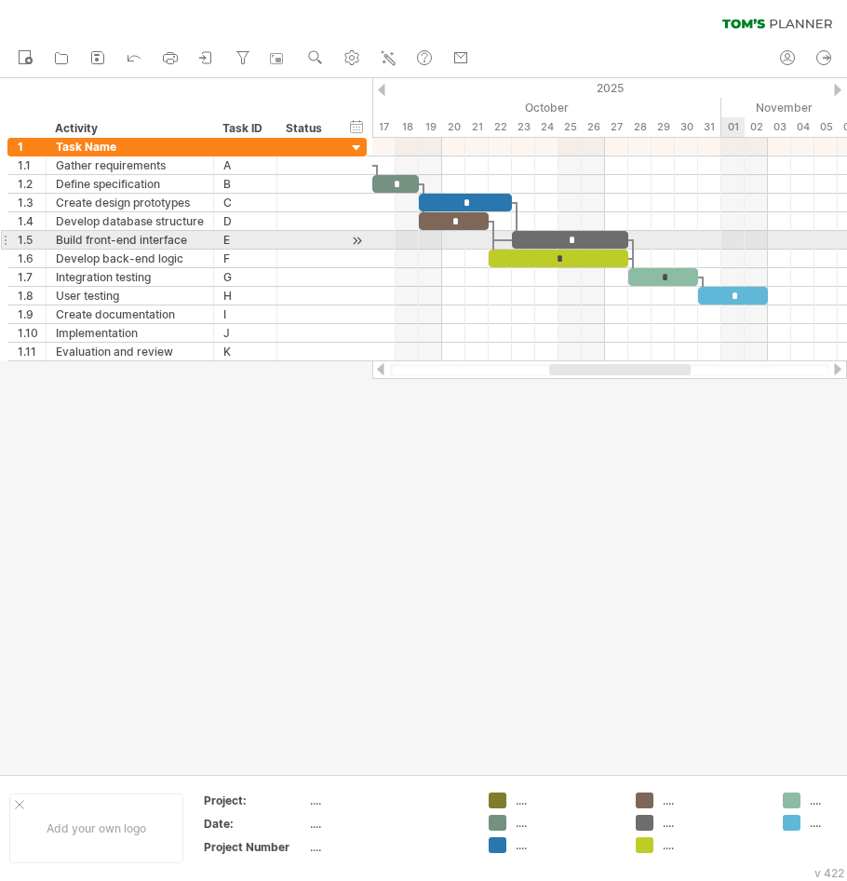
click at [724, 236] on div at bounding box center [609, 240] width 475 height 19
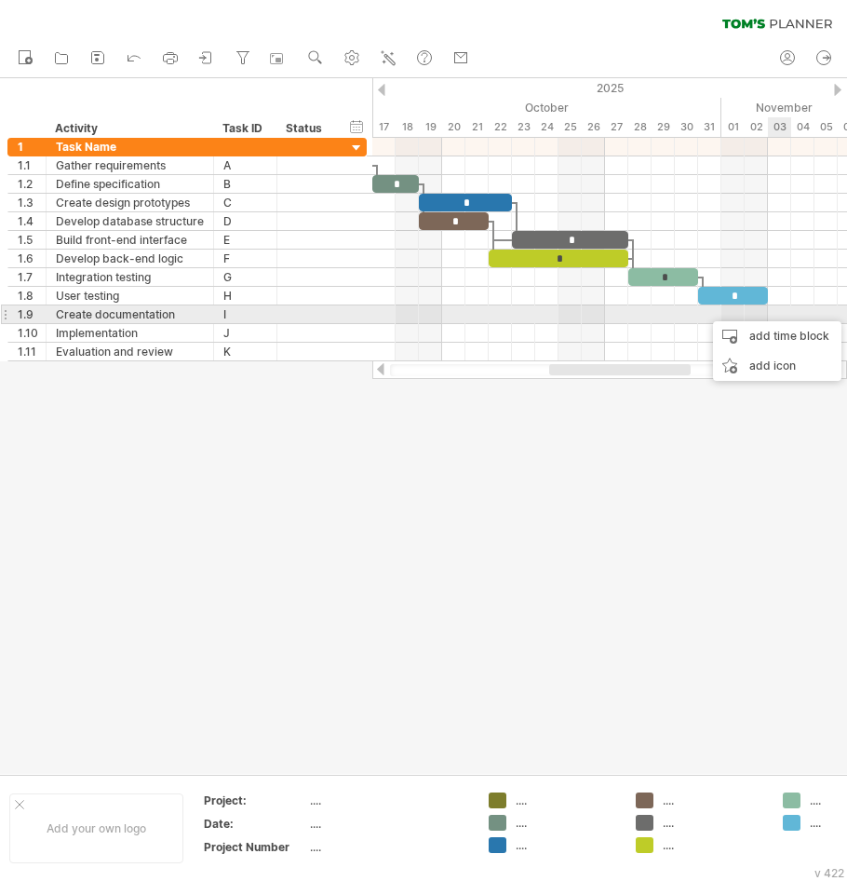
click at [771, 313] on div at bounding box center [609, 314] width 475 height 19
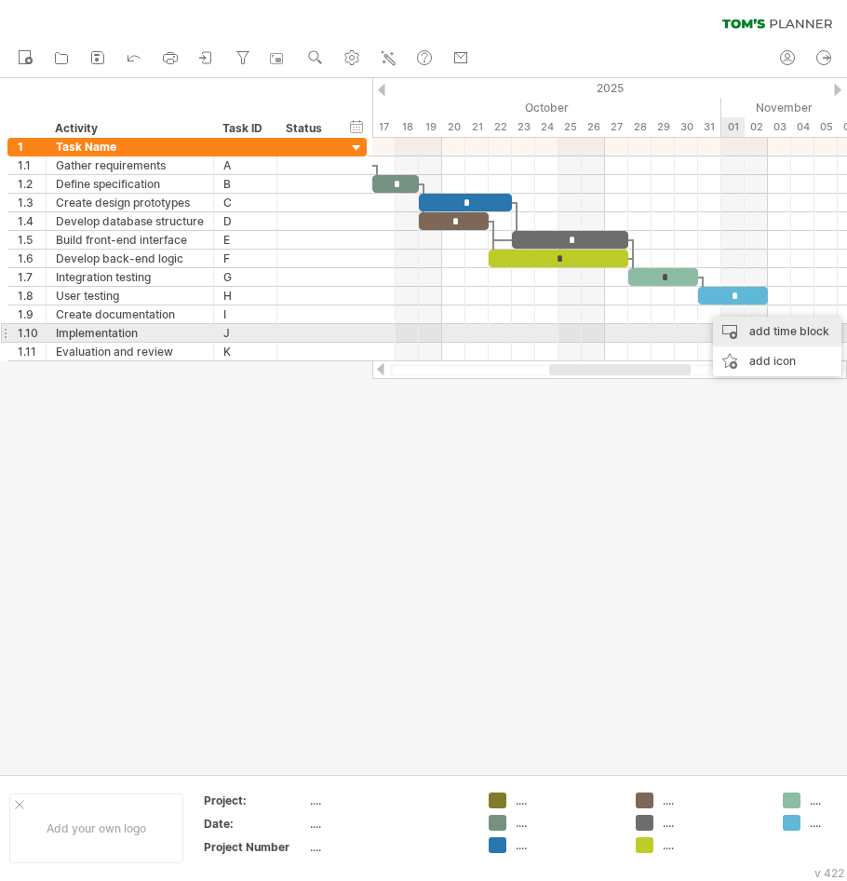
click at [740, 328] on div "add time block" at bounding box center [777, 332] width 128 height 30
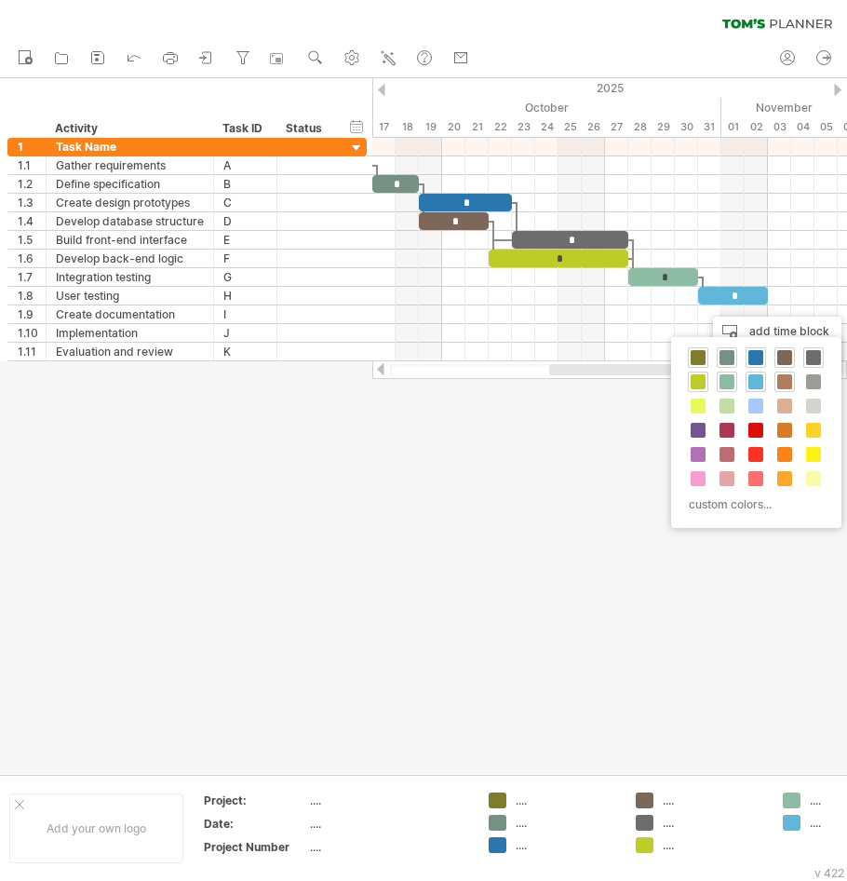
click at [779, 383] on span at bounding box center [784, 381] width 15 height 15
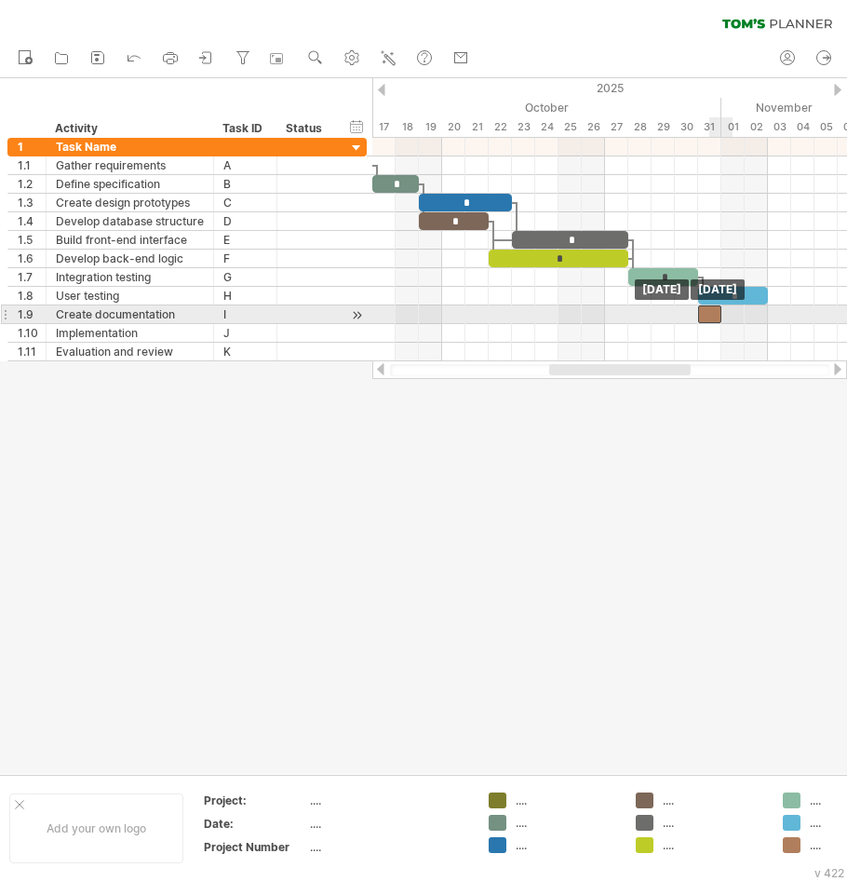
click at [711, 314] on div at bounding box center [709, 314] width 23 height 18
drag, startPoint x: 722, startPoint y: 312, endPoint x: 745, endPoint y: 321, distance: 25.1
click at [745, 321] on span at bounding box center [744, 314] width 7 height 18
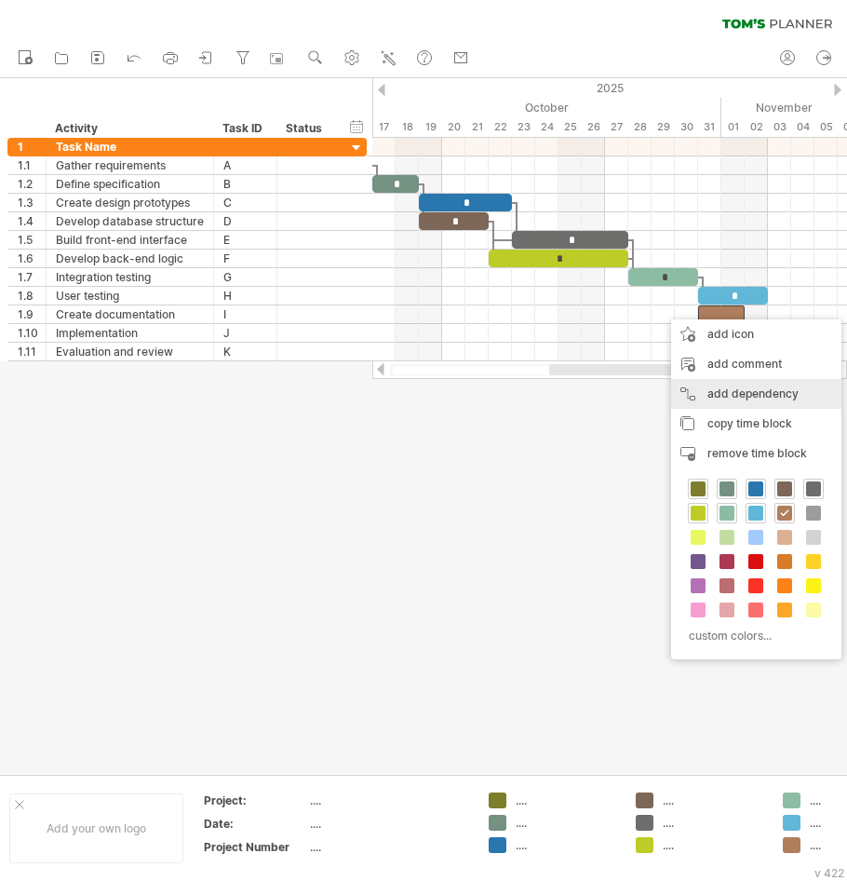
click at [743, 385] on div "add dependency You can use dependencies when you require tasks to be done in a …" at bounding box center [756, 394] width 170 height 30
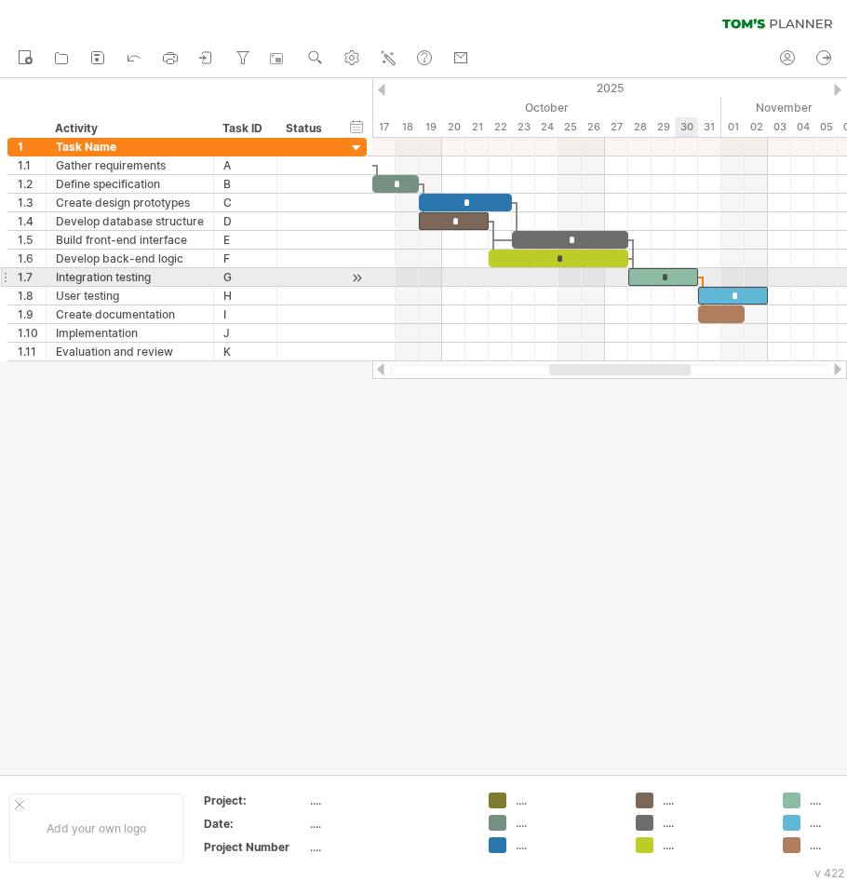
click at [684, 274] on div "*" at bounding box center [663, 277] width 70 height 18
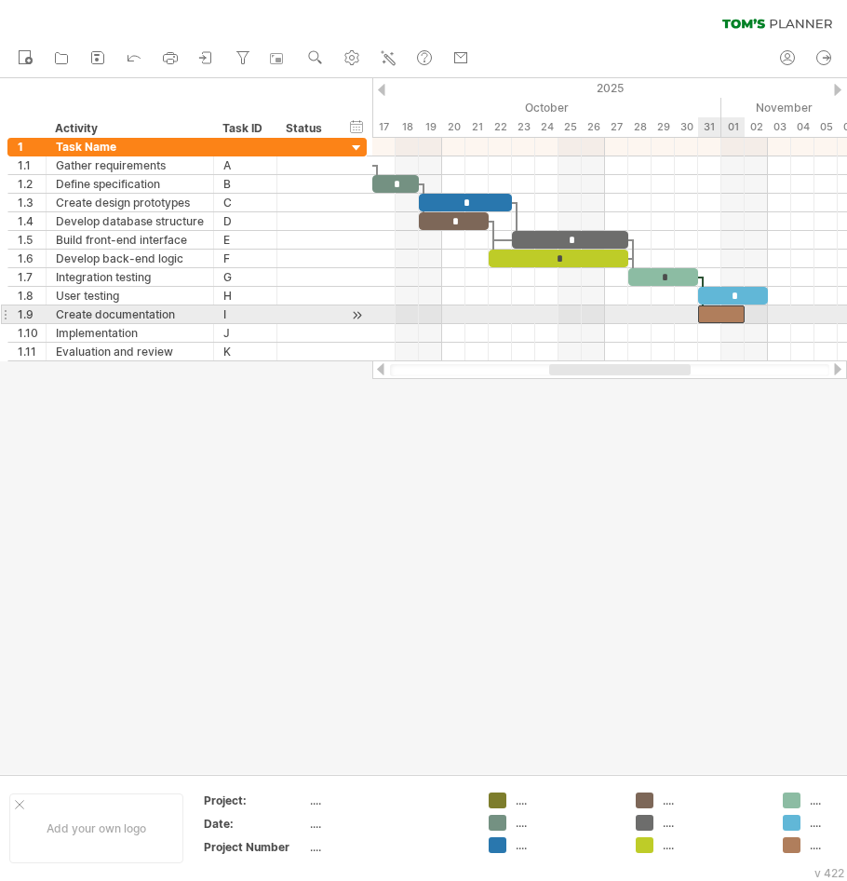
click at [716, 313] on div at bounding box center [721, 314] width 47 height 18
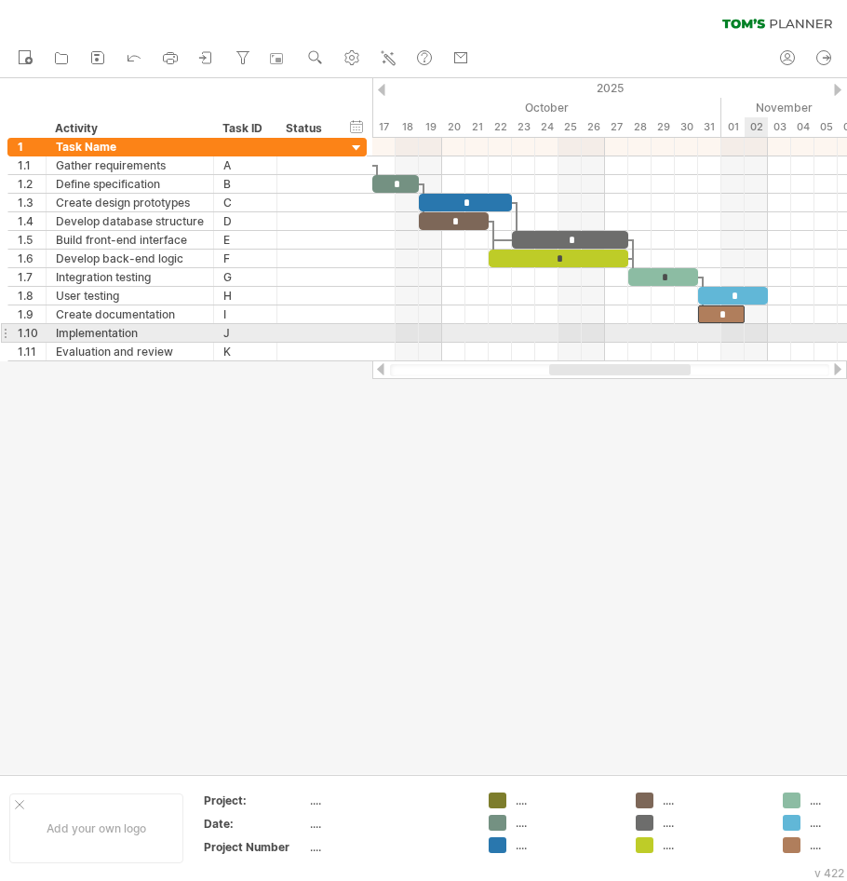
click at [762, 337] on div at bounding box center [609, 333] width 475 height 19
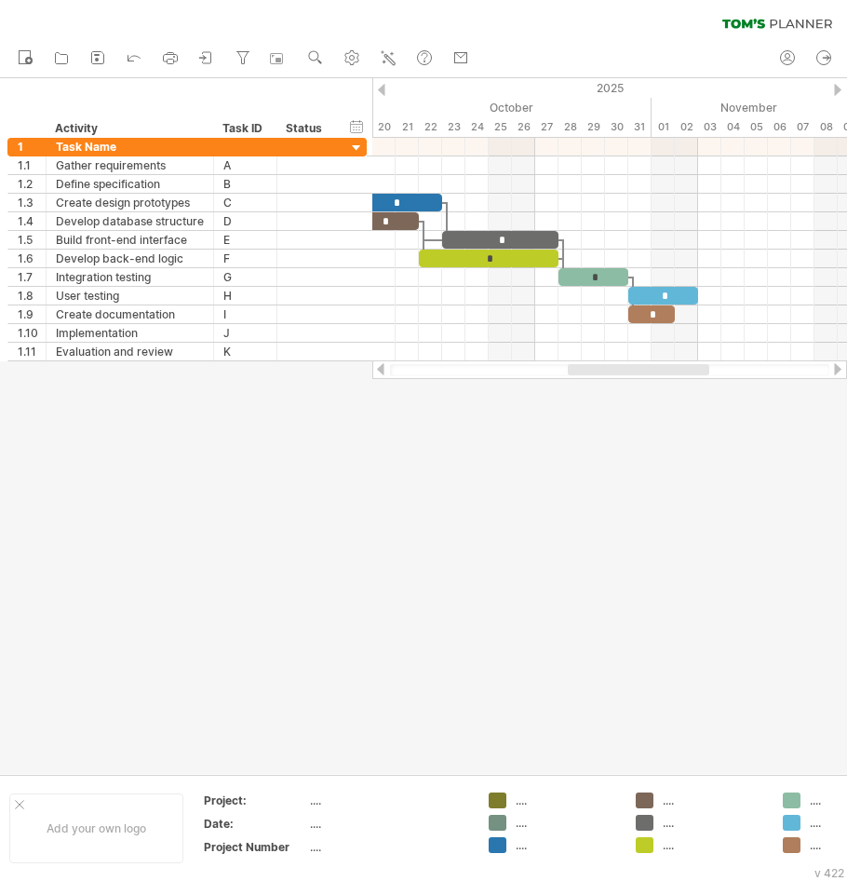
drag, startPoint x: 619, startPoint y: 370, endPoint x: 638, endPoint y: 372, distance: 18.7
click at [638, 372] on div at bounding box center [639, 369] width 142 height 11
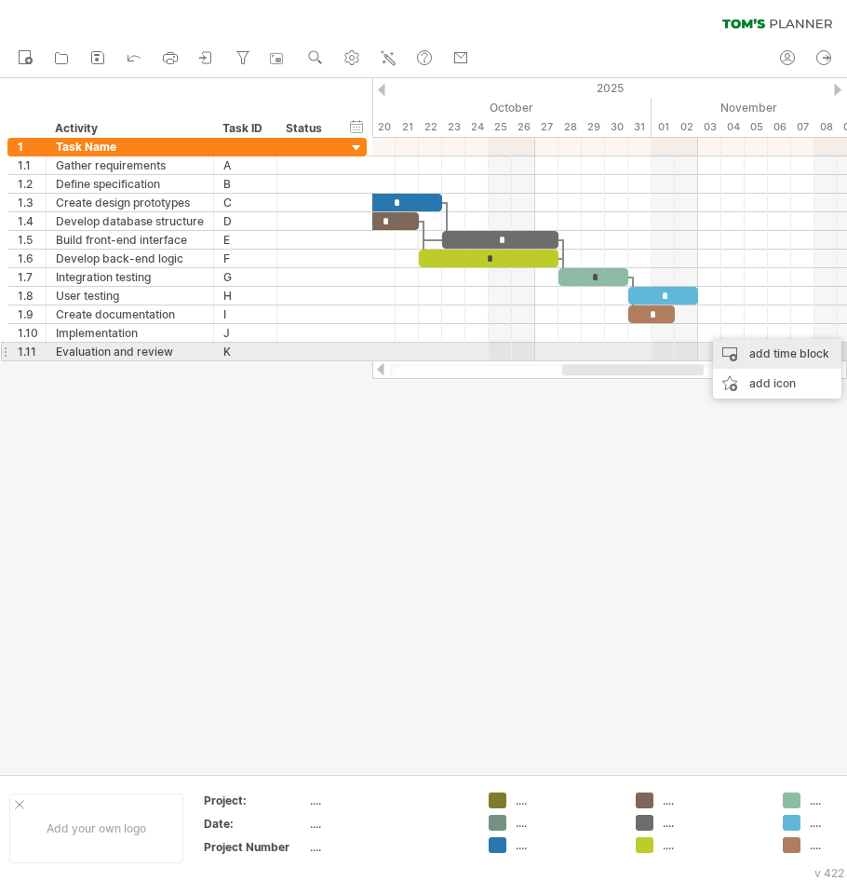
click at [739, 356] on div "add time block" at bounding box center [777, 354] width 128 height 30
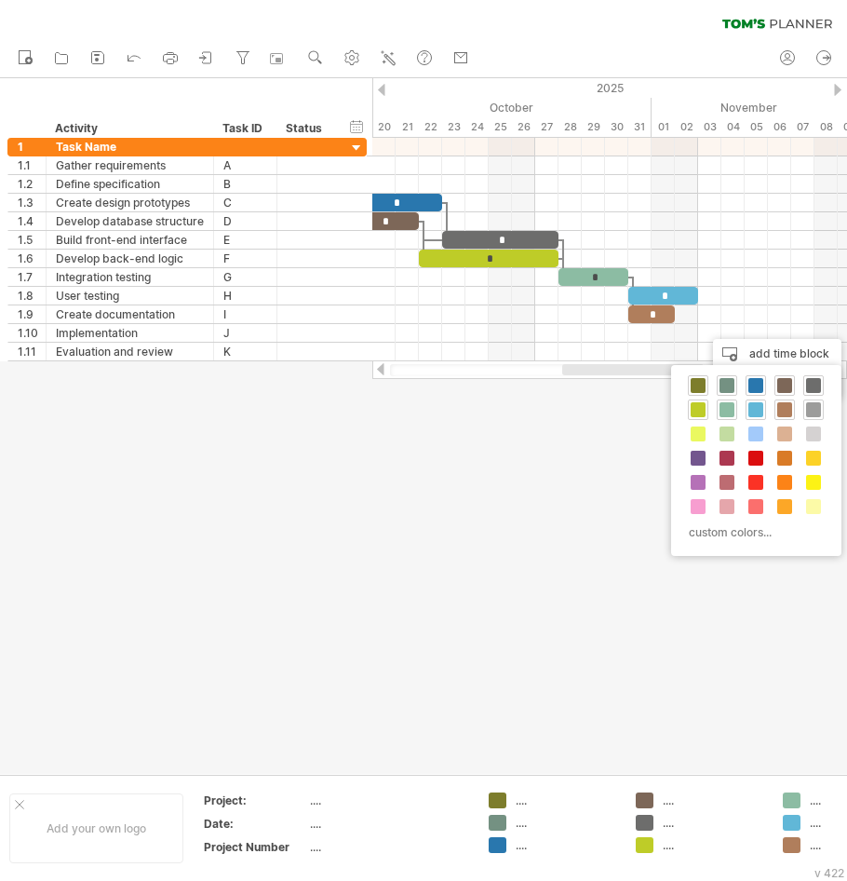
click at [819, 411] on span at bounding box center [813, 409] width 15 height 15
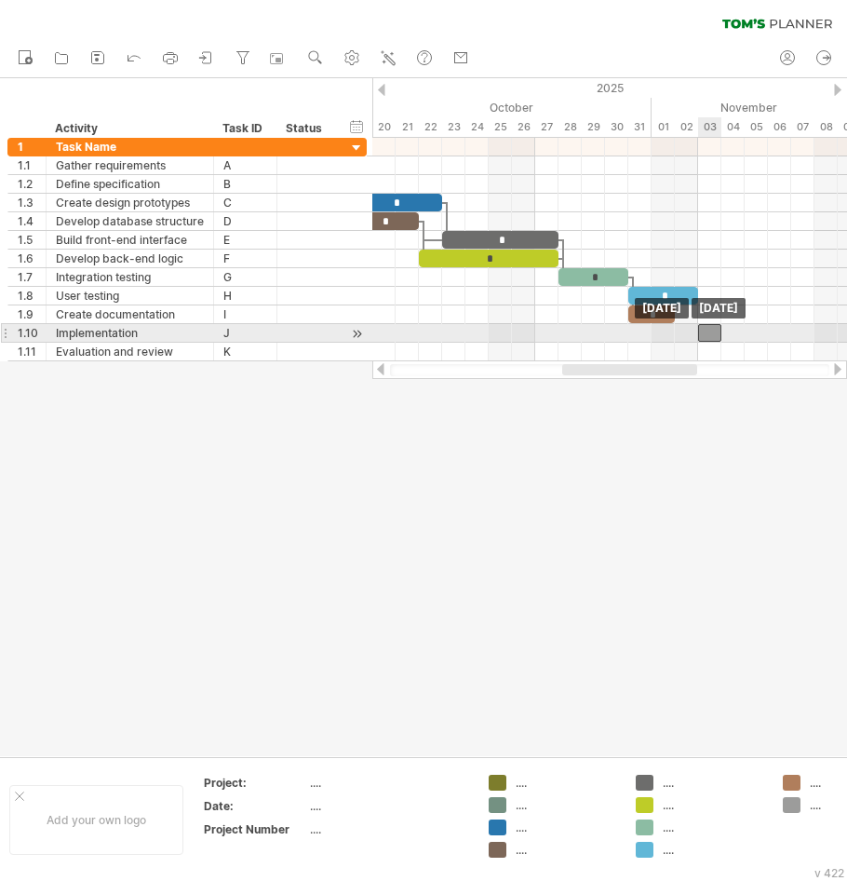
drag, startPoint x: 723, startPoint y: 334, endPoint x: 710, endPoint y: 336, distance: 13.2
click at [710, 336] on div at bounding box center [709, 333] width 23 height 18
drag, startPoint x: 720, startPoint y: 334, endPoint x: 741, endPoint y: 334, distance: 21.4
click at [741, 334] on span at bounding box center [744, 333] width 7 height 18
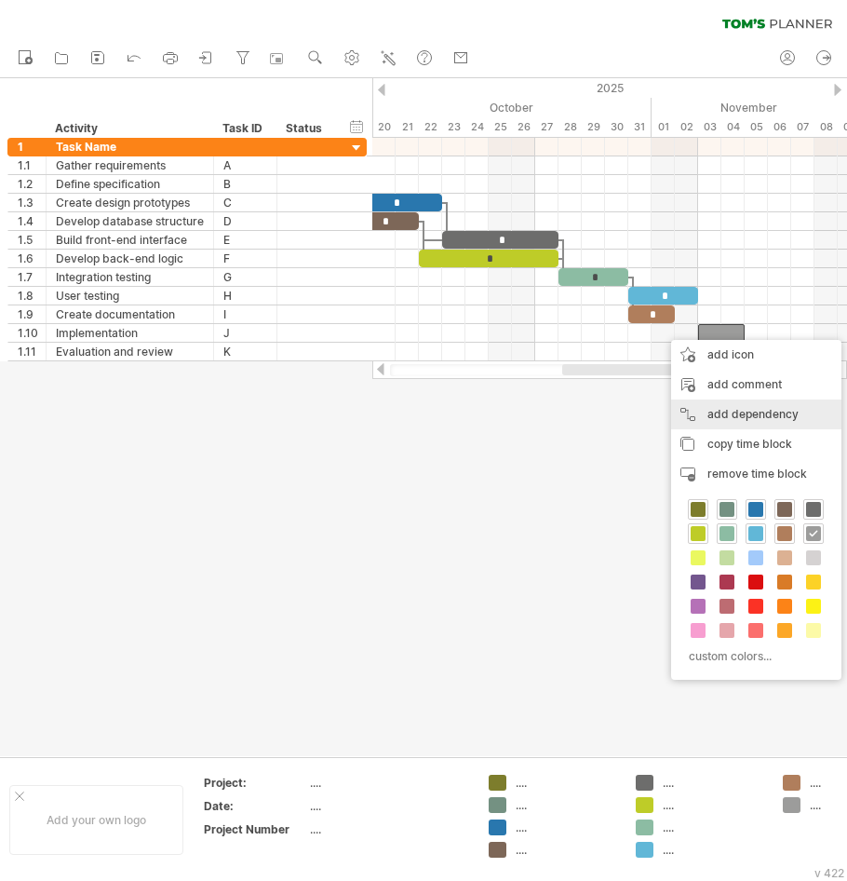
click at [745, 417] on div "add dependency You can use dependencies when you require tasks to be done in a …" at bounding box center [756, 414] width 170 height 30
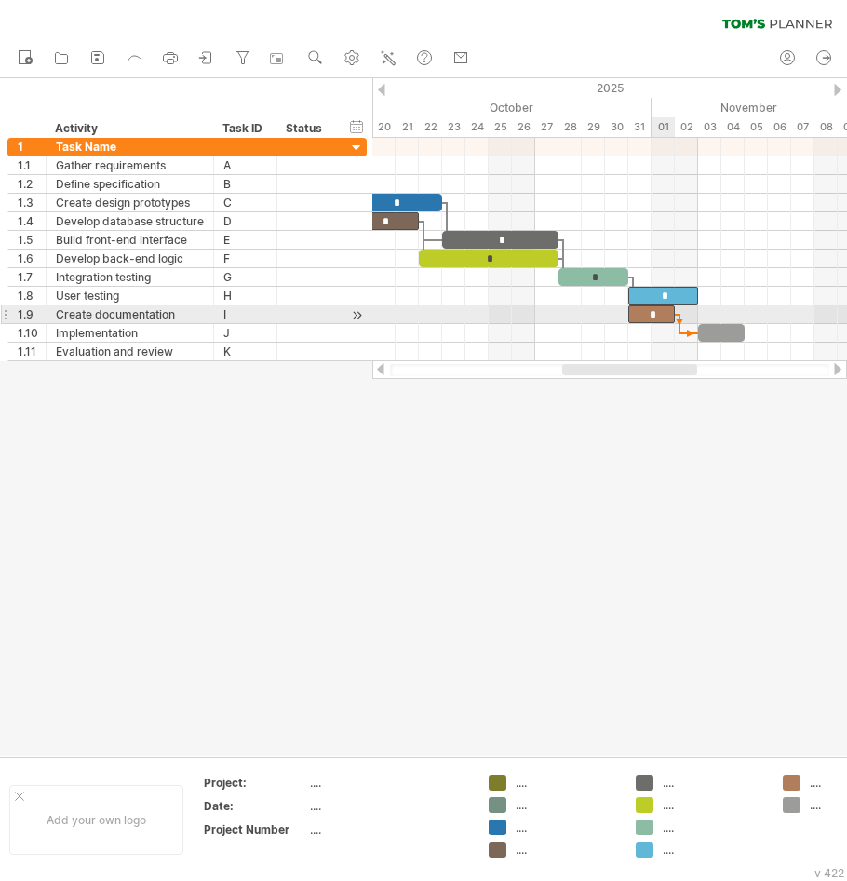
click at [671, 316] on span at bounding box center [674, 314] width 7 height 18
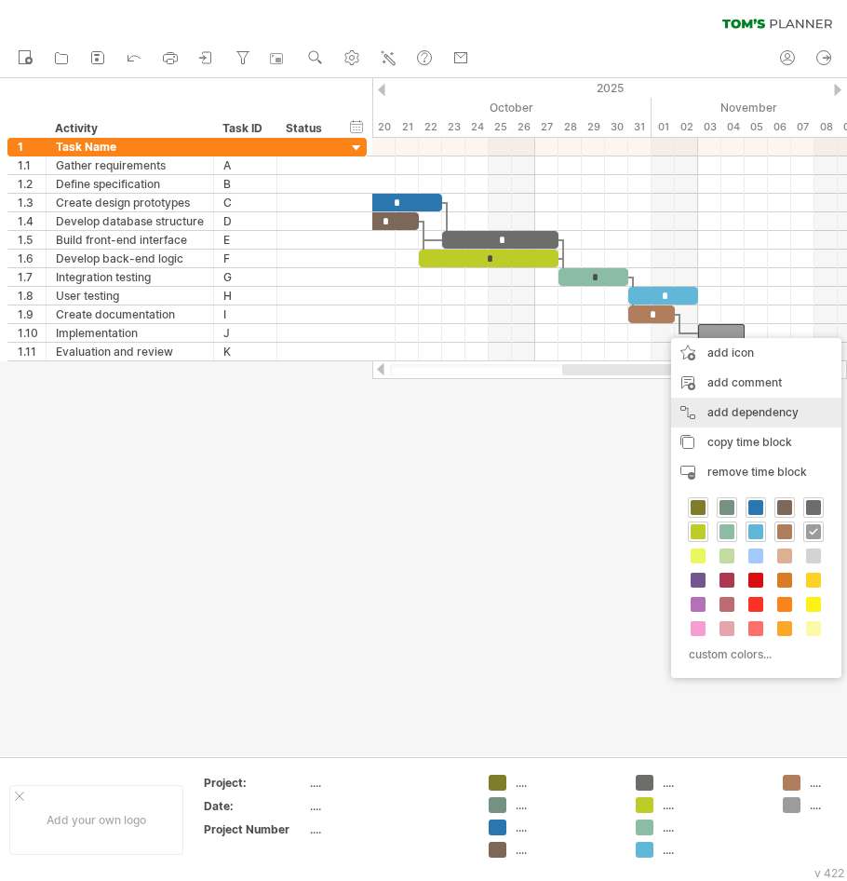
click at [736, 407] on div "add dependency You can use dependencies when you require tasks to be done in a …" at bounding box center [756, 413] width 170 height 30
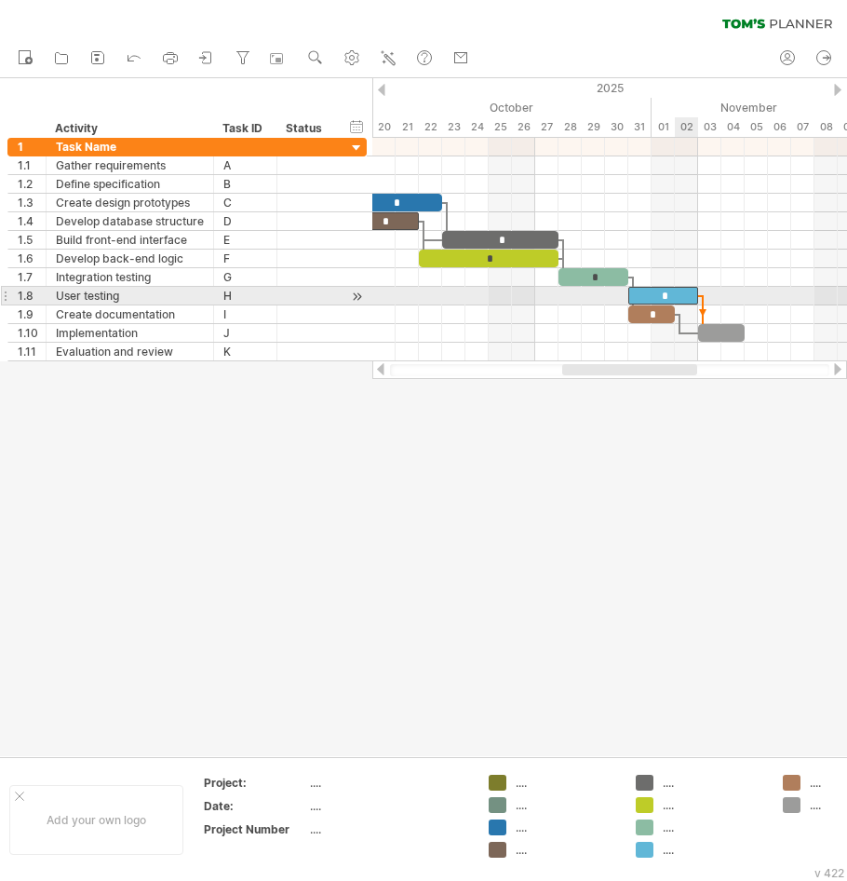
click at [683, 295] on div "*" at bounding box center [663, 296] width 70 height 18
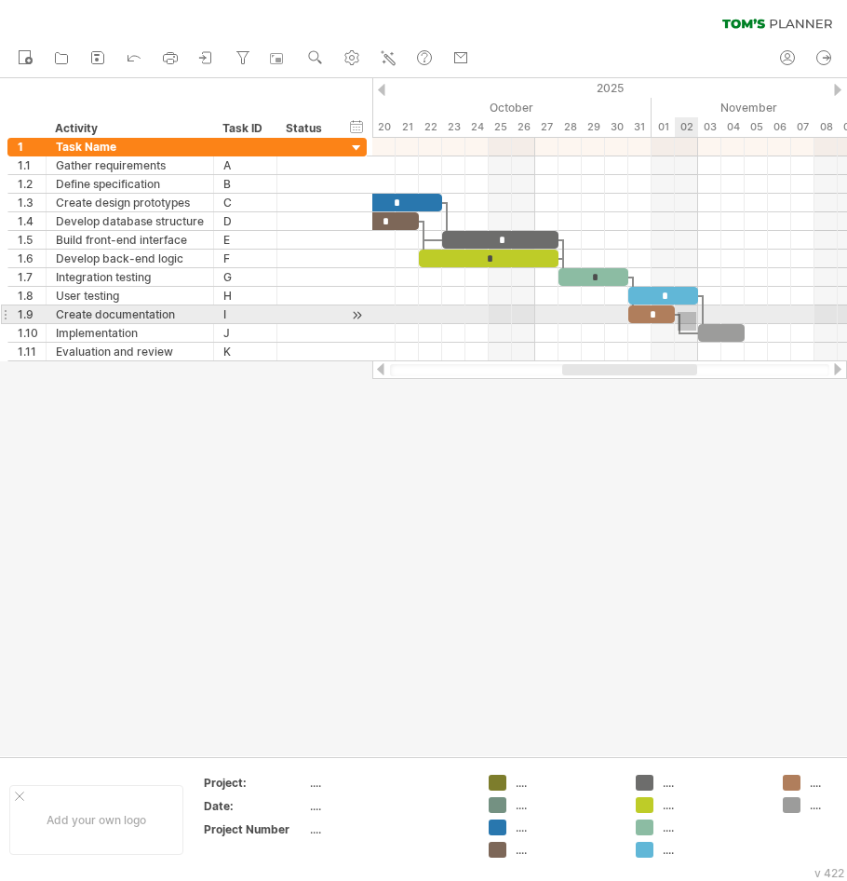
drag, startPoint x: 678, startPoint y: 331, endPoint x: 691, endPoint y: 322, distance: 15.5
click at [693, 315] on div "* * * * * * * * * [DATE] [DATE]" at bounding box center [609, 249] width 475 height 223
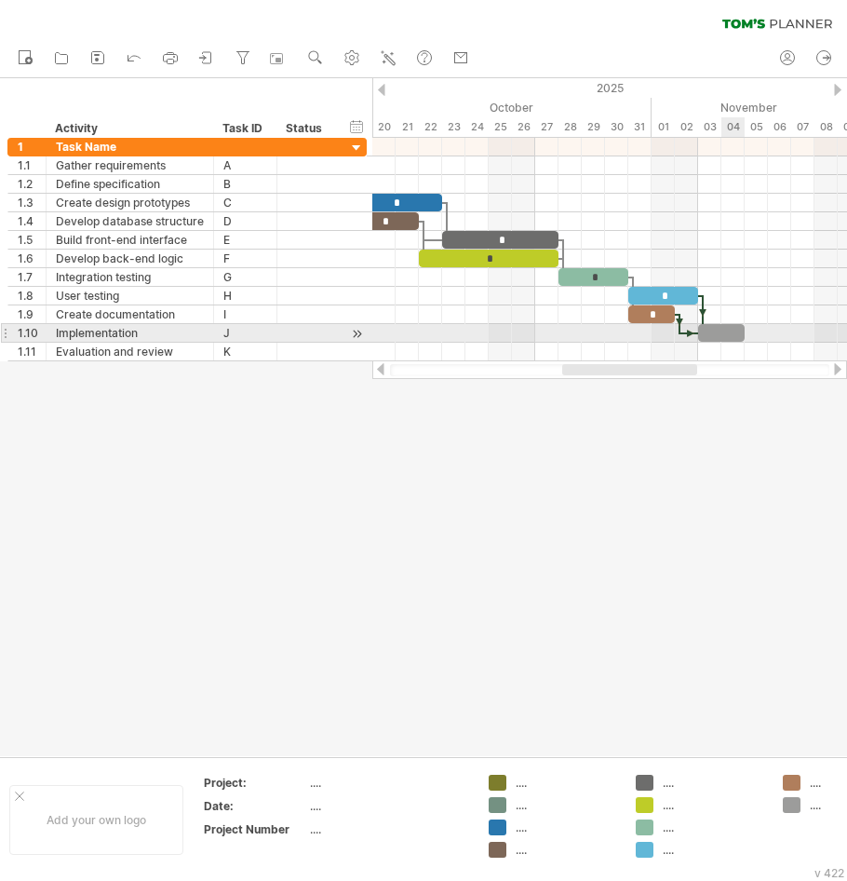
click at [725, 331] on div at bounding box center [721, 333] width 47 height 18
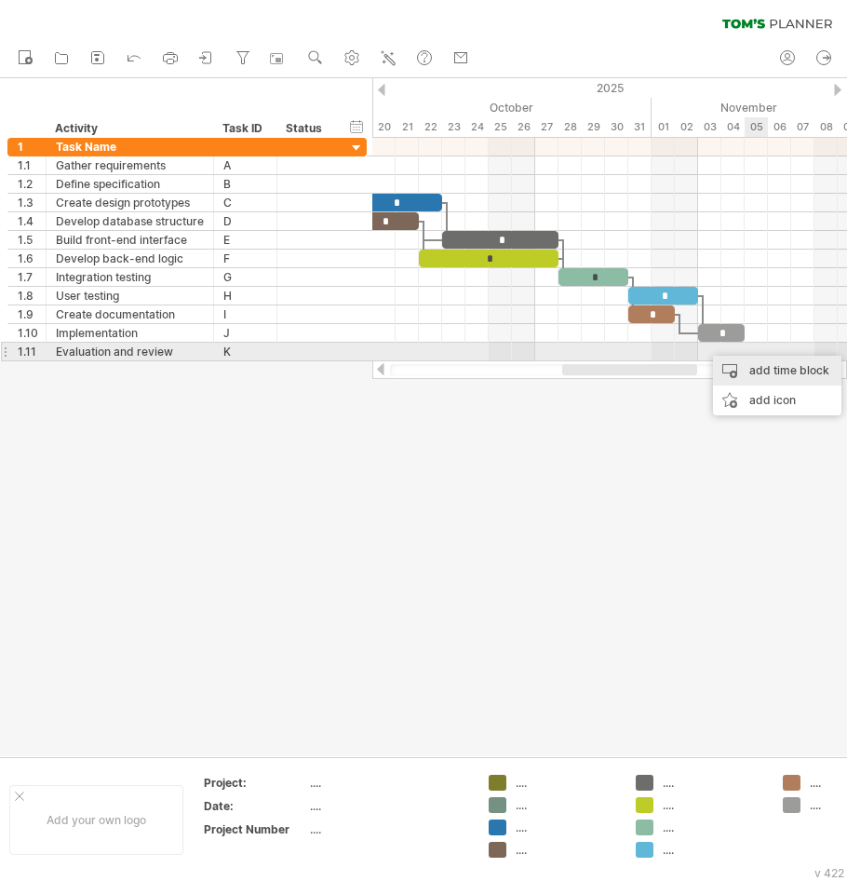
click at [766, 368] on div "add time block" at bounding box center [777, 371] width 128 height 30
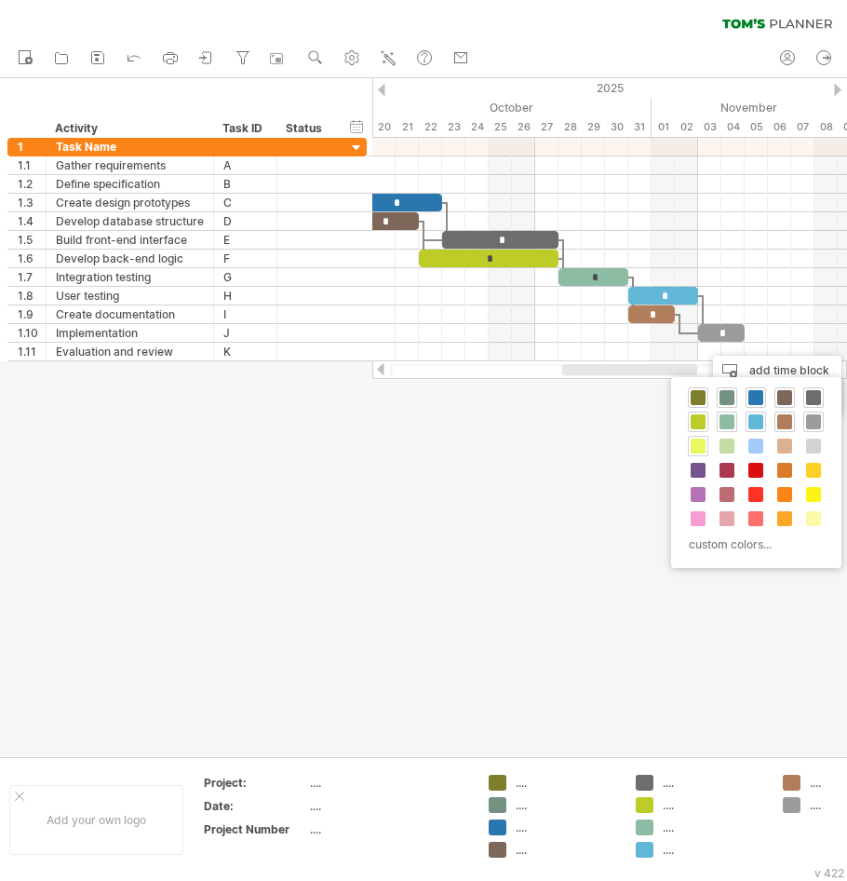
click at [700, 442] on span at bounding box center [698, 446] width 15 height 15
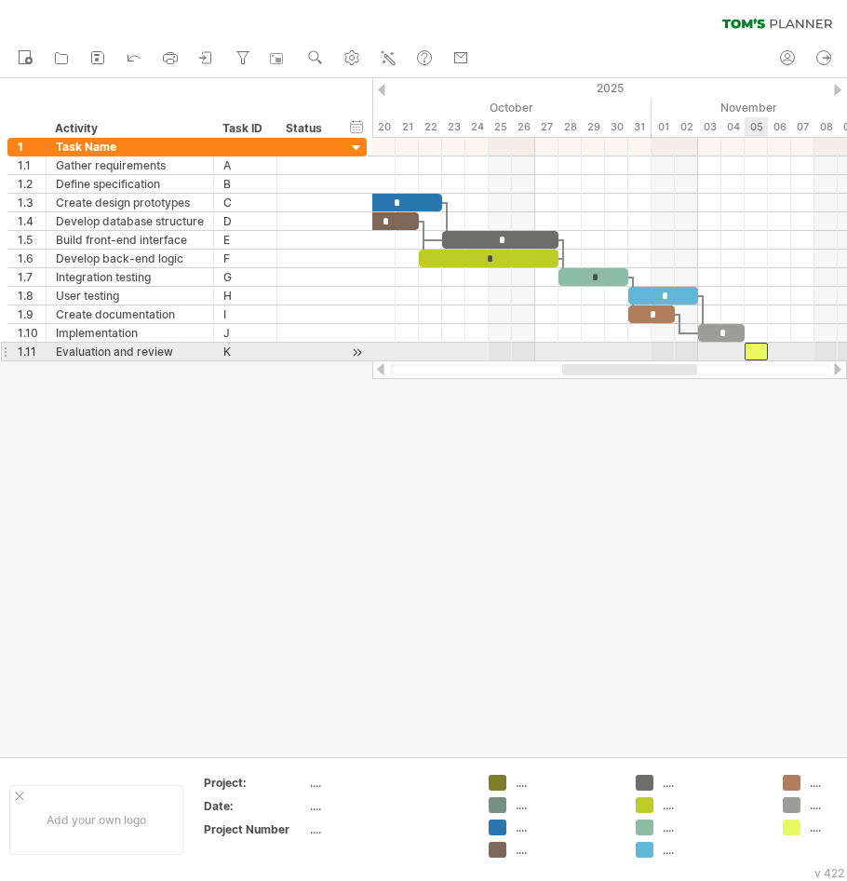
click at [758, 352] on div at bounding box center [756, 352] width 23 height 18
drag, startPoint x: 766, startPoint y: 350, endPoint x: 787, endPoint y: 353, distance: 20.7
click at [787, 353] on div at bounding box center [768, 352] width 47 height 18
click at [763, 349] on div at bounding box center [768, 352] width 47 height 18
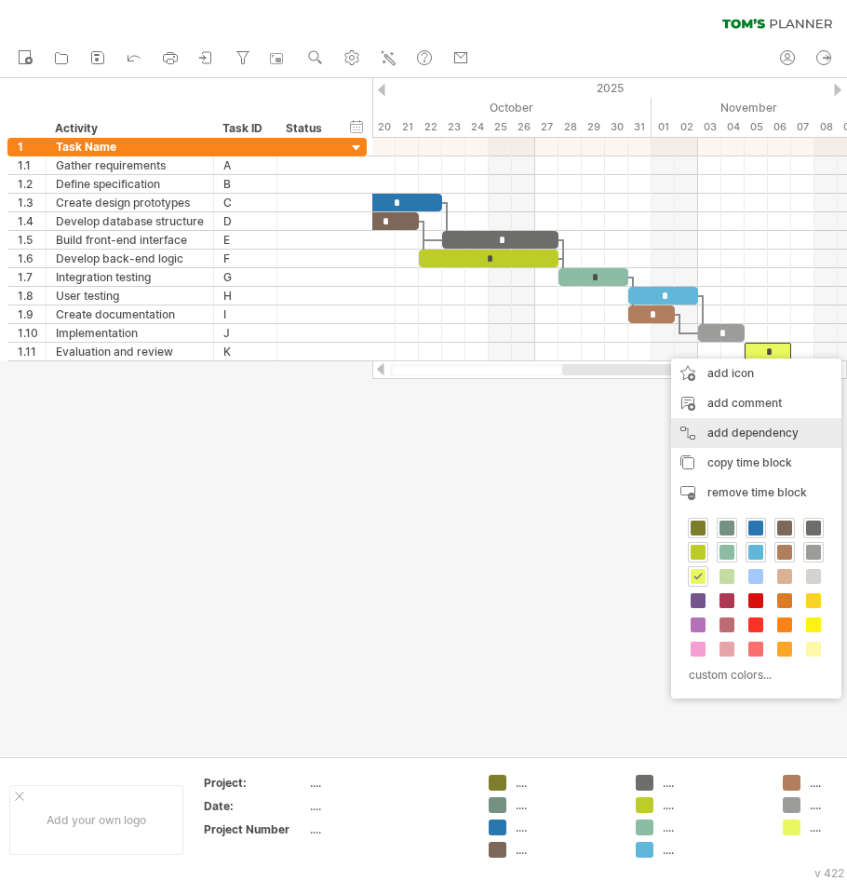
click at [753, 422] on div "add dependency You can use dependencies when you require tasks to be done in a …" at bounding box center [756, 433] width 170 height 30
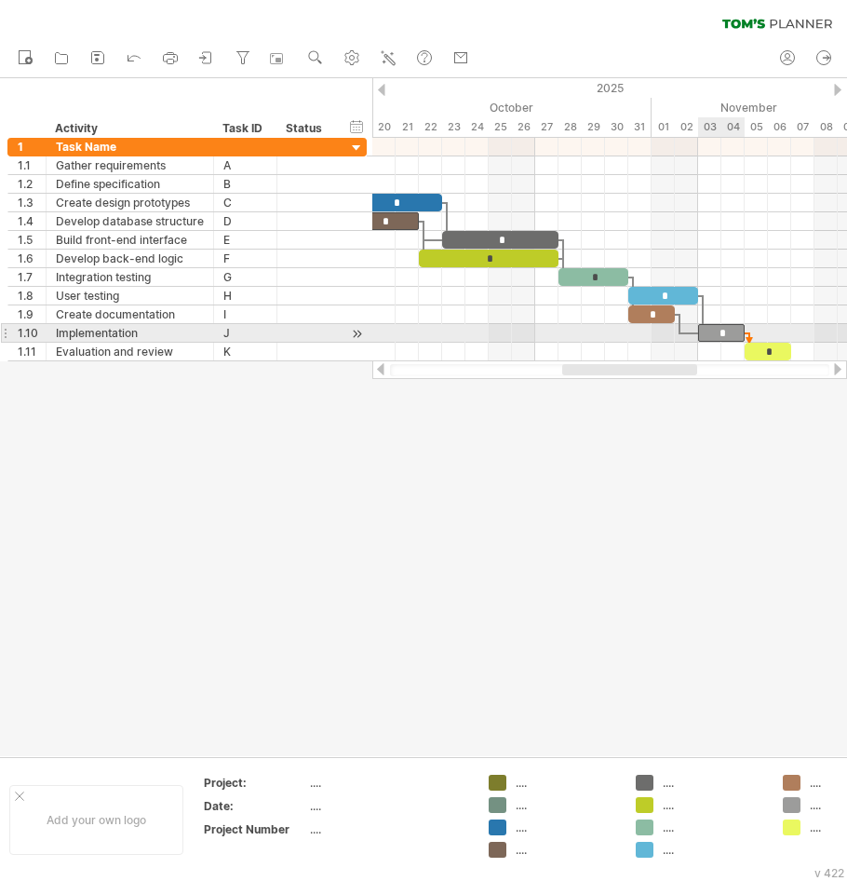
click at [734, 336] on div "*" at bounding box center [721, 333] width 47 height 18
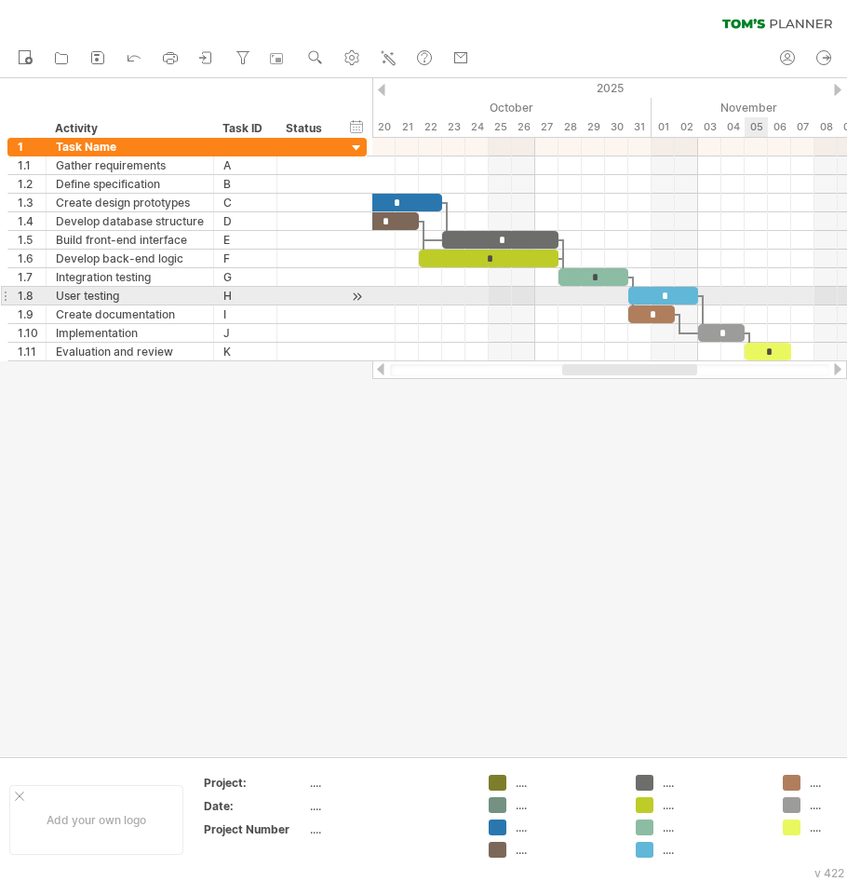
click at [754, 291] on div at bounding box center [609, 296] width 475 height 19
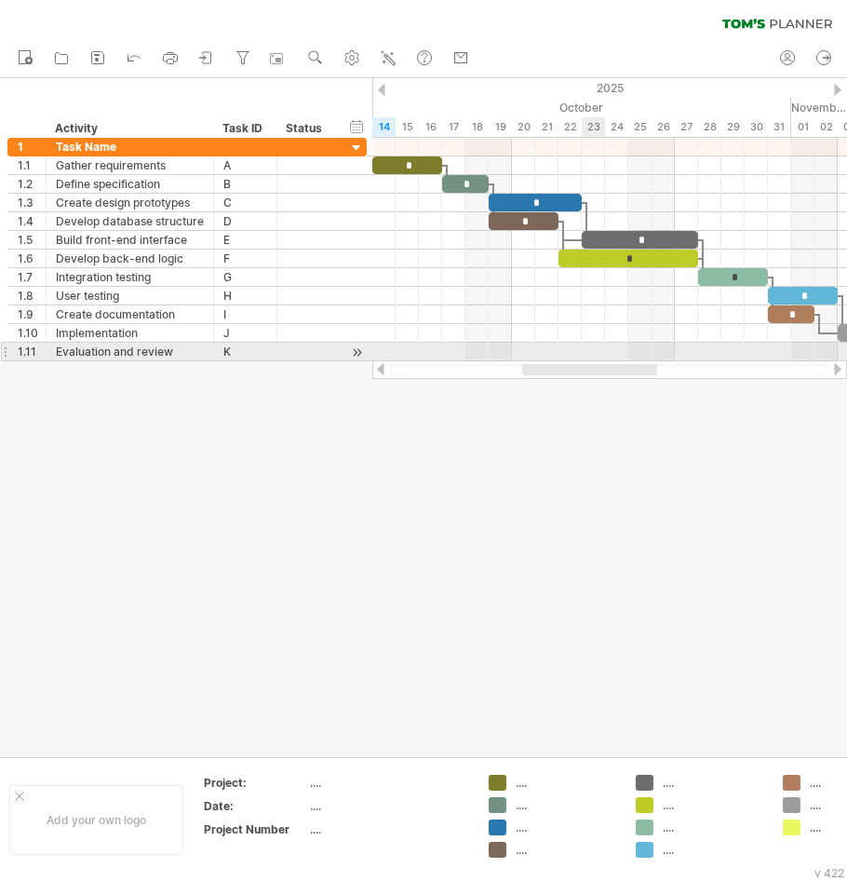
drag, startPoint x: 647, startPoint y: 372, endPoint x: 608, endPoint y: 360, distance: 40.7
click at [608, 360] on div at bounding box center [609, 369] width 475 height 19
